Goal: Task Accomplishment & Management: Manage account settings

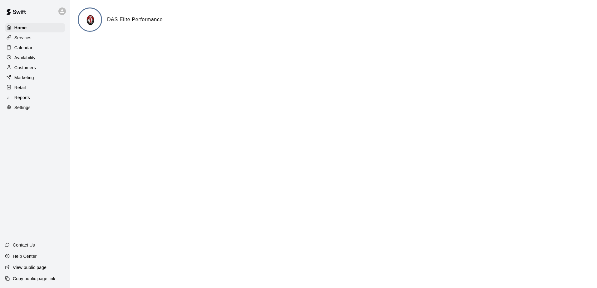
click at [30, 48] on p "Calendar" at bounding box center [23, 48] width 18 height 6
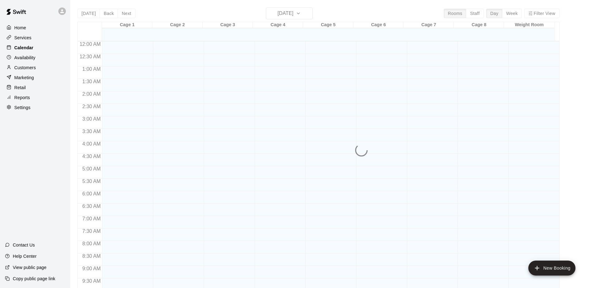
scroll to position [326, 0]
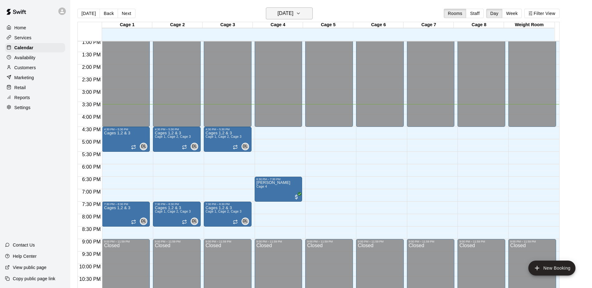
click at [301, 13] on icon "button" at bounding box center [298, 13] width 5 height 7
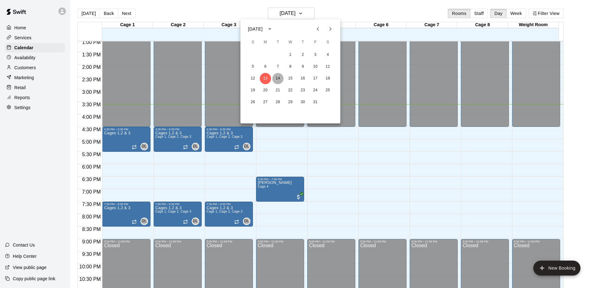
click at [280, 78] on button "14" at bounding box center [277, 78] width 11 height 11
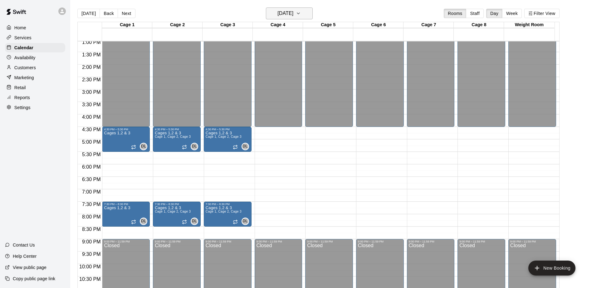
click at [309, 9] on button "[DATE]" at bounding box center [289, 13] width 47 height 12
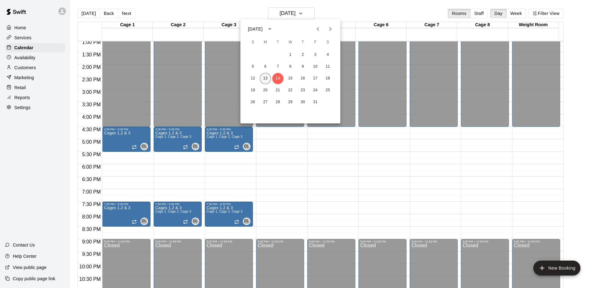
click at [267, 78] on button "13" at bounding box center [265, 78] width 11 height 11
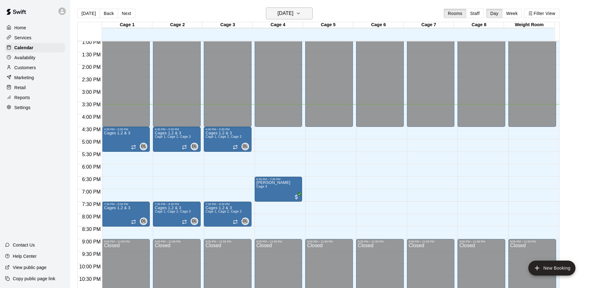
click at [311, 14] on button "[DATE]" at bounding box center [289, 13] width 47 height 12
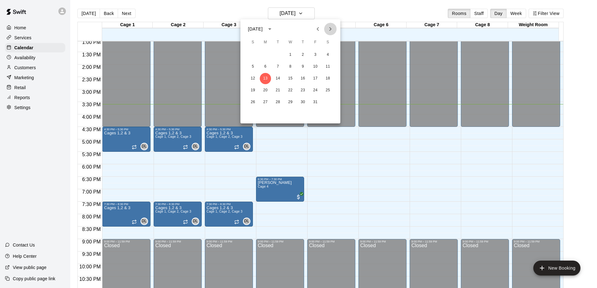
click at [331, 30] on icon "Next month" at bounding box center [330, 29] width 2 height 4
click at [250, 91] on button "16" at bounding box center [252, 90] width 11 height 11
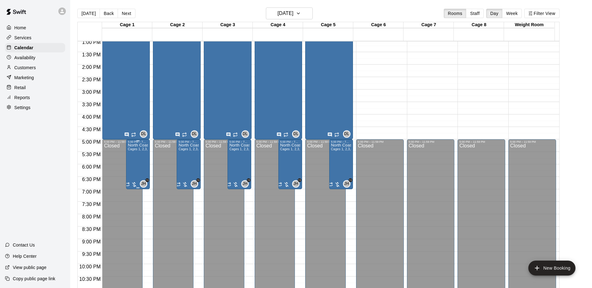
click at [139, 149] on span "Cages 1, 2,3,4 & 5 (94x45)" at bounding box center [148, 149] width 40 height 3
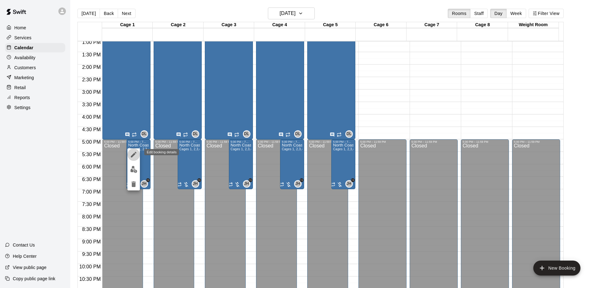
click at [131, 151] on icon "edit" at bounding box center [133, 154] width 7 height 7
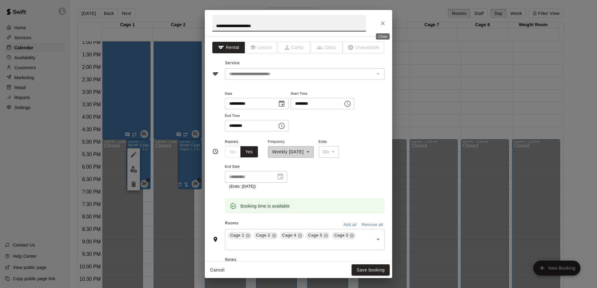
click at [380, 20] on icon "Close" at bounding box center [383, 23] width 6 height 6
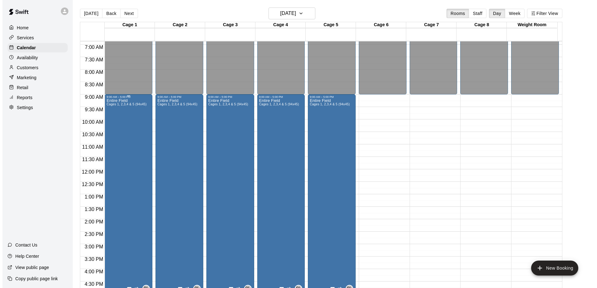
scroll to position [170, 0]
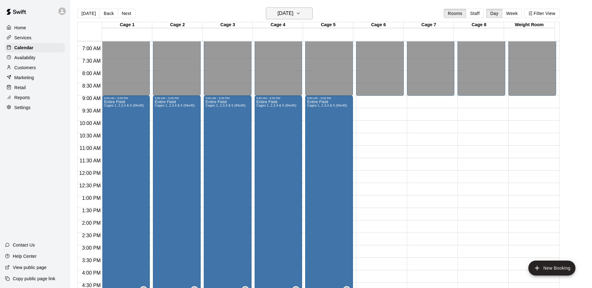
click at [306, 11] on button "[DATE]" at bounding box center [289, 13] width 47 height 12
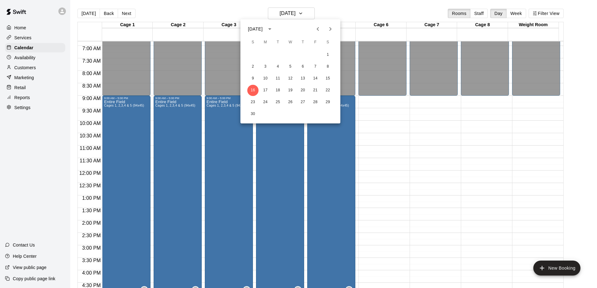
click at [316, 30] on icon "Previous month" at bounding box center [317, 28] width 7 height 7
click at [331, 32] on icon "Next month" at bounding box center [329, 28] width 7 height 7
click at [327, 79] on button "15" at bounding box center [327, 78] width 11 height 11
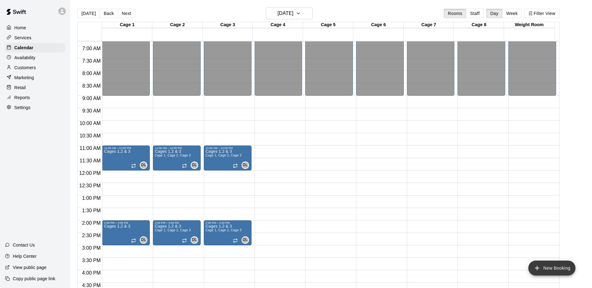
click at [547, 267] on button "New Booking" at bounding box center [551, 268] width 47 height 15
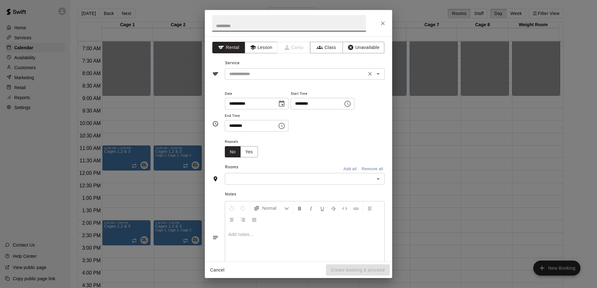
drag, startPoint x: 238, startPoint y: 77, endPoint x: 241, endPoint y: 75, distance: 3.6
click at [238, 76] on input "text" at bounding box center [296, 74] width 138 height 8
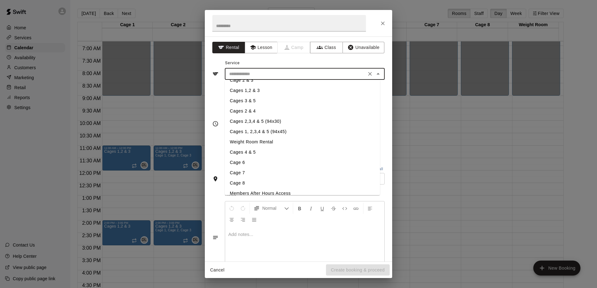
scroll to position [75, 0]
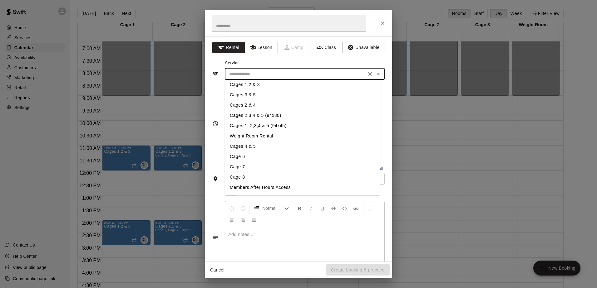
click at [264, 126] on li "Cages 1, 2,3,4 & 5 (94x45)" at bounding box center [302, 126] width 155 height 10
type input "**********"
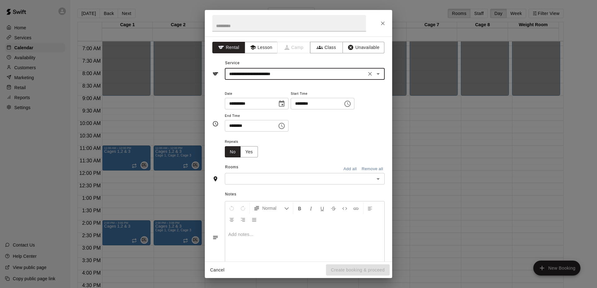
click at [351, 102] on icon "Choose time, selected time is 3:00 PM" at bounding box center [347, 103] width 7 height 7
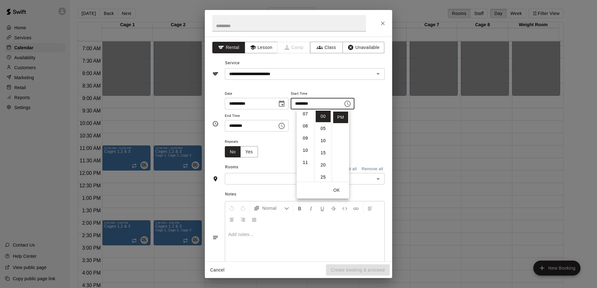
scroll to position [99, 0]
click at [307, 125] on li "09" at bounding box center [305, 127] width 15 height 12
click at [341, 114] on li "PM" at bounding box center [340, 118] width 15 height 12
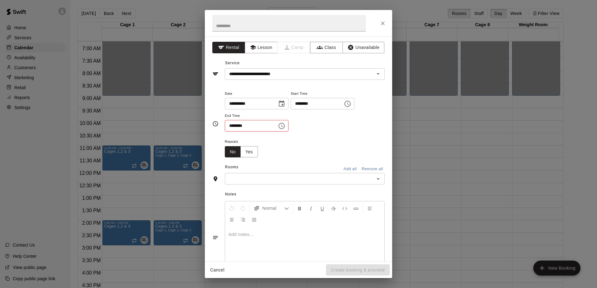
click at [351, 104] on icon "Choose time, selected time is 9:00 PM" at bounding box center [347, 103] width 7 height 7
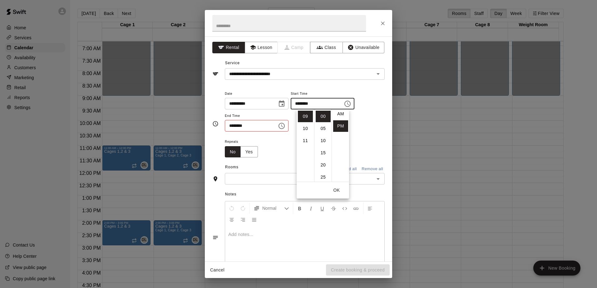
scroll to position [0, 0]
click at [337, 116] on li "AM" at bounding box center [340, 117] width 15 height 12
type input "********"
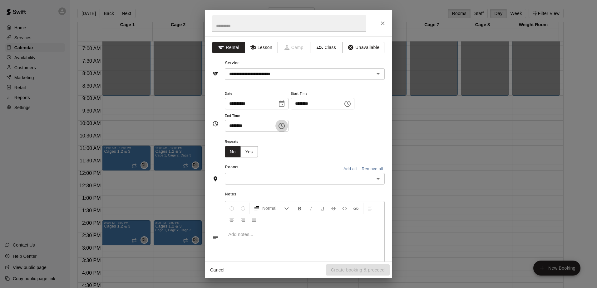
click at [285, 124] on icon "Choose time, selected time is 3:30 PM" at bounding box center [281, 126] width 6 height 6
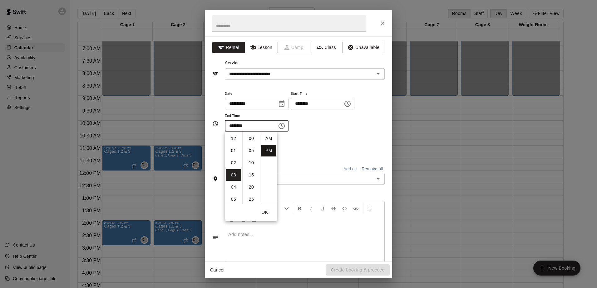
scroll to position [11, 0]
click at [231, 164] on li "10" at bounding box center [233, 162] width 15 height 12
type input "********"
click at [253, 138] on li "30" at bounding box center [251, 139] width 15 height 12
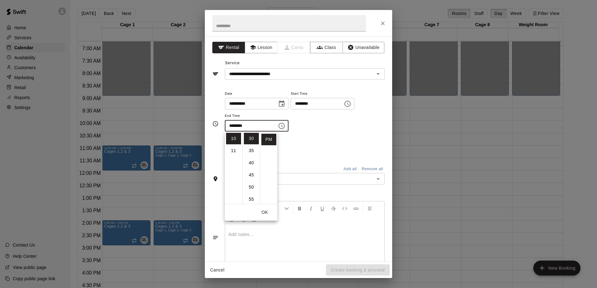
click at [315, 143] on div "Repeats No Yes" at bounding box center [305, 148] width 160 height 20
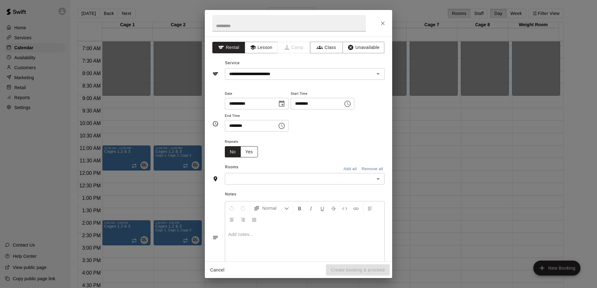
click at [253, 149] on button "Yes" at bounding box center [248, 152] width 17 height 12
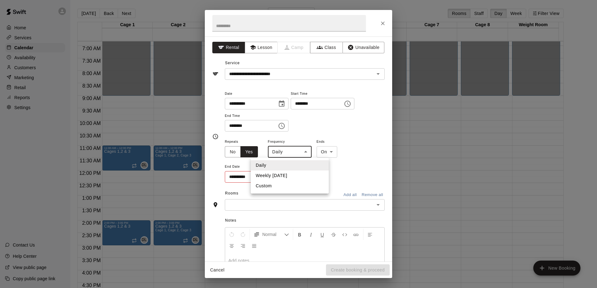
click at [304, 150] on body "Home Services Calendar Availability Customers Marketing Retail Reports Settings…" at bounding box center [298, 149] width 597 height 298
click at [287, 175] on li "Weekly [DATE]" at bounding box center [290, 176] width 78 height 10
type input "******"
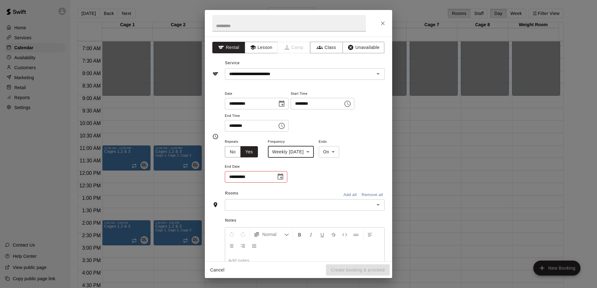
click at [342, 155] on body "Home Services Calendar Availability Customers Marketing Retail Reports Settings…" at bounding box center [298, 149] width 597 height 298
click at [369, 164] on div at bounding box center [298, 144] width 597 height 288
click at [236, 177] on input "**********" at bounding box center [248, 177] width 47 height 12
click at [279, 179] on icon "Choose date" at bounding box center [280, 177] width 6 height 6
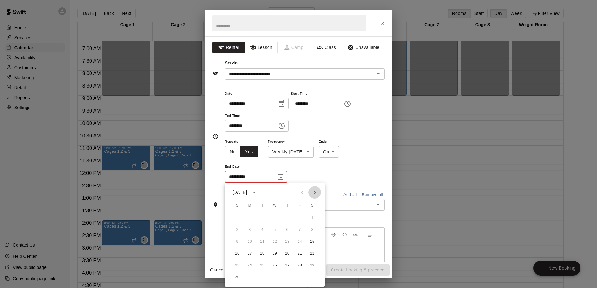
click at [315, 195] on icon "Next month" at bounding box center [314, 192] width 7 height 7
click at [299, 193] on icon "Previous month" at bounding box center [301, 192] width 7 height 7
click at [314, 194] on icon "Next month" at bounding box center [315, 193] width 2 height 4
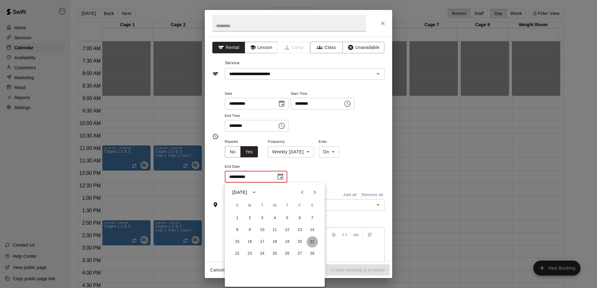
click at [314, 243] on button "21" at bounding box center [312, 242] width 11 height 11
type input "**********"
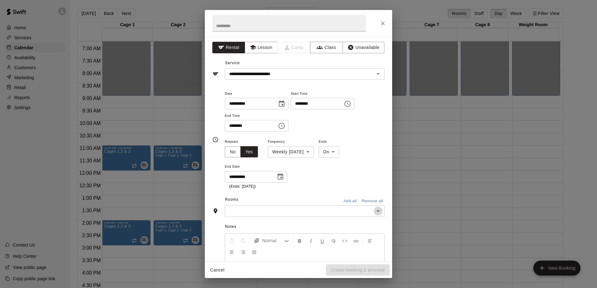
click at [374, 210] on icon "Open" at bounding box center [377, 211] width 7 height 7
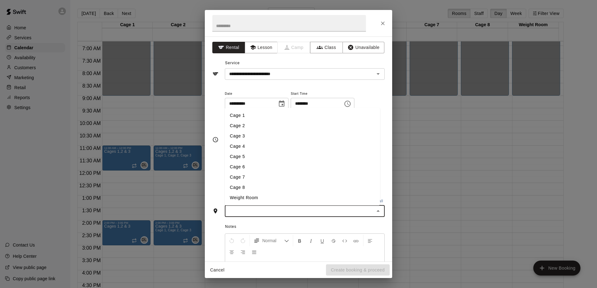
click at [248, 118] on li "Cage 1" at bounding box center [302, 115] width 155 height 10
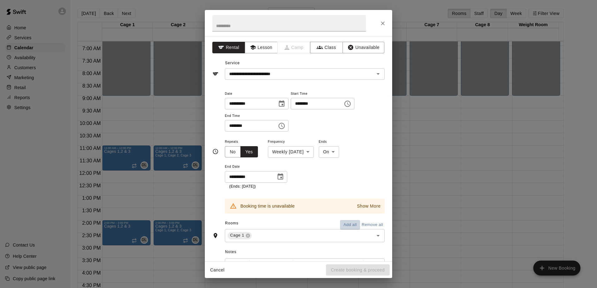
click at [348, 226] on button "Add all" at bounding box center [350, 225] width 20 height 10
click at [336, 245] on icon at bounding box center [338, 245] width 5 height 5
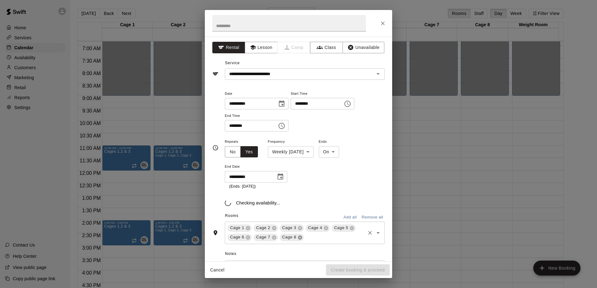
click at [298, 237] on icon at bounding box center [299, 237] width 5 height 5
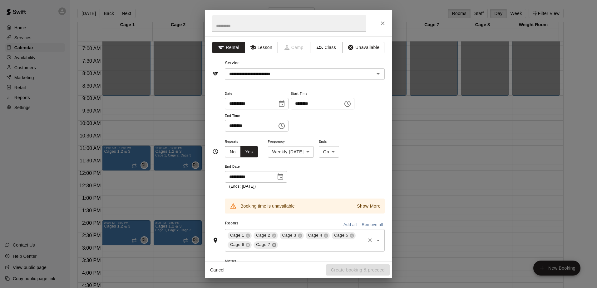
click at [272, 245] on icon at bounding box center [274, 245] width 5 height 5
click at [248, 246] on icon at bounding box center [248, 245] width 4 height 4
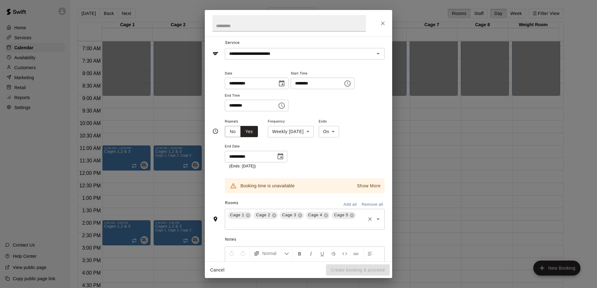
scroll to position [31, 0]
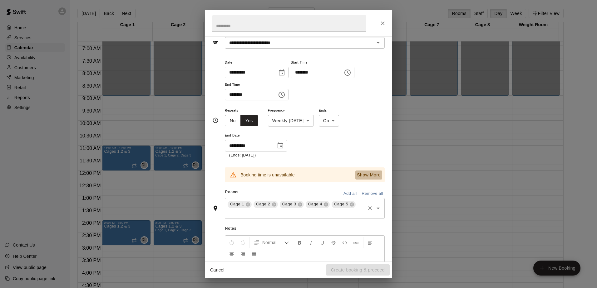
click at [367, 178] on p "Show More" at bounding box center [369, 175] width 24 height 7
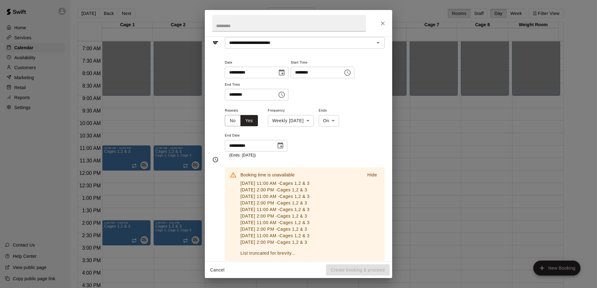
click at [301, 200] on p "[DATE] 2:00 PM - Cages 1,2 & 3" at bounding box center [274, 203] width 69 height 7
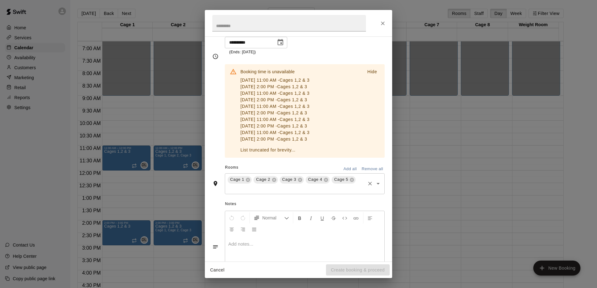
scroll to position [168, 0]
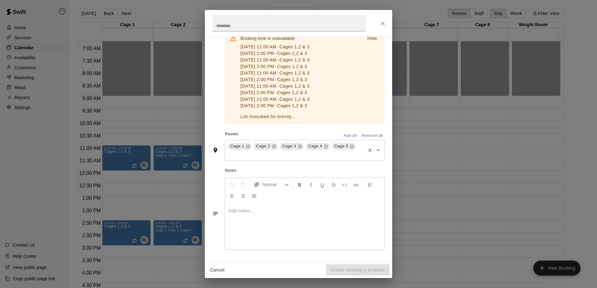
click at [382, 25] on icon "Close" at bounding box center [383, 23] width 6 height 6
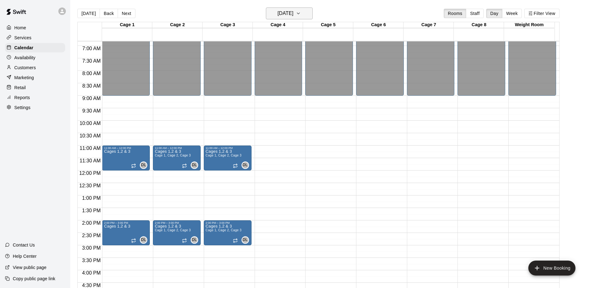
click at [300, 13] on icon "button" at bounding box center [298, 13] width 2 height 1
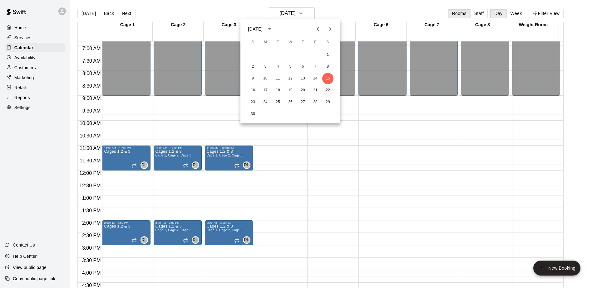
click at [326, 92] on button "22" at bounding box center [327, 90] width 11 height 11
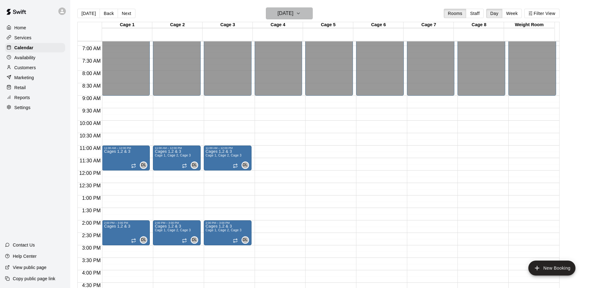
click at [306, 11] on button "[DATE]" at bounding box center [289, 13] width 47 height 12
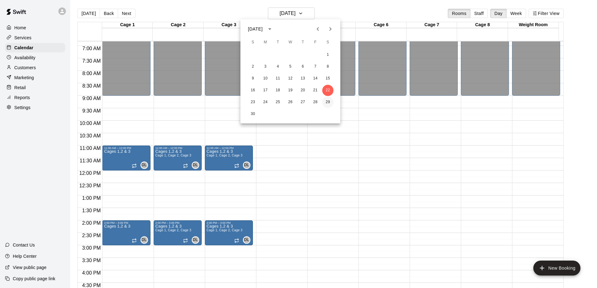
click at [329, 103] on button "29" at bounding box center [327, 102] width 11 height 11
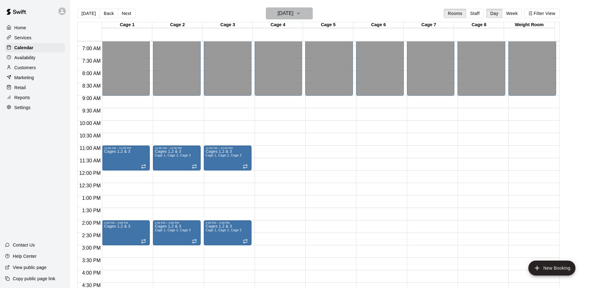
click at [301, 12] on icon "button" at bounding box center [298, 13] width 5 height 7
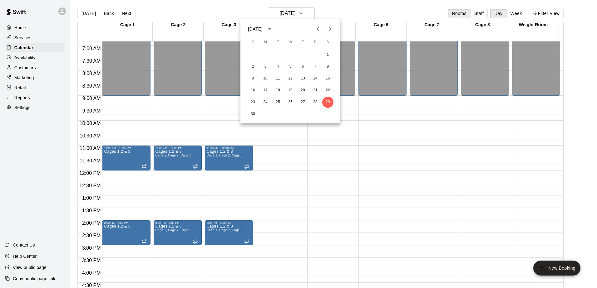
click at [327, 30] on icon "Next month" at bounding box center [329, 28] width 7 height 7
click at [325, 52] on button "6" at bounding box center [327, 54] width 11 height 11
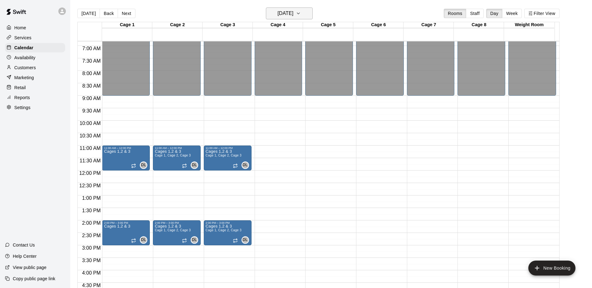
click at [293, 13] on h6 "[DATE]" at bounding box center [285, 13] width 16 height 9
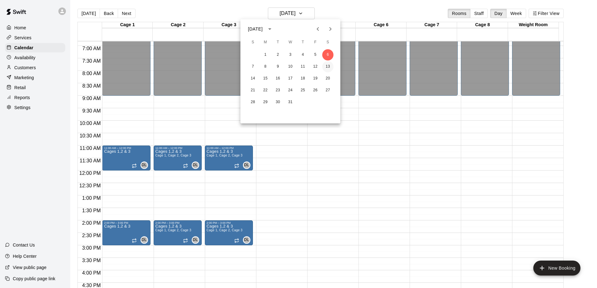
click at [326, 67] on button "13" at bounding box center [327, 66] width 11 height 11
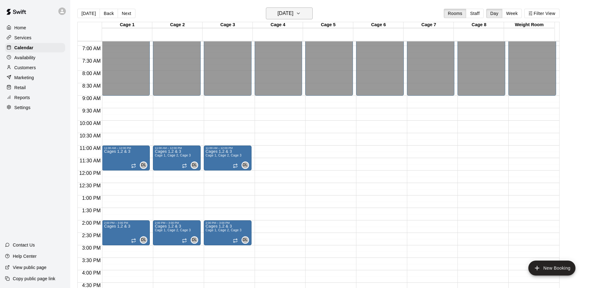
click at [300, 13] on icon "button" at bounding box center [298, 13] width 2 height 1
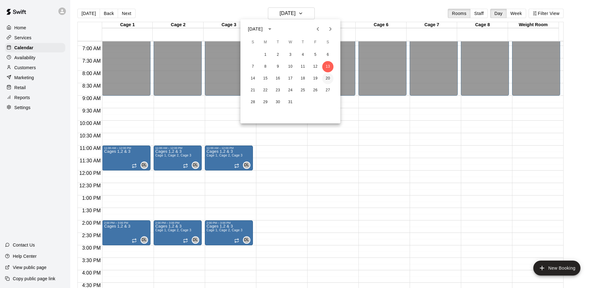
click at [328, 76] on button "20" at bounding box center [327, 78] width 11 height 11
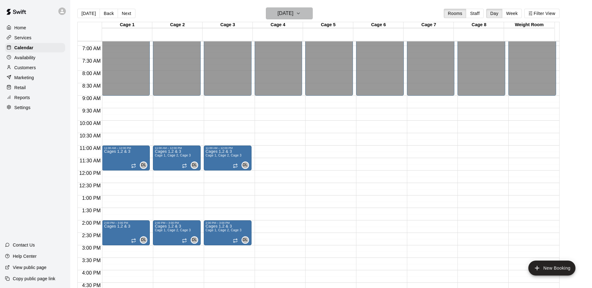
click at [301, 10] on icon "button" at bounding box center [298, 13] width 5 height 7
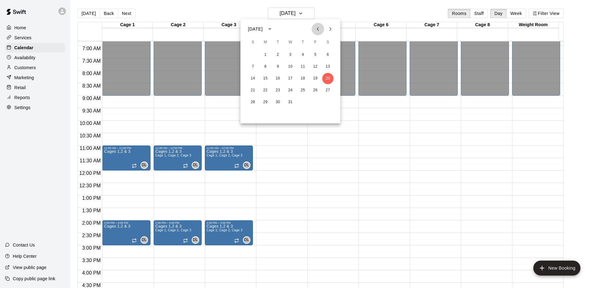
click at [319, 28] on icon "Previous month" at bounding box center [317, 28] width 7 height 7
click at [328, 26] on icon "Next month" at bounding box center [329, 28] width 7 height 7
click at [328, 75] on button "15" at bounding box center [327, 78] width 11 height 11
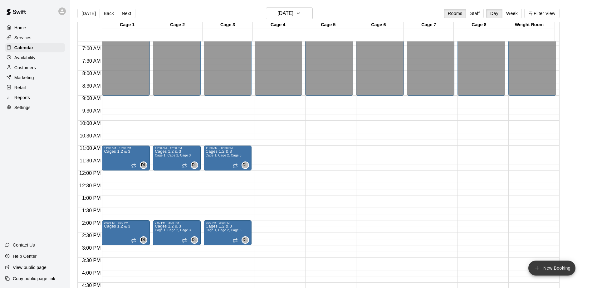
click at [557, 268] on button "New Booking" at bounding box center [551, 268] width 47 height 15
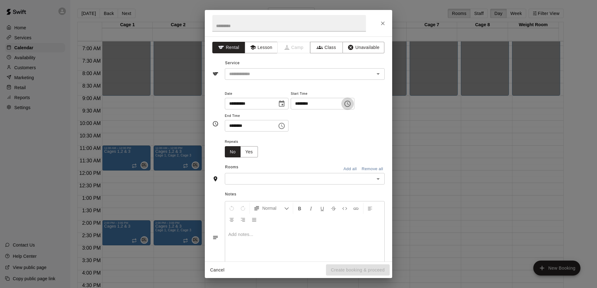
click at [351, 105] on icon "Choose time, selected time is 3:00 PM" at bounding box center [347, 103] width 7 height 7
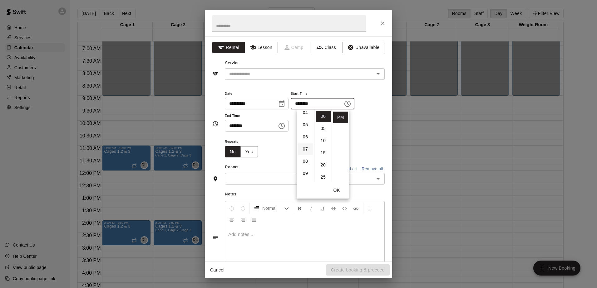
scroll to position [68, 0]
click at [304, 159] on li "09" at bounding box center [305, 159] width 15 height 12
click at [340, 117] on li "AM" at bounding box center [340, 117] width 15 height 12
type input "********"
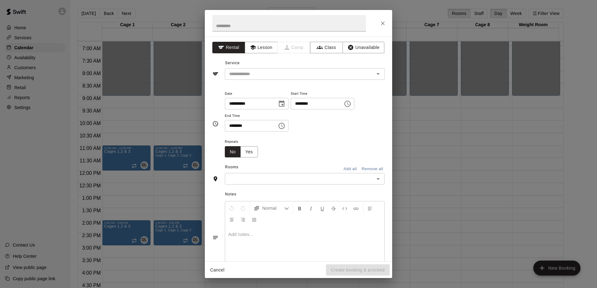
click at [285, 125] on icon "Choose time, selected time is 3:30 PM" at bounding box center [281, 125] width 7 height 7
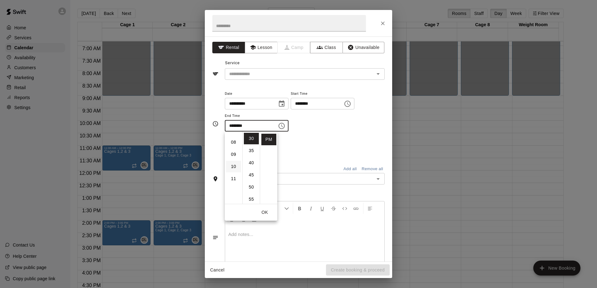
click at [233, 169] on li "10" at bounding box center [233, 167] width 15 height 12
click at [267, 139] on li "AM" at bounding box center [268, 139] width 15 height 12
type input "********"
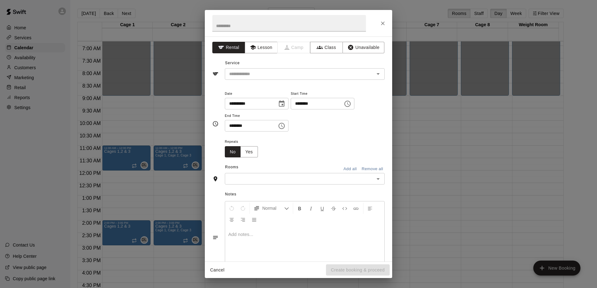
click at [330, 156] on div "Repeats No Yes" at bounding box center [305, 148] width 160 height 20
click at [247, 151] on button "Yes" at bounding box center [248, 152] width 17 height 12
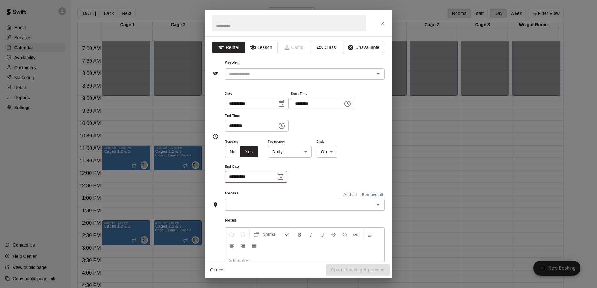
click at [309, 151] on body "Home Services Calendar Availability Customers Marketing Retail Reports Settings…" at bounding box center [298, 149] width 597 height 298
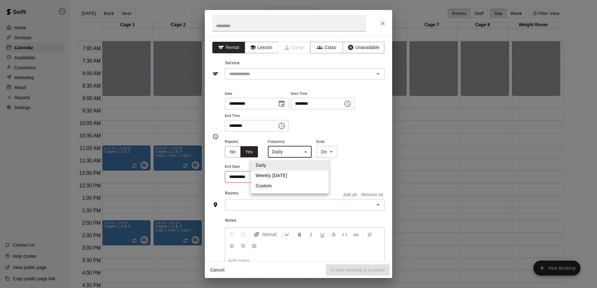
click at [283, 174] on li "Weekly [DATE]" at bounding box center [290, 176] width 78 height 10
type input "******"
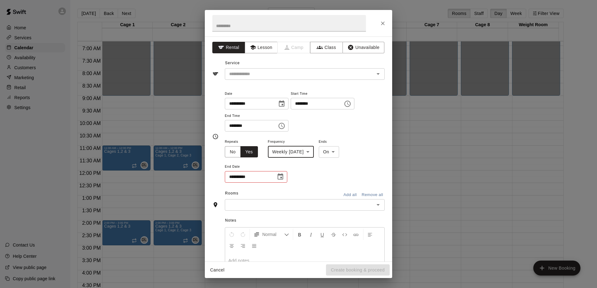
click at [280, 177] on icon "Choose date" at bounding box center [280, 177] width 6 height 6
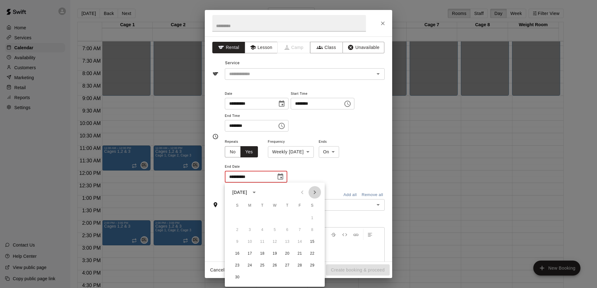
click at [313, 190] on icon "Next month" at bounding box center [314, 192] width 7 height 7
click at [311, 239] on button "21" at bounding box center [312, 242] width 11 height 11
type input "**********"
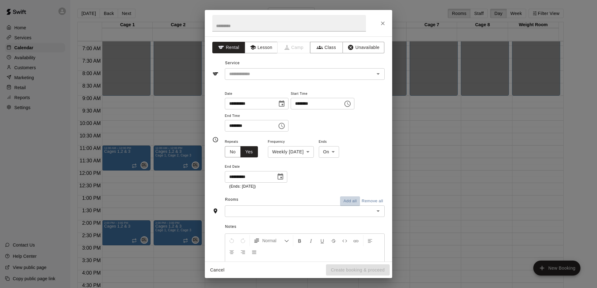
click at [340, 200] on button "Add all" at bounding box center [350, 202] width 20 height 10
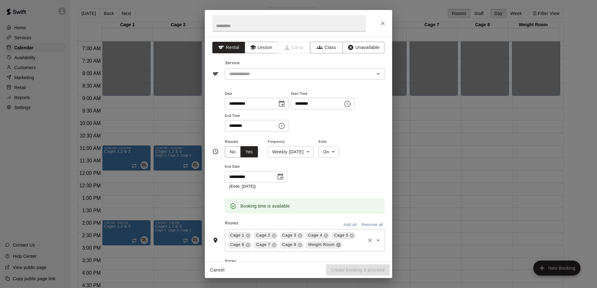
click at [336, 246] on icon at bounding box center [338, 245] width 4 height 4
click at [299, 245] on icon at bounding box center [299, 245] width 5 height 5
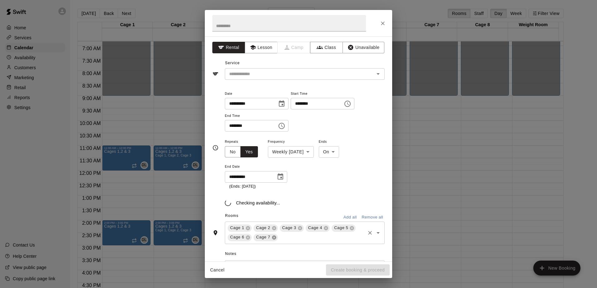
click at [274, 239] on icon at bounding box center [274, 238] width 4 height 4
click at [245, 240] on icon at bounding box center [247, 237] width 5 height 5
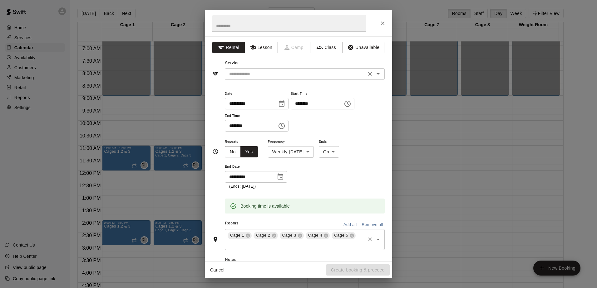
click at [375, 76] on icon "Open" at bounding box center [377, 73] width 7 height 7
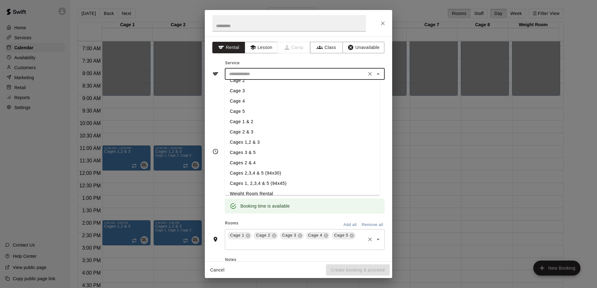
scroll to position [31, 0]
click at [256, 170] on li "Cages 1, 2,3,4 & 5 (94x45)" at bounding box center [302, 169] width 155 height 10
type input "**********"
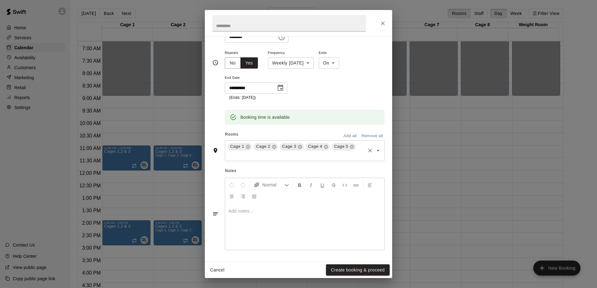
scroll to position [89, 0]
click at [352, 270] on button "Create booking & proceed" at bounding box center [358, 271] width 64 height 12
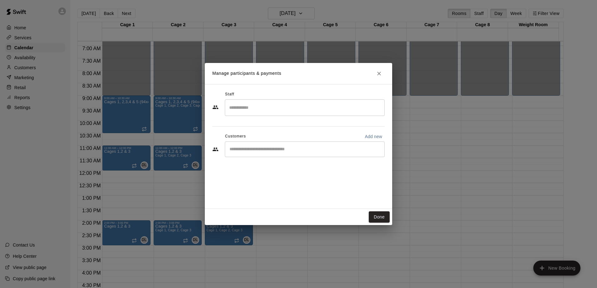
click at [251, 145] on div "​" at bounding box center [305, 150] width 160 height 16
type input "***"
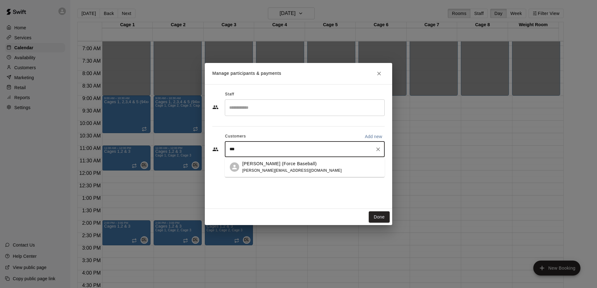
click at [257, 166] on p "[PERSON_NAME] (Force Baseball)" at bounding box center [279, 164] width 75 height 7
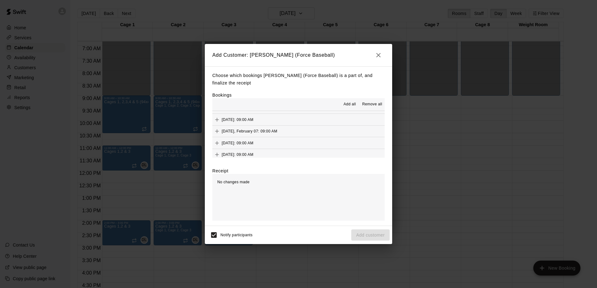
scroll to position [130, 0]
click at [346, 104] on span "Add all" at bounding box center [349, 104] width 12 height 6
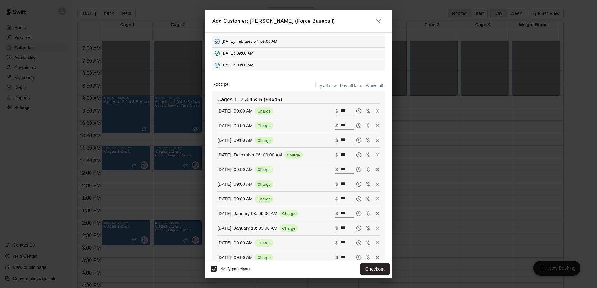
scroll to position [52, 0]
click at [374, 202] on icon "Remove" at bounding box center [377, 199] width 6 height 6
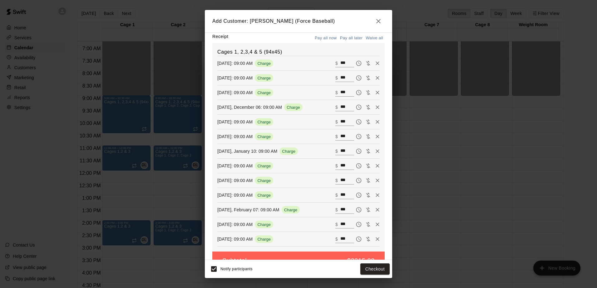
scroll to position [86, 0]
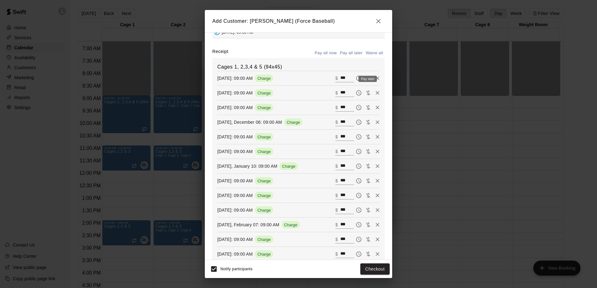
click at [356, 79] on icon "Pay later" at bounding box center [359, 78] width 6 height 6
click at [356, 91] on icon "Pay later" at bounding box center [359, 93] width 6 height 6
click at [356, 110] on icon "Pay later" at bounding box center [359, 108] width 6 height 6
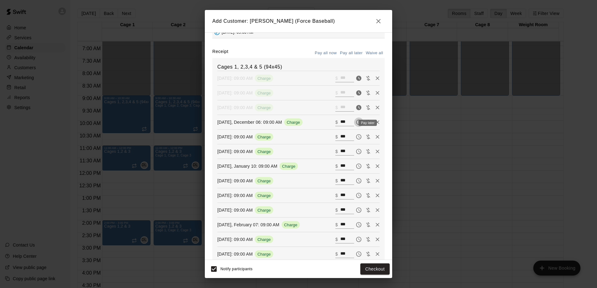
click at [356, 123] on icon "Pay later" at bounding box center [359, 122] width 6 height 6
click at [358, 138] on icon "Pay later" at bounding box center [359, 137] width 2 height 2
click at [356, 151] on icon "Pay later" at bounding box center [359, 152] width 6 height 6
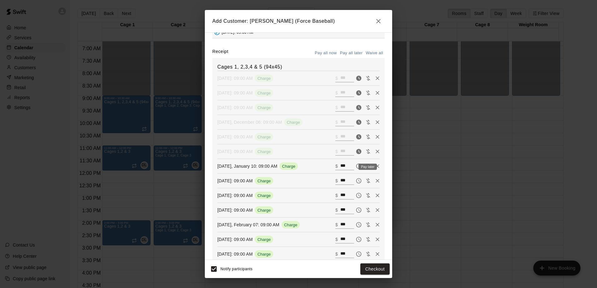
click at [356, 169] on icon "Pay later" at bounding box center [359, 166] width 6 height 6
click at [356, 181] on icon "Pay later" at bounding box center [359, 181] width 6 height 6
click at [356, 197] on icon "Pay later" at bounding box center [359, 196] width 6 height 6
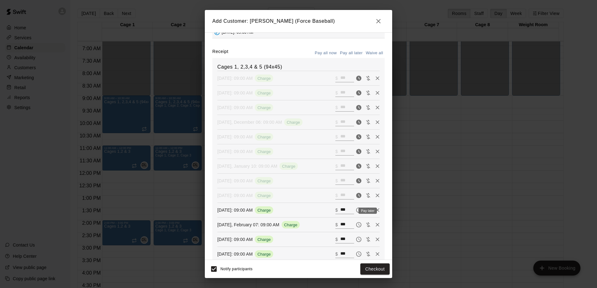
click at [354, 208] on button "Pay later" at bounding box center [358, 210] width 9 height 9
click at [356, 226] on icon "Pay later" at bounding box center [359, 225] width 6 height 6
click at [356, 240] on icon "Pay later" at bounding box center [359, 240] width 6 height 6
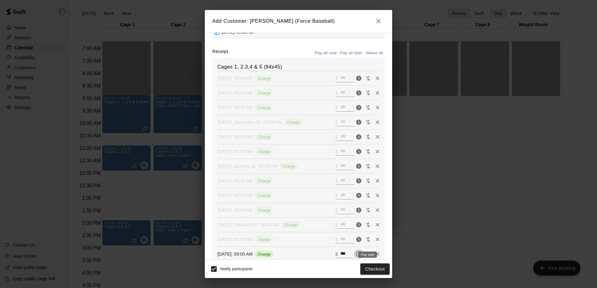
click at [356, 256] on icon "Pay later" at bounding box center [359, 254] width 6 height 6
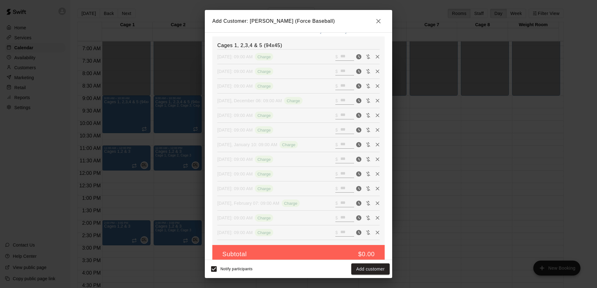
scroll to position [117, 0]
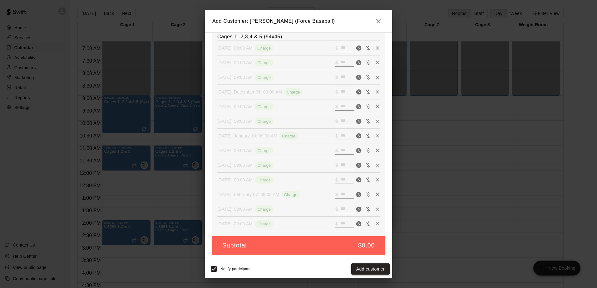
click at [364, 270] on button "Add customer" at bounding box center [370, 270] width 38 height 12
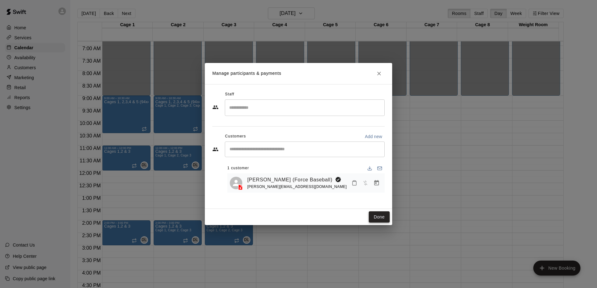
click at [377, 216] on button "Done" at bounding box center [379, 218] width 21 height 12
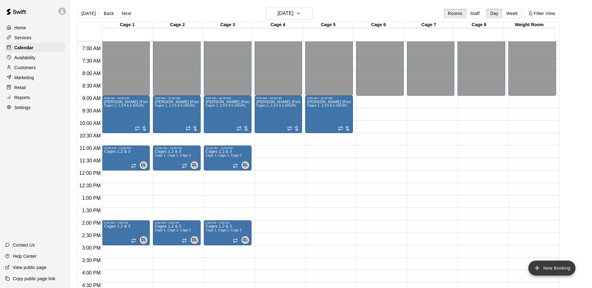
click at [544, 269] on button "New Booking" at bounding box center [551, 268] width 47 height 15
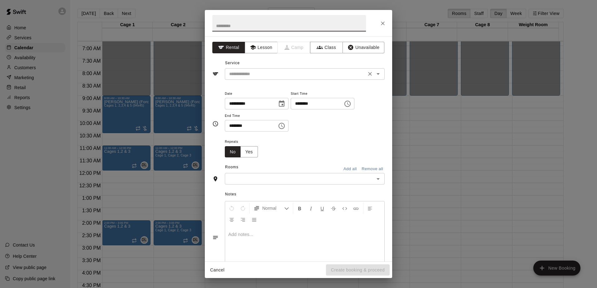
click at [376, 76] on icon "Open" at bounding box center [377, 73] width 7 height 7
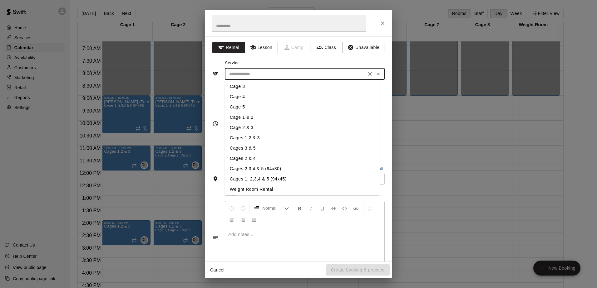
scroll to position [31, 0]
click at [255, 169] on li "Cages 1, 2,3,4 & 5 (94x45)" at bounding box center [302, 169] width 155 height 10
type input "**********"
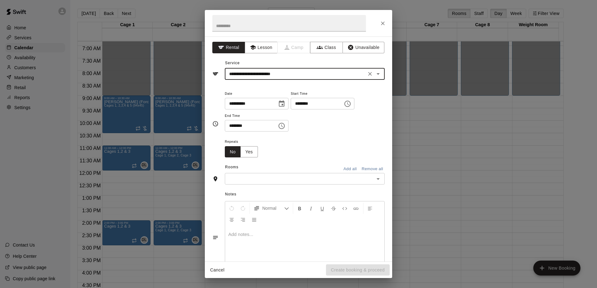
click at [351, 105] on icon "Choose time, selected time is 3:00 PM" at bounding box center [347, 103] width 7 height 7
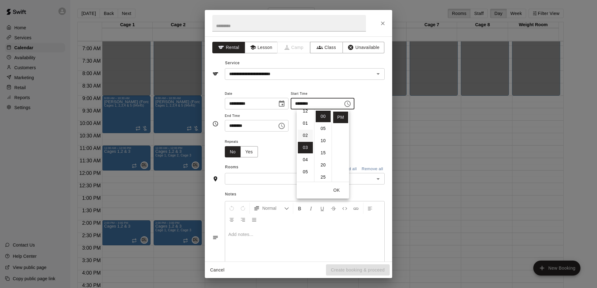
scroll to position [0, 0]
click at [304, 119] on li "12" at bounding box center [305, 117] width 15 height 12
type input "********"
click at [339, 132] on li "PM" at bounding box center [340, 129] width 15 height 12
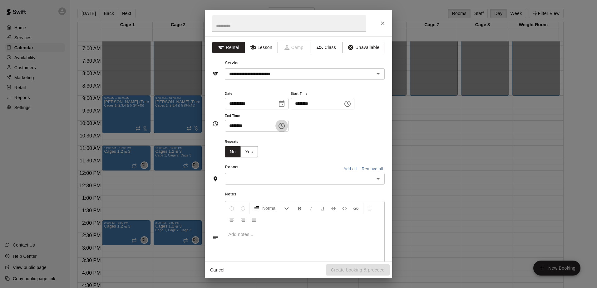
click at [285, 124] on icon "Choose time, selected time is 3:30 PM" at bounding box center [281, 126] width 6 height 6
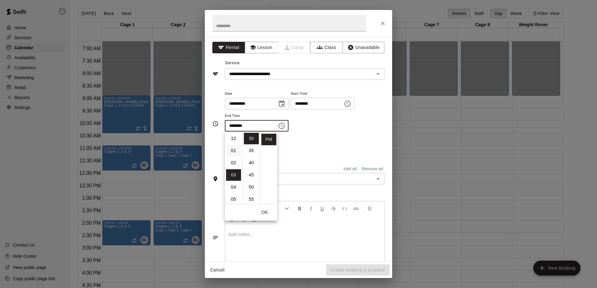
click at [232, 147] on li "01" at bounding box center [233, 151] width 15 height 12
type input "********"
click at [263, 214] on button "OK" at bounding box center [265, 213] width 20 height 12
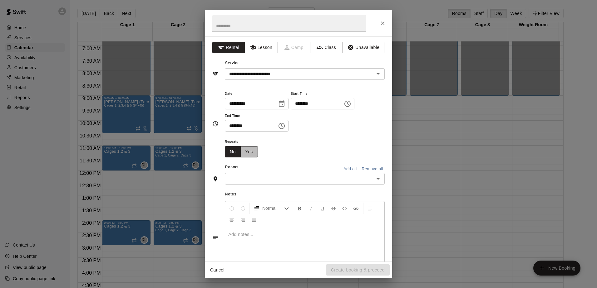
click at [250, 153] on button "Yes" at bounding box center [248, 152] width 17 height 12
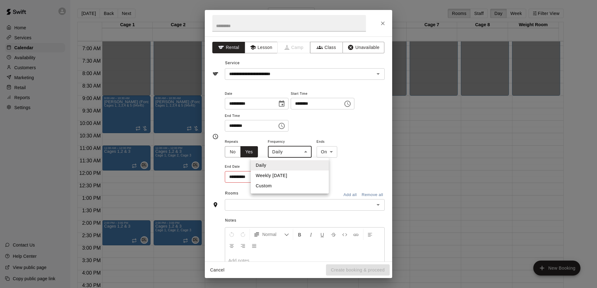
click at [309, 153] on body "Home Services Calendar Availability Customers Marketing Retail Reports Settings…" at bounding box center [298, 149] width 597 height 298
click at [275, 176] on li "Weekly [DATE]" at bounding box center [290, 176] width 78 height 10
type input "******"
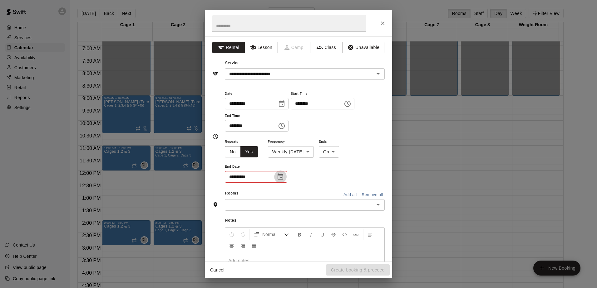
click at [279, 175] on icon "Choose date" at bounding box center [280, 177] width 6 height 6
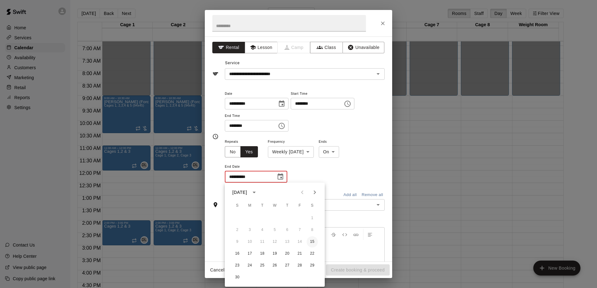
click at [313, 241] on button "15" at bounding box center [312, 242] width 11 height 11
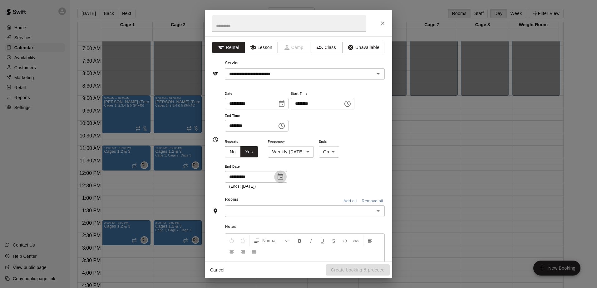
drag, startPoint x: 277, startPoint y: 178, endPoint x: 281, endPoint y: 181, distance: 4.4
click at [277, 178] on icon "Choose date, selected date is Nov 15, 2025" at bounding box center [280, 176] width 7 height 7
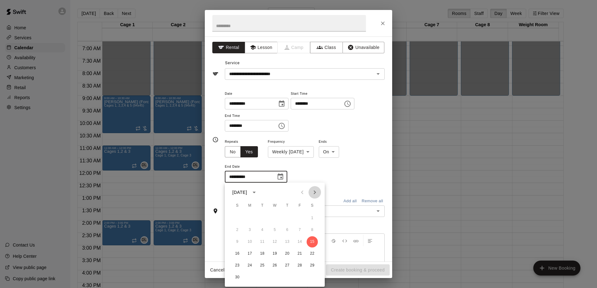
click at [315, 194] on icon "Next month" at bounding box center [314, 192] width 7 height 7
click at [314, 194] on icon "Next month" at bounding box center [314, 192] width 7 height 7
click at [312, 242] on button "21" at bounding box center [312, 242] width 11 height 11
type input "**********"
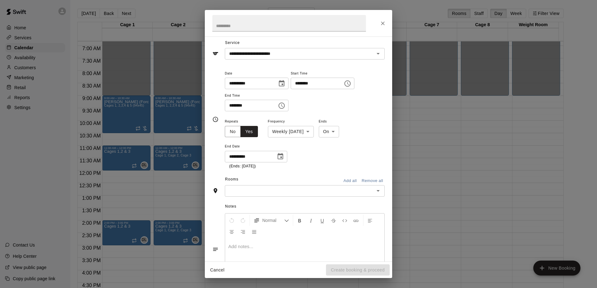
scroll to position [31, 0]
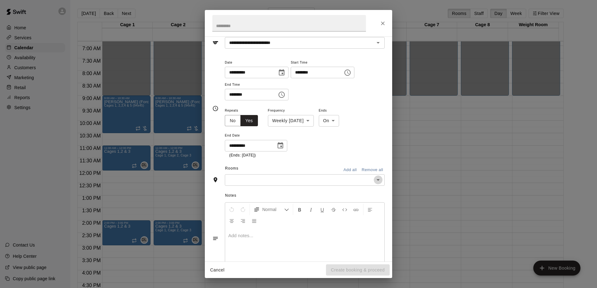
click at [375, 182] on icon "Open" at bounding box center [377, 179] width 7 height 7
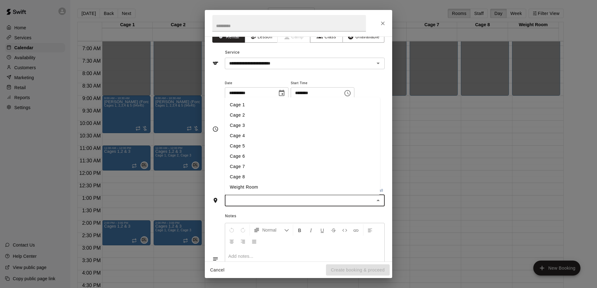
scroll to position [0, 0]
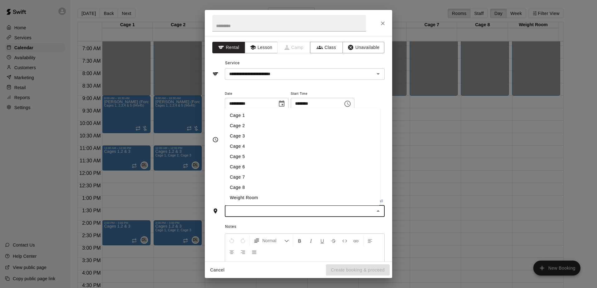
click at [281, 231] on span "Notes" at bounding box center [304, 227] width 159 height 10
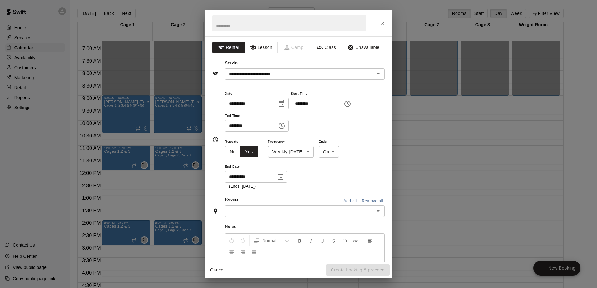
click at [341, 198] on button "Add all" at bounding box center [350, 202] width 20 height 10
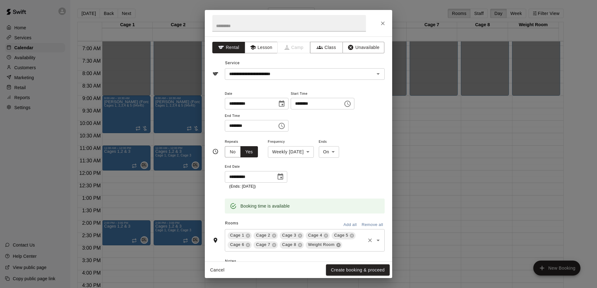
click at [336, 246] on icon at bounding box center [338, 245] width 5 height 5
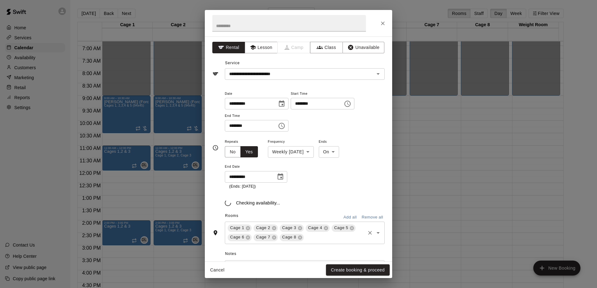
drag, startPoint x: 298, startPoint y: 237, endPoint x: 288, endPoint y: 237, distance: 10.3
click at [298, 237] on icon at bounding box center [300, 238] width 4 height 4
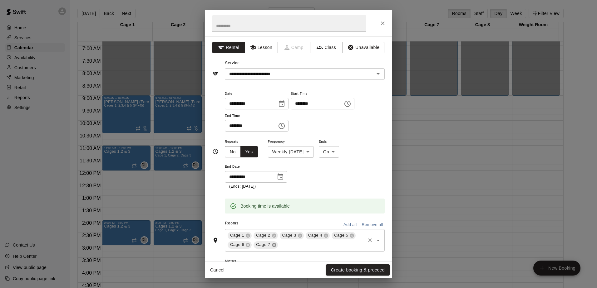
click at [272, 244] on icon at bounding box center [274, 245] width 4 height 4
click at [245, 245] on icon at bounding box center [247, 245] width 5 height 5
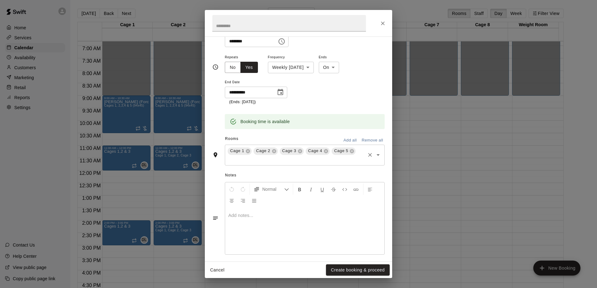
scroll to position [89, 0]
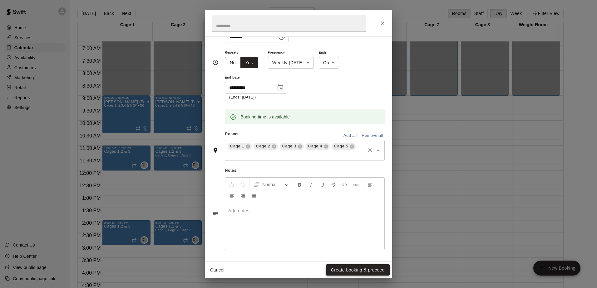
click at [351, 270] on button "Create booking & proceed" at bounding box center [358, 271] width 64 height 12
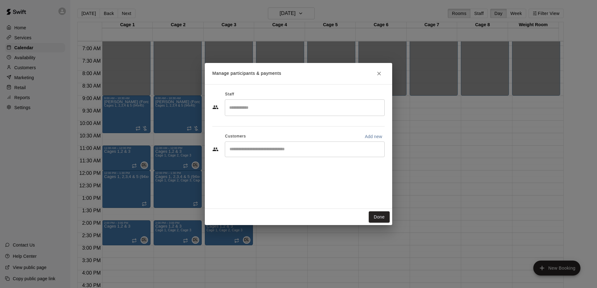
click at [280, 153] on div "​" at bounding box center [305, 150] width 160 height 16
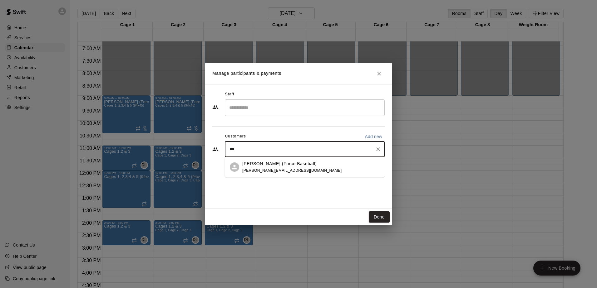
type input "****"
click at [265, 173] on span "[PERSON_NAME][EMAIL_ADDRESS][DOMAIN_NAME]" at bounding box center [291, 171] width 99 height 4
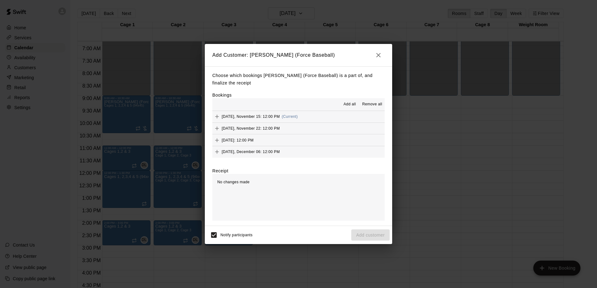
click at [352, 106] on span "Add all" at bounding box center [349, 104] width 12 height 6
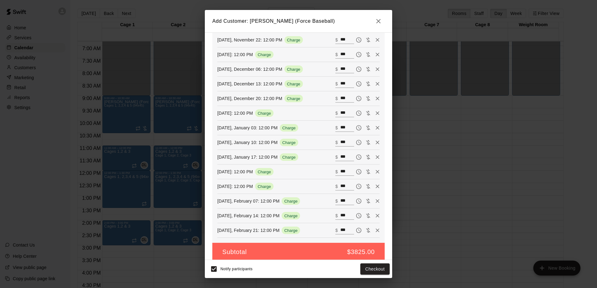
scroll to position [146, 0]
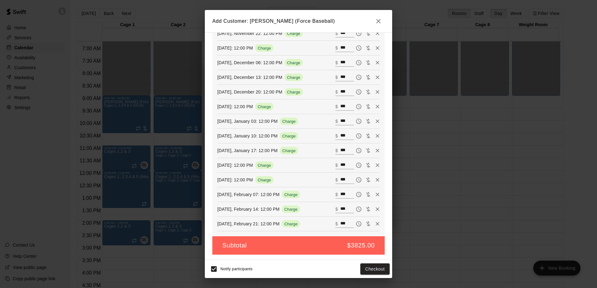
click at [374, 105] on icon "Remove" at bounding box center [377, 107] width 6 height 6
click at [374, 123] on icon "Remove" at bounding box center [377, 121] width 6 height 6
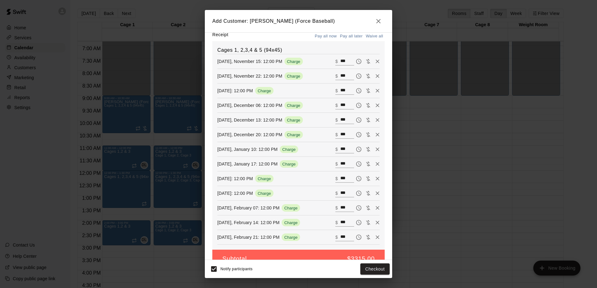
scroll to position [117, 0]
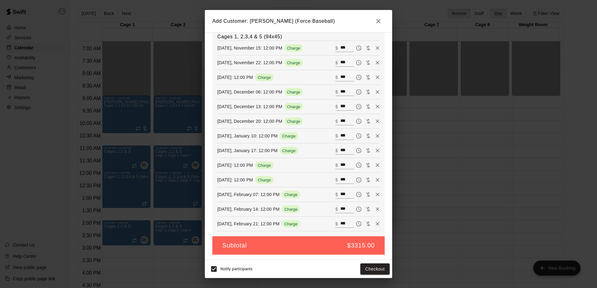
click at [373, 131] on button "Remove" at bounding box center [377, 135] width 9 height 9
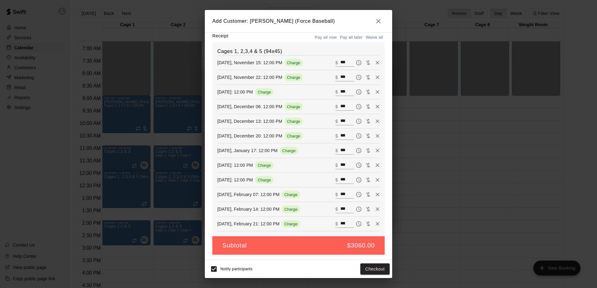
click at [373, 146] on button "Remove" at bounding box center [377, 150] width 9 height 9
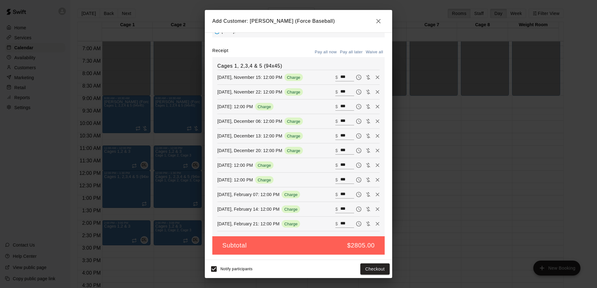
scroll to position [87, 0]
click at [373, 161] on button "Remove" at bounding box center [377, 165] width 9 height 9
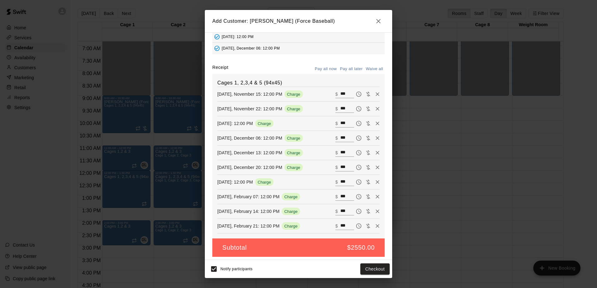
scroll to position [73, 0]
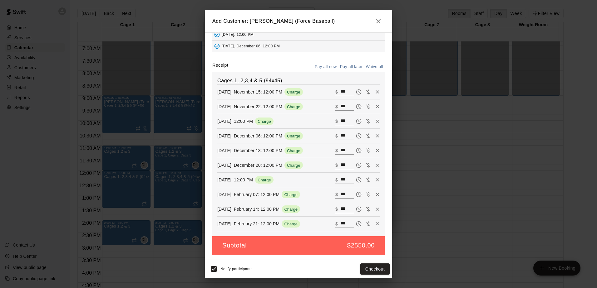
click at [373, 175] on button "Remove" at bounding box center [377, 179] width 9 height 9
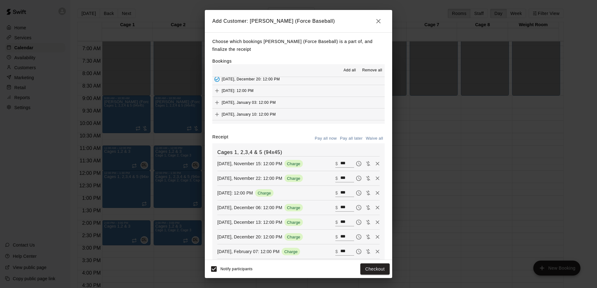
scroll to position [94, 0]
click at [219, 85] on icon "Add" at bounding box center [217, 83] width 6 height 6
click at [218, 95] on icon "Add" at bounding box center [217, 95] width 6 height 6
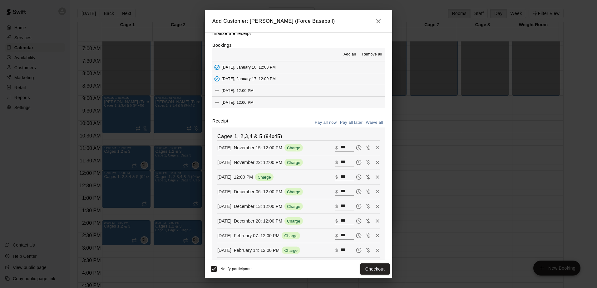
scroll to position [0, 0]
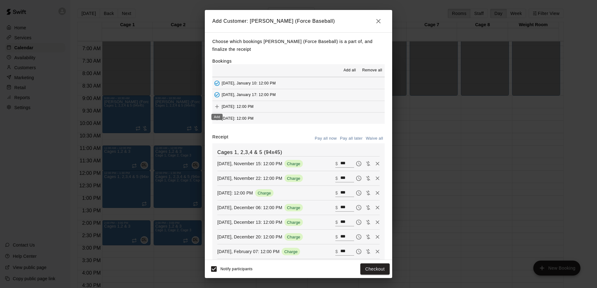
click at [218, 105] on icon "Add" at bounding box center [217, 107] width 6 height 6
click at [216, 120] on icon "Add" at bounding box center [217, 118] width 6 height 6
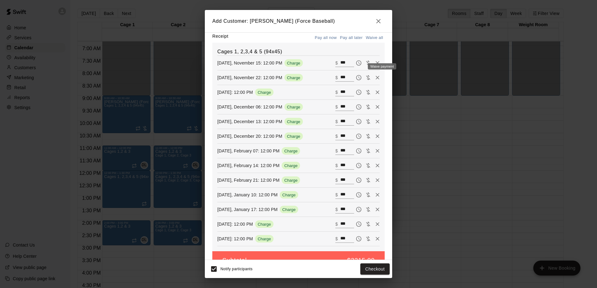
scroll to position [86, 0]
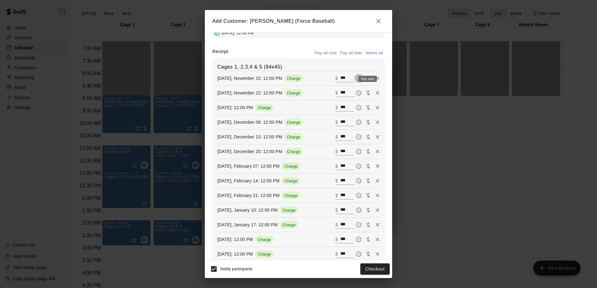
click at [356, 81] on icon "Pay later" at bounding box center [358, 78] width 5 height 5
click at [356, 95] on icon "Pay later" at bounding box center [359, 93] width 6 height 6
click at [356, 108] on icon "Pay later" at bounding box center [359, 108] width 6 height 6
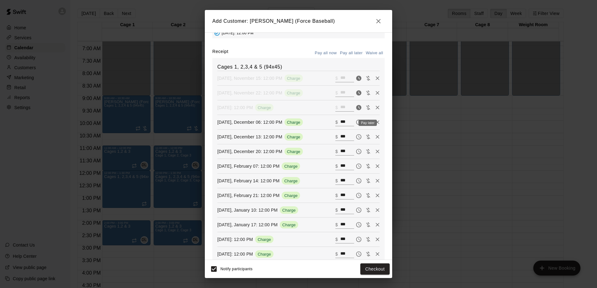
click at [356, 123] on icon "Pay later" at bounding box center [358, 122] width 5 height 5
click at [356, 140] on icon "Pay later" at bounding box center [358, 137] width 5 height 5
click at [356, 155] on icon "Pay later" at bounding box center [358, 151] width 5 height 5
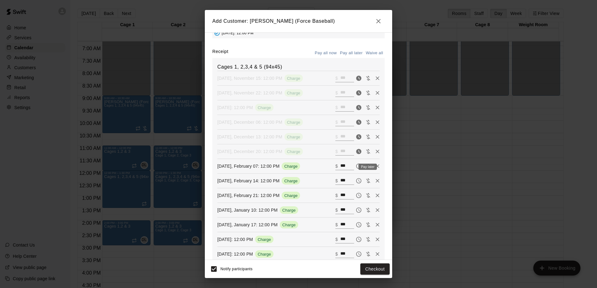
click at [356, 169] on icon "Pay later" at bounding box center [358, 166] width 5 height 5
click at [356, 183] on icon "Pay later" at bounding box center [358, 181] width 5 height 5
click at [358, 196] on icon "Pay later" at bounding box center [359, 195] width 2 height 2
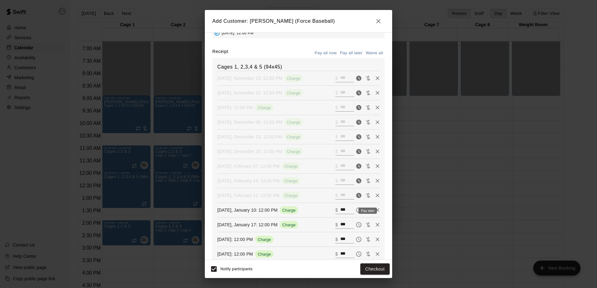
drag, startPoint x: 347, startPoint y: 212, endPoint x: 349, endPoint y: 223, distance: 10.5
click at [356, 213] on icon "Pay later" at bounding box center [359, 210] width 6 height 6
click at [356, 226] on icon "Pay later" at bounding box center [359, 225] width 6 height 6
click at [354, 241] on button "Pay later" at bounding box center [358, 239] width 9 height 9
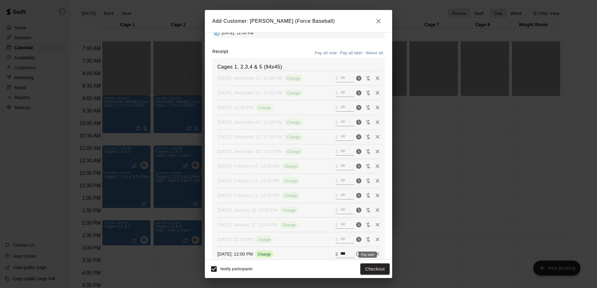
click at [356, 254] on icon "Pay later" at bounding box center [359, 254] width 6 height 6
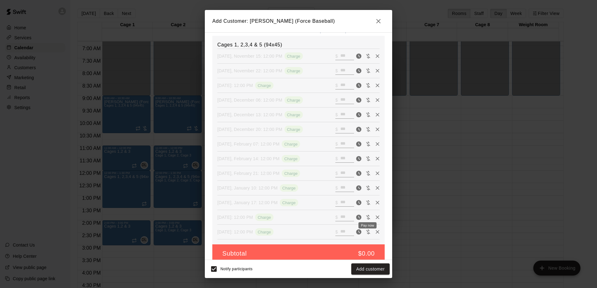
scroll to position [117, 0]
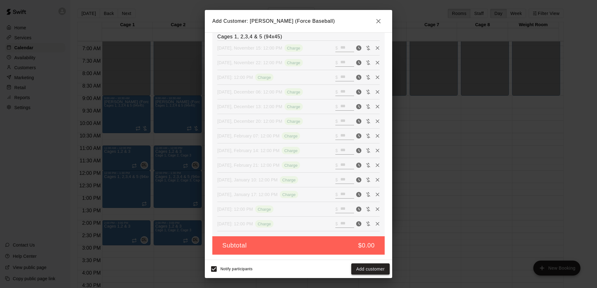
click at [371, 267] on button "Add customer" at bounding box center [370, 270] width 38 height 12
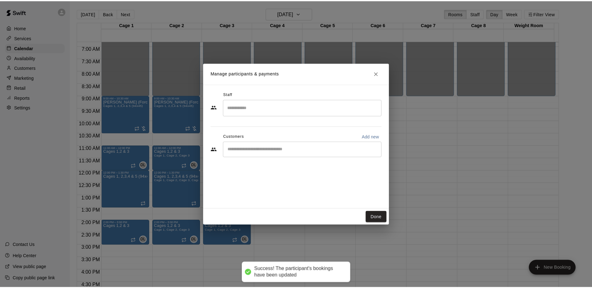
scroll to position [87, 0]
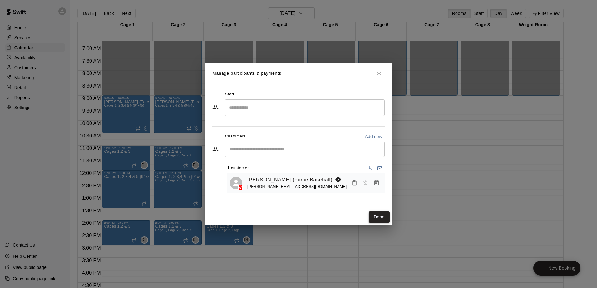
click at [376, 218] on button "Done" at bounding box center [379, 218] width 21 height 12
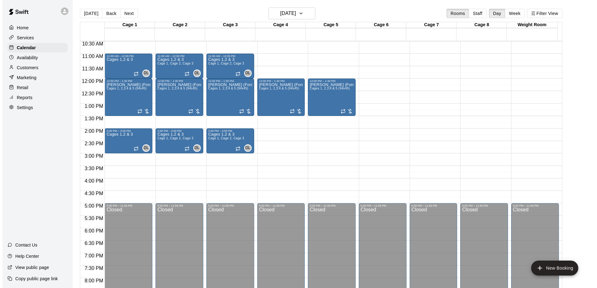
scroll to position [264, 0]
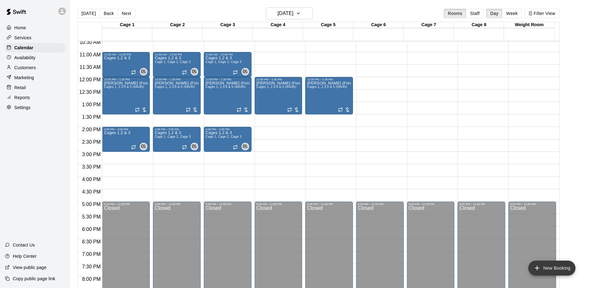
click at [550, 265] on button "New Booking" at bounding box center [551, 268] width 47 height 15
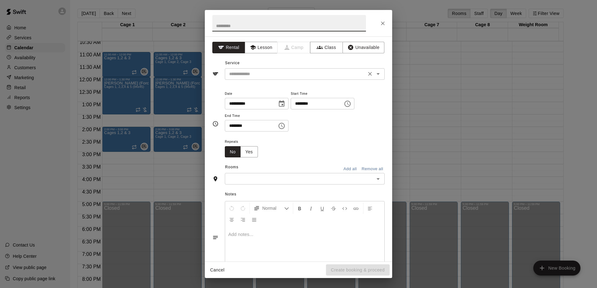
click at [377, 74] on icon "Open" at bounding box center [377, 73] width 7 height 7
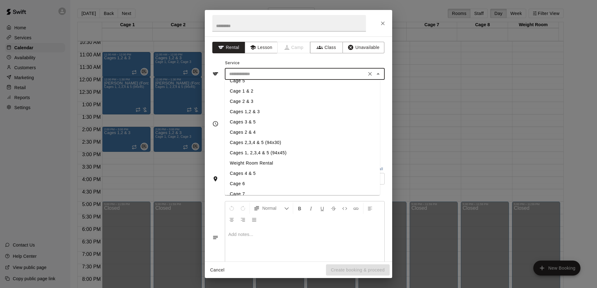
scroll to position [62, 0]
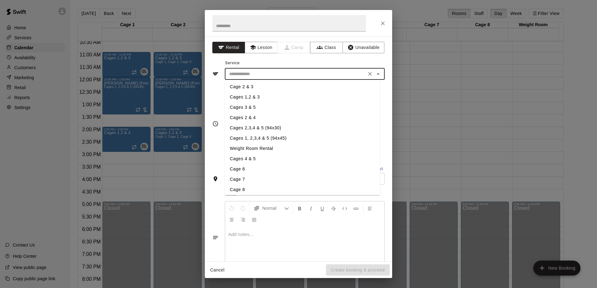
click at [263, 138] on li "Cages 1, 2,3,4 & 5 (94x45)" at bounding box center [302, 138] width 155 height 10
type input "**********"
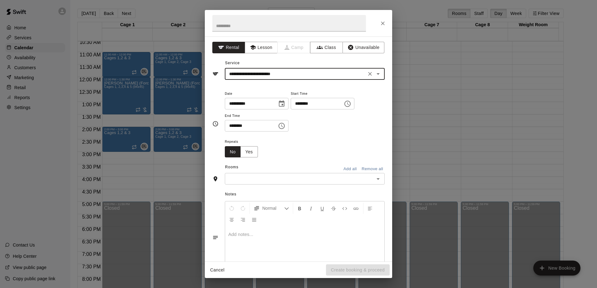
click at [351, 105] on icon "Choose time, selected time is 3:00 PM" at bounding box center [347, 103] width 7 height 7
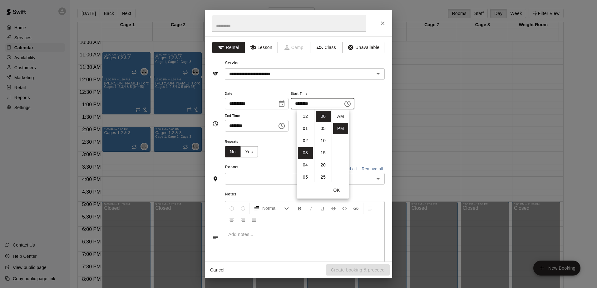
scroll to position [11, 0]
click at [359, 127] on div "**********" at bounding box center [305, 111] width 160 height 42
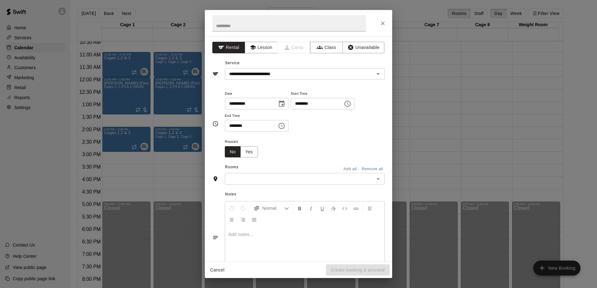
click at [285, 125] on icon "Choose time, selected time is 3:30 PM" at bounding box center [281, 126] width 6 height 6
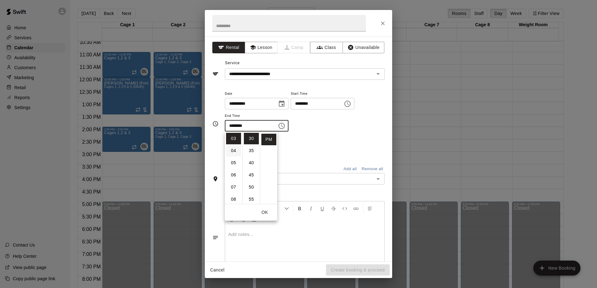
click at [233, 148] on li "04" at bounding box center [233, 151] width 15 height 12
type input "********"
click at [337, 140] on div "Repeats No Yes" at bounding box center [305, 148] width 160 height 20
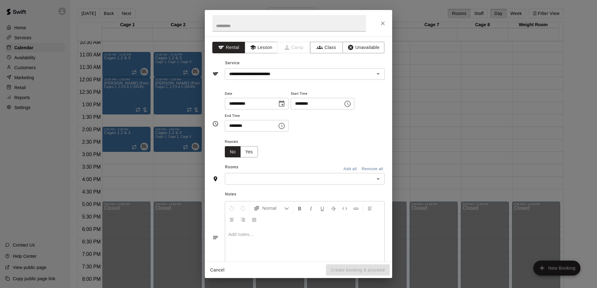
click at [275, 120] on button "Choose time, selected time is 4:30 PM" at bounding box center [281, 126] width 12 height 12
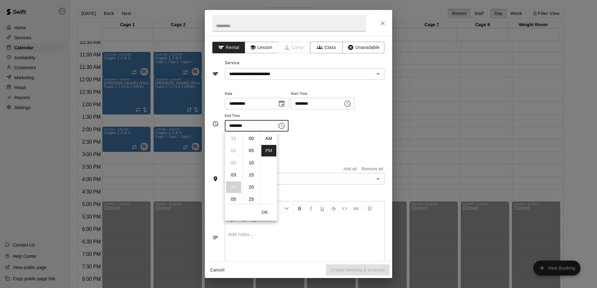
scroll to position [11, 0]
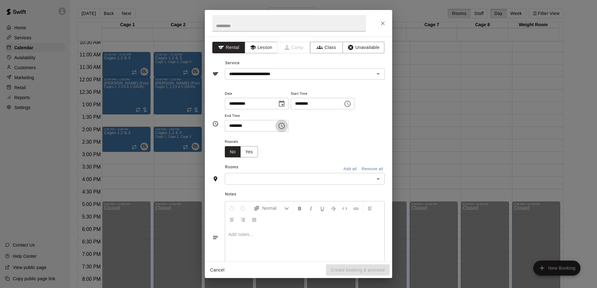
click at [275, 120] on button "Choose time, selected time is 4:30 PM" at bounding box center [281, 126] width 12 height 12
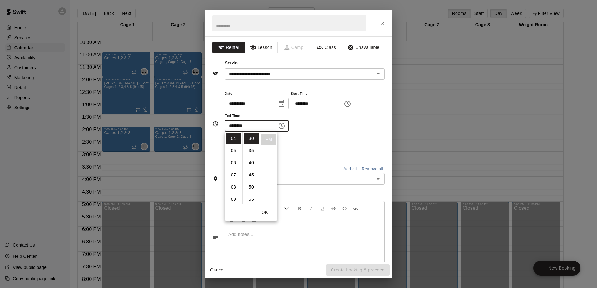
click at [275, 120] on button "Choose time, selected time is 4:30 PM" at bounding box center [281, 126] width 12 height 12
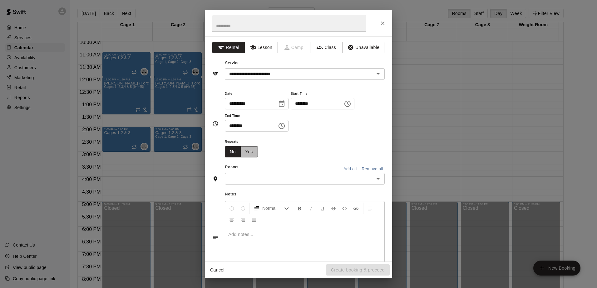
click at [250, 147] on button "Yes" at bounding box center [248, 152] width 17 height 12
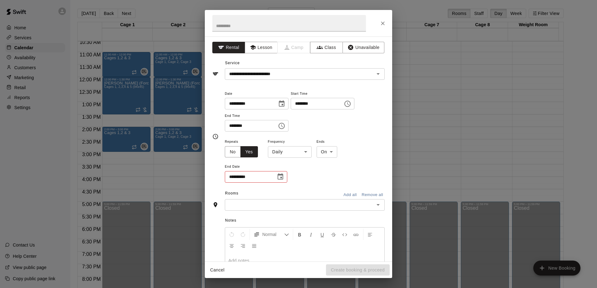
click at [306, 154] on body "Home Services Calendar Availability Customers Marketing Retail Reports Settings…" at bounding box center [298, 149] width 597 height 298
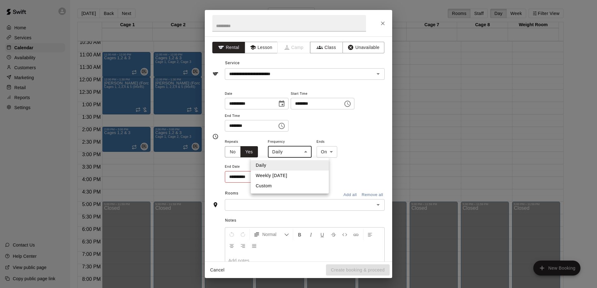
click at [285, 175] on li "Weekly [DATE]" at bounding box center [290, 176] width 78 height 10
type input "******"
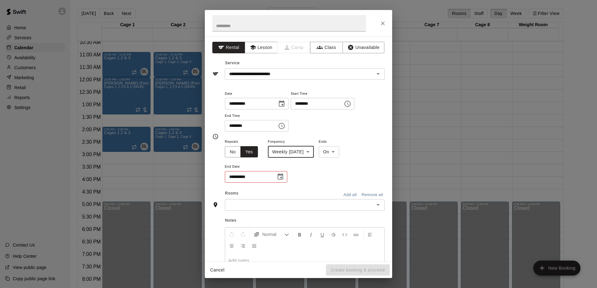
click at [279, 177] on icon "Choose date" at bounding box center [280, 176] width 7 height 7
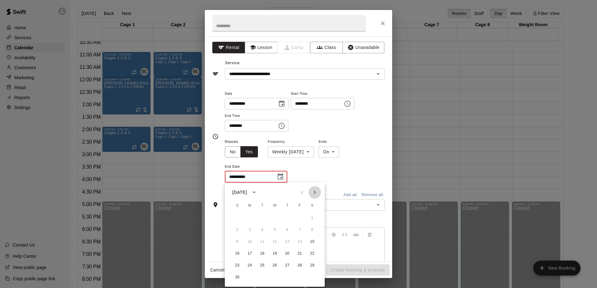
click at [312, 193] on icon "Next month" at bounding box center [314, 192] width 7 height 7
click at [315, 240] on button "21" at bounding box center [312, 242] width 11 height 11
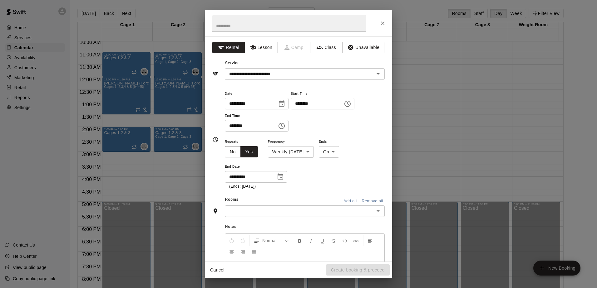
type input "**********"
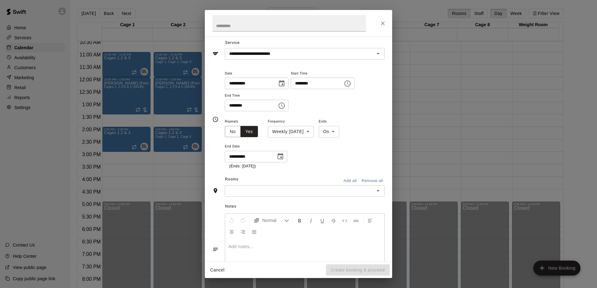
scroll to position [31, 0]
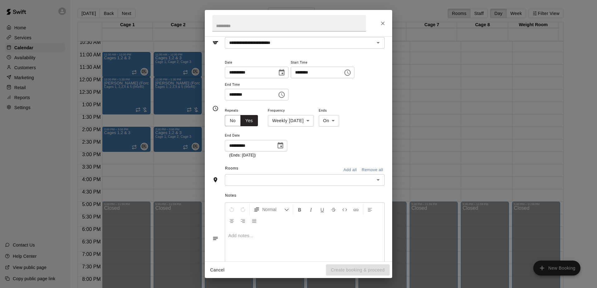
click at [374, 181] on icon "Open" at bounding box center [377, 179] width 7 height 7
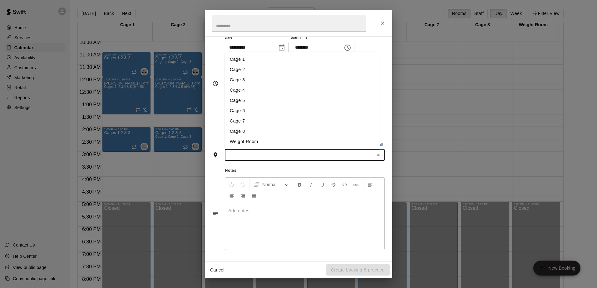
scroll to position [25, 0]
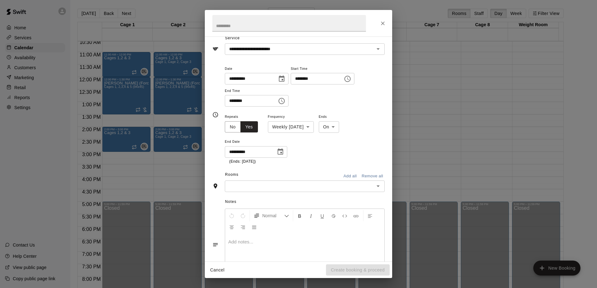
click at [350, 203] on span "Notes" at bounding box center [304, 202] width 159 height 10
click at [345, 175] on button "Add all" at bounding box center [350, 177] width 20 height 10
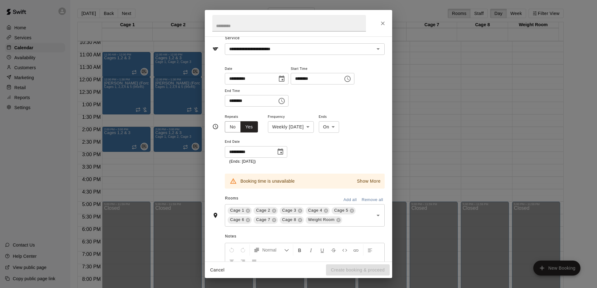
drag, startPoint x: 336, startPoint y: 220, endPoint x: 309, endPoint y: 220, distance: 27.8
click at [336, 220] on icon at bounding box center [338, 220] width 5 height 5
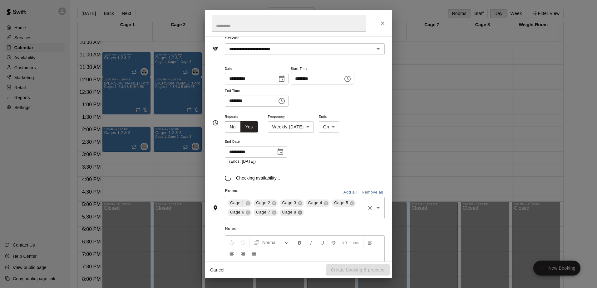
click at [298, 213] on icon at bounding box center [300, 213] width 4 height 4
click at [271, 213] on div "Cage 1 Cage 2 Cage 3 Cage 4 Cage 5 Cage 6 Cage 7 ​" at bounding box center [305, 208] width 160 height 22
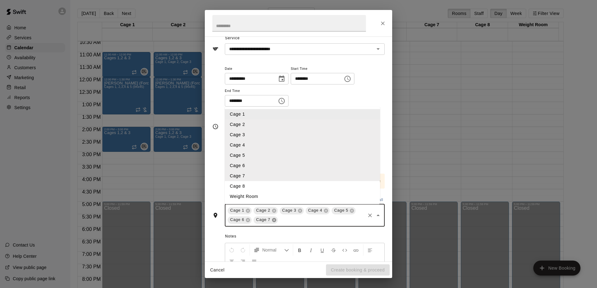
click at [272, 219] on icon at bounding box center [274, 220] width 4 height 4
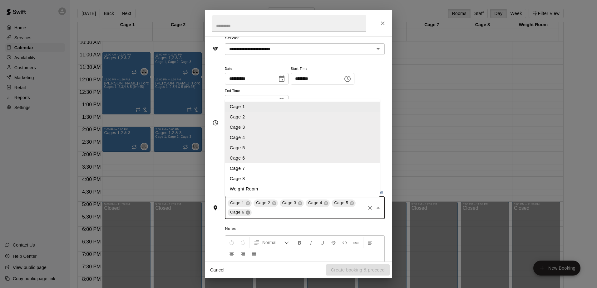
click at [248, 213] on icon at bounding box center [248, 213] width 4 height 4
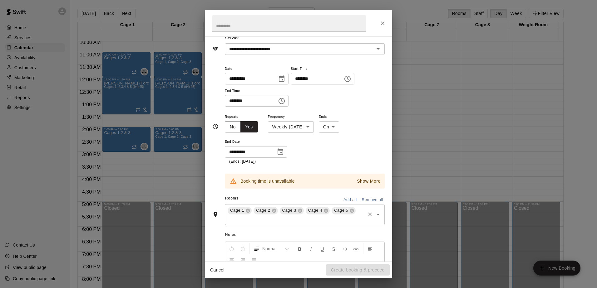
click at [296, 230] on span "Notes" at bounding box center [304, 235] width 159 height 10
click at [365, 182] on p "Show More" at bounding box center [369, 181] width 24 height 7
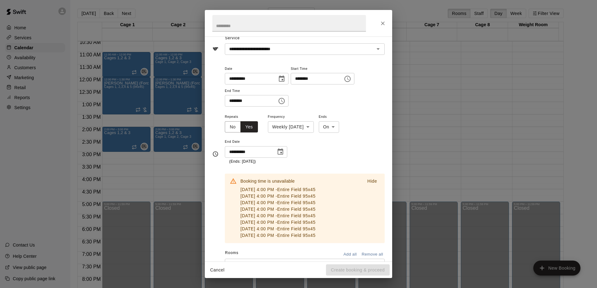
click at [352, 150] on div "**********" at bounding box center [305, 139] width 160 height 52
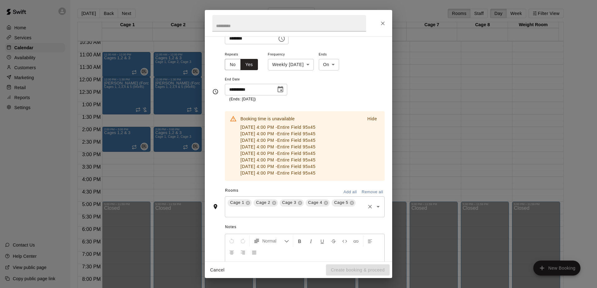
scroll to position [56, 0]
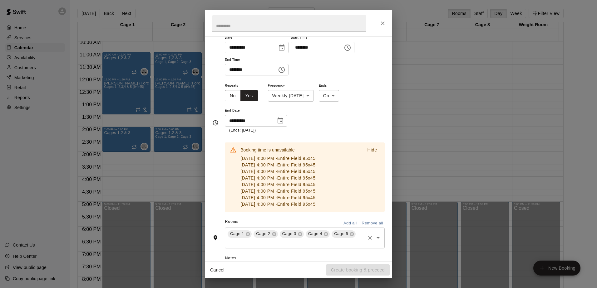
click at [367, 152] on p "Hide" at bounding box center [372, 150] width 10 height 7
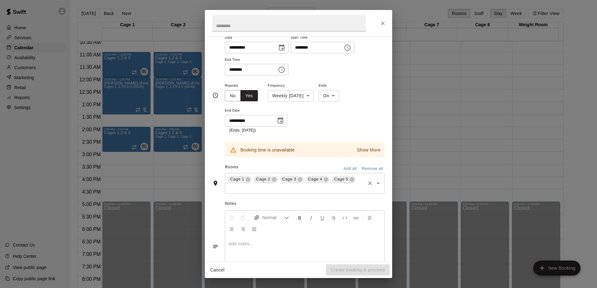
scroll to position [29, 0]
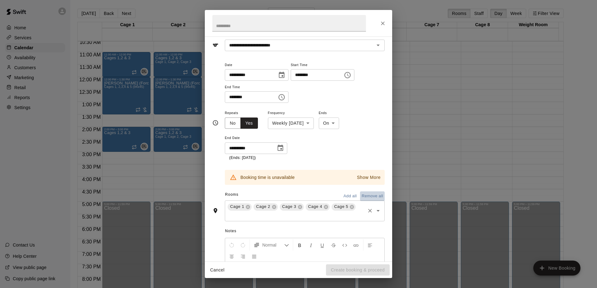
click at [369, 196] on button "Remove all" at bounding box center [372, 197] width 25 height 10
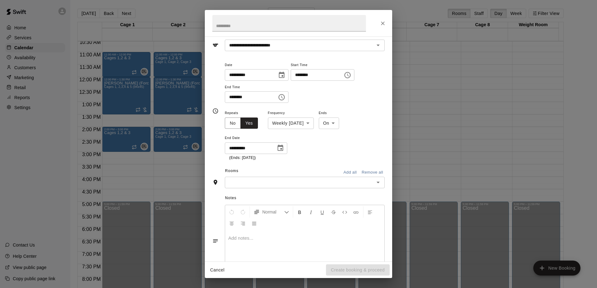
click at [376, 182] on icon "Open" at bounding box center [377, 183] width 3 height 2
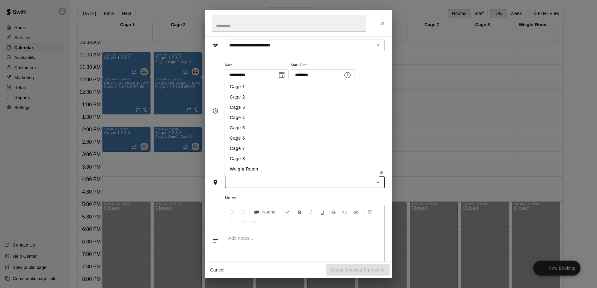
click at [244, 88] on li "Cage 1" at bounding box center [302, 87] width 155 height 10
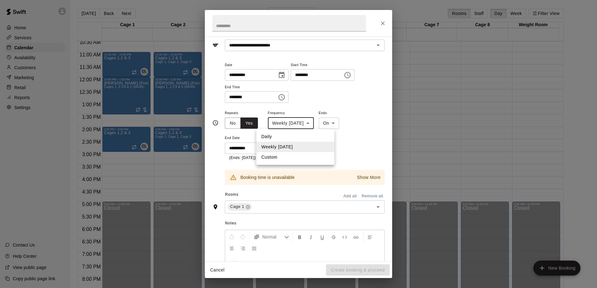
click at [318, 123] on body "Home Services Calendar Availability Customers Marketing Retail Reports Settings…" at bounding box center [298, 149] width 597 height 298
click at [297, 148] on li "Weekly [DATE]" at bounding box center [295, 147] width 78 height 10
click at [353, 146] on div "**********" at bounding box center [305, 135] width 160 height 52
click at [384, 25] on icon "Close" at bounding box center [383, 23] width 6 height 6
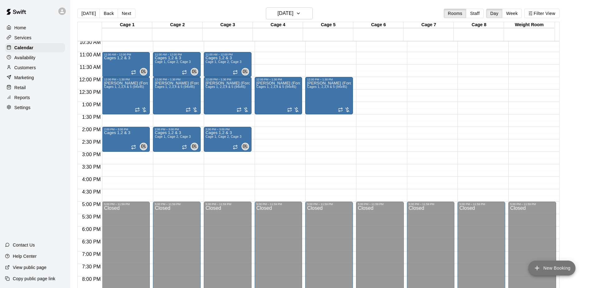
click at [559, 268] on button "New Booking" at bounding box center [551, 268] width 47 height 15
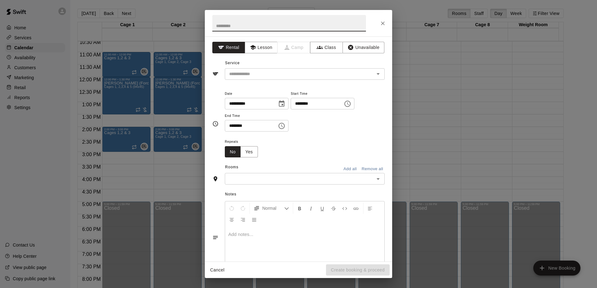
click at [284, 105] on icon "Choose date, selected date is Nov 15, 2025" at bounding box center [282, 104] width 6 height 6
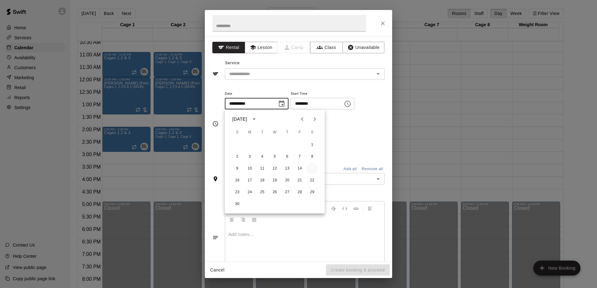
click at [312, 167] on button "15" at bounding box center [312, 168] width 11 height 11
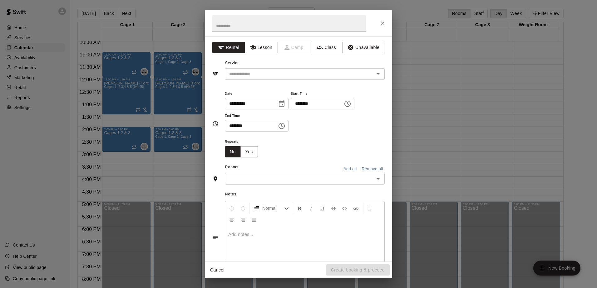
click at [341, 140] on div "Repeats No Yes" at bounding box center [305, 148] width 160 height 20
click at [285, 125] on icon "Choose time, selected time is 3:30 PM" at bounding box center [281, 125] width 7 height 7
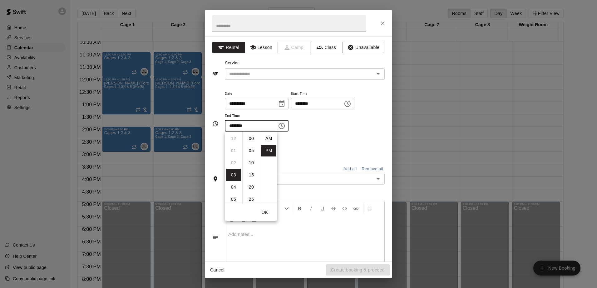
scroll to position [11, 0]
click at [232, 152] on li "04" at bounding box center [233, 151] width 15 height 12
type input "********"
click at [317, 141] on div "Repeats No Yes" at bounding box center [305, 148] width 160 height 20
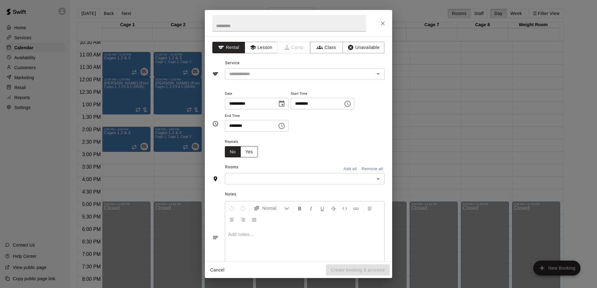
click at [248, 150] on button "Yes" at bounding box center [248, 152] width 17 height 12
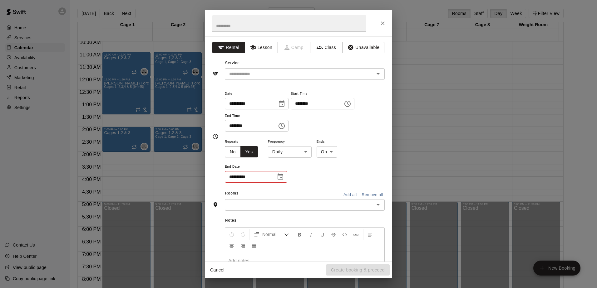
click at [303, 153] on body "Home Services Calendar Availability Customers Marketing Retail Reports Settings…" at bounding box center [298, 149] width 597 height 298
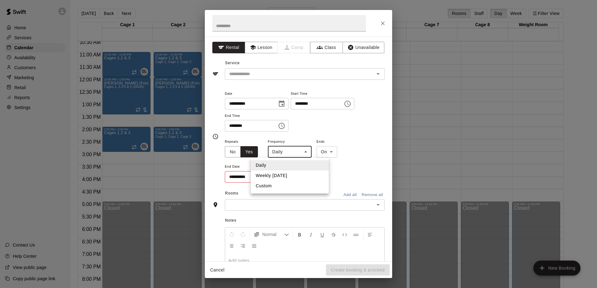
click at [288, 177] on li "Weekly [DATE]" at bounding box center [290, 176] width 78 height 10
type input "******"
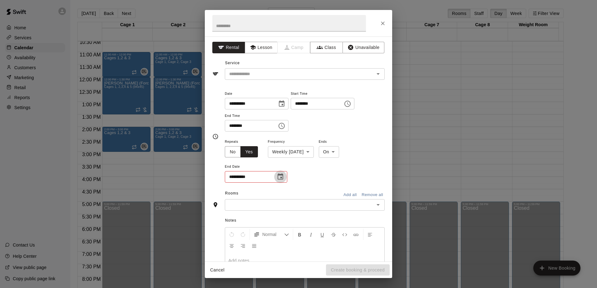
click at [282, 179] on icon "Choose date" at bounding box center [280, 177] width 6 height 6
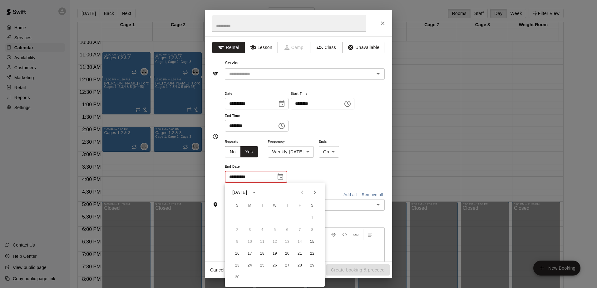
click at [314, 193] on icon "Next month" at bounding box center [314, 192] width 7 height 7
click at [313, 240] on button "21" at bounding box center [312, 242] width 11 height 11
type input "**********"
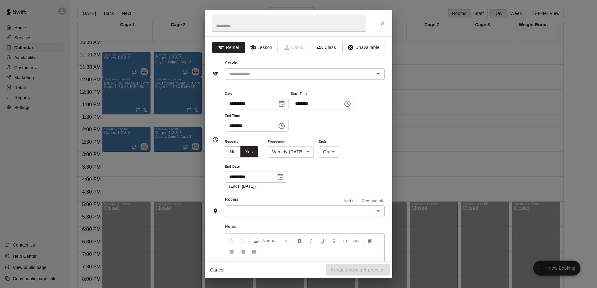
click at [336, 177] on div "**********" at bounding box center [305, 164] width 160 height 52
click at [376, 211] on icon "Open" at bounding box center [377, 212] width 3 height 2
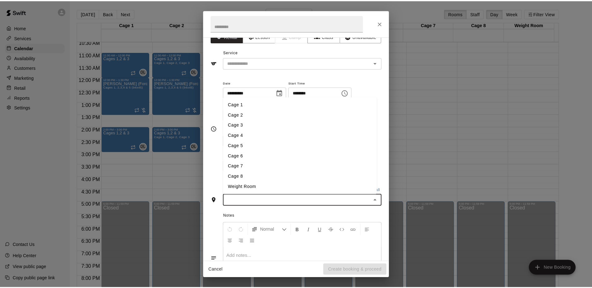
scroll to position [0, 0]
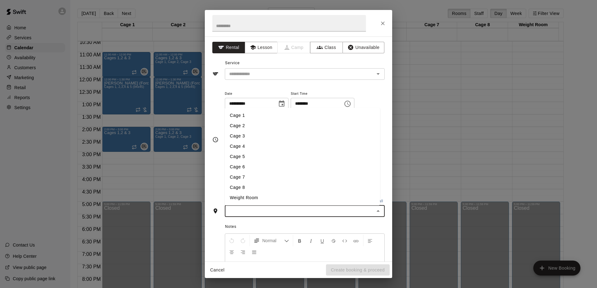
click at [243, 116] on li "Cage 1" at bounding box center [302, 115] width 155 height 10
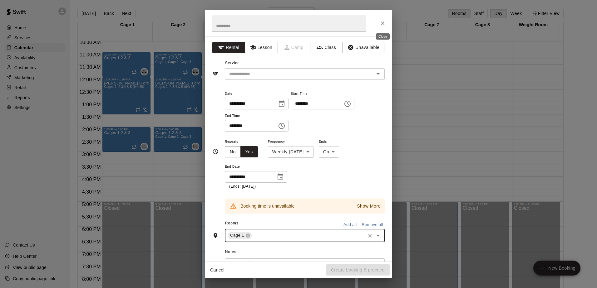
click at [383, 22] on icon "Close" at bounding box center [383, 23] width 6 height 6
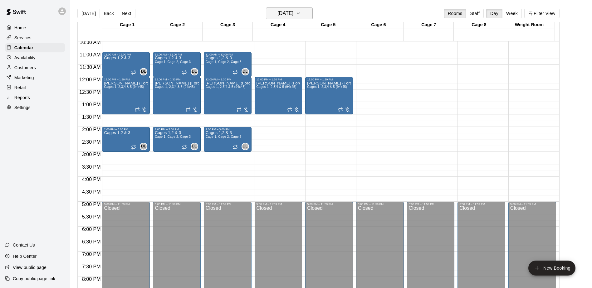
click at [300, 13] on icon "button" at bounding box center [298, 13] width 2 height 1
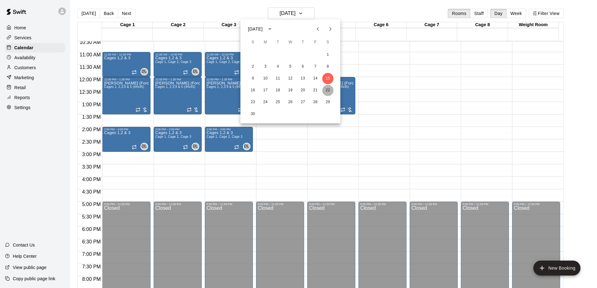
click at [329, 91] on button "22" at bounding box center [327, 90] width 11 height 11
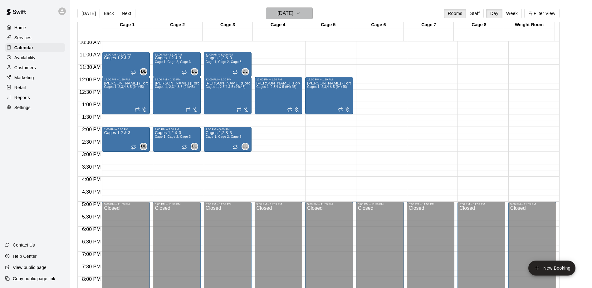
click at [313, 13] on button "[DATE]" at bounding box center [289, 13] width 47 height 12
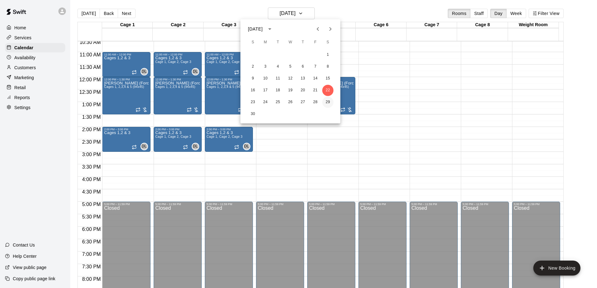
click at [327, 100] on button "29" at bounding box center [327, 102] width 11 height 11
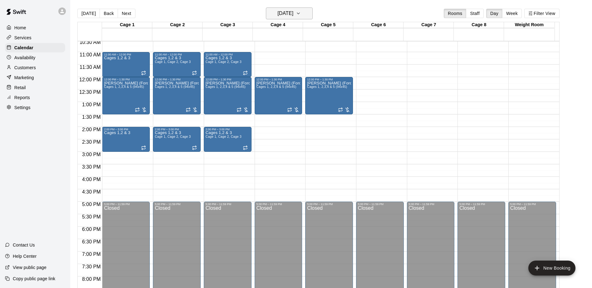
click at [301, 12] on icon "button" at bounding box center [298, 13] width 5 height 7
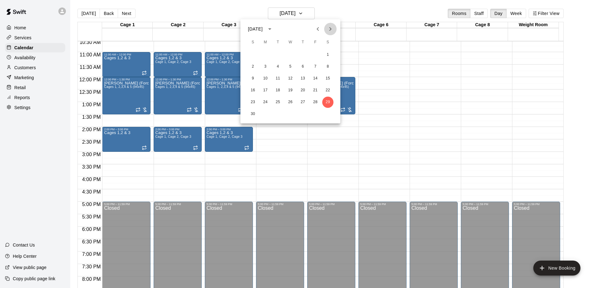
click at [332, 28] on icon "Next month" at bounding box center [329, 28] width 7 height 7
click at [322, 54] on button "6" at bounding box center [327, 54] width 11 height 11
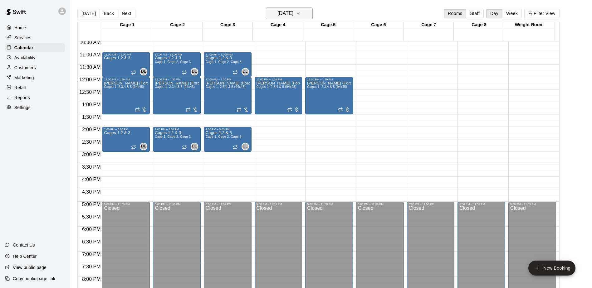
click at [301, 12] on icon "button" at bounding box center [298, 13] width 5 height 7
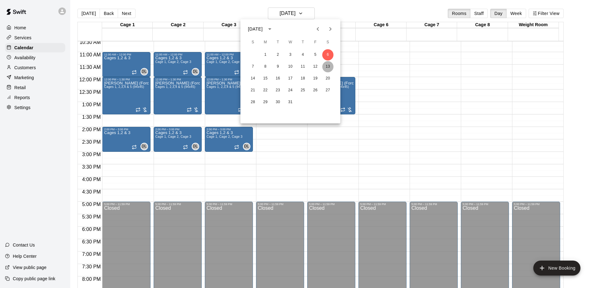
click at [329, 66] on button "13" at bounding box center [327, 66] width 11 height 11
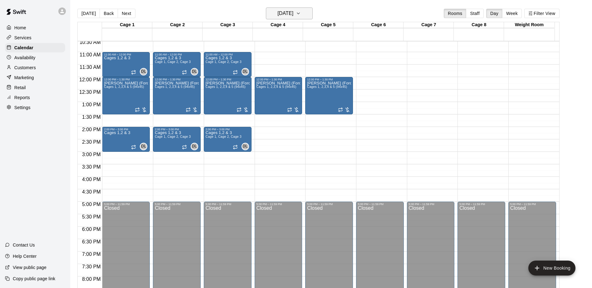
click at [306, 13] on button "[DATE]" at bounding box center [289, 13] width 47 height 12
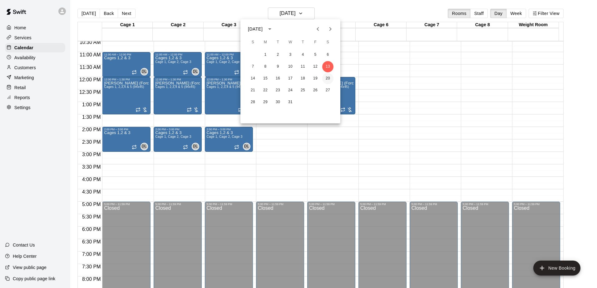
click at [328, 75] on button "20" at bounding box center [327, 78] width 11 height 11
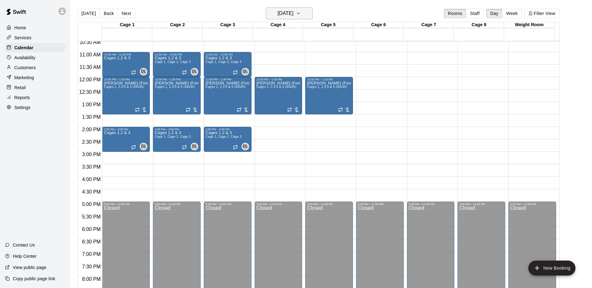
click at [301, 12] on icon "button" at bounding box center [298, 13] width 5 height 7
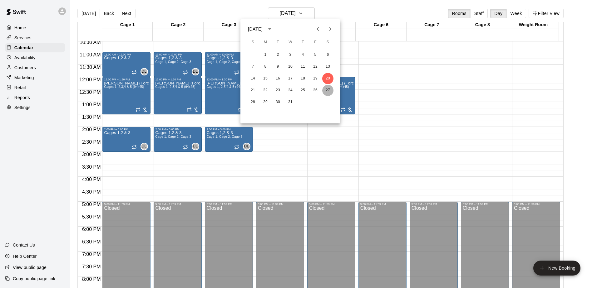
click at [329, 87] on button "27" at bounding box center [327, 90] width 11 height 11
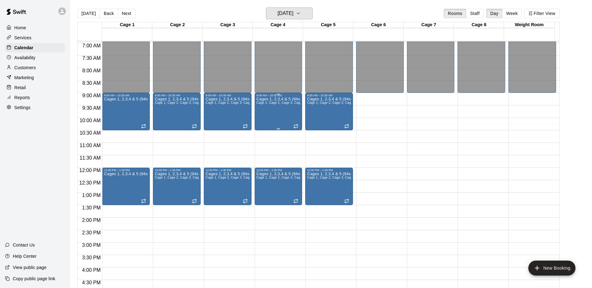
scroll to position [170, 0]
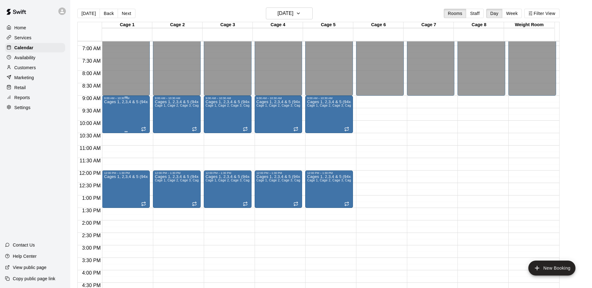
click at [137, 115] on div "Cages 1, 2,3,4 & 5 (94x45)" at bounding box center [126, 244] width 44 height 288
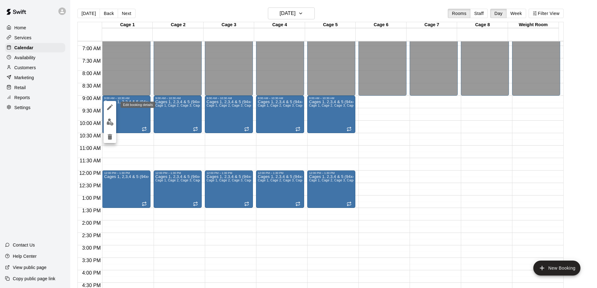
click at [111, 106] on icon "edit" at bounding box center [109, 107] width 7 height 7
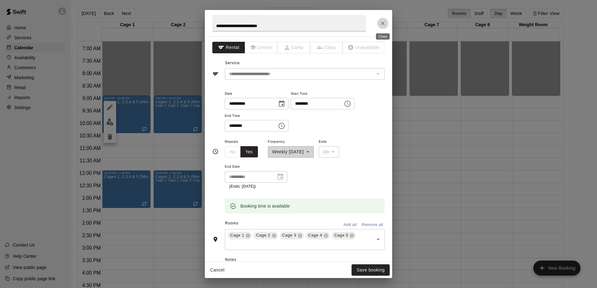
click at [381, 23] on icon "Close" at bounding box center [383, 23] width 6 height 6
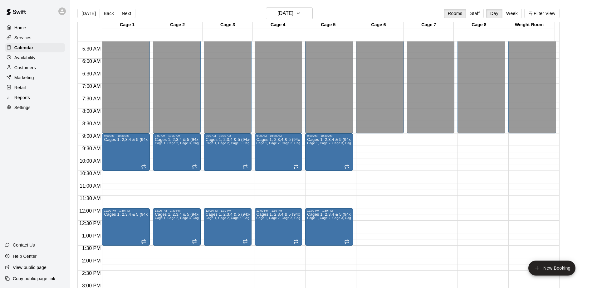
scroll to position [139, 0]
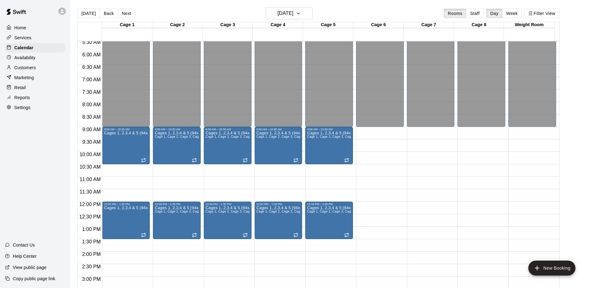
drag, startPoint x: 121, startPoint y: 150, endPoint x: 149, endPoint y: 184, distance: 44.1
click at [150, 188] on div at bounding box center [127, 186] width 51 height 6
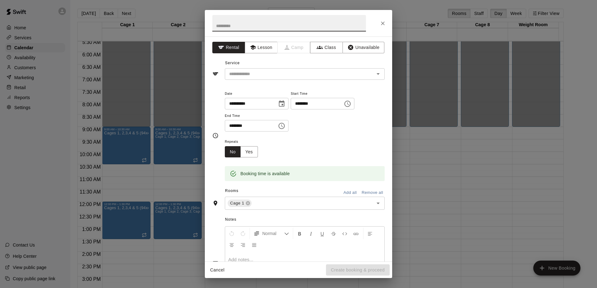
click at [384, 25] on icon "Close" at bounding box center [383, 23] width 6 height 6
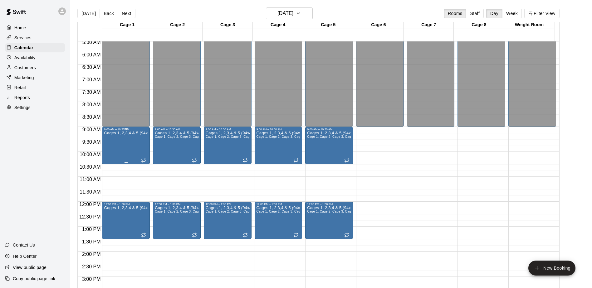
drag, startPoint x: 133, startPoint y: 149, endPoint x: 125, endPoint y: 140, distance: 11.7
click at [125, 140] on div "Cages 1, 2,3,4 & 5 (94x45)" at bounding box center [126, 275] width 44 height 288
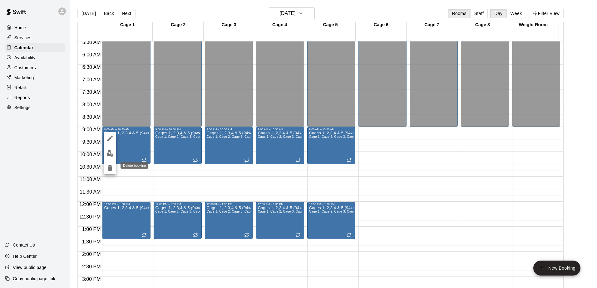
click at [110, 167] on icon "delete" at bounding box center [110, 168] width 4 height 6
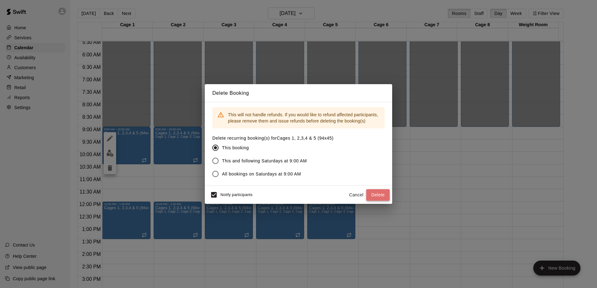
click at [374, 194] on button "Delete" at bounding box center [377, 195] width 23 height 12
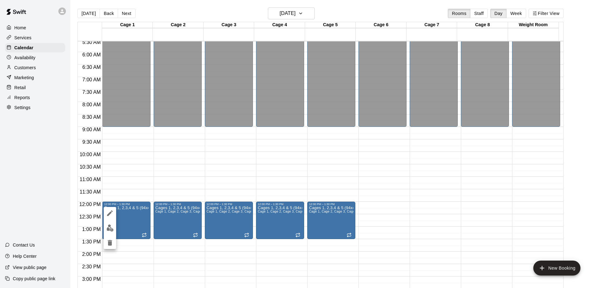
click at [108, 244] on icon "delete" at bounding box center [110, 243] width 4 height 6
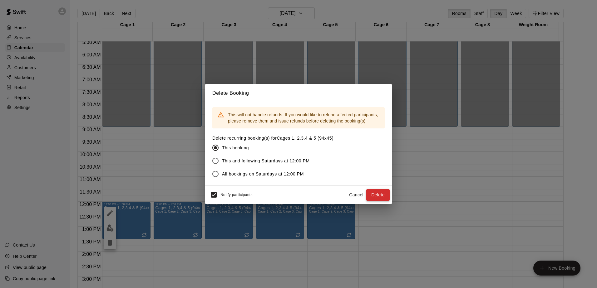
click at [371, 194] on button "Delete" at bounding box center [377, 195] width 23 height 12
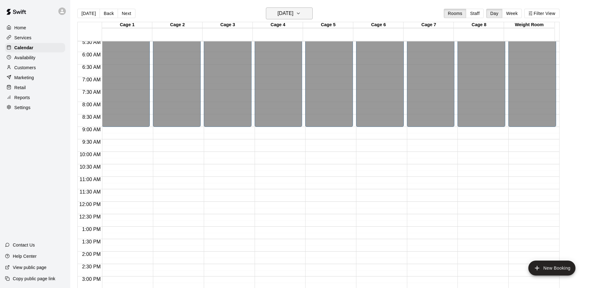
click at [313, 11] on button "[DATE]" at bounding box center [289, 13] width 47 height 12
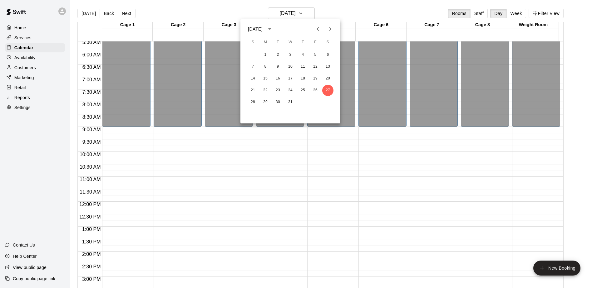
click at [329, 31] on icon "Next month" at bounding box center [329, 28] width 7 height 7
click at [328, 56] on button "3" at bounding box center [327, 54] width 11 height 11
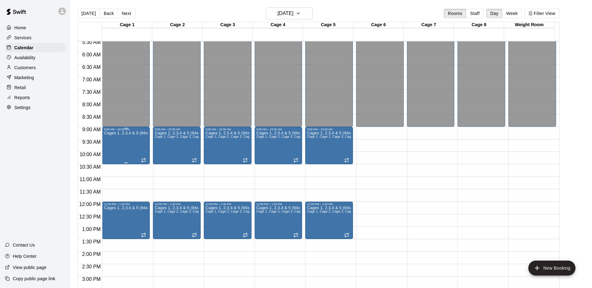
click at [130, 139] on div "Cages 1, 2,3,4 & 5 (94x45)" at bounding box center [126, 275] width 44 height 288
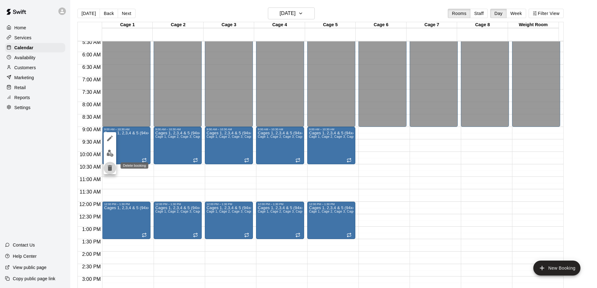
click at [109, 169] on icon "delete" at bounding box center [110, 168] width 4 height 6
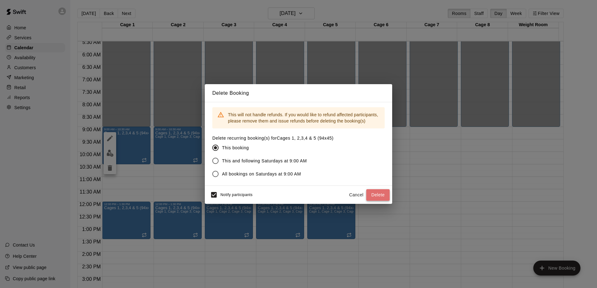
click at [384, 194] on button "Delete" at bounding box center [377, 195] width 23 height 12
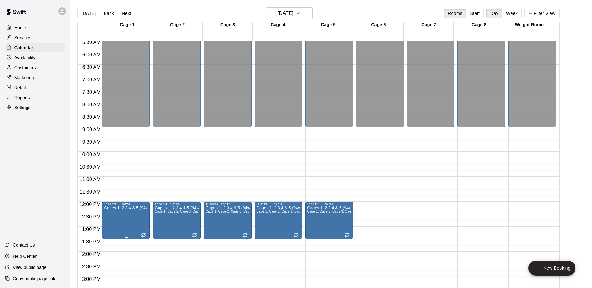
click at [122, 208] on p "Cages 1, 2,3,4 & 5 (94x45)" at bounding box center [126, 208] width 44 height 0
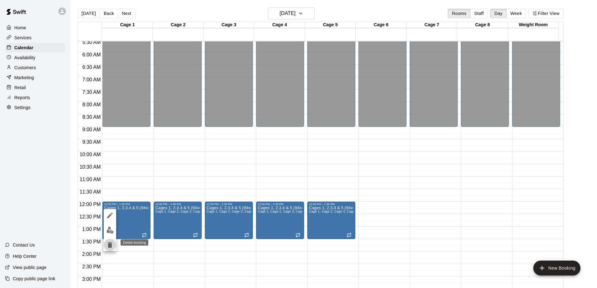
click at [110, 250] on button "delete" at bounding box center [110, 245] width 12 height 12
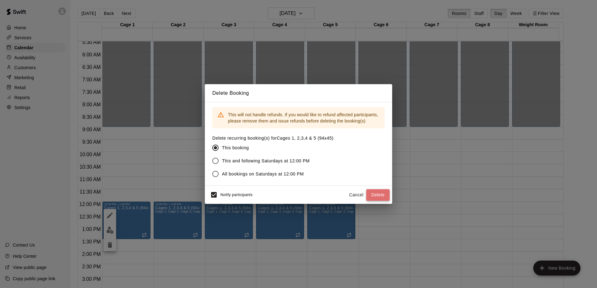
click at [370, 196] on button "Delete" at bounding box center [377, 195] width 23 height 12
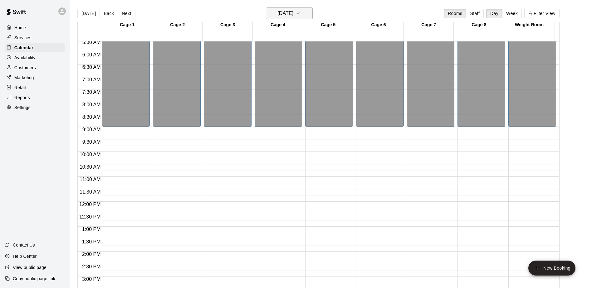
click at [301, 11] on icon "button" at bounding box center [298, 13] width 5 height 7
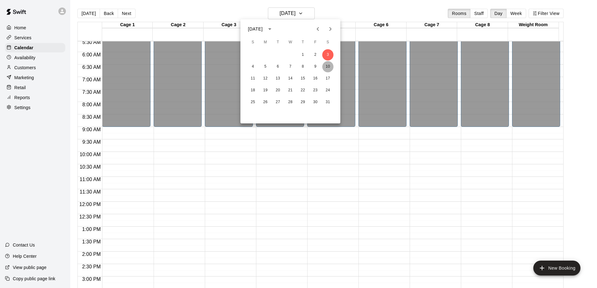
click at [327, 70] on button "10" at bounding box center [327, 66] width 11 height 11
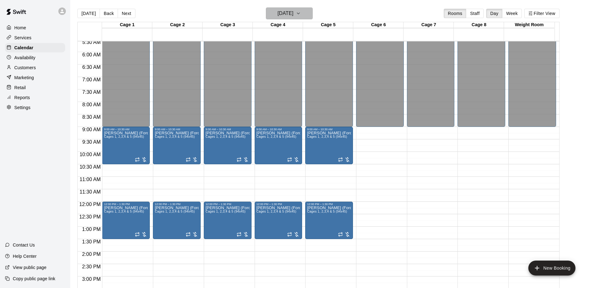
click at [301, 13] on icon "button" at bounding box center [298, 13] width 5 height 7
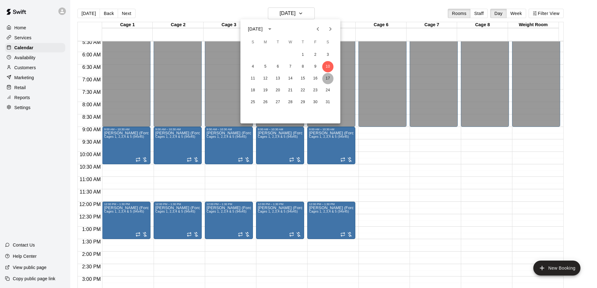
click at [325, 77] on button "17" at bounding box center [327, 78] width 11 height 11
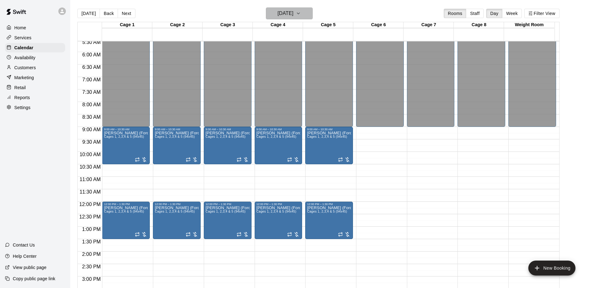
click at [301, 14] on icon "button" at bounding box center [298, 13] width 5 height 7
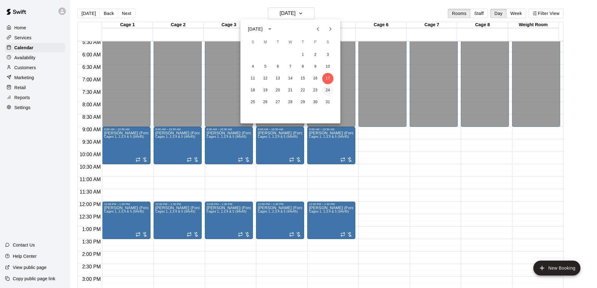
click at [329, 91] on button "24" at bounding box center [327, 90] width 11 height 11
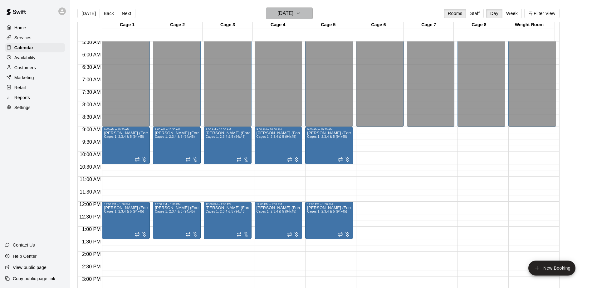
click at [306, 16] on button "[DATE]" at bounding box center [289, 13] width 47 height 12
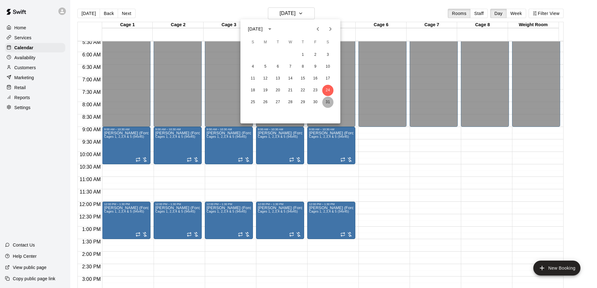
click at [330, 104] on button "31" at bounding box center [327, 102] width 11 height 11
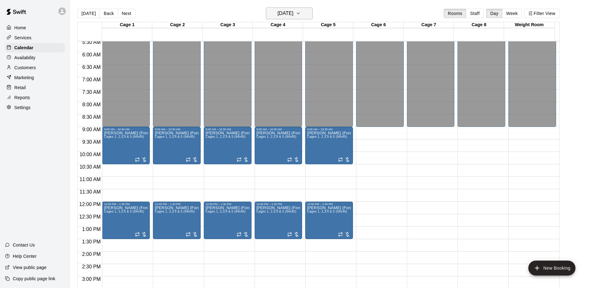
click at [301, 10] on icon "button" at bounding box center [298, 13] width 5 height 7
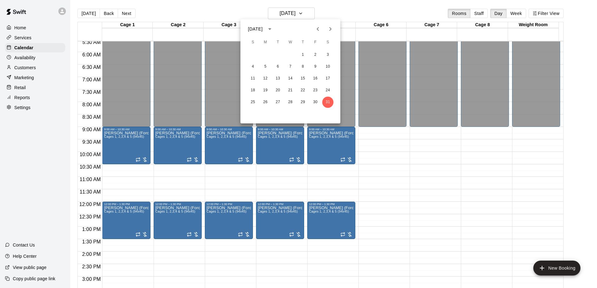
click at [329, 29] on icon "Next month" at bounding box center [329, 28] width 7 height 7
click at [328, 54] on button "7" at bounding box center [327, 54] width 11 height 11
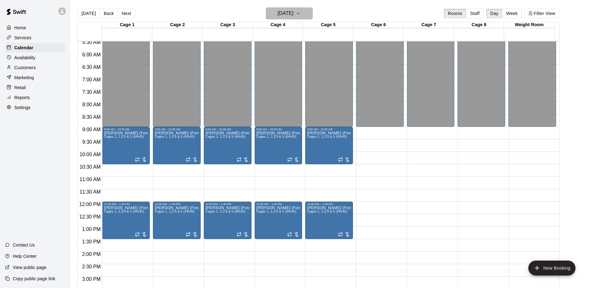
click at [301, 12] on icon "button" at bounding box center [298, 13] width 5 height 7
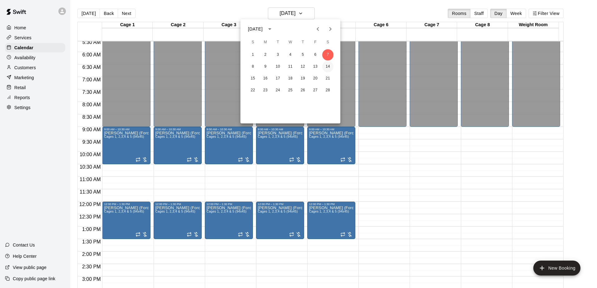
click at [326, 68] on button "14" at bounding box center [327, 66] width 11 height 11
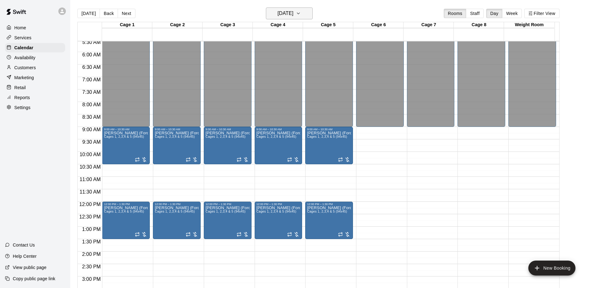
click at [301, 12] on icon "button" at bounding box center [298, 13] width 5 height 7
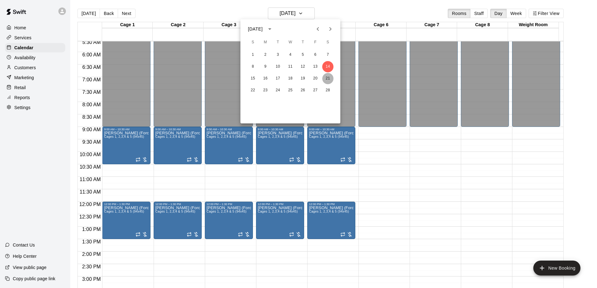
click at [326, 82] on button "21" at bounding box center [327, 78] width 11 height 11
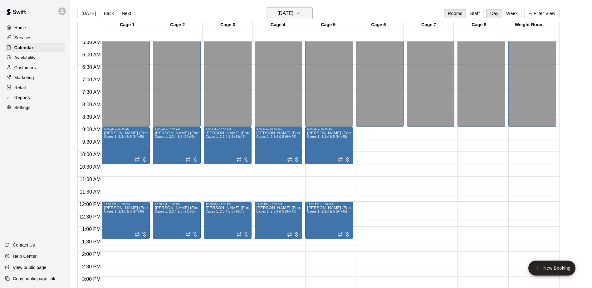
click at [293, 14] on h6 "[DATE]" at bounding box center [285, 13] width 16 height 9
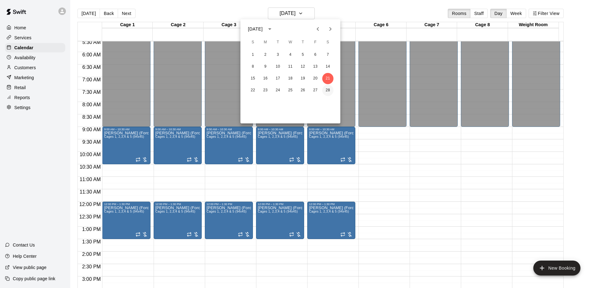
click at [329, 89] on button "28" at bounding box center [327, 90] width 11 height 11
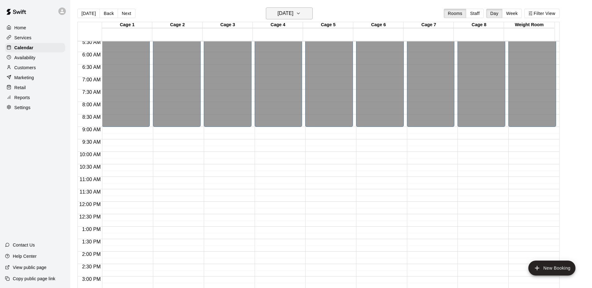
click at [301, 10] on icon "button" at bounding box center [298, 13] width 5 height 7
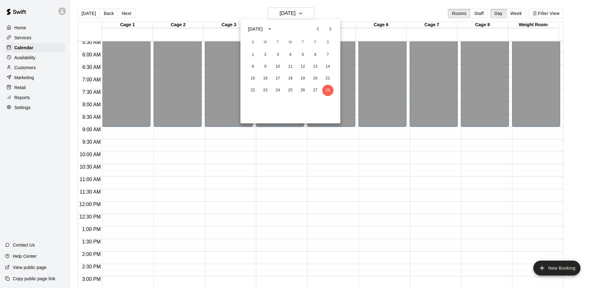
click at [328, 30] on icon "Next month" at bounding box center [329, 28] width 7 height 7
click at [328, 52] on button "7" at bounding box center [327, 54] width 11 height 11
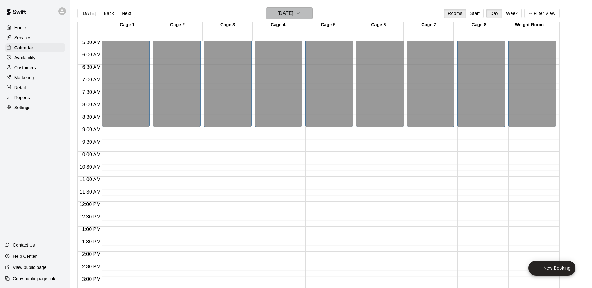
click at [301, 16] on icon "button" at bounding box center [298, 13] width 5 height 7
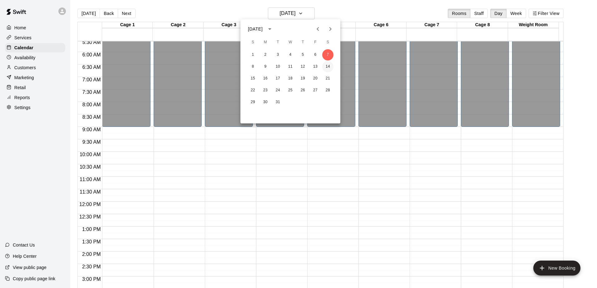
click at [325, 66] on button "14" at bounding box center [327, 66] width 11 height 11
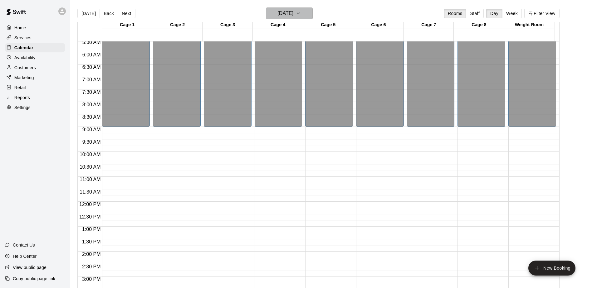
click at [300, 13] on icon "button" at bounding box center [298, 13] width 2 height 1
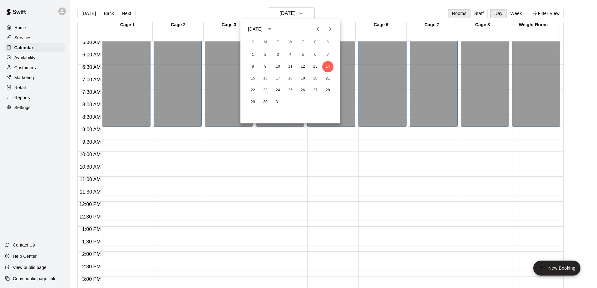
click at [316, 29] on icon "Previous month" at bounding box center [317, 28] width 7 height 7
click at [329, 78] on button "15" at bounding box center [327, 78] width 11 height 11
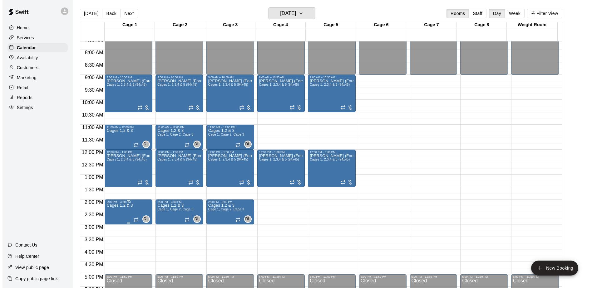
scroll to position [202, 0]
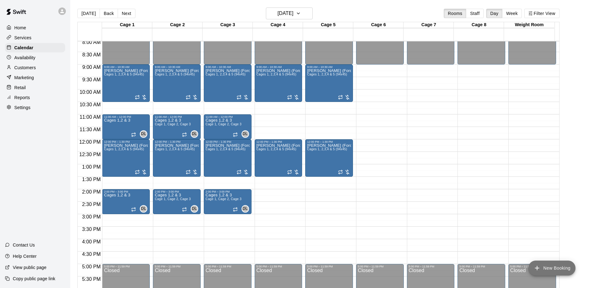
click at [546, 266] on button "New Booking" at bounding box center [551, 268] width 47 height 15
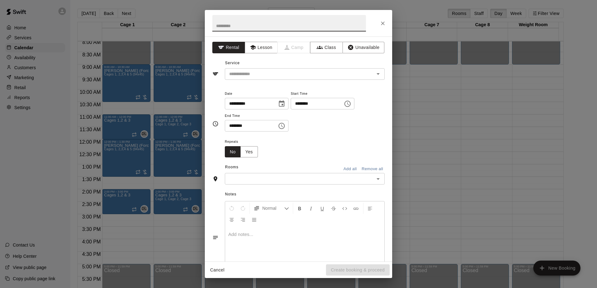
click at [285, 128] on icon "Choose time, selected time is 3:30 PM" at bounding box center [281, 126] width 6 height 6
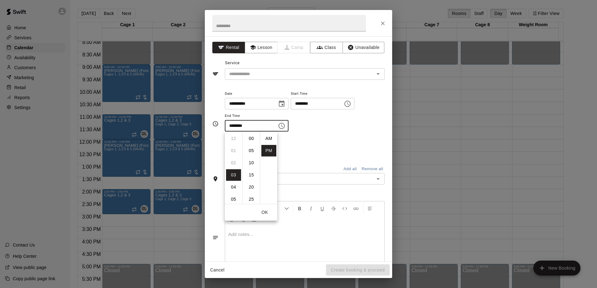
scroll to position [11, 0]
click at [234, 152] on li "04" at bounding box center [233, 151] width 15 height 12
type input "********"
click at [336, 133] on div "**********" at bounding box center [305, 114] width 160 height 48
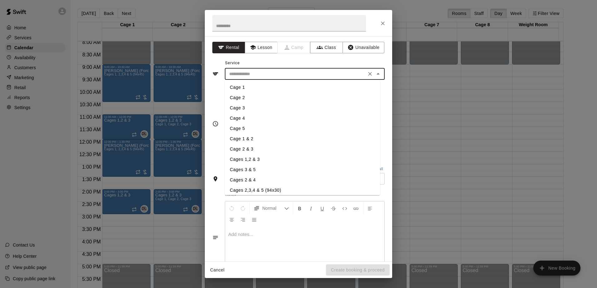
click at [340, 71] on input "text" at bounding box center [296, 74] width 138 height 8
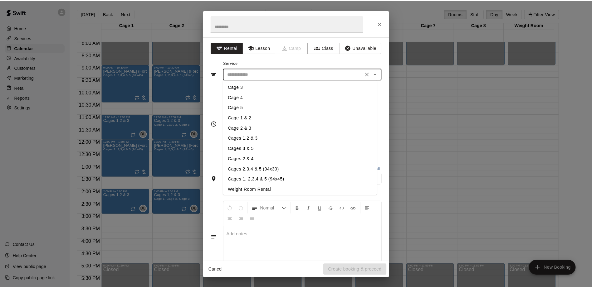
scroll to position [31, 0]
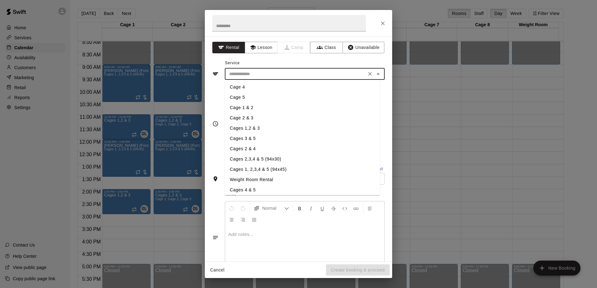
click at [245, 167] on li "Cages 1, 2,3,4 & 5 (94x45)" at bounding box center [302, 169] width 155 height 10
type input "**********"
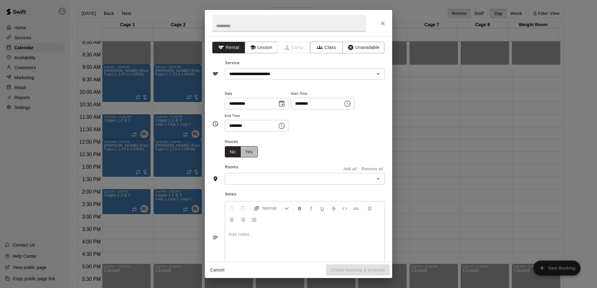
click at [250, 154] on button "Yes" at bounding box center [248, 152] width 17 height 12
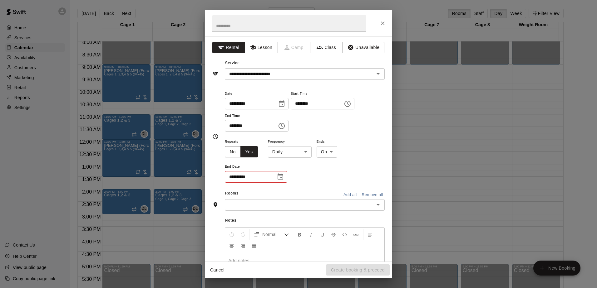
click at [304, 156] on body "Home Services Calendar Availability Customers Marketing Retail Reports Settings…" at bounding box center [298, 149] width 597 height 298
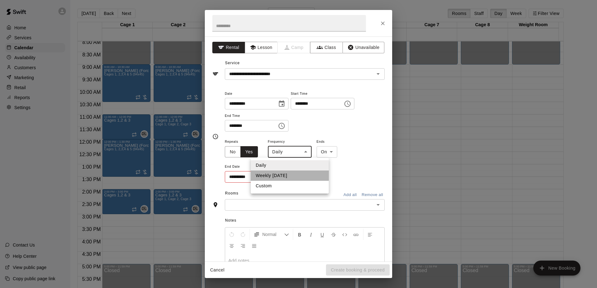
click at [287, 175] on li "Weekly [DATE]" at bounding box center [290, 176] width 78 height 10
type input "******"
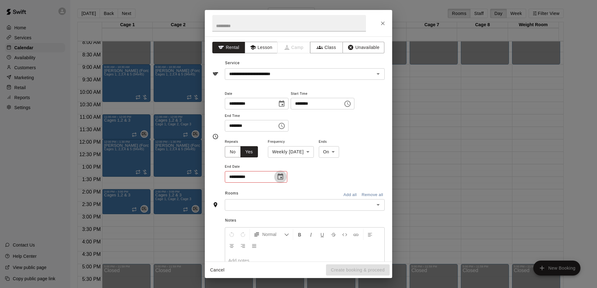
click at [278, 182] on button "Choose date" at bounding box center [280, 177] width 12 height 12
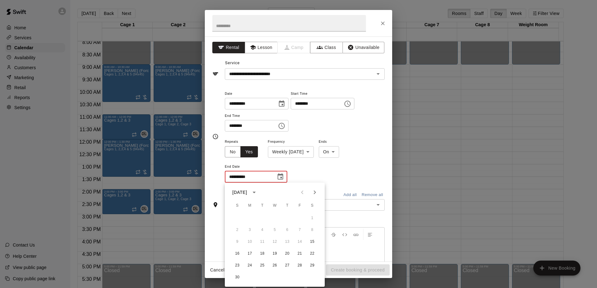
click at [315, 191] on icon "Next month" at bounding box center [314, 192] width 7 height 7
click at [315, 192] on icon "Next month" at bounding box center [315, 193] width 2 height 4
click at [311, 241] on button "21" at bounding box center [312, 242] width 11 height 11
type input "**********"
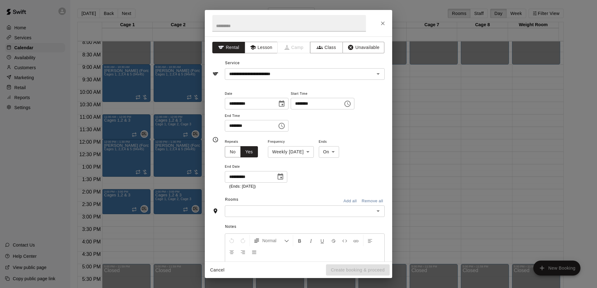
click at [374, 210] on icon "Open" at bounding box center [377, 211] width 7 height 7
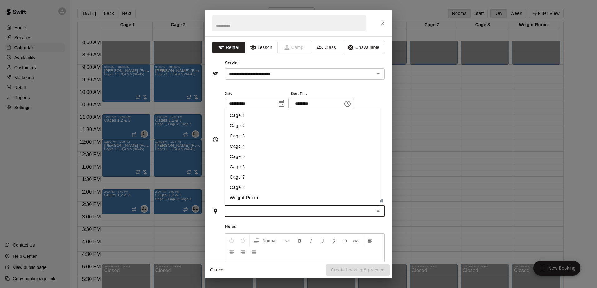
click at [251, 116] on li "Cage 1" at bounding box center [302, 115] width 155 height 10
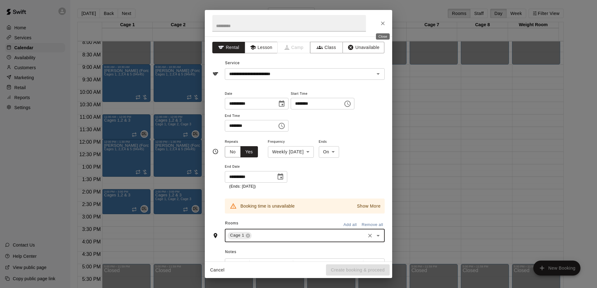
click at [384, 27] on button "Close" at bounding box center [382, 23] width 11 height 11
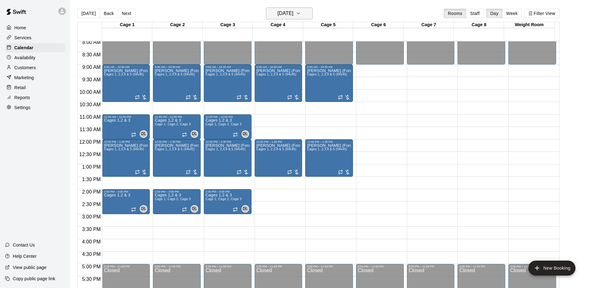
click at [301, 13] on icon "button" at bounding box center [298, 13] width 5 height 7
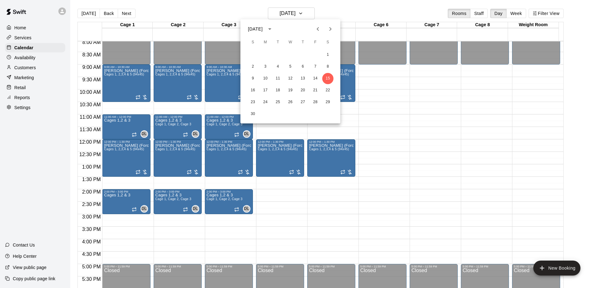
click at [298, 210] on div at bounding box center [298, 144] width 597 height 288
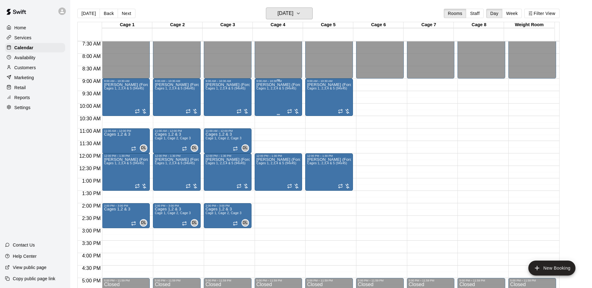
scroll to position [202, 0]
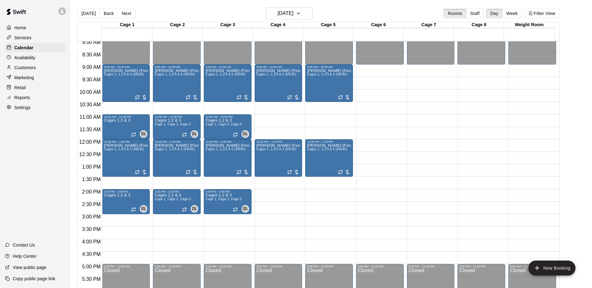
click at [514, 11] on button "Week" at bounding box center [512, 13] width 20 height 9
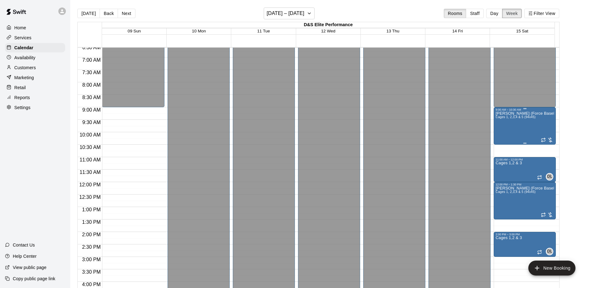
scroll to position [196, 0]
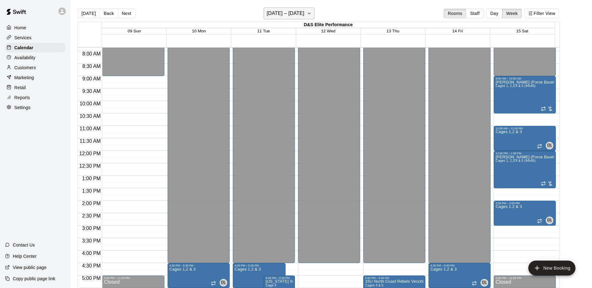
click at [315, 14] on button "[DATE] – [DATE]" at bounding box center [289, 13] width 51 height 12
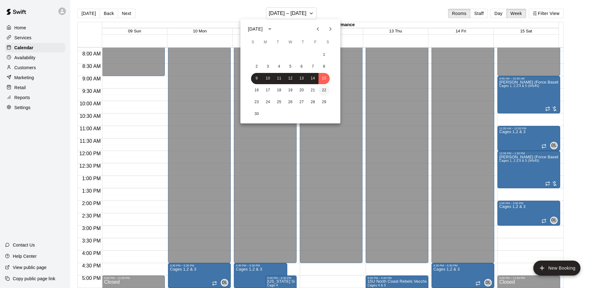
click at [326, 91] on button "22" at bounding box center [323, 90] width 11 height 11
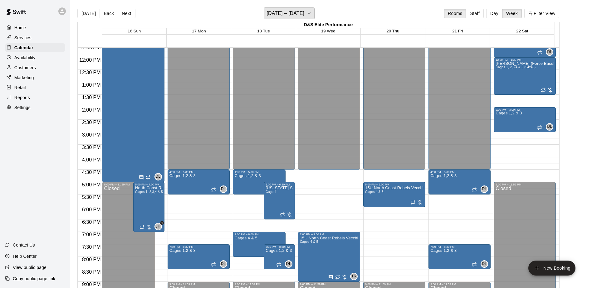
scroll to position [321, 0]
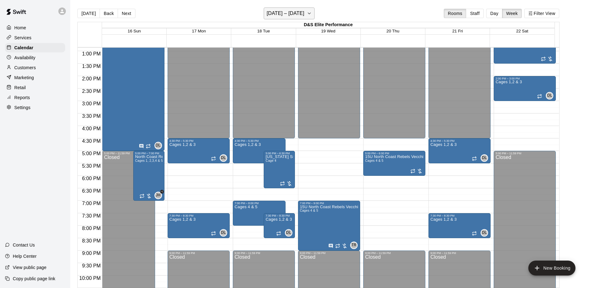
click at [312, 10] on icon "button" at bounding box center [309, 13] width 5 height 7
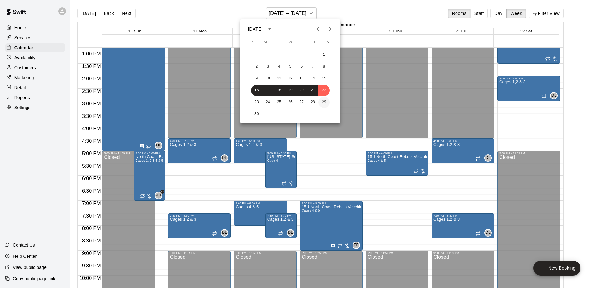
click at [326, 101] on button "29" at bounding box center [323, 102] width 11 height 11
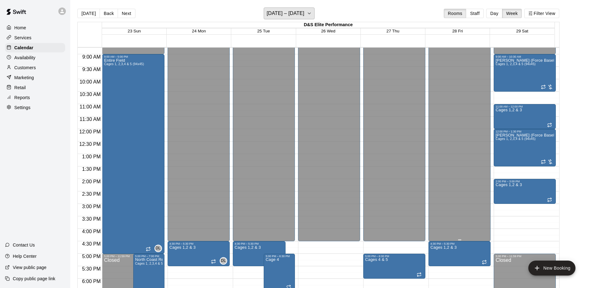
scroll to position [290, 0]
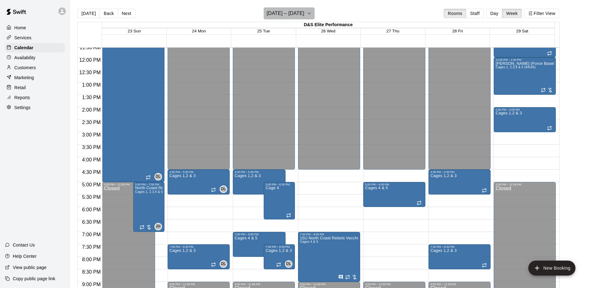
click at [315, 10] on button "[DATE] – [DATE]" at bounding box center [289, 13] width 51 height 12
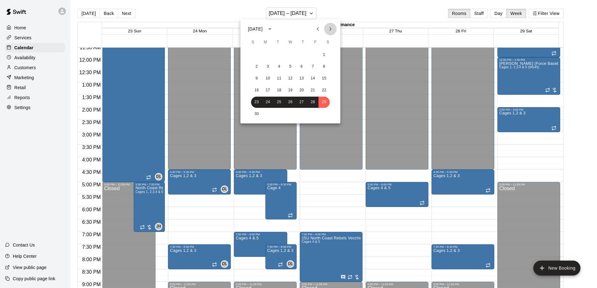
click at [331, 28] on icon "Next month" at bounding box center [329, 28] width 7 height 7
click at [326, 55] on button "6" at bounding box center [323, 54] width 11 height 11
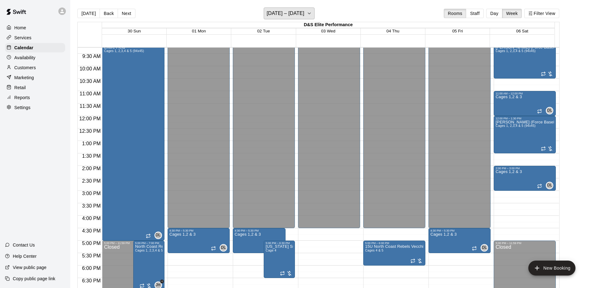
scroll to position [228, 0]
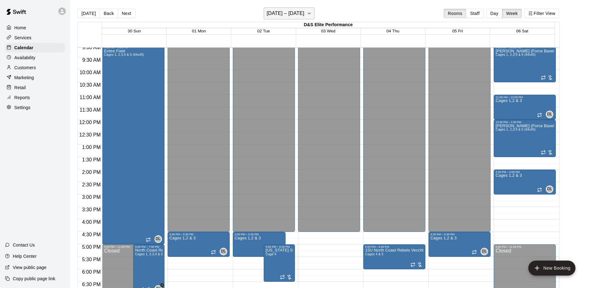
click at [315, 14] on button "[DATE] – [DATE]" at bounding box center [289, 13] width 51 height 12
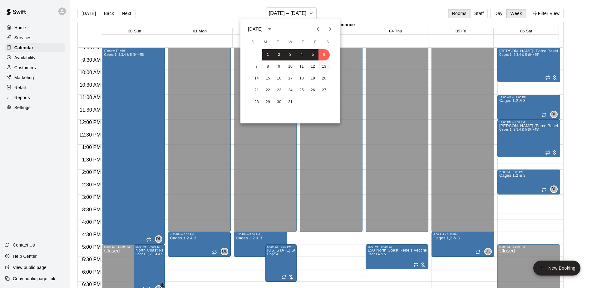
click at [325, 68] on button "13" at bounding box center [323, 66] width 11 height 11
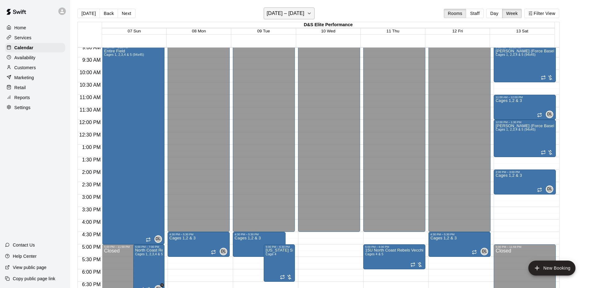
click at [311, 14] on icon "button" at bounding box center [309, 13] width 5 height 7
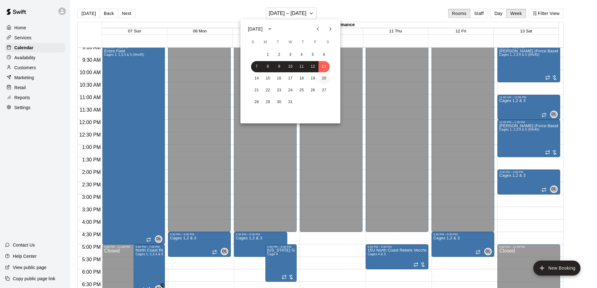
click at [326, 81] on button "20" at bounding box center [323, 78] width 11 height 11
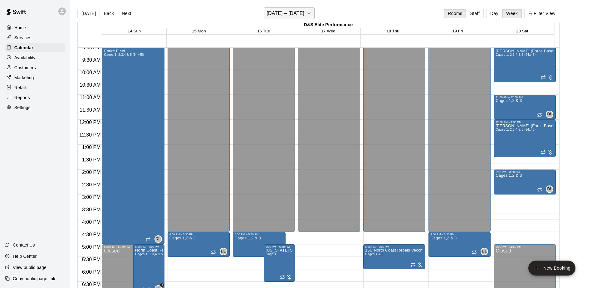
click at [312, 12] on icon "button" at bounding box center [309, 13] width 5 height 7
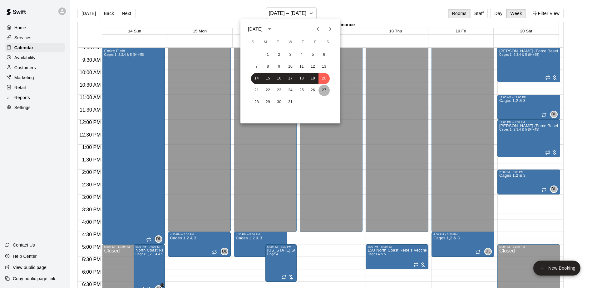
click at [326, 91] on button "27" at bounding box center [323, 90] width 11 height 11
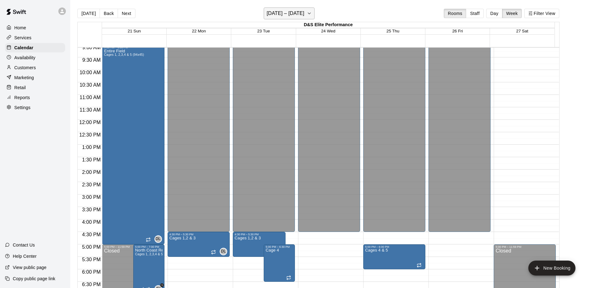
click at [311, 13] on icon "button" at bounding box center [309, 13] width 2 height 1
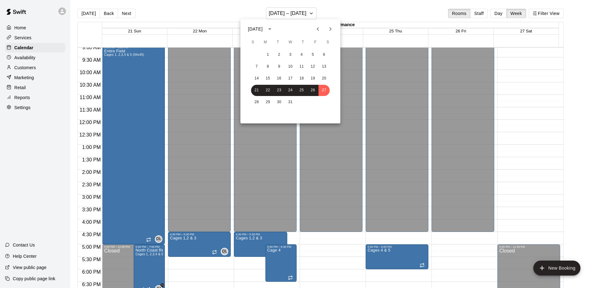
click at [317, 33] on button "Previous month" at bounding box center [317, 29] width 12 height 12
click at [329, 30] on icon "Next month" at bounding box center [329, 28] width 7 height 7
click at [325, 67] on button "10" at bounding box center [323, 66] width 11 height 11
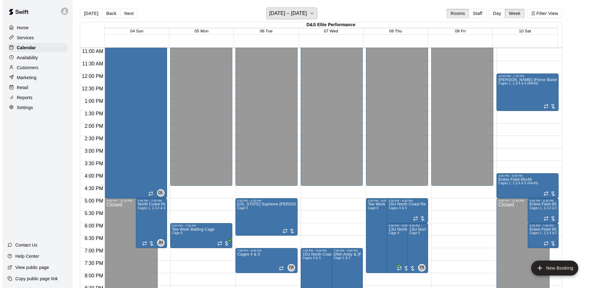
scroll to position [259, 0]
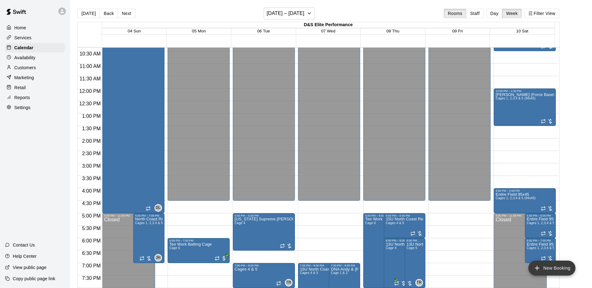
click at [543, 269] on button "New Booking" at bounding box center [551, 268] width 47 height 15
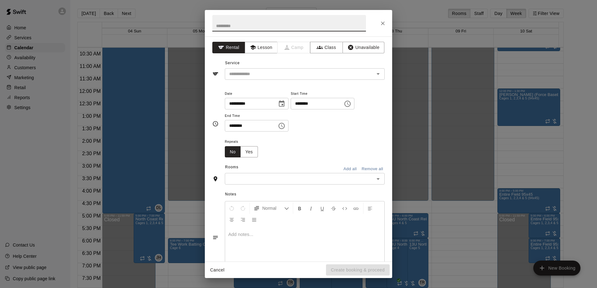
click at [288, 119] on span "End Time" at bounding box center [257, 116] width 64 height 8
click at [285, 125] on icon "Choose time, selected time is 3:30 PM" at bounding box center [281, 125] width 7 height 7
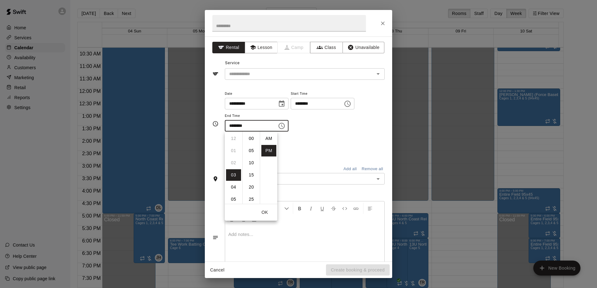
scroll to position [11, 0]
click at [229, 149] on li "04" at bounding box center [233, 151] width 15 height 12
type input "********"
click at [284, 105] on icon "Choose date, selected date is Jan 10, 2026" at bounding box center [282, 104] width 6 height 6
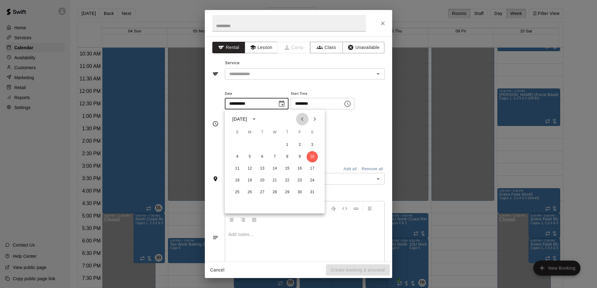
click at [305, 122] on icon "Previous month" at bounding box center [301, 118] width 7 height 7
click at [312, 167] on button "15" at bounding box center [312, 168] width 11 height 11
type input "**********"
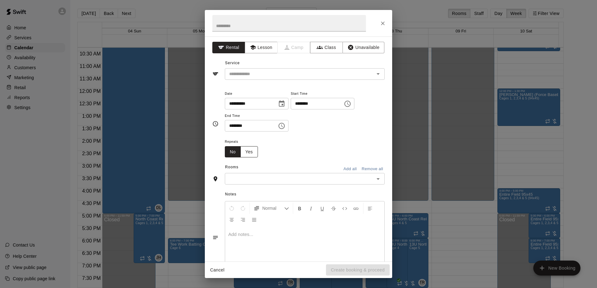
click at [253, 152] on button "Yes" at bounding box center [248, 152] width 17 height 12
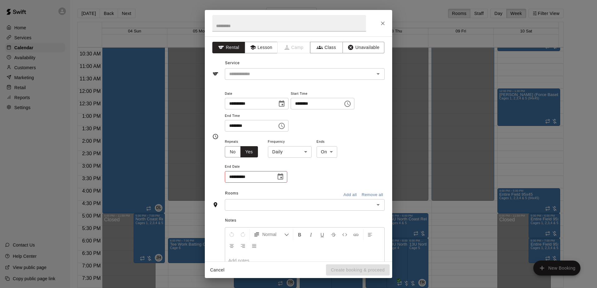
click at [310, 150] on body "Home Services Calendar Availability Customers Marketing Retail Reports Settings…" at bounding box center [298, 149] width 597 height 298
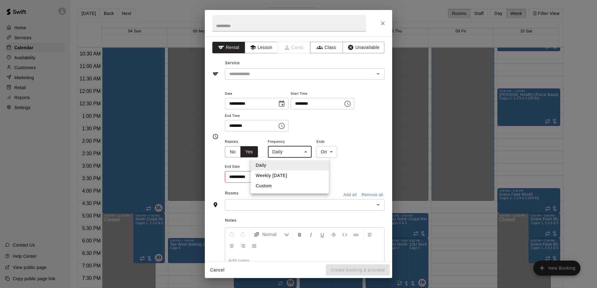
click at [298, 174] on li "Weekly [DATE]" at bounding box center [290, 176] width 78 height 10
type input "******"
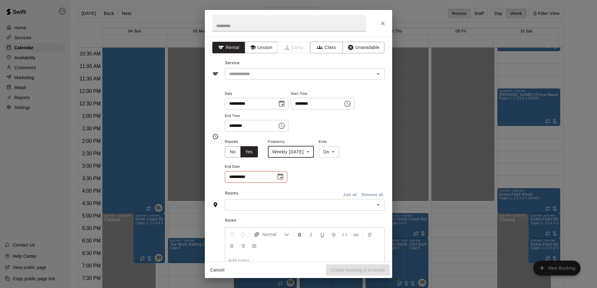
click at [282, 178] on icon "Choose date" at bounding box center [280, 177] width 6 height 6
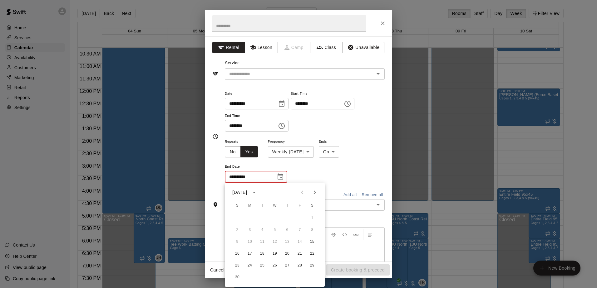
click at [318, 190] on icon "Next month" at bounding box center [314, 192] width 7 height 7
click at [317, 190] on icon "Next month" at bounding box center [314, 192] width 7 height 7
click at [313, 253] on button "24" at bounding box center [312, 253] width 11 height 11
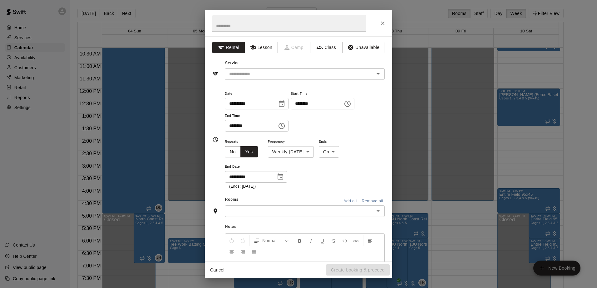
click at [280, 179] on icon "Choose date, selected date is Jan 24, 2026" at bounding box center [280, 176] width 7 height 7
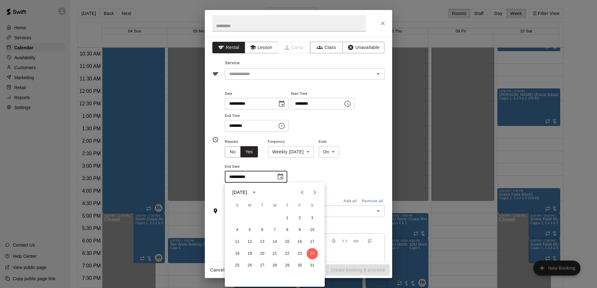
click at [316, 193] on icon "Next month" at bounding box center [314, 192] width 7 height 7
click at [309, 243] on button "21" at bounding box center [312, 242] width 11 height 11
type input "**********"
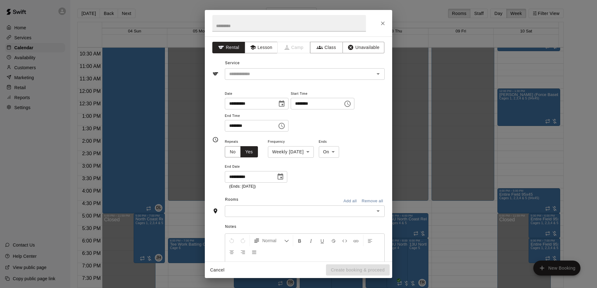
click at [374, 212] on icon "Open" at bounding box center [377, 211] width 7 height 7
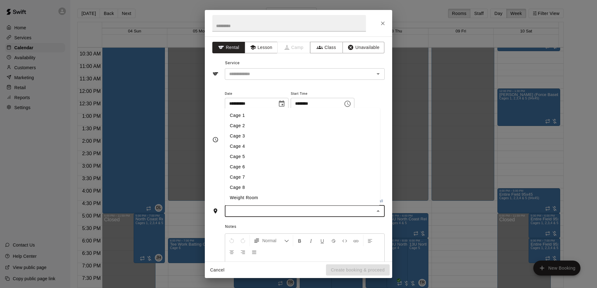
click at [243, 118] on li "Cage 1" at bounding box center [302, 115] width 155 height 10
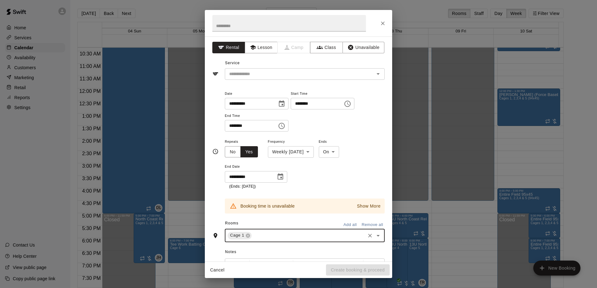
click at [375, 235] on icon "Open" at bounding box center [377, 235] width 7 height 7
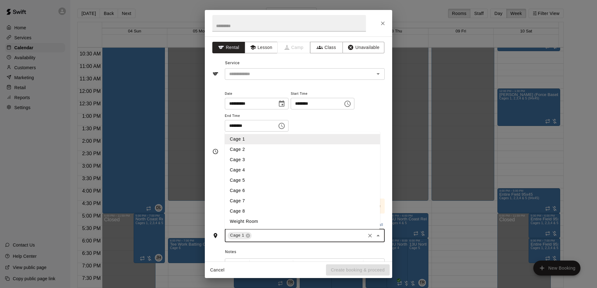
click at [250, 152] on li "Cage 2" at bounding box center [302, 150] width 155 height 10
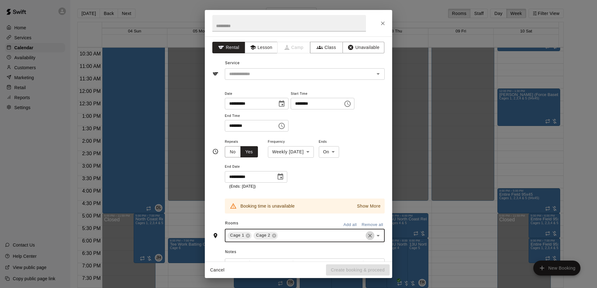
click at [368, 237] on icon "Clear" at bounding box center [370, 236] width 4 height 4
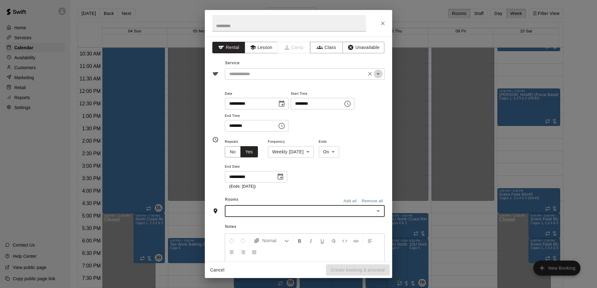
click at [376, 76] on icon "Open" at bounding box center [377, 73] width 7 height 7
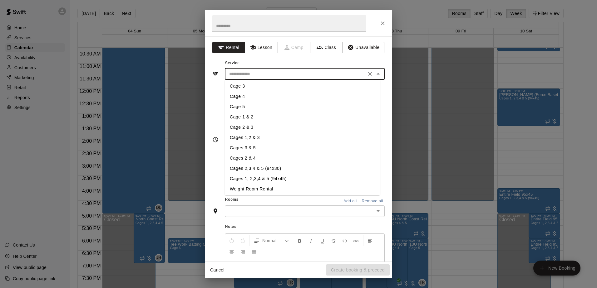
scroll to position [31, 0]
click at [255, 171] on li "Cages 1, 2,3,4 & 5 (94x45)" at bounding box center [302, 169] width 155 height 10
type input "**********"
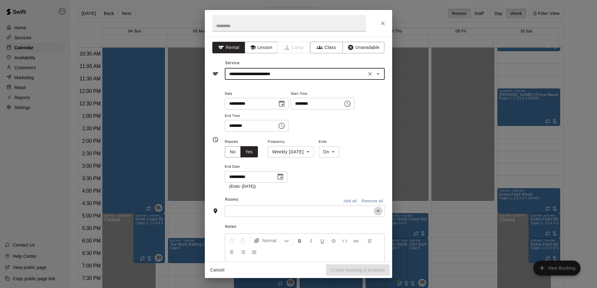
click at [374, 212] on icon "Open" at bounding box center [377, 211] width 7 height 7
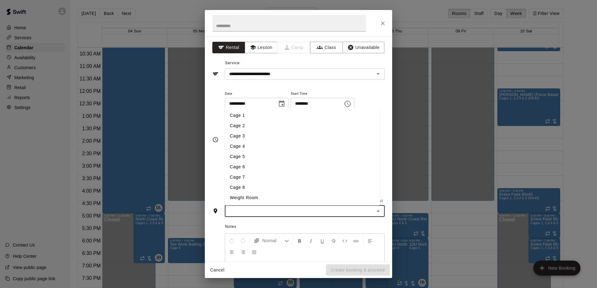
click at [242, 116] on li "Cage 1" at bounding box center [302, 115] width 155 height 10
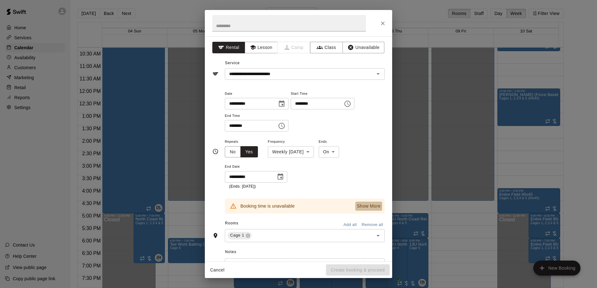
click at [364, 209] on p "Show More" at bounding box center [369, 206] width 24 height 7
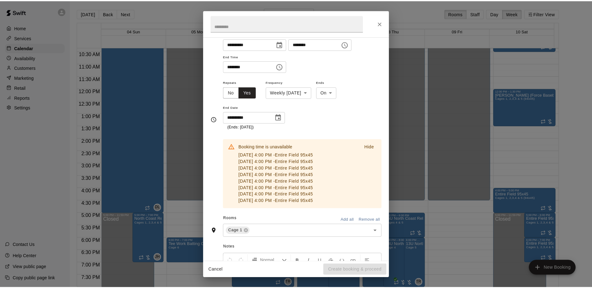
scroll to position [0, 0]
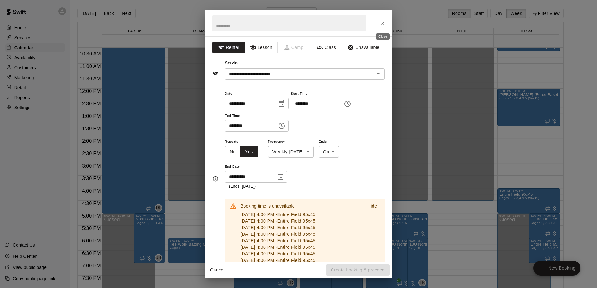
click at [385, 26] on icon "Close" at bounding box center [383, 23] width 6 height 6
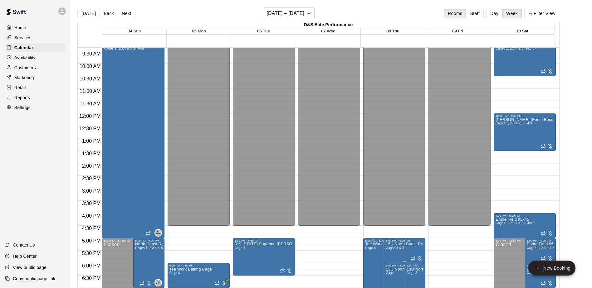
scroll to position [290, 0]
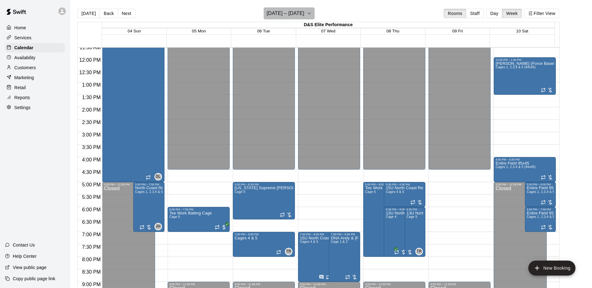
click at [312, 12] on icon "button" at bounding box center [309, 13] width 5 height 7
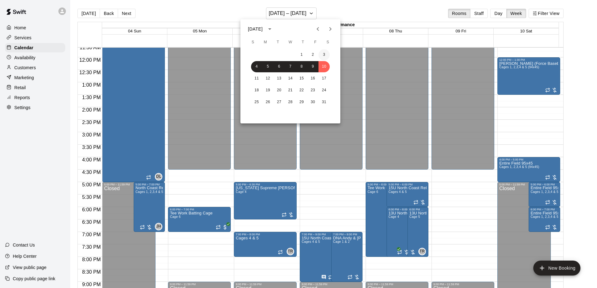
click at [327, 58] on button "3" at bounding box center [323, 54] width 11 height 11
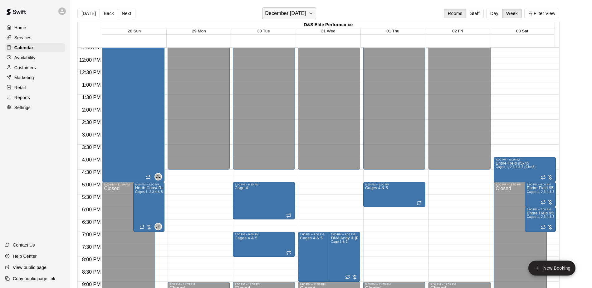
click at [313, 10] on icon "button" at bounding box center [310, 13] width 5 height 7
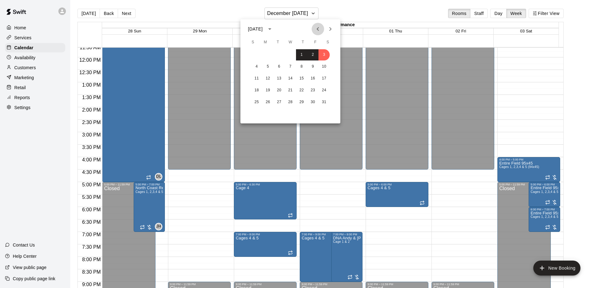
click at [317, 32] on icon "Previous month" at bounding box center [317, 28] width 7 height 7
click at [356, 3] on div at bounding box center [298, 144] width 597 height 288
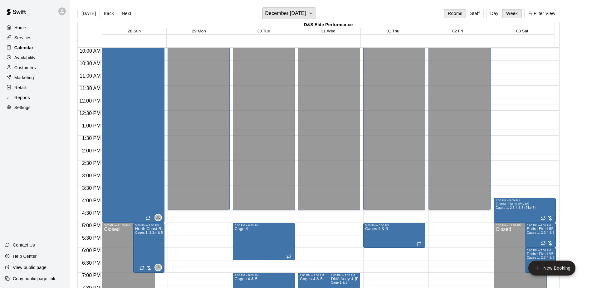
scroll to position [259, 0]
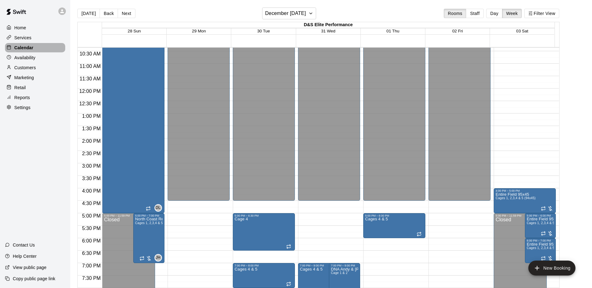
click at [43, 48] on div "Calendar" at bounding box center [35, 47] width 60 height 9
click at [313, 14] on icon "button" at bounding box center [310, 13] width 5 height 7
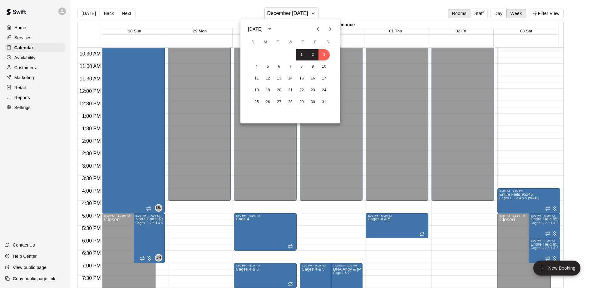
click at [329, 30] on icon "Next month" at bounding box center [329, 28] width 7 height 7
click at [316, 33] on button "Previous month" at bounding box center [317, 29] width 12 height 12
click at [256, 67] on button "4" at bounding box center [256, 66] width 11 height 11
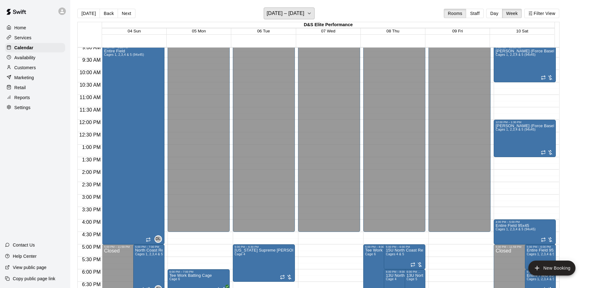
scroll to position [196, 0]
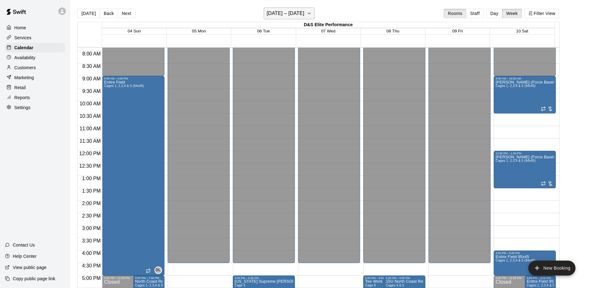
click at [313, 15] on button "[DATE] – [DATE]" at bounding box center [289, 13] width 51 height 12
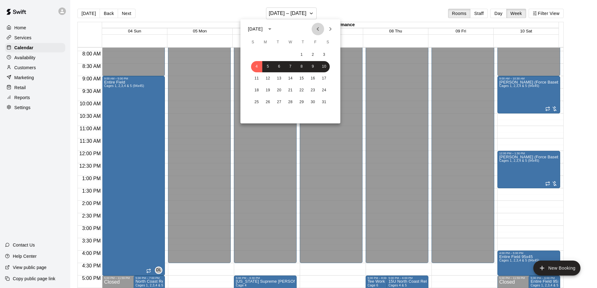
click at [317, 30] on icon "Previous month" at bounding box center [317, 28] width 7 height 7
click at [321, 80] on button "15" at bounding box center [323, 78] width 11 height 11
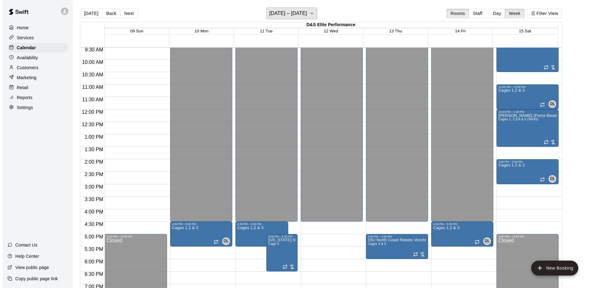
scroll to position [259, 0]
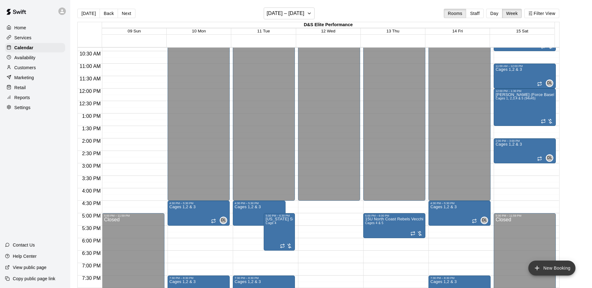
click at [554, 268] on button "New Booking" at bounding box center [551, 268] width 47 height 15
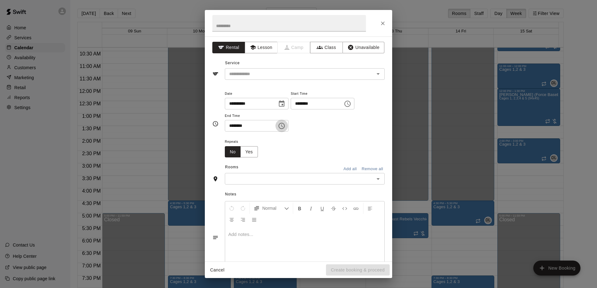
click at [285, 125] on icon "Choose time, selected time is 3:30 PM" at bounding box center [281, 125] width 7 height 7
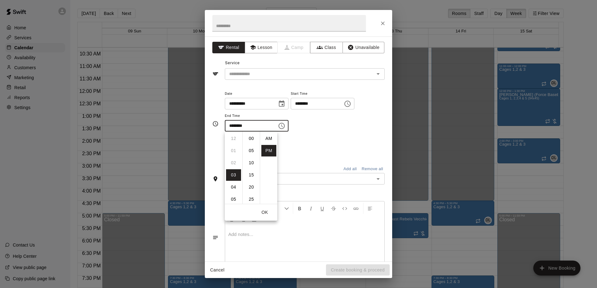
scroll to position [11, 0]
click at [233, 155] on li "04" at bounding box center [233, 151] width 15 height 12
type input "********"
click at [314, 151] on div "Repeats No Yes" at bounding box center [305, 148] width 160 height 20
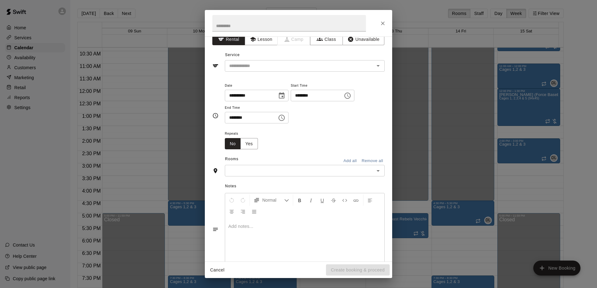
scroll to position [0, 0]
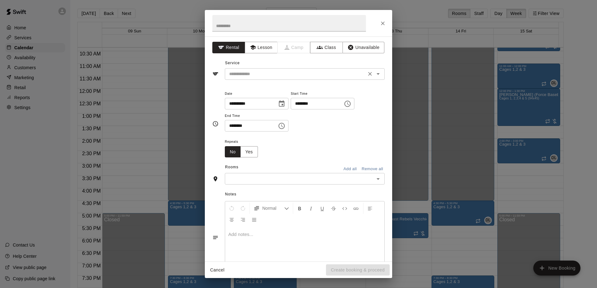
click at [376, 77] on icon "Open" at bounding box center [377, 73] width 7 height 7
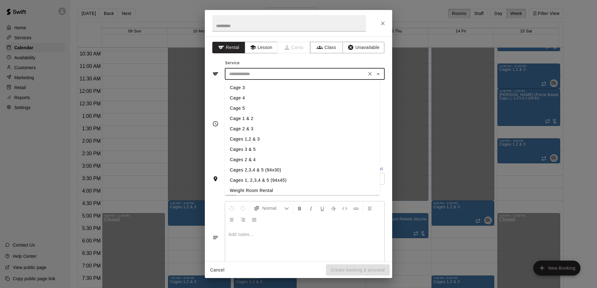
scroll to position [31, 0]
click at [285, 170] on li "Cages 1, 2,3,4 & 5 (94x45)" at bounding box center [302, 169] width 155 height 10
type input "**********"
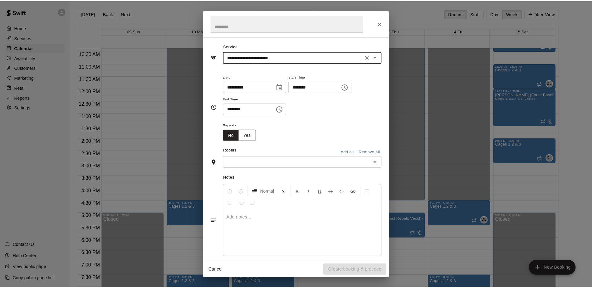
scroll to position [24, 0]
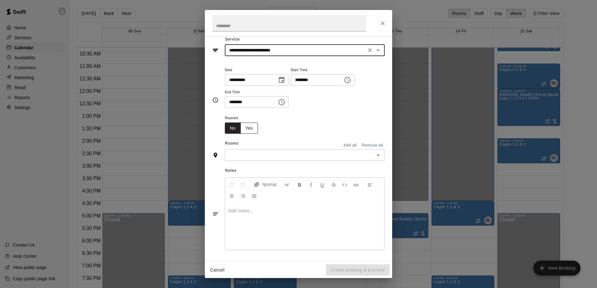
click at [252, 131] on button "Yes" at bounding box center [248, 129] width 17 height 12
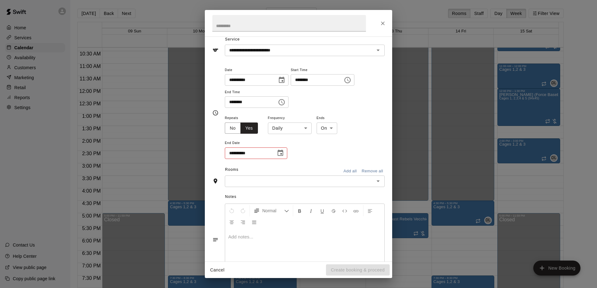
click at [307, 132] on body "Home Services Calendar Availability Customers Marketing Retail Reports Settings…" at bounding box center [298, 149] width 597 height 298
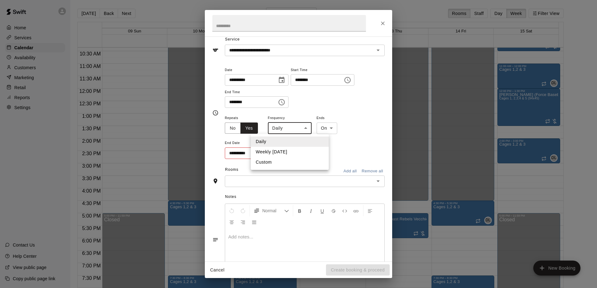
click at [236, 130] on div at bounding box center [298, 144] width 597 height 288
click at [227, 129] on button "No" at bounding box center [233, 129] width 16 height 12
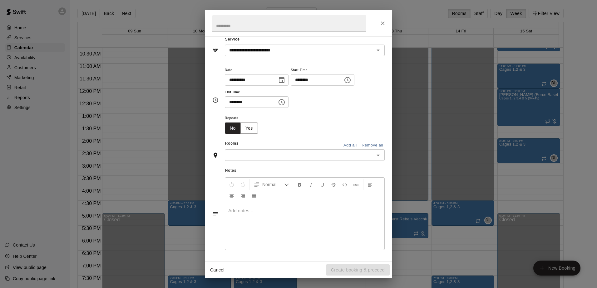
click at [343, 146] on button "Add all" at bounding box center [350, 146] width 20 height 10
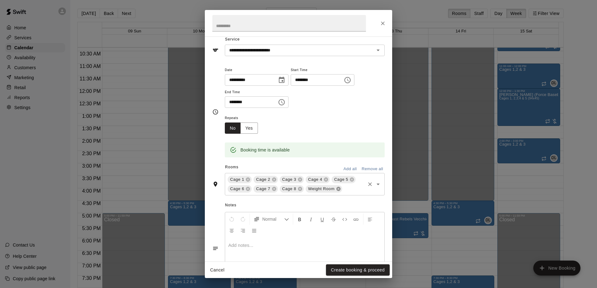
click at [336, 190] on icon at bounding box center [338, 189] width 4 height 4
click at [298, 190] on icon at bounding box center [300, 189] width 4 height 4
click at [273, 190] on icon at bounding box center [274, 189] width 4 height 4
click at [247, 188] on icon at bounding box center [248, 189] width 4 height 4
click at [245, 129] on button "Yes" at bounding box center [248, 129] width 17 height 12
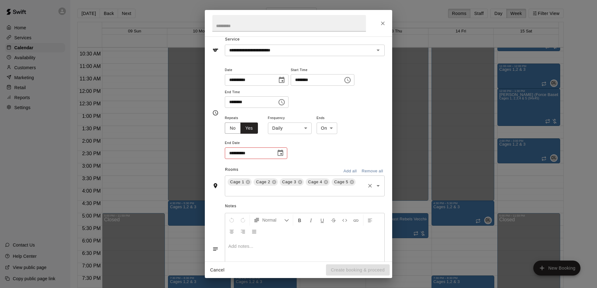
click at [282, 154] on icon "Choose date" at bounding box center [280, 153] width 6 height 6
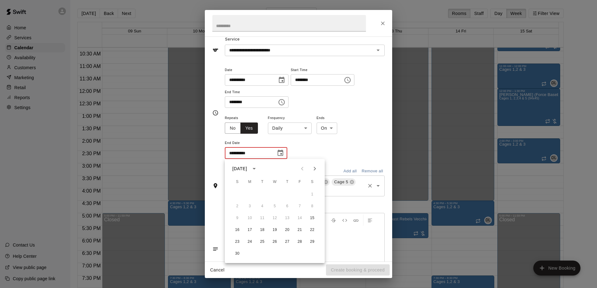
click at [303, 132] on body "Home Services Calendar Availability Customers Marketing Retail Reports Settings…" at bounding box center [298, 149] width 597 height 298
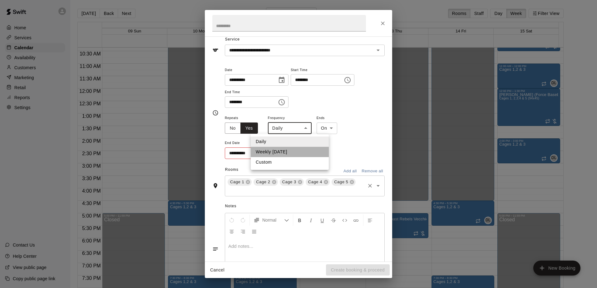
click at [298, 152] on li "Weekly [DATE]" at bounding box center [290, 152] width 78 height 10
type input "******"
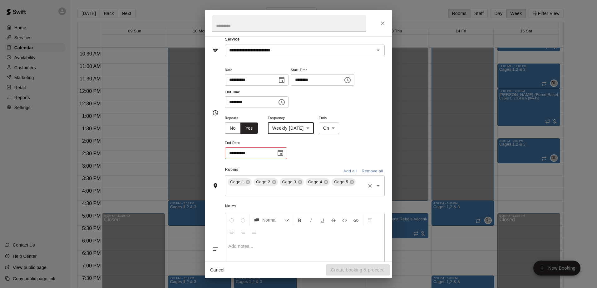
click at [280, 155] on icon "Choose date" at bounding box center [280, 153] width 7 height 7
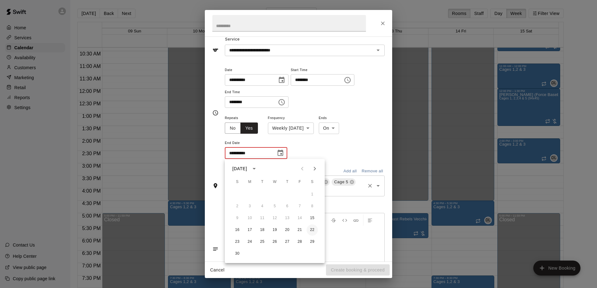
click at [313, 233] on button "22" at bounding box center [312, 230] width 11 height 11
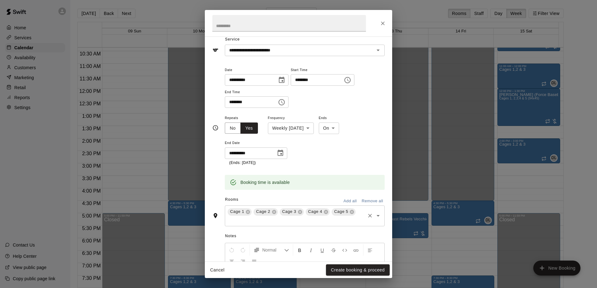
click at [283, 155] on icon "Choose date, selected date is Nov 22, 2025" at bounding box center [280, 153] width 6 height 6
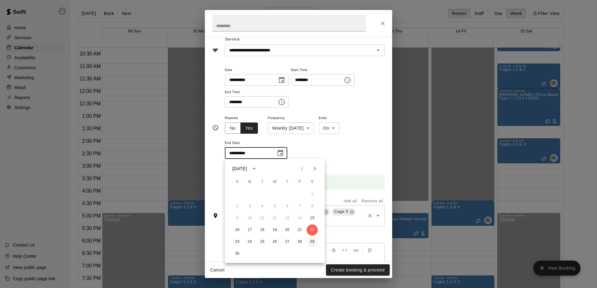
click at [312, 241] on button "29" at bounding box center [312, 242] width 11 height 11
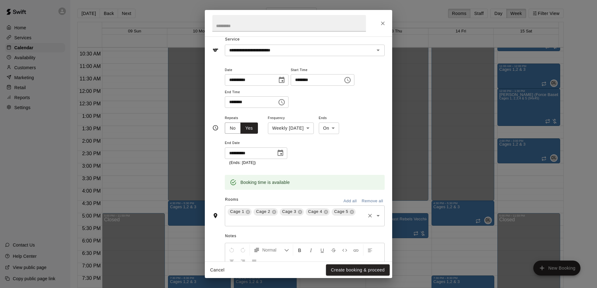
click at [283, 155] on icon "Choose date, selected date is Nov 29, 2025" at bounding box center [280, 153] width 6 height 6
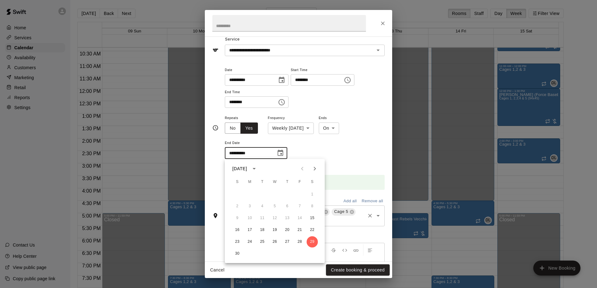
click at [315, 171] on icon "Next month" at bounding box center [314, 168] width 7 height 7
click at [311, 195] on button "6" at bounding box center [312, 194] width 11 height 11
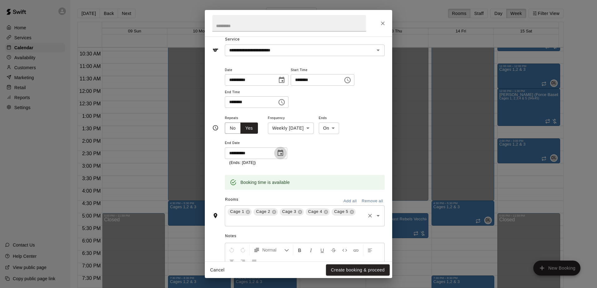
click at [283, 152] on icon "Choose date, selected date is Dec 6, 2025" at bounding box center [280, 153] width 6 height 6
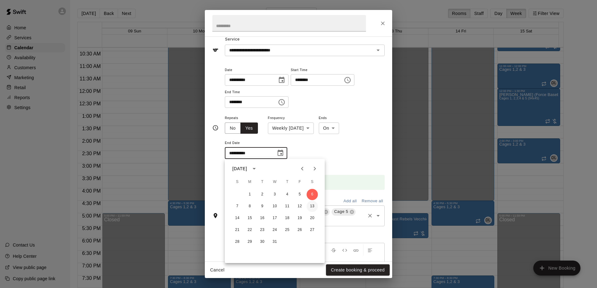
click at [311, 205] on button "13" at bounding box center [312, 206] width 11 height 11
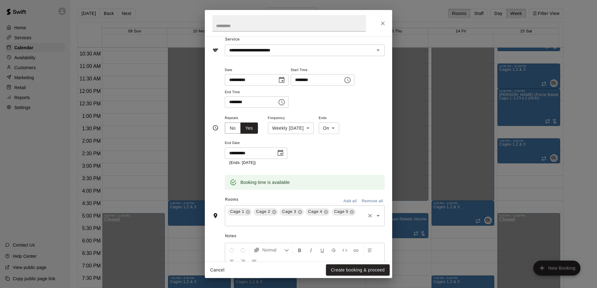
click at [279, 154] on icon "Choose date, selected date is Dec 13, 2025" at bounding box center [280, 153] width 7 height 7
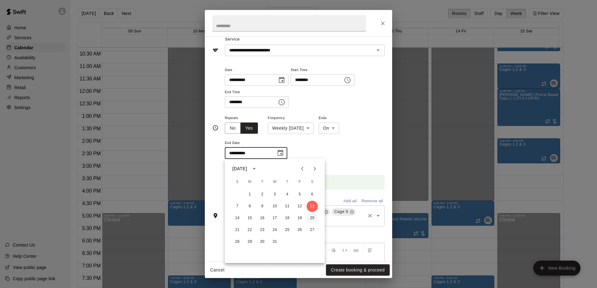
click at [313, 220] on button "20" at bounding box center [312, 218] width 11 height 11
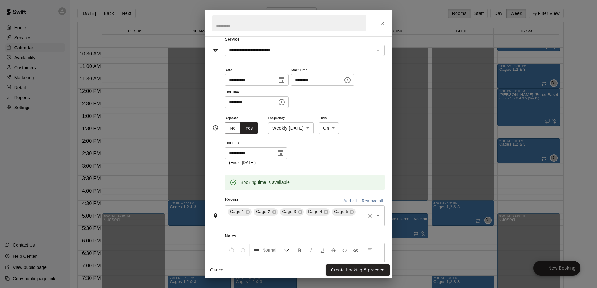
click at [283, 152] on icon "Choose date, selected date is Dec 20, 2025" at bounding box center [280, 153] width 6 height 6
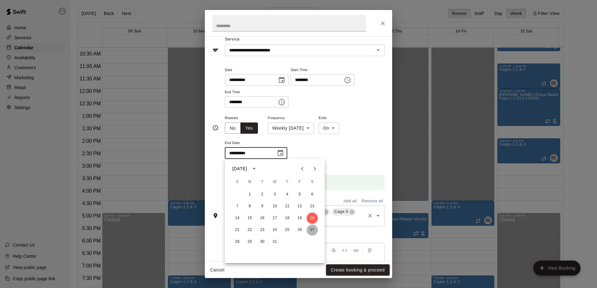
click at [309, 228] on button "27" at bounding box center [312, 230] width 11 height 11
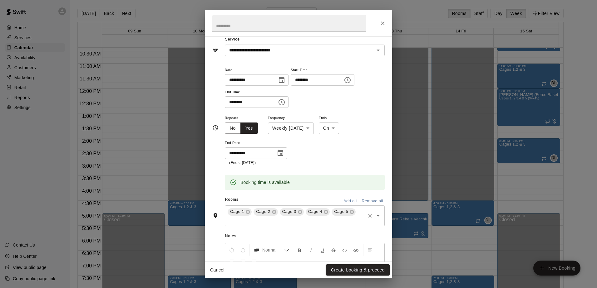
click at [285, 153] on button "Choose date, selected date is Dec 27, 2025" at bounding box center [280, 153] width 12 height 12
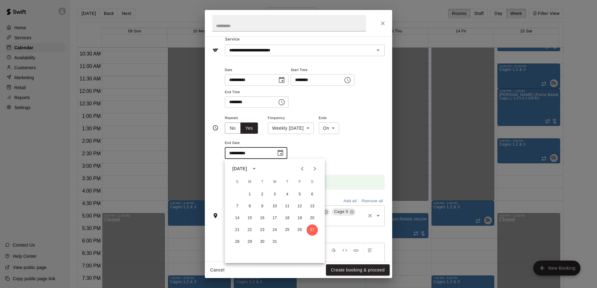
click at [317, 171] on icon "Next month" at bounding box center [314, 168] width 7 height 7
click at [312, 197] on button "3" at bounding box center [312, 194] width 11 height 11
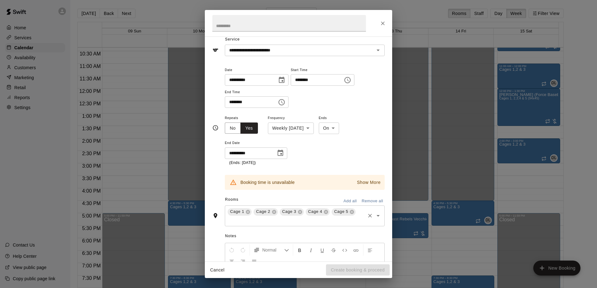
click at [281, 155] on icon "Choose date, selected date is Jan 3, 2026" at bounding box center [280, 153] width 6 height 6
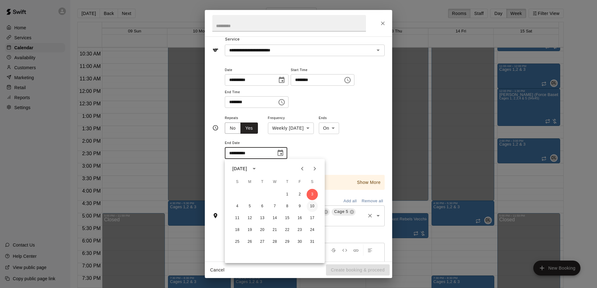
click at [311, 208] on button "10" at bounding box center [312, 206] width 11 height 11
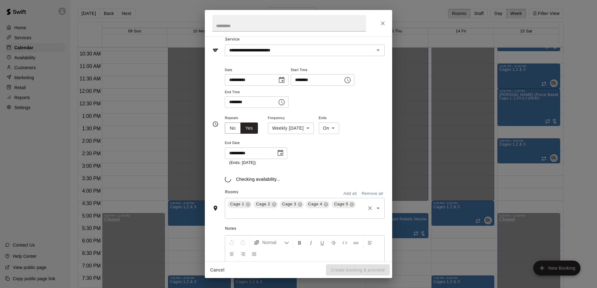
type input "**********"
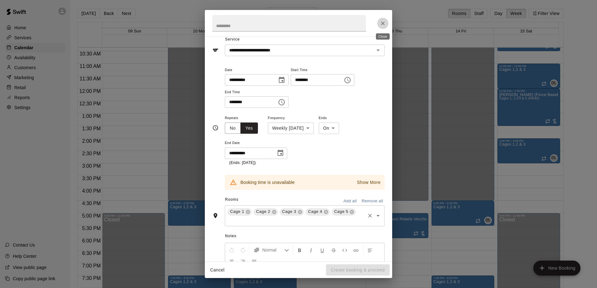
click at [381, 27] on button "Close" at bounding box center [382, 23] width 11 height 11
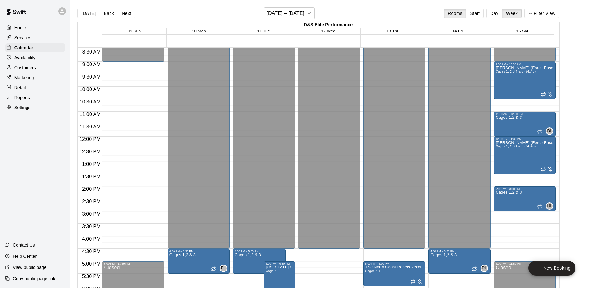
scroll to position [134, 0]
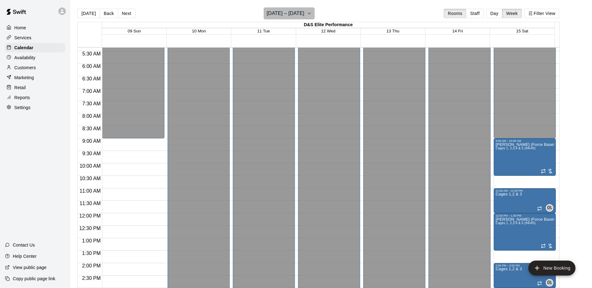
click at [312, 12] on icon "button" at bounding box center [309, 13] width 5 height 7
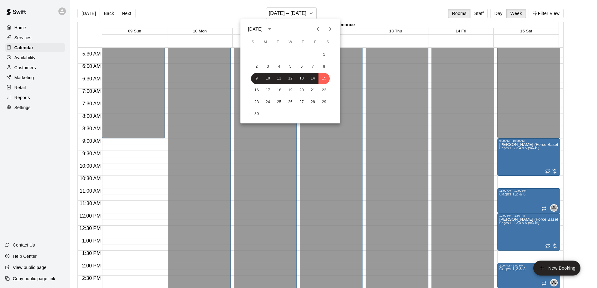
click at [324, 32] on button "Next month" at bounding box center [330, 29] width 12 height 12
click at [327, 31] on icon "Next month" at bounding box center [329, 28] width 7 height 7
click at [325, 55] on button "3" at bounding box center [323, 54] width 11 height 11
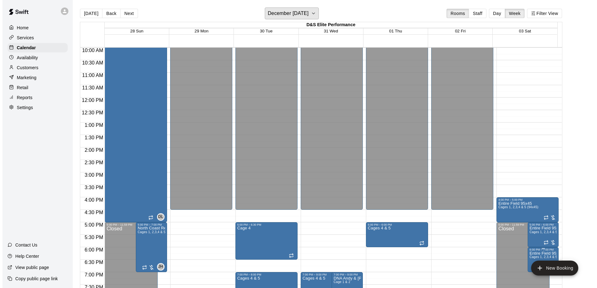
scroll to position [290, 0]
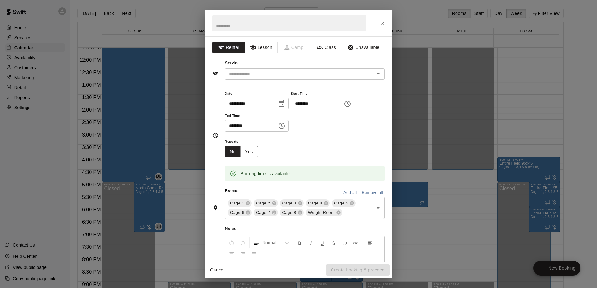
drag, startPoint x: 388, startPoint y: 23, endPoint x: 387, endPoint y: 28, distance: 5.3
click at [388, 22] on button "Close" at bounding box center [382, 23] width 11 height 11
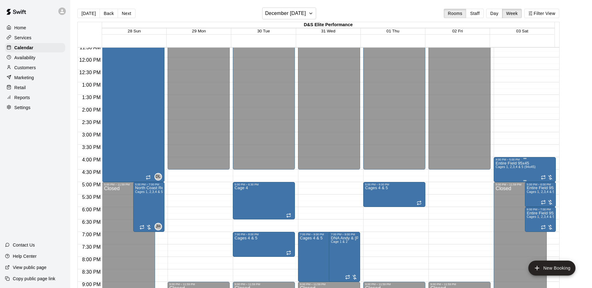
click at [531, 169] on span "Cages 1, 2,3,4 & 5 (94x45)" at bounding box center [516, 166] width 40 height 3
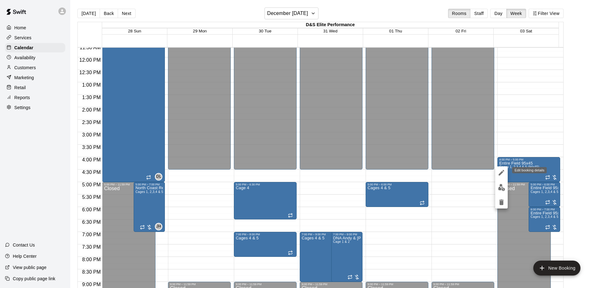
click at [503, 173] on icon "edit" at bounding box center [501, 172] width 7 height 7
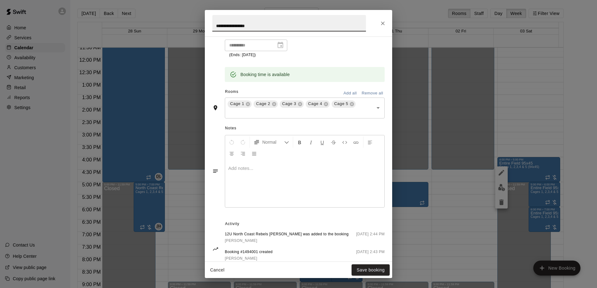
scroll to position [118, 0]
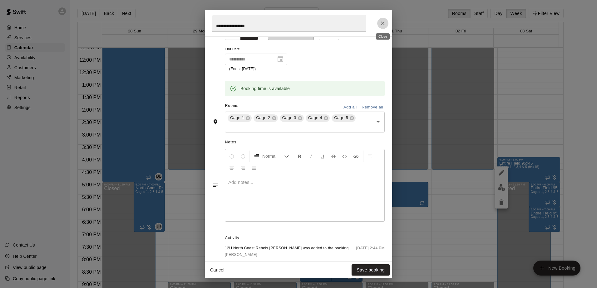
click at [385, 21] on icon "Close" at bounding box center [383, 23] width 6 height 6
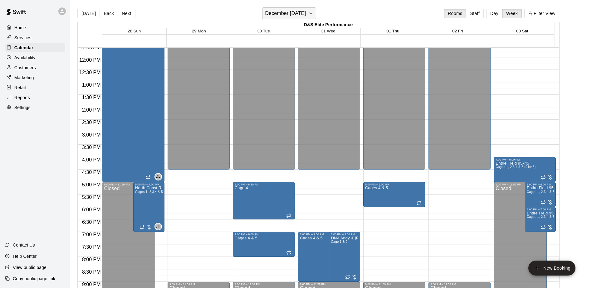
click at [316, 19] on button "December [DATE]" at bounding box center [289, 13] width 54 height 12
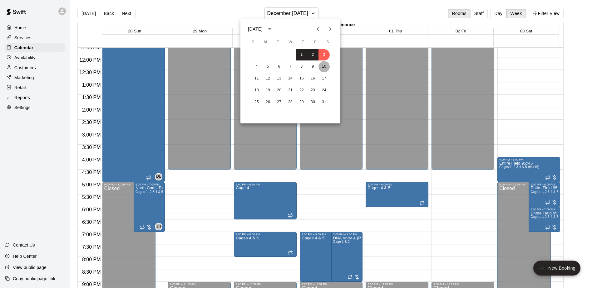
click at [323, 68] on button "10" at bounding box center [323, 66] width 11 height 11
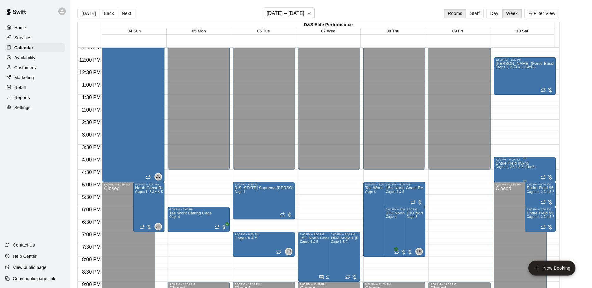
click at [523, 168] on span "Cages 1, 2,3,4 & 5 (94x45)" at bounding box center [516, 166] width 40 height 3
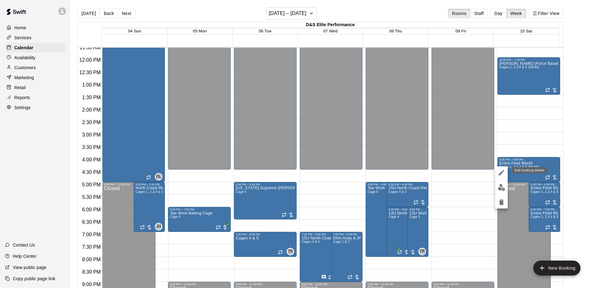
click at [500, 174] on icon "edit" at bounding box center [501, 173] width 6 height 6
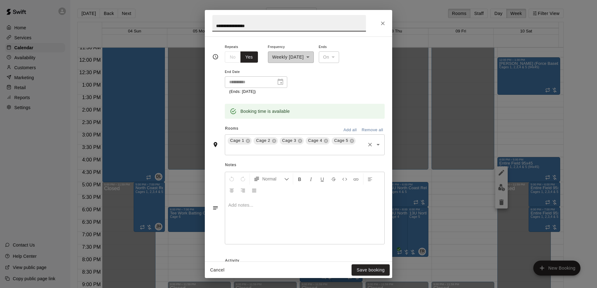
scroll to position [149, 0]
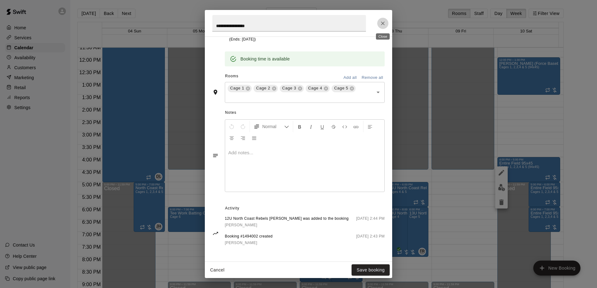
click at [381, 25] on icon "Close" at bounding box center [383, 24] width 4 height 4
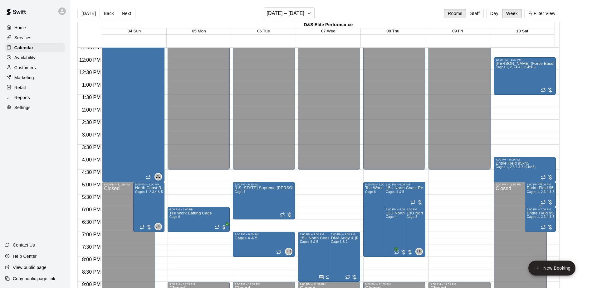
click at [532, 193] on span "Cages 1, 2,3,4 & 5 (94x45)" at bounding box center [547, 191] width 40 height 3
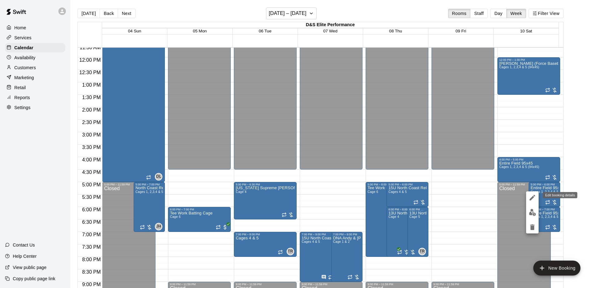
click at [533, 197] on icon "edit" at bounding box center [532, 198] width 6 height 6
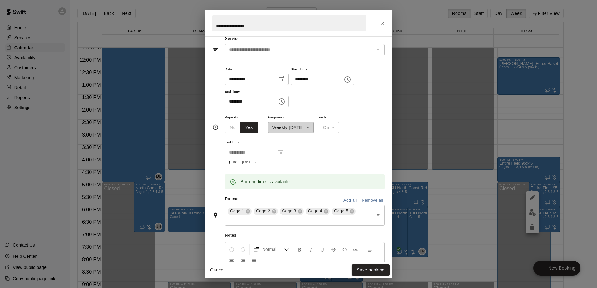
scroll to position [24, 0]
click at [379, 24] on button "Close" at bounding box center [382, 23] width 11 height 11
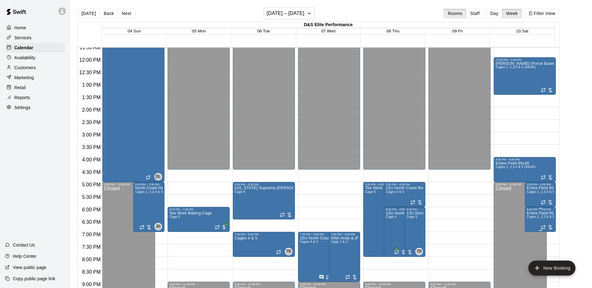
click at [533, 213] on p "Entire Field 95x45" at bounding box center [540, 213] width 27 height 0
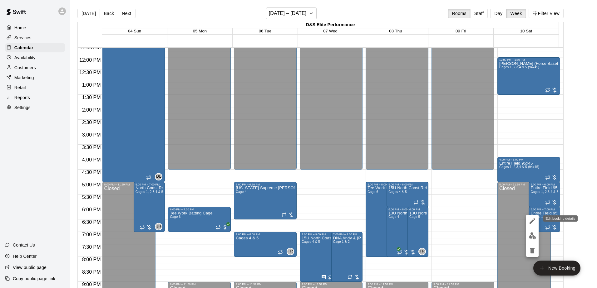
click at [532, 220] on icon "edit" at bounding box center [531, 221] width 7 height 7
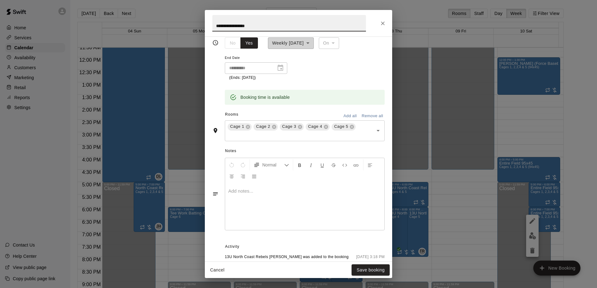
scroll to position [0, 0]
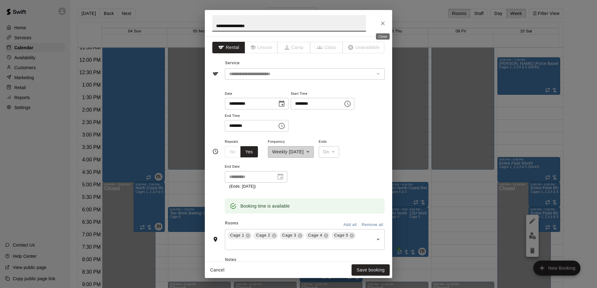
click at [381, 27] on button "Close" at bounding box center [382, 23] width 11 height 11
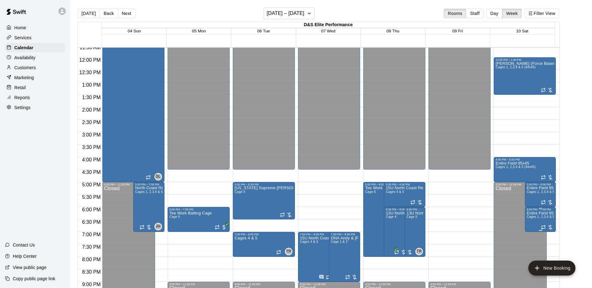
drag, startPoint x: 537, startPoint y: 220, endPoint x: 536, endPoint y: 224, distance: 4.4
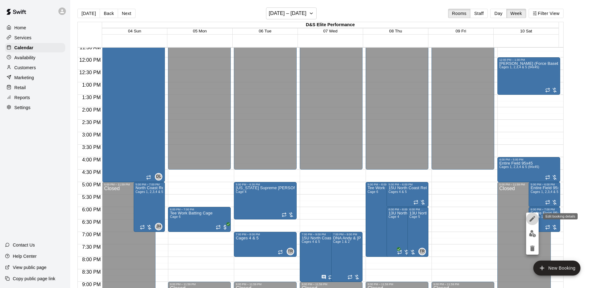
click at [531, 221] on icon "edit" at bounding box center [532, 219] width 6 height 6
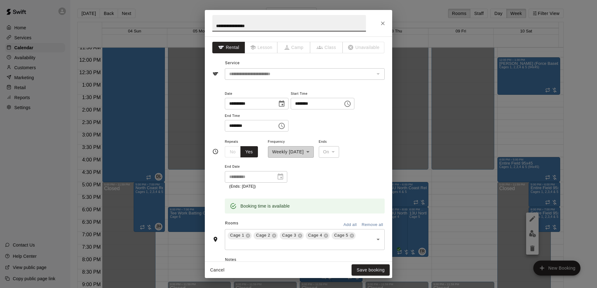
click at [380, 23] on icon "Close" at bounding box center [383, 23] width 6 height 6
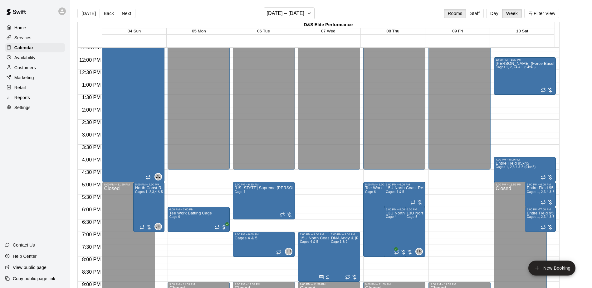
click at [541, 218] on span "Cages 1, 2,3,4 & 5 (94x45)" at bounding box center [547, 216] width 40 height 3
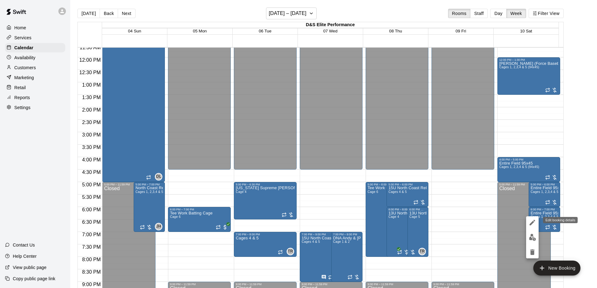
click at [530, 222] on icon "edit" at bounding box center [531, 222] width 7 height 7
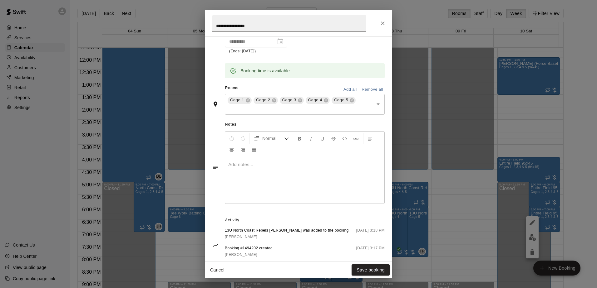
scroll to position [149, 0]
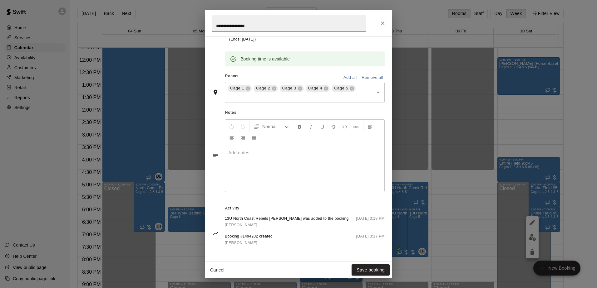
click at [244, 216] on span "13U North Coast Rebels [PERSON_NAME] was added to the booking" at bounding box center [287, 219] width 124 height 6
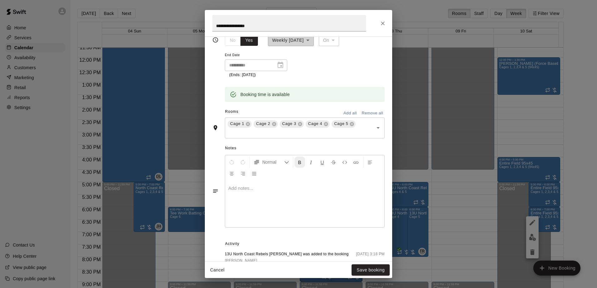
scroll to position [125, 0]
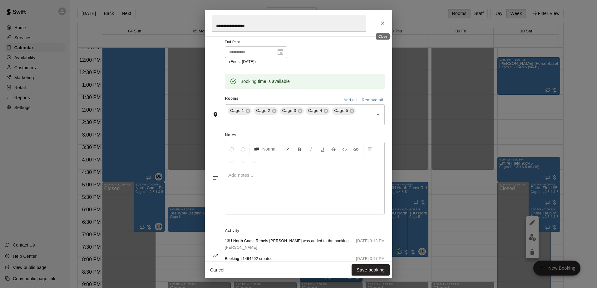
click at [386, 24] on button "Close" at bounding box center [382, 23] width 11 height 11
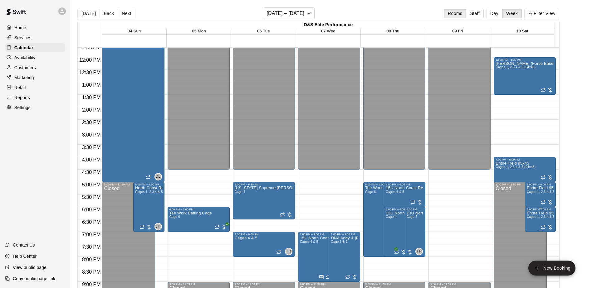
click at [537, 219] on span "Cages 1, 2,3,4 & 5 (94x45)" at bounding box center [547, 216] width 40 height 3
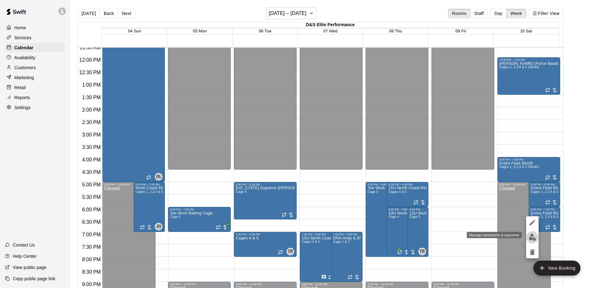
click at [531, 239] on img "edit" at bounding box center [532, 237] width 7 height 7
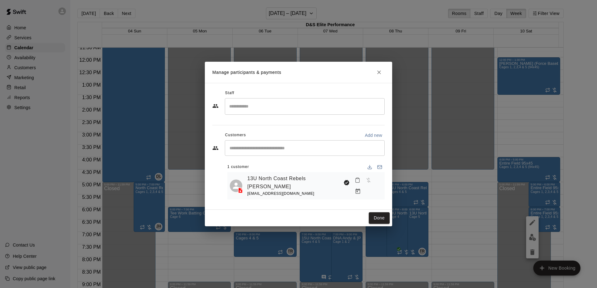
click at [290, 151] on input "Start typing to search customers..." at bounding box center [305, 148] width 154 height 6
type input "**"
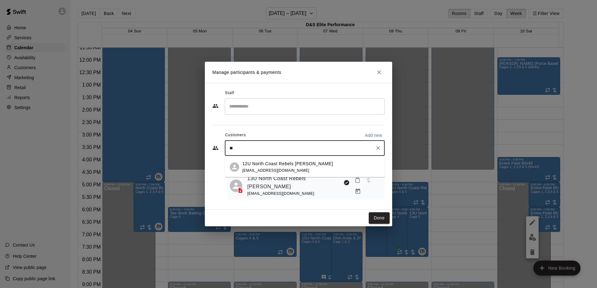
click at [274, 169] on span "[EMAIL_ADDRESS][DOMAIN_NAME]" at bounding box center [275, 171] width 67 height 4
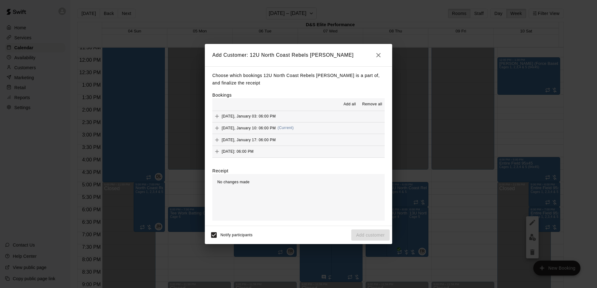
scroll to position [0, 0]
click at [352, 101] on button "Add all" at bounding box center [350, 105] width 20 height 10
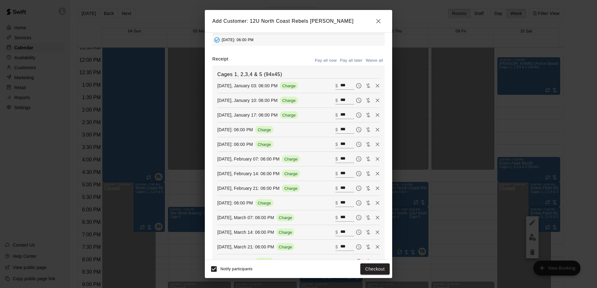
scroll to position [69, 0]
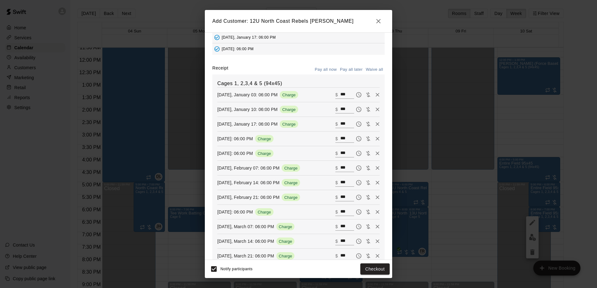
click at [340, 96] on input "***" at bounding box center [347, 95] width 14 height 8
drag, startPoint x: 339, startPoint y: 94, endPoint x: 329, endPoint y: 96, distance: 9.9
click at [335, 96] on div "​ $ ***" at bounding box center [344, 95] width 19 height 8
type input "***"
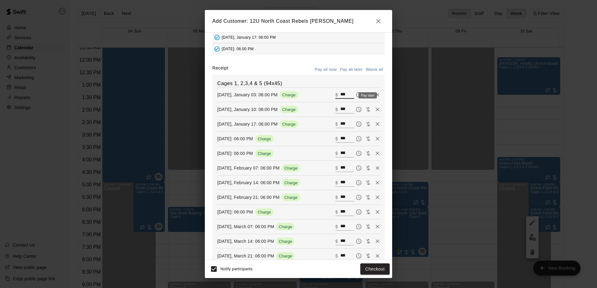
click at [356, 95] on icon "Pay later" at bounding box center [359, 95] width 6 height 6
click at [356, 110] on icon "Pay later" at bounding box center [359, 109] width 6 height 6
click at [356, 125] on icon "Pay later" at bounding box center [359, 124] width 6 height 6
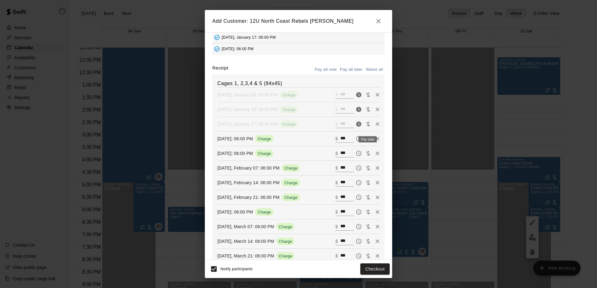
click at [358, 140] on icon "Pay later" at bounding box center [359, 139] width 2 height 2
click at [354, 154] on button "Pay later" at bounding box center [358, 153] width 9 height 9
click at [356, 170] on icon "Pay later" at bounding box center [359, 168] width 6 height 6
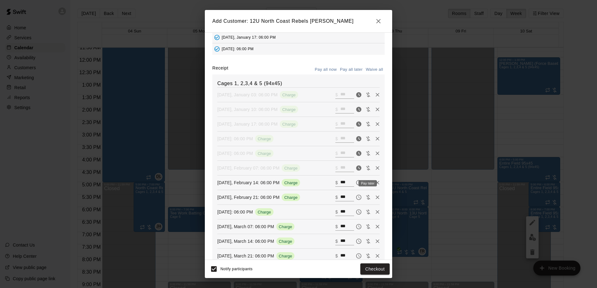
click at [356, 186] on icon "Pay later" at bounding box center [358, 182] width 5 height 5
click at [356, 198] on icon "Pay later" at bounding box center [359, 197] width 6 height 6
click at [356, 213] on icon "Pay later" at bounding box center [359, 212] width 6 height 6
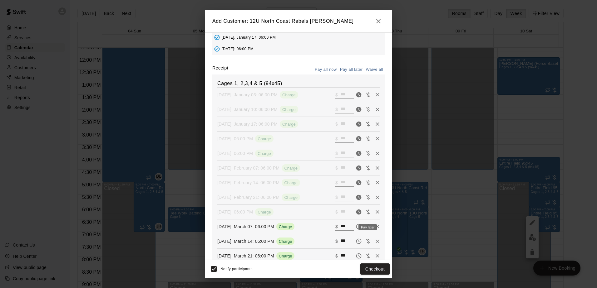
click at [356, 229] on icon "Pay later" at bounding box center [359, 227] width 6 height 6
click at [356, 242] on icon "Pay later" at bounding box center [359, 241] width 6 height 6
click at [356, 258] on icon "Pay later" at bounding box center [359, 256] width 6 height 6
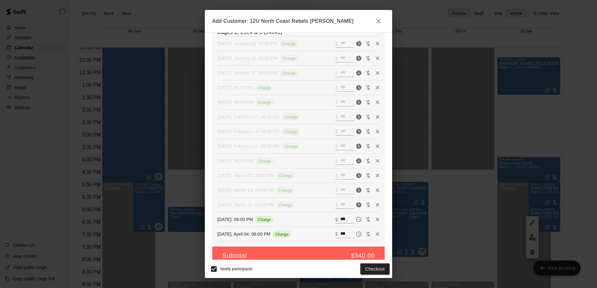
scroll to position [131, 0]
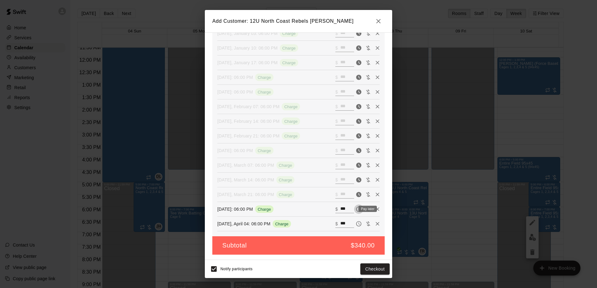
click at [356, 208] on icon "Pay later" at bounding box center [359, 209] width 6 height 6
click at [356, 224] on icon "Pay later" at bounding box center [359, 224] width 6 height 6
click at [364, 270] on button "Add customer" at bounding box center [370, 270] width 38 height 12
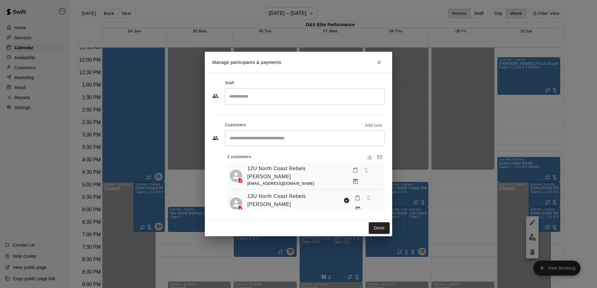
drag, startPoint x: 316, startPoint y: 192, endPoint x: 294, endPoint y: 216, distance: 32.5
click at [294, 216] on div "Staff ​ Customers Add new ​ 2 customers 12U North Coast Rebels [PERSON_NAME] [E…" at bounding box center [298, 146] width 187 height 147
click at [361, 206] on icon "Manage bookings & payment" at bounding box center [358, 209] width 6 height 6
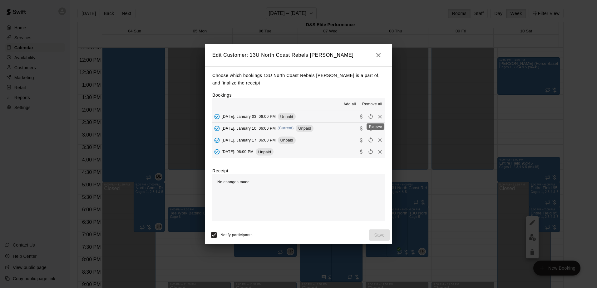
click at [375, 119] on div "Remove" at bounding box center [375, 124] width 19 height 11
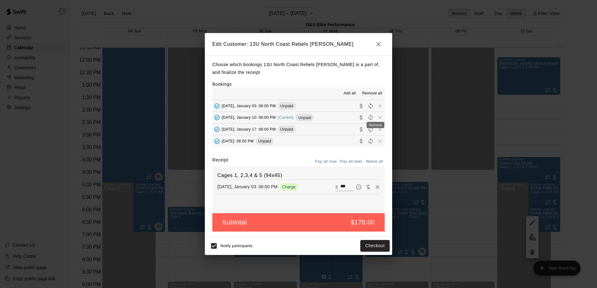
click at [375, 118] on div "Remove" at bounding box center [375, 123] width 19 height 11
click at [377, 92] on span "Remove all" at bounding box center [372, 94] width 20 height 6
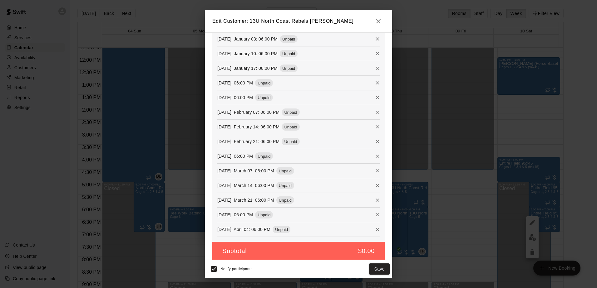
scroll to position [131, 0]
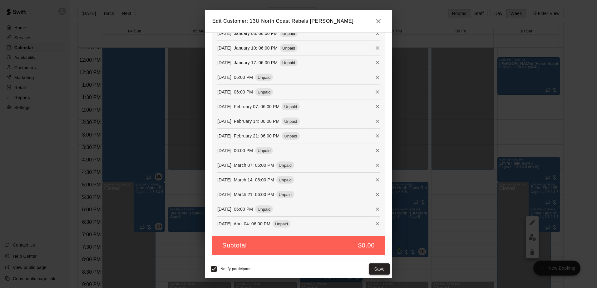
click at [385, 270] on button "Save" at bounding box center [379, 270] width 21 height 12
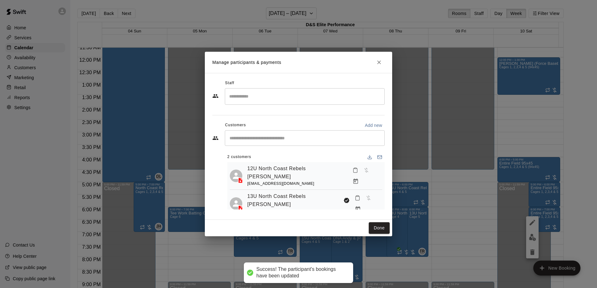
scroll to position [102, 0]
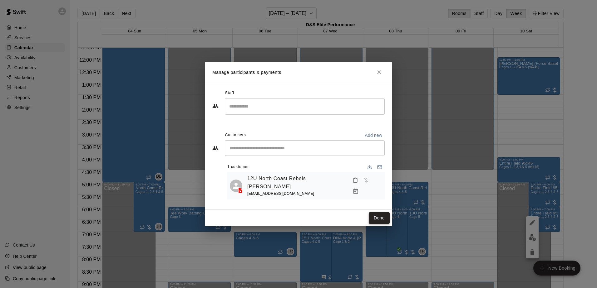
click at [375, 218] on button "Done" at bounding box center [379, 219] width 21 height 12
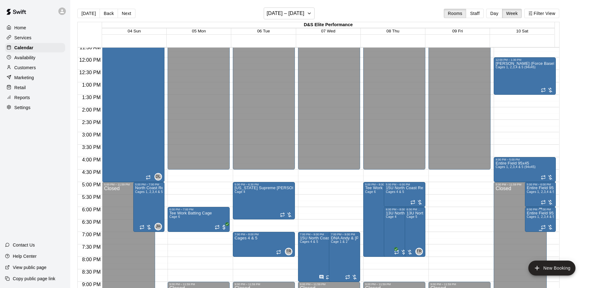
click at [538, 219] on span "Cages 1, 2,3,4 & 5 (94x45)" at bounding box center [547, 216] width 40 height 3
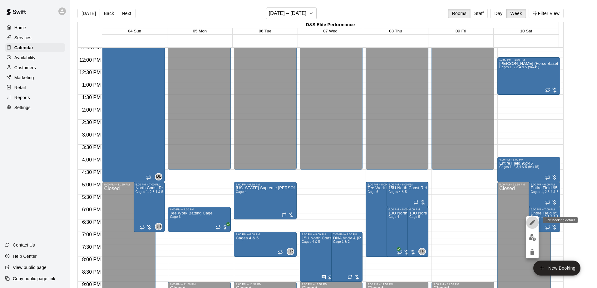
click at [535, 226] on icon "edit" at bounding box center [531, 222] width 7 height 7
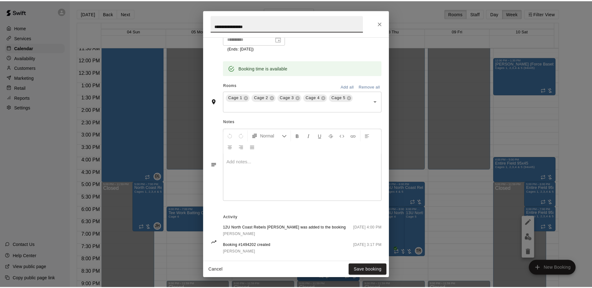
scroll to position [149, 0]
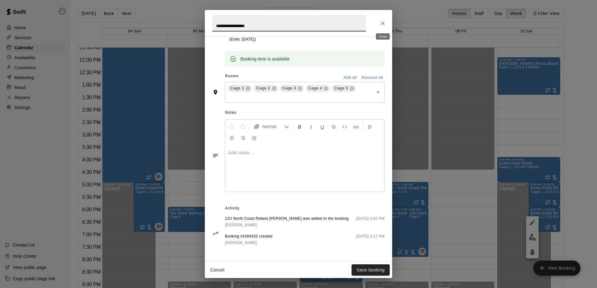
click at [386, 26] on button "Close" at bounding box center [382, 23] width 11 height 11
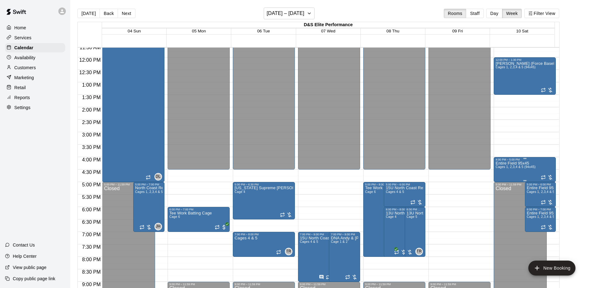
click at [508, 164] on p "Entire Field 95x45" at bounding box center [516, 164] width 40 height 0
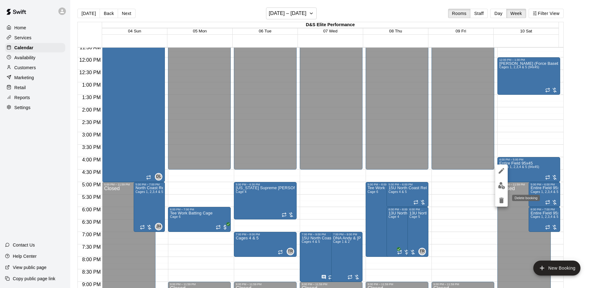
click at [500, 202] on icon "delete" at bounding box center [501, 201] width 4 height 6
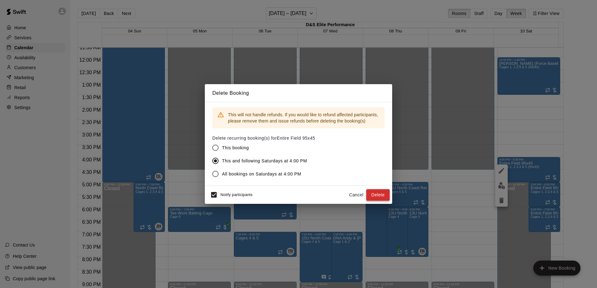
click at [380, 195] on button "Delete" at bounding box center [377, 195] width 23 height 12
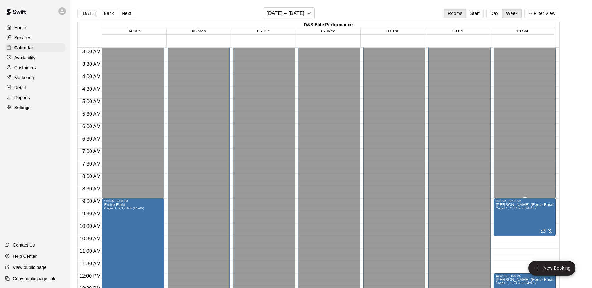
scroll to position [71, 0]
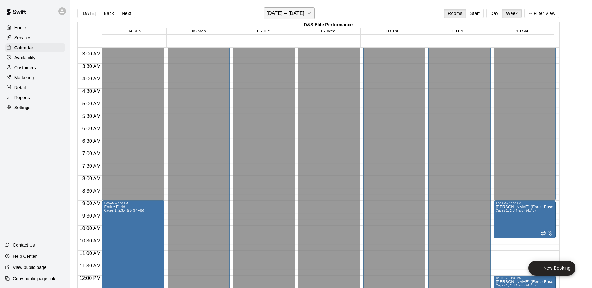
click at [308, 13] on icon "button" at bounding box center [309, 13] width 5 height 7
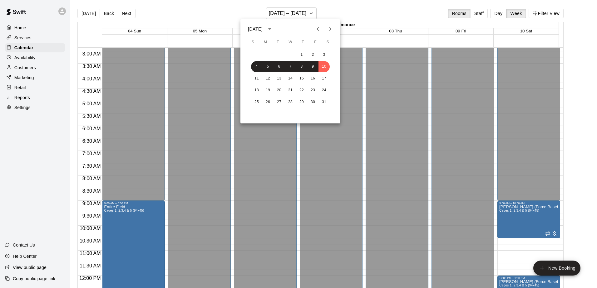
click at [317, 29] on icon "Previous month" at bounding box center [317, 29] width 2 height 4
click at [340, 6] on div at bounding box center [298, 144] width 597 height 288
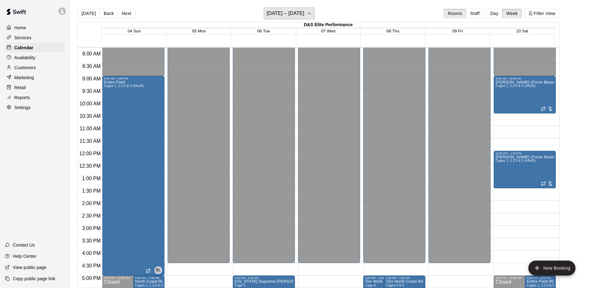
scroll to position [165, 0]
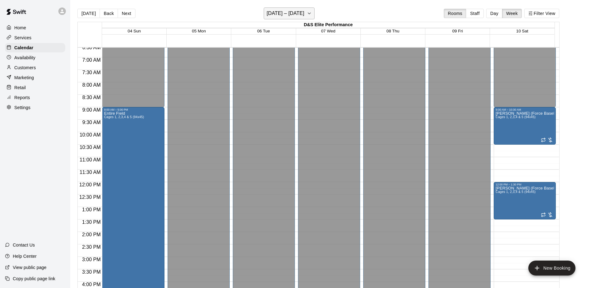
click at [311, 13] on icon "button" at bounding box center [309, 13] width 2 height 1
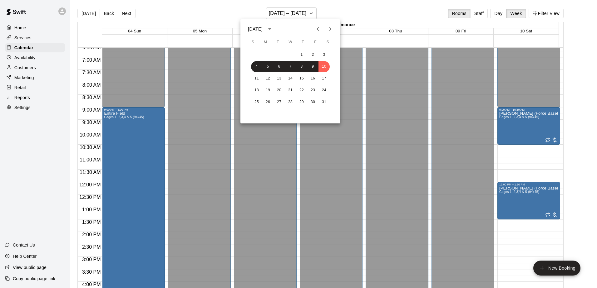
click at [319, 30] on icon "Previous month" at bounding box center [317, 28] width 7 height 7
click at [324, 77] on button "15" at bounding box center [323, 78] width 11 height 11
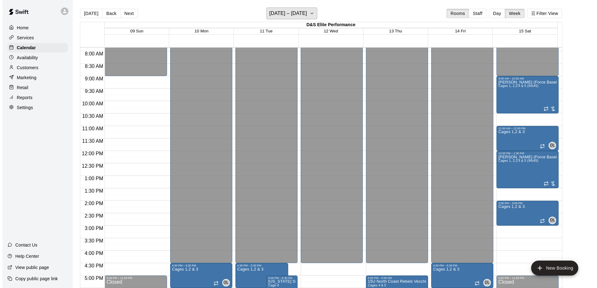
scroll to position [228, 0]
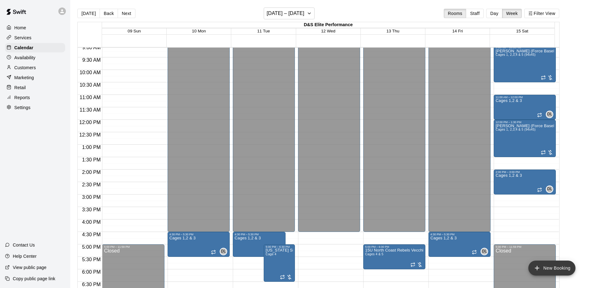
click at [548, 268] on button "New Booking" at bounding box center [551, 268] width 47 height 15
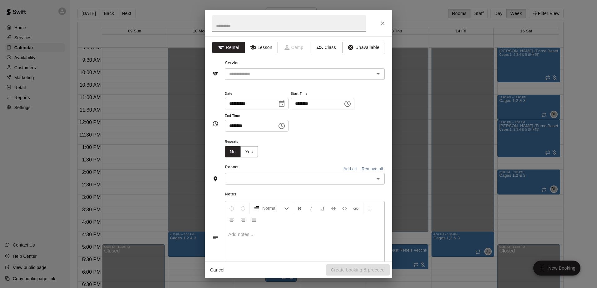
click at [351, 103] on icon "Choose time, selected time is 3:00 PM" at bounding box center [347, 103] width 7 height 7
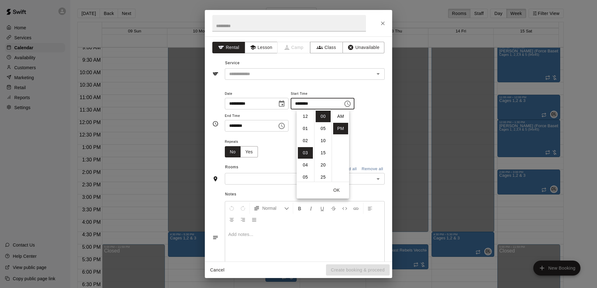
scroll to position [11, 0]
click at [363, 130] on div "**********" at bounding box center [305, 111] width 160 height 42
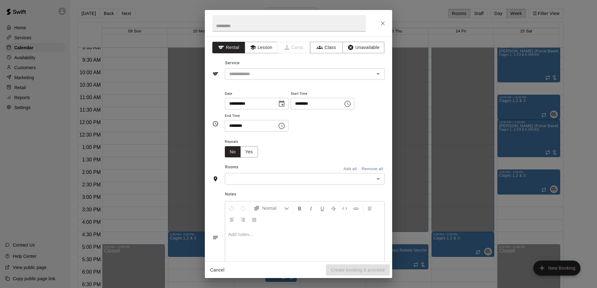
click at [285, 126] on icon "Choose time, selected time is 3:30 PM" at bounding box center [281, 125] width 7 height 7
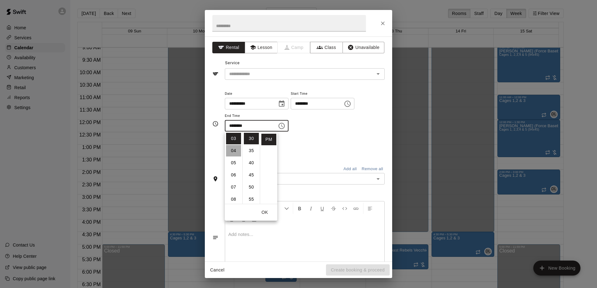
click at [233, 150] on li "04" at bounding box center [233, 151] width 15 height 12
type input "********"
click at [334, 145] on div "Repeats No Yes" at bounding box center [305, 148] width 160 height 20
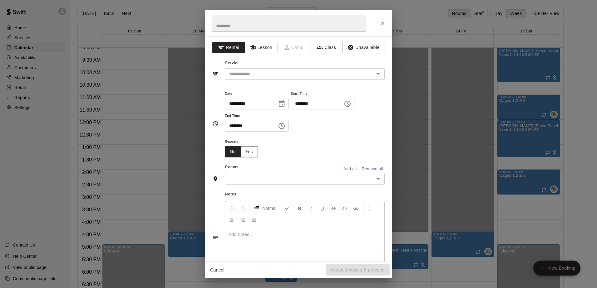
click at [253, 150] on button "Yes" at bounding box center [248, 152] width 17 height 12
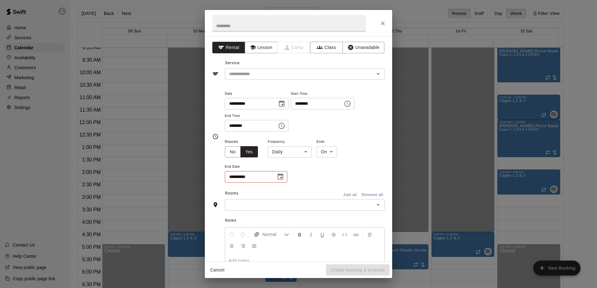
click at [304, 154] on body "Home Services Calendar Availability Customers Marketing Retail Reports Settings…" at bounding box center [298, 149] width 597 height 298
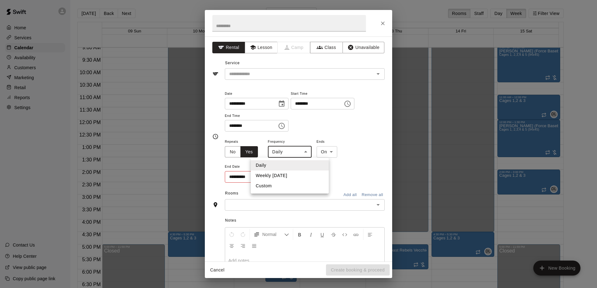
click at [283, 180] on li "Weekly [DATE]" at bounding box center [290, 176] width 78 height 10
type input "******"
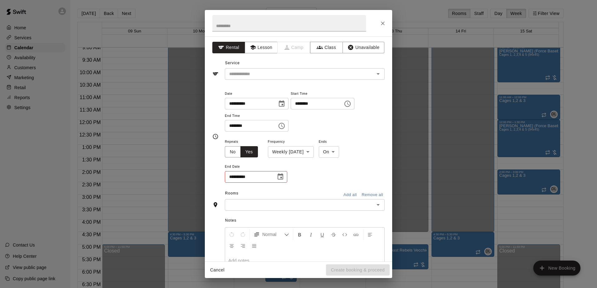
click at [347, 165] on div "**********" at bounding box center [305, 161] width 160 height 46
click at [280, 179] on icon "Choose date" at bounding box center [280, 176] width 7 height 7
click at [311, 194] on icon "Next month" at bounding box center [314, 192] width 7 height 7
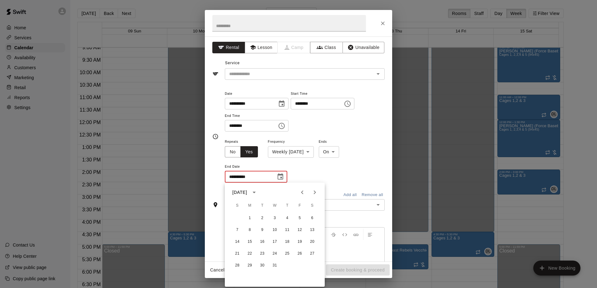
click at [311, 194] on icon "Next month" at bounding box center [314, 192] width 7 height 7
click at [311, 239] on button "21" at bounding box center [312, 242] width 11 height 11
type input "**********"
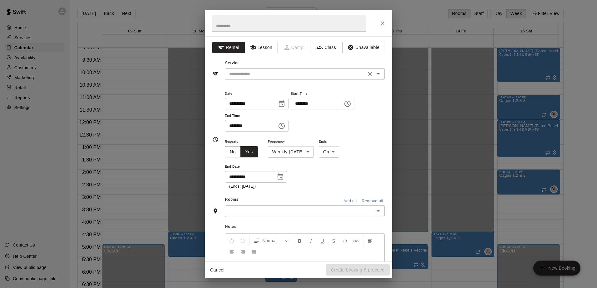
click at [374, 75] on icon "Open" at bounding box center [377, 73] width 7 height 7
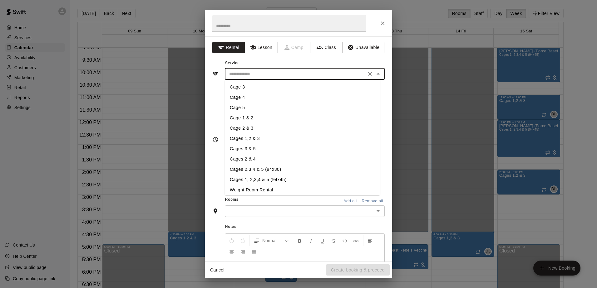
scroll to position [62, 0]
click at [261, 139] on li "Cages 1, 2,3,4 & 5 (94x45)" at bounding box center [302, 138] width 155 height 10
type input "**********"
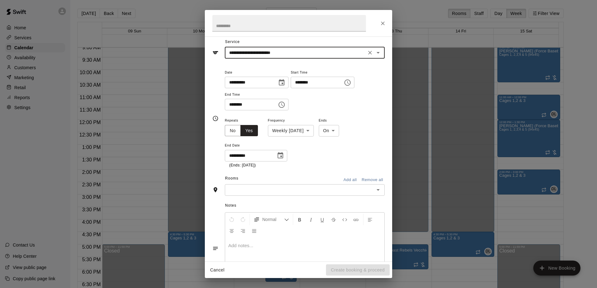
scroll to position [31, 0]
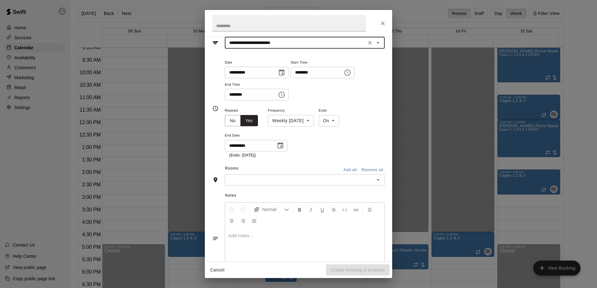
click at [379, 184] on div "​" at bounding box center [305, 180] width 160 height 12
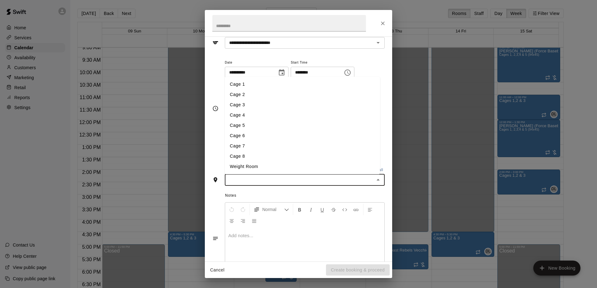
click at [239, 85] on li "Cage 1" at bounding box center [302, 84] width 155 height 10
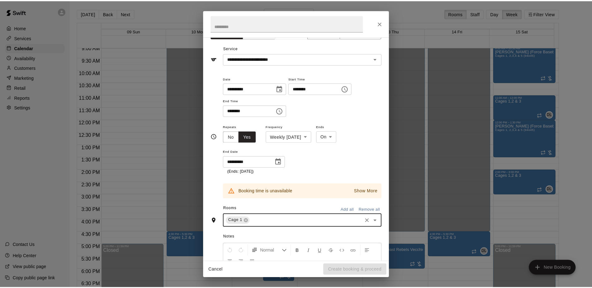
scroll to position [0, 0]
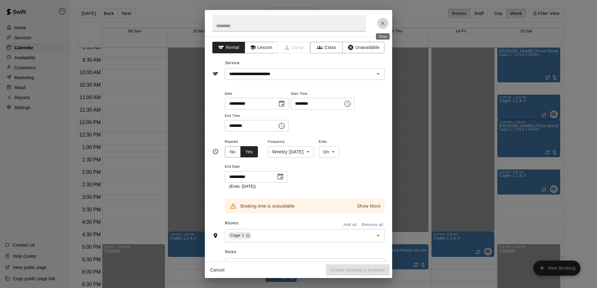
click at [385, 23] on icon "Close" at bounding box center [383, 23] width 6 height 6
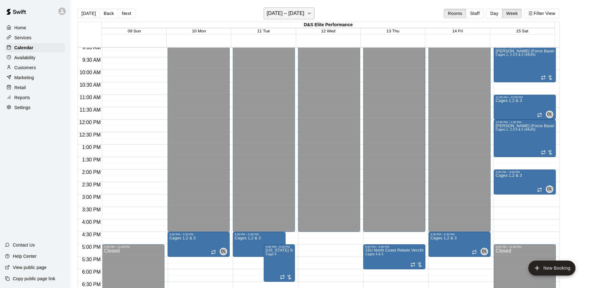
click at [311, 10] on icon "button" at bounding box center [309, 13] width 5 height 7
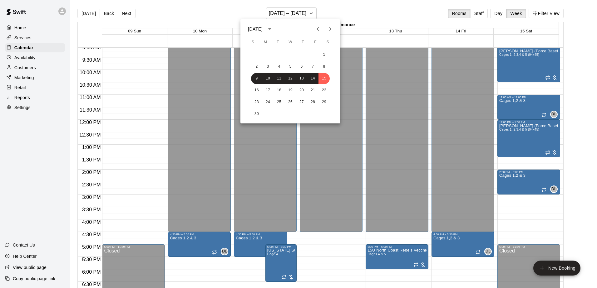
click at [329, 28] on icon "Next month" at bounding box center [329, 28] width 7 height 7
click at [330, 28] on icon "Next month" at bounding box center [330, 29] width 2 height 4
click at [258, 69] on button "4" at bounding box center [256, 66] width 11 height 11
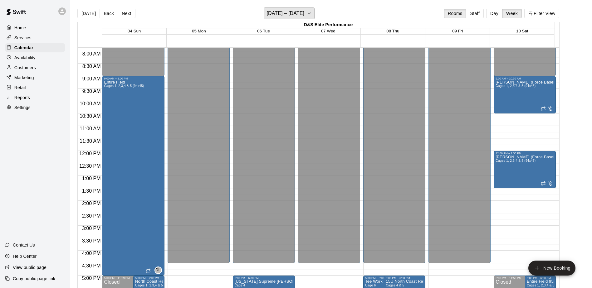
scroll to position [228, 0]
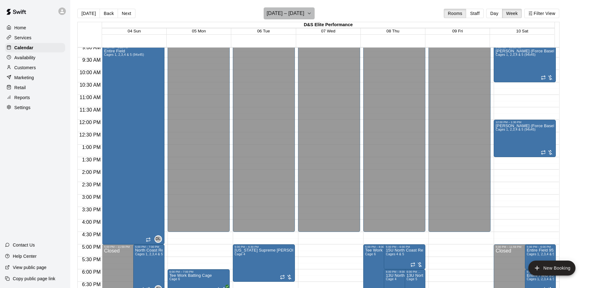
click at [311, 14] on icon "button" at bounding box center [309, 13] width 5 height 7
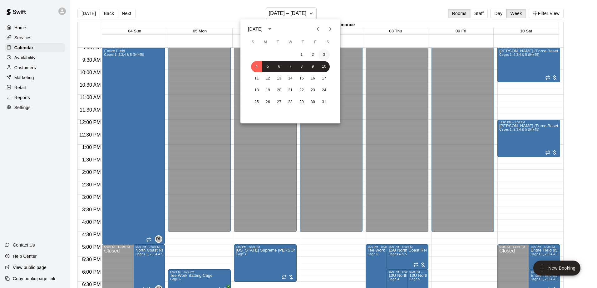
click at [324, 55] on button "3" at bounding box center [323, 54] width 11 height 11
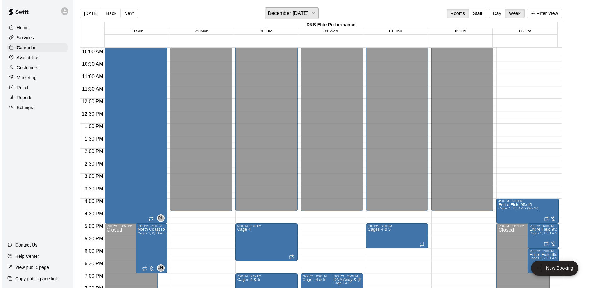
scroll to position [259, 0]
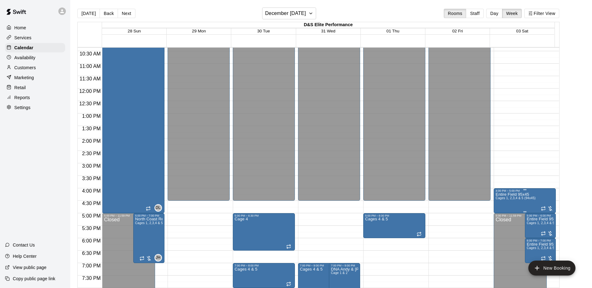
click at [520, 200] on span "Cages 1, 2,3,4 & 5 (94x45)" at bounding box center [516, 198] width 40 height 3
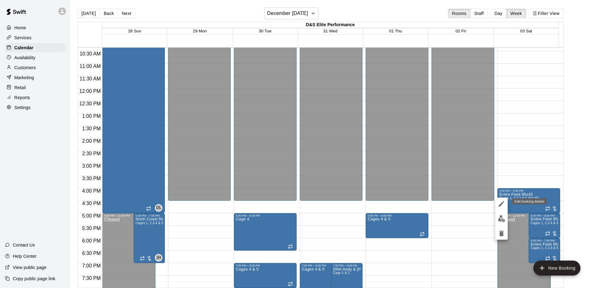
click at [501, 207] on icon "edit" at bounding box center [501, 203] width 7 height 7
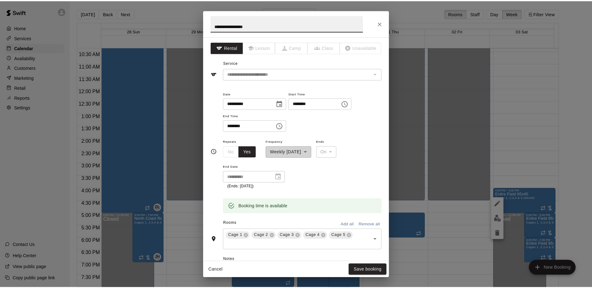
scroll to position [149, 0]
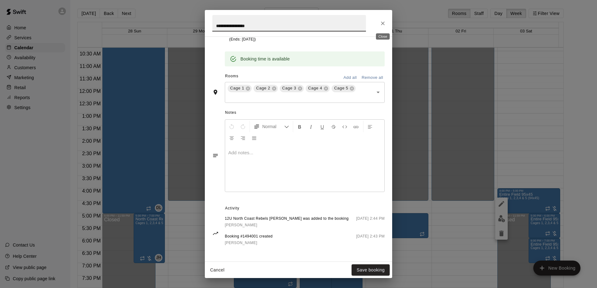
click at [379, 21] on button "Close" at bounding box center [382, 23] width 11 height 11
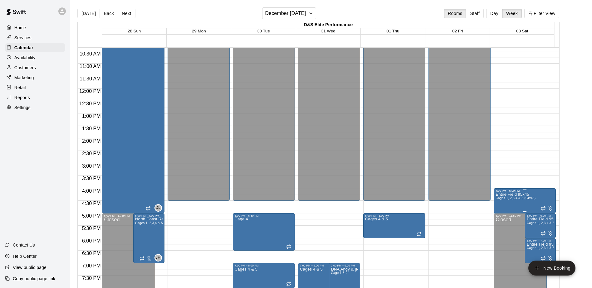
drag, startPoint x: 509, startPoint y: 196, endPoint x: 497, endPoint y: 200, distance: 12.3
click at [510, 195] on p "Entire Field 95x45" at bounding box center [516, 195] width 40 height 0
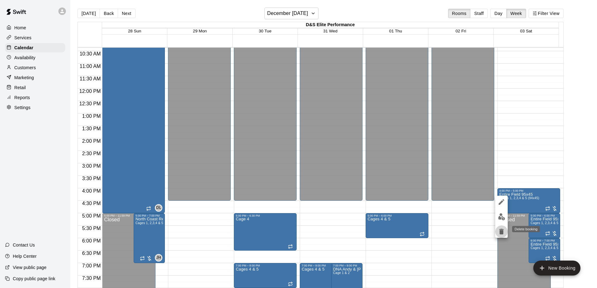
click at [500, 235] on icon "delete" at bounding box center [501, 231] width 7 height 7
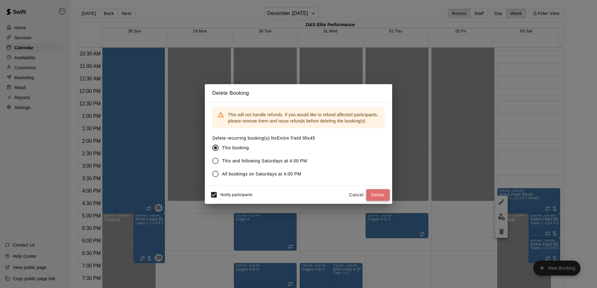
click at [385, 195] on button "Delete" at bounding box center [377, 195] width 23 height 12
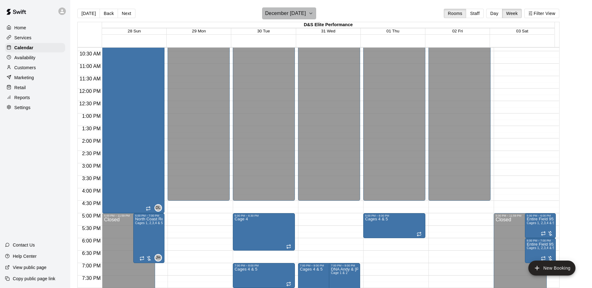
click at [313, 14] on icon "button" at bounding box center [310, 13] width 5 height 7
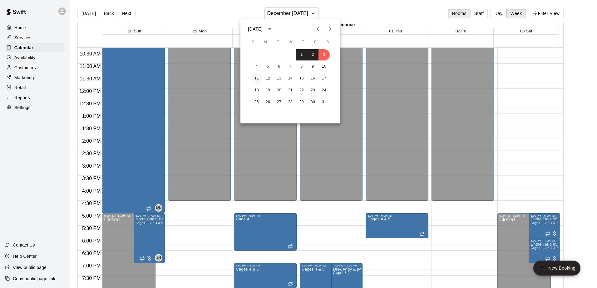
click at [257, 82] on button "11" at bounding box center [256, 78] width 11 height 11
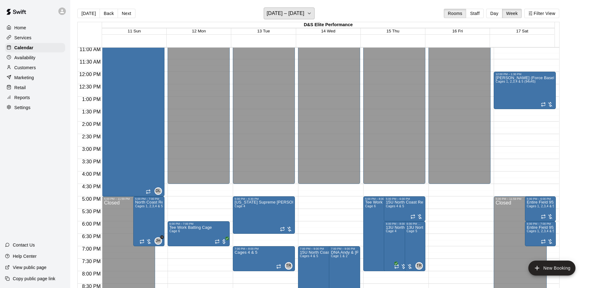
scroll to position [290, 0]
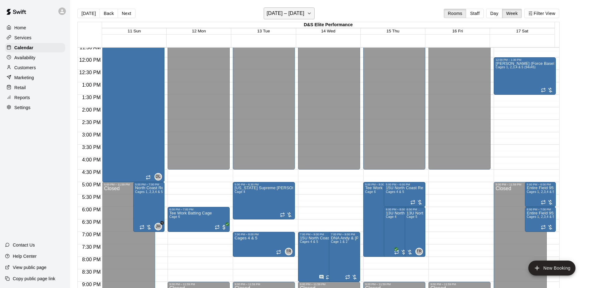
click at [306, 9] on button "[DATE] – [DATE]" at bounding box center [289, 13] width 51 height 12
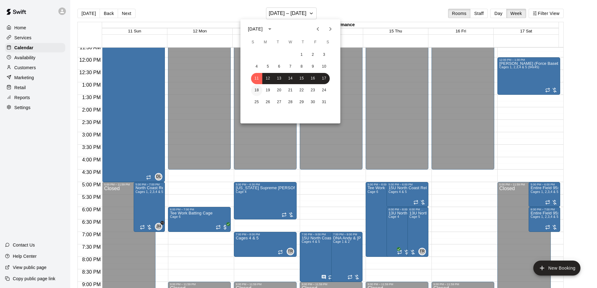
click at [256, 88] on button "18" at bounding box center [256, 90] width 11 height 11
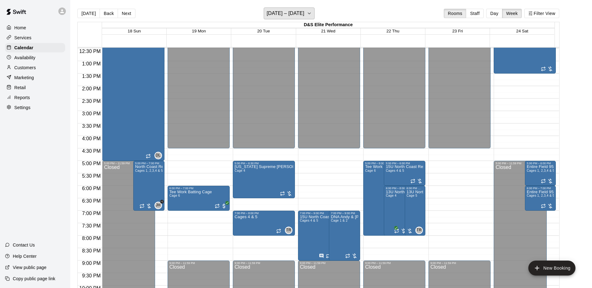
scroll to position [321, 0]
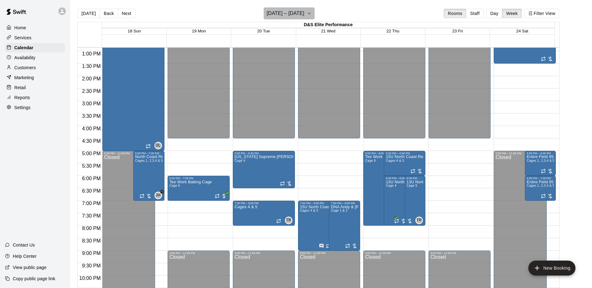
click at [309, 12] on icon "button" at bounding box center [309, 13] width 5 height 7
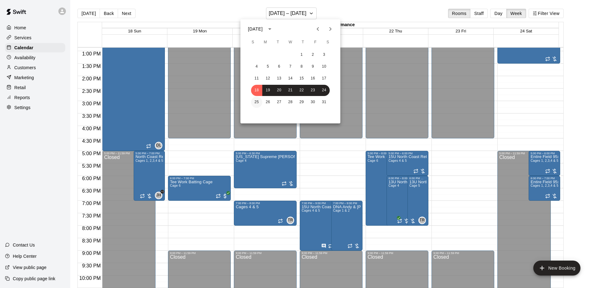
click at [257, 102] on button "25" at bounding box center [256, 102] width 11 height 11
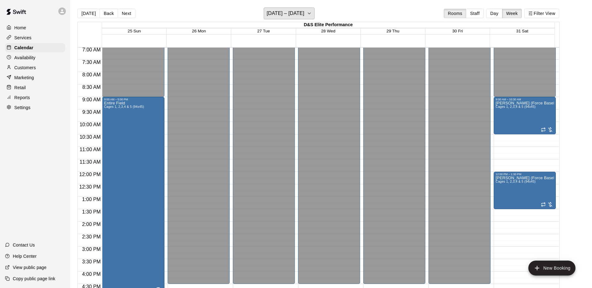
scroll to position [165, 0]
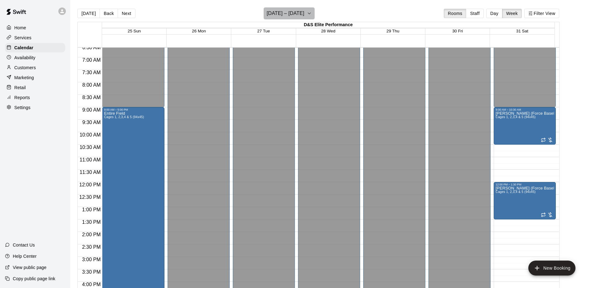
click at [307, 17] on button "[DATE] – [DATE]" at bounding box center [289, 13] width 51 height 12
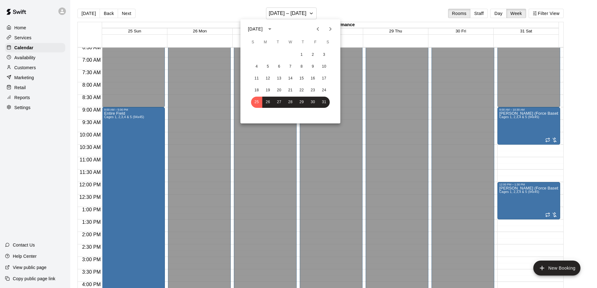
click at [316, 29] on icon "Previous month" at bounding box center [317, 28] width 7 height 7
click at [321, 79] on button "15" at bounding box center [323, 78] width 11 height 11
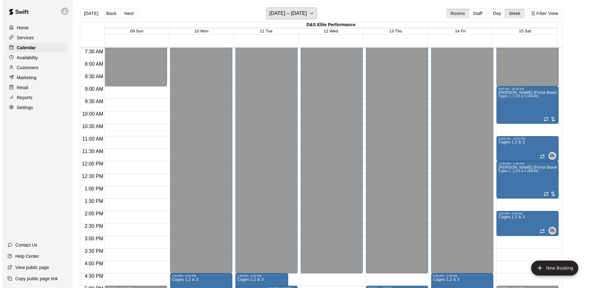
scroll to position [196, 0]
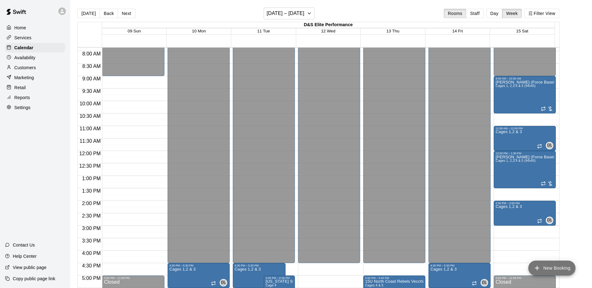
click at [550, 268] on button "New Booking" at bounding box center [551, 268] width 47 height 15
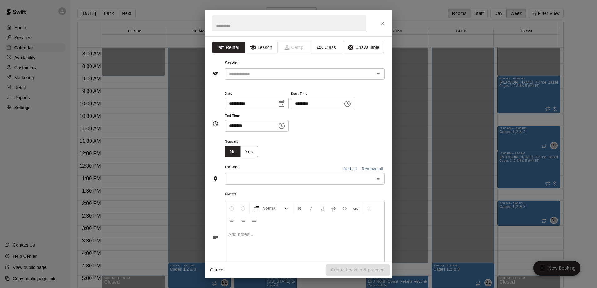
click at [285, 126] on icon "Choose time, selected time is 3:30 PM" at bounding box center [281, 126] width 6 height 6
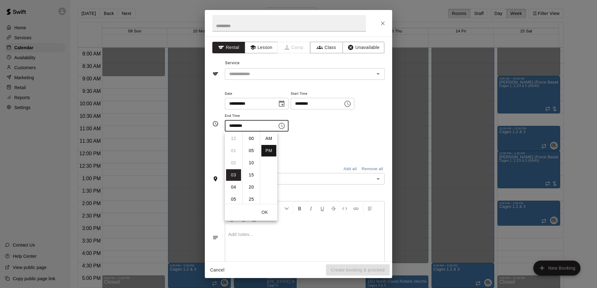
scroll to position [11, 0]
click at [233, 150] on li "04" at bounding box center [233, 151] width 15 height 12
type input "********"
click at [331, 142] on div "Repeats No Yes" at bounding box center [305, 148] width 160 height 20
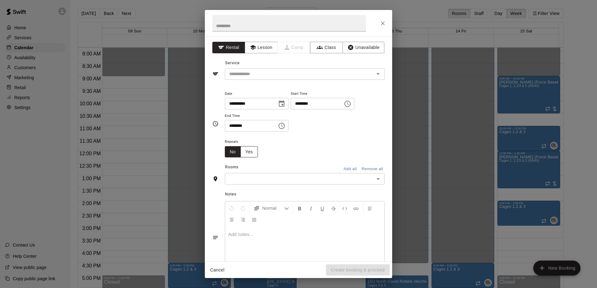
click at [249, 151] on button "Yes" at bounding box center [248, 152] width 17 height 12
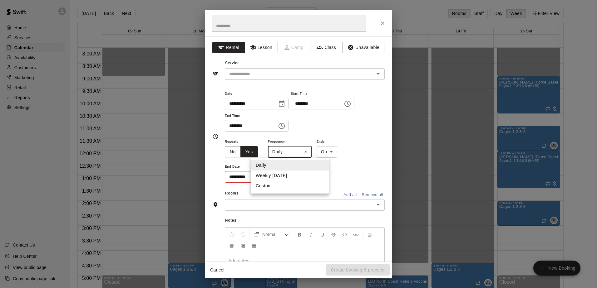
click at [308, 155] on body "Home Services Calendar Availability Customers Marketing Retail Reports Settings…" at bounding box center [298, 149] width 597 height 298
click at [292, 176] on li "Weekly [DATE]" at bounding box center [290, 176] width 78 height 10
type input "******"
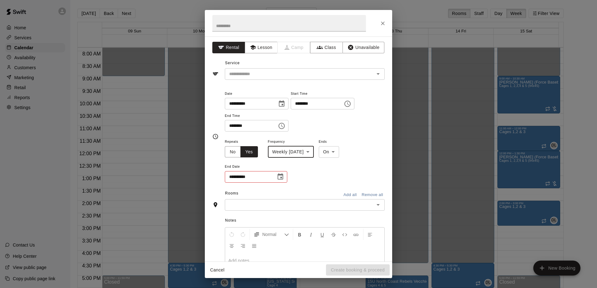
click at [279, 177] on icon "Choose date" at bounding box center [280, 176] width 7 height 7
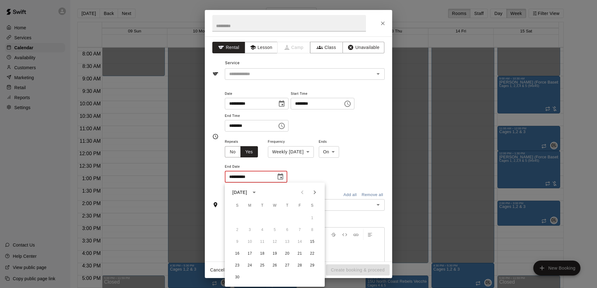
click at [313, 192] on icon "Next month" at bounding box center [314, 192] width 7 height 7
click at [310, 244] on button "21" at bounding box center [312, 242] width 11 height 11
type input "**********"
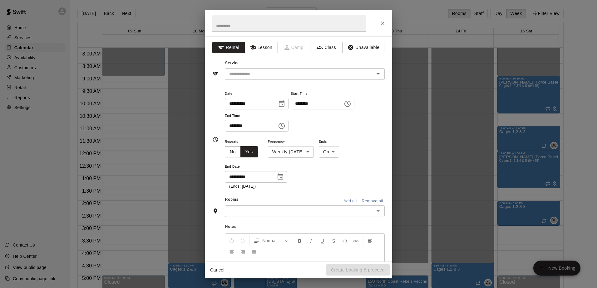
click at [348, 179] on div "**********" at bounding box center [305, 164] width 160 height 52
click at [376, 74] on icon "Open" at bounding box center [377, 73] width 7 height 7
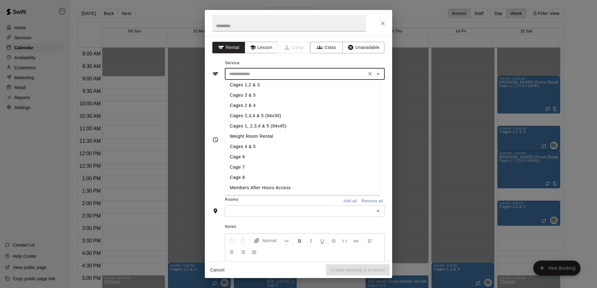
scroll to position [75, 0]
click at [266, 126] on li "Cages 1, 2,3,4 & 5 (94x45)" at bounding box center [302, 126] width 155 height 10
type input "**********"
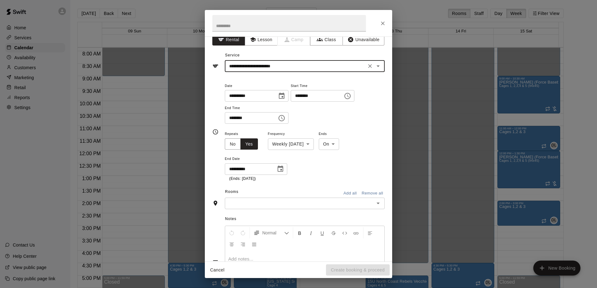
scroll to position [31, 0]
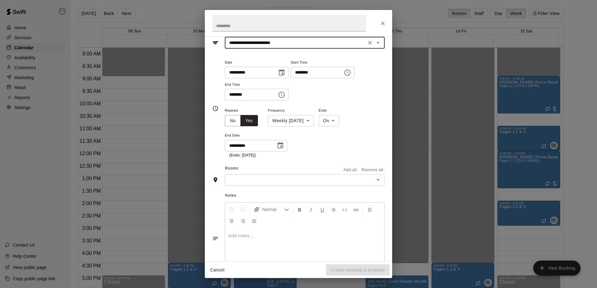
click at [374, 180] on icon "Open" at bounding box center [377, 179] width 7 height 7
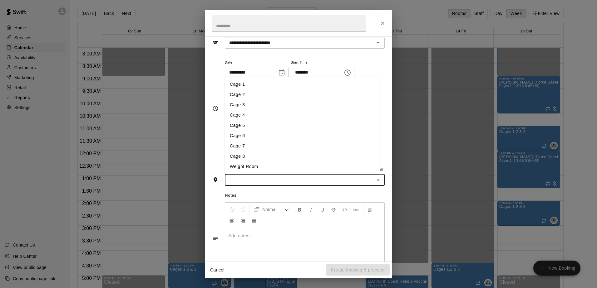
click at [259, 87] on li "Cage 1" at bounding box center [302, 84] width 155 height 10
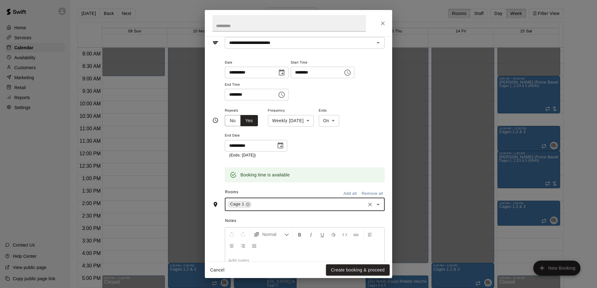
click at [376, 204] on icon "Open" at bounding box center [377, 205] width 3 height 2
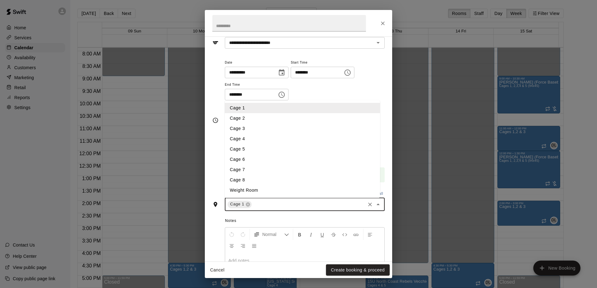
click at [242, 118] on li "Cage 2" at bounding box center [302, 118] width 155 height 10
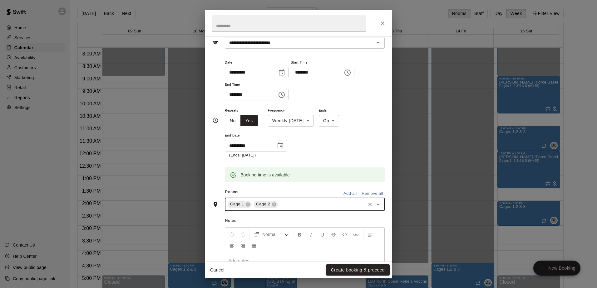
click at [378, 205] on div "Cage 1 Cage 2 ​" at bounding box center [305, 204] width 160 height 13
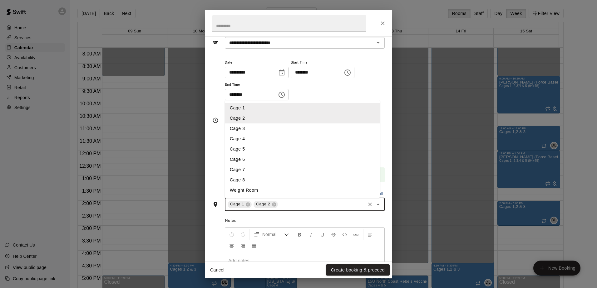
click at [375, 205] on icon "Close" at bounding box center [377, 204] width 7 height 7
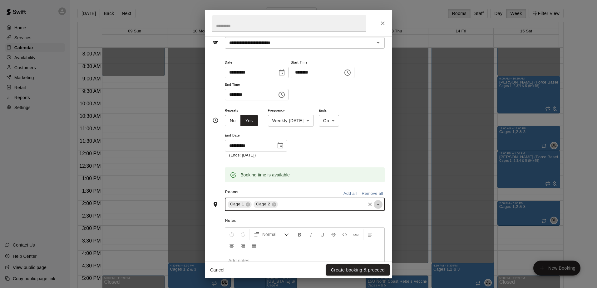
click at [375, 205] on icon "Open" at bounding box center [377, 204] width 7 height 7
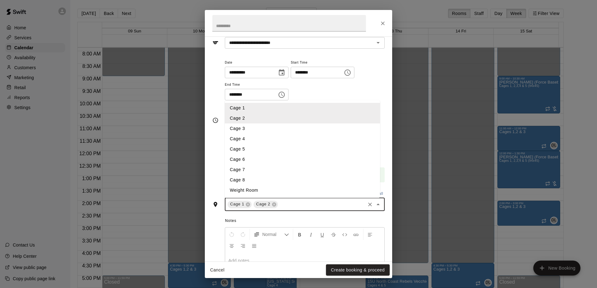
click at [254, 129] on li "Cage 3" at bounding box center [302, 129] width 155 height 10
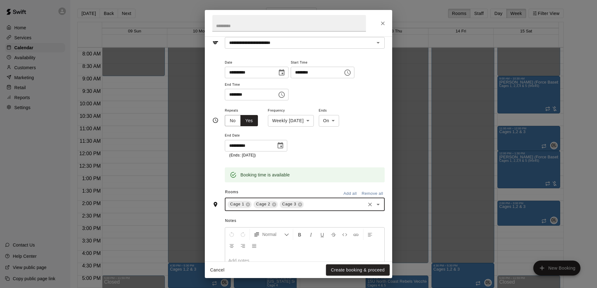
click at [375, 204] on icon "Open" at bounding box center [377, 204] width 7 height 7
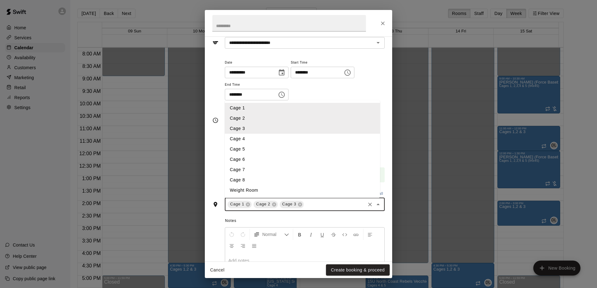
click at [250, 142] on li "Cage 4" at bounding box center [302, 139] width 155 height 10
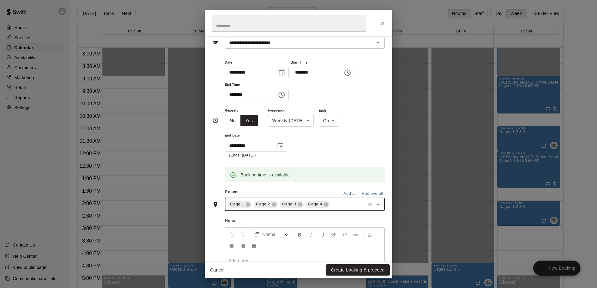
click at [375, 205] on icon "Open" at bounding box center [377, 204] width 7 height 7
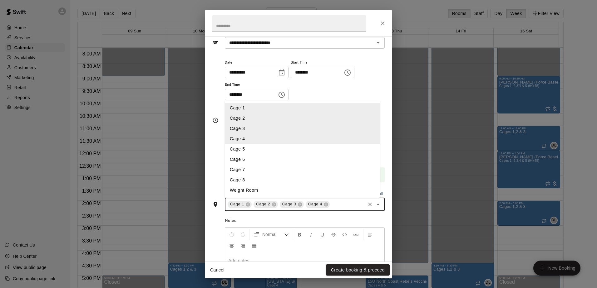
click at [255, 150] on li "Cage 5" at bounding box center [302, 149] width 155 height 10
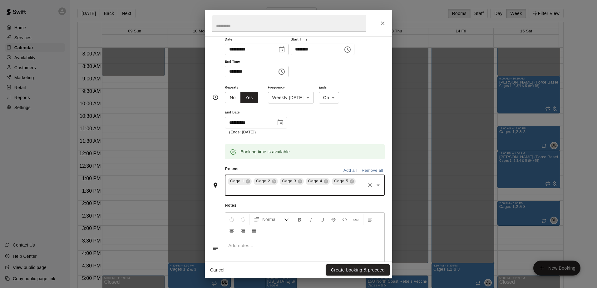
scroll to position [89, 0]
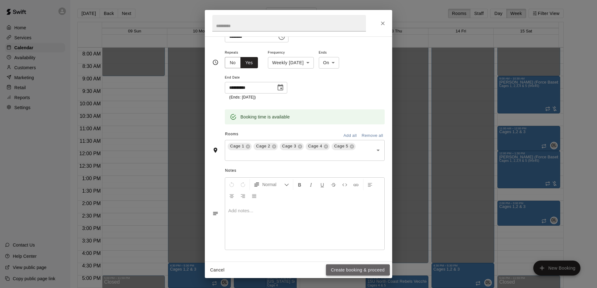
click at [346, 270] on button "Create booking & proceed" at bounding box center [358, 271] width 64 height 12
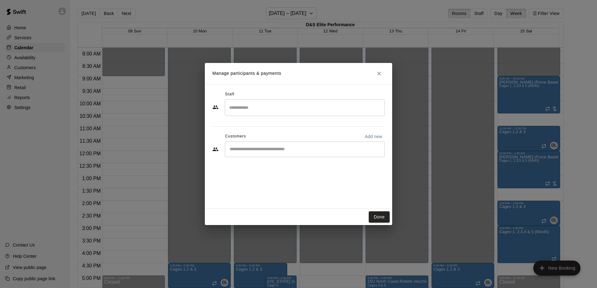
click at [251, 155] on div "​" at bounding box center [305, 150] width 160 height 16
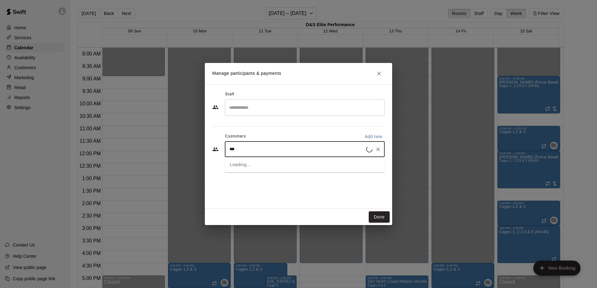
type input "****"
click at [262, 169] on span "[PERSON_NAME][EMAIL_ADDRESS][DOMAIN_NAME]" at bounding box center [291, 171] width 99 height 4
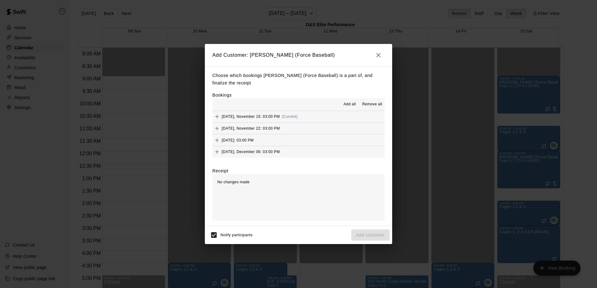
click at [353, 104] on span "Add all" at bounding box center [349, 104] width 12 height 6
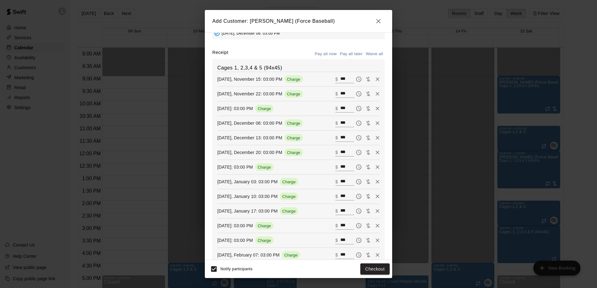
scroll to position [94, 0]
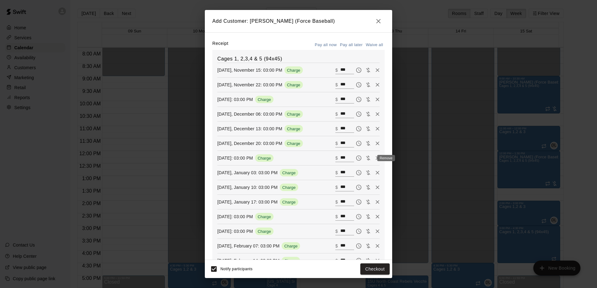
click at [374, 159] on icon "Remove" at bounding box center [377, 158] width 6 height 6
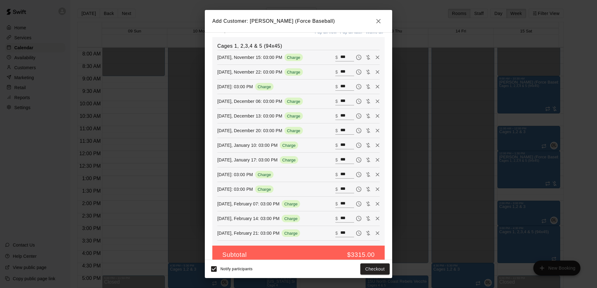
scroll to position [117, 0]
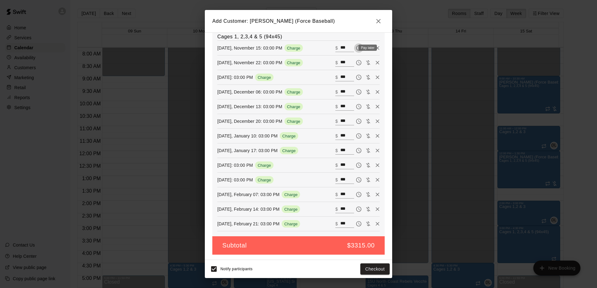
click at [356, 48] on icon "Pay later" at bounding box center [359, 48] width 6 height 6
drag, startPoint x: 352, startPoint y: 60, endPoint x: 351, endPoint y: 75, distance: 15.0
click at [356, 61] on icon "Pay later" at bounding box center [359, 63] width 6 height 6
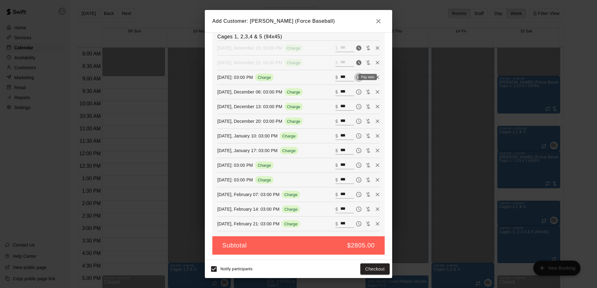
click at [356, 80] on icon "Pay later" at bounding box center [359, 77] width 6 height 6
click at [356, 93] on icon "Pay later" at bounding box center [359, 92] width 6 height 6
click at [356, 109] on icon "Pay later" at bounding box center [359, 107] width 6 height 6
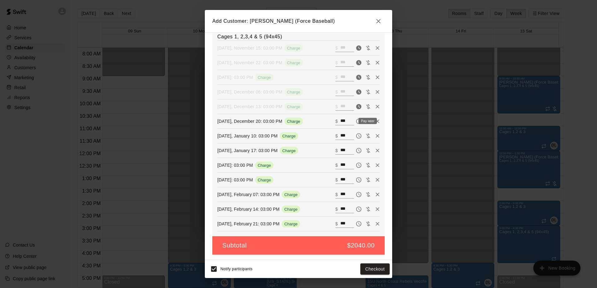
click at [356, 121] on icon "Pay later" at bounding box center [359, 121] width 6 height 6
click at [356, 139] on icon "Pay later" at bounding box center [358, 136] width 5 height 5
click at [356, 148] on icon "Pay later" at bounding box center [359, 151] width 6 height 6
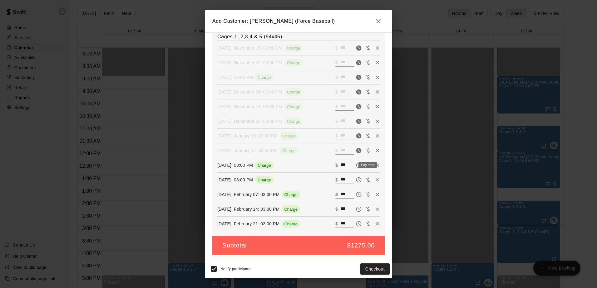
click at [356, 165] on icon "Pay later" at bounding box center [359, 165] width 6 height 6
click at [358, 181] on icon "Pay later" at bounding box center [359, 180] width 2 height 2
click at [356, 192] on icon "Pay later" at bounding box center [359, 195] width 6 height 6
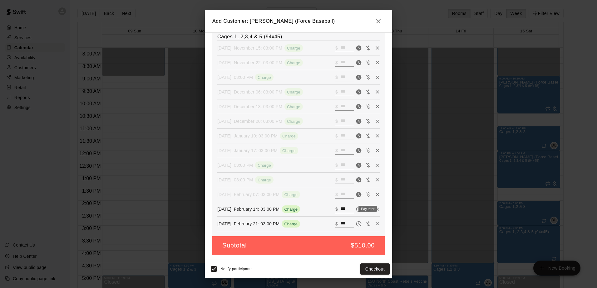
click at [354, 205] on button "Pay later" at bounding box center [358, 209] width 9 height 9
click at [356, 224] on icon "Pay later" at bounding box center [359, 224] width 6 height 6
click at [375, 269] on button "Add customer" at bounding box center [370, 270] width 38 height 12
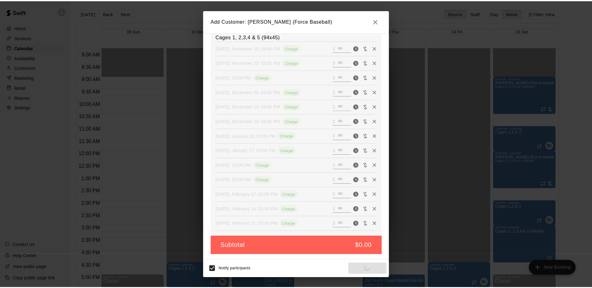
scroll to position [87, 0]
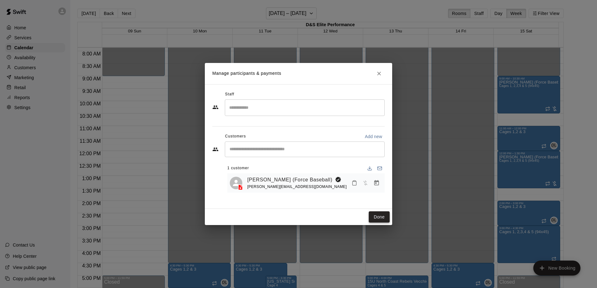
click at [380, 216] on button "Done" at bounding box center [379, 218] width 21 height 12
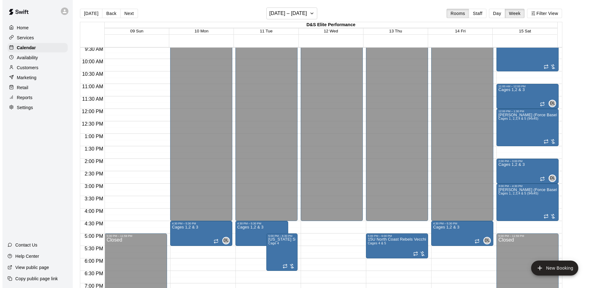
scroll to position [228, 0]
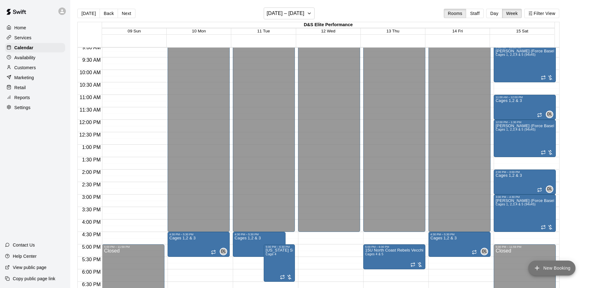
click at [547, 265] on button "New Booking" at bounding box center [551, 268] width 47 height 15
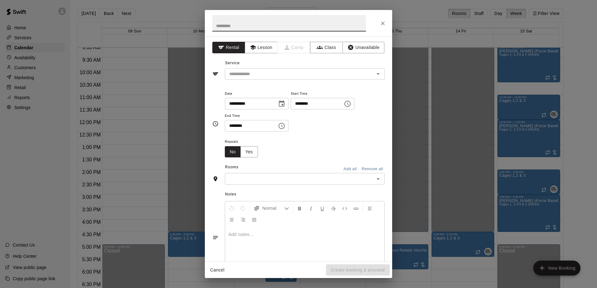
click at [351, 106] on icon "Choose time, selected time is 3:00 PM" at bounding box center [347, 103] width 7 height 7
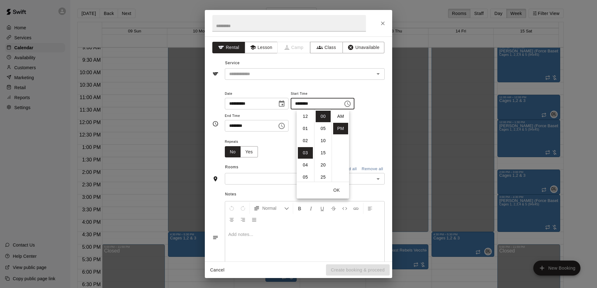
scroll to position [11, 0]
click at [302, 129] on li "04" at bounding box center [305, 129] width 15 height 12
click at [285, 127] on icon "Choose time, selected time is 3:30 PM" at bounding box center [281, 125] width 7 height 7
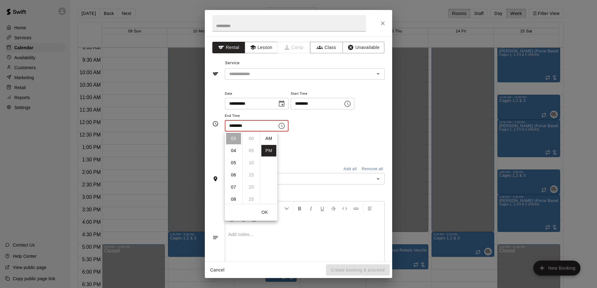
scroll to position [11, 0]
click at [351, 104] on icon "Choose time, selected time is 4:00 PM" at bounding box center [347, 103] width 7 height 7
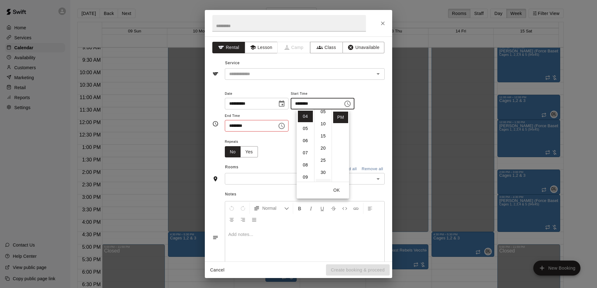
scroll to position [31, 0]
click at [319, 157] on li "30" at bounding box center [323, 159] width 15 height 12
type input "********"
click at [285, 126] on icon "Choose time, selected time is 3:30 PM" at bounding box center [281, 125] width 7 height 7
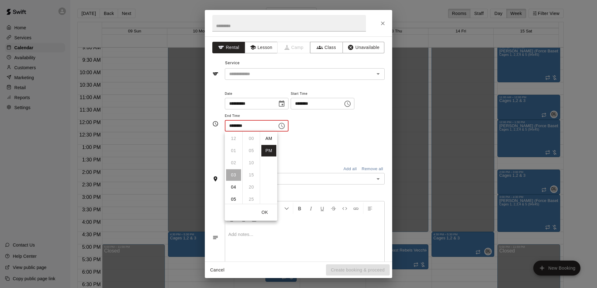
scroll to position [11, 0]
click at [233, 176] on li "06" at bounding box center [233, 175] width 15 height 12
click at [249, 139] on li "00" at bounding box center [251, 139] width 15 height 12
type input "********"
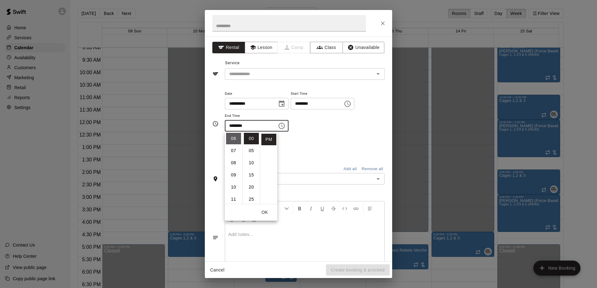
click at [232, 136] on li "06" at bounding box center [233, 139] width 15 height 12
click at [334, 133] on div "**********" at bounding box center [305, 114] width 160 height 48
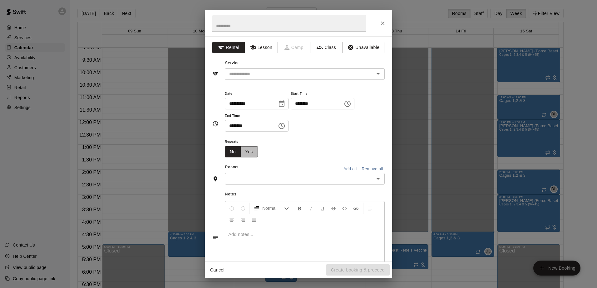
click at [253, 154] on button "Yes" at bounding box center [248, 152] width 17 height 12
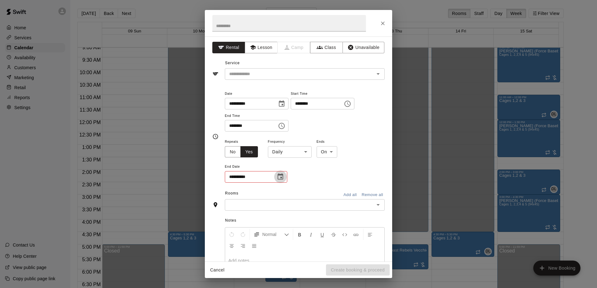
click at [282, 180] on icon "Choose date" at bounding box center [280, 176] width 7 height 7
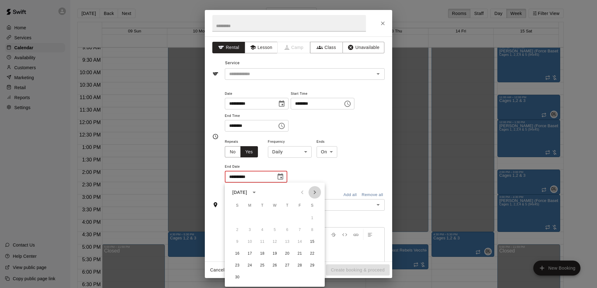
click at [314, 192] on icon "Next month" at bounding box center [315, 193] width 2 height 4
click at [312, 253] on button "27" at bounding box center [312, 253] width 11 height 11
type input "**********"
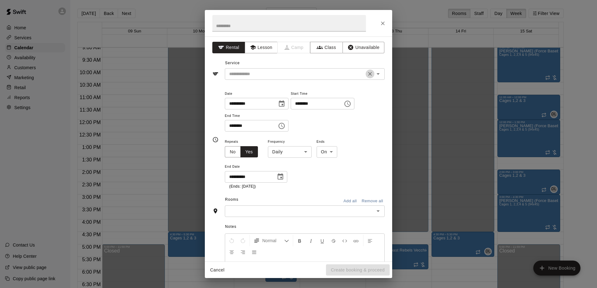
click at [369, 73] on button "Clear" at bounding box center [369, 74] width 9 height 9
click at [374, 73] on icon "Open" at bounding box center [377, 73] width 7 height 7
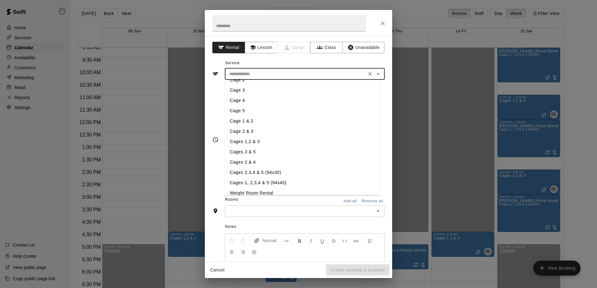
scroll to position [62, 0]
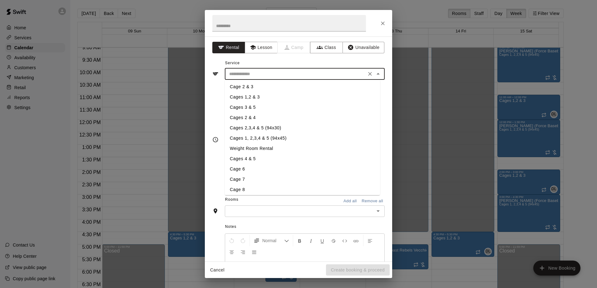
click at [269, 138] on li "Cages 1, 2,3,4 & 5 (94x45)" at bounding box center [302, 138] width 155 height 10
type input "**********"
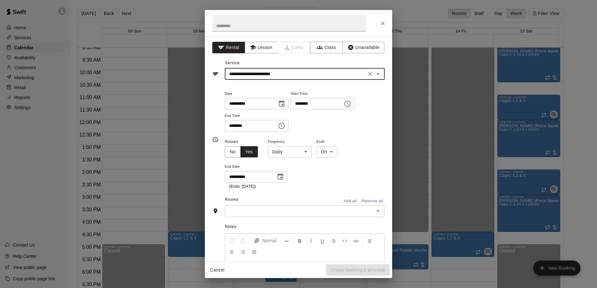
scroll to position [31, 0]
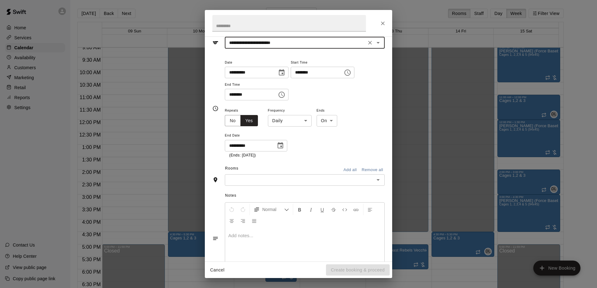
click at [376, 180] on icon "Open" at bounding box center [377, 180] width 3 height 2
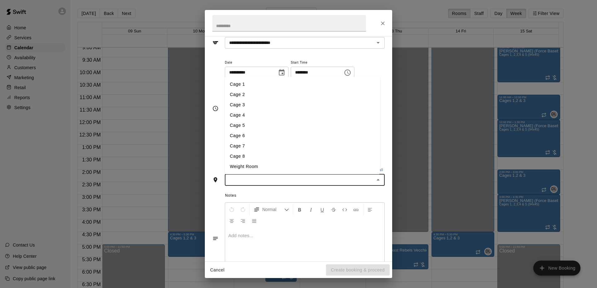
click at [266, 85] on li "Cage 1" at bounding box center [302, 84] width 155 height 10
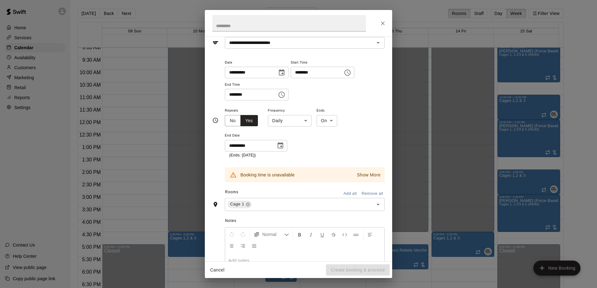
click at [346, 188] on div "Rooms Add all Remove all" at bounding box center [298, 193] width 172 height 11
click at [247, 205] on icon at bounding box center [247, 204] width 5 height 5
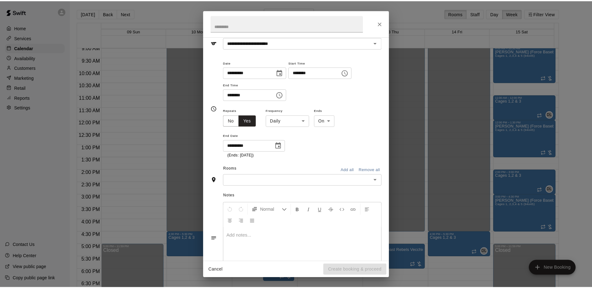
scroll to position [0, 0]
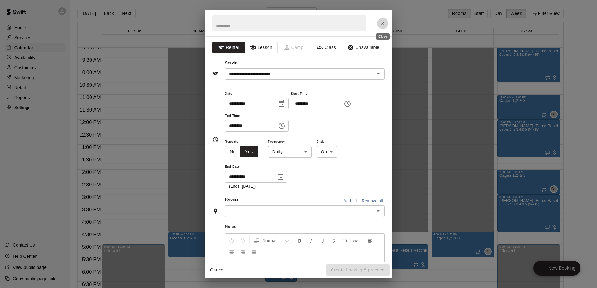
click at [385, 24] on icon "Close" at bounding box center [383, 23] width 6 height 6
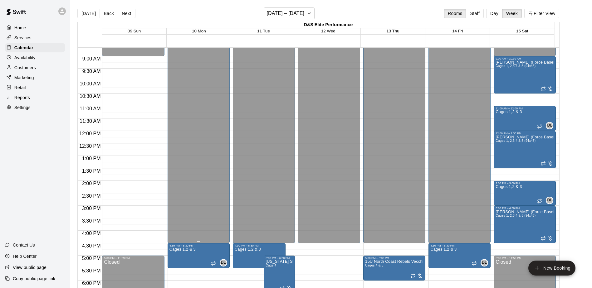
scroll to position [228, 0]
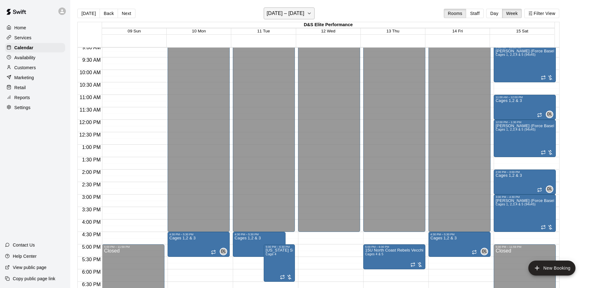
click at [312, 11] on icon "button" at bounding box center [309, 13] width 5 height 7
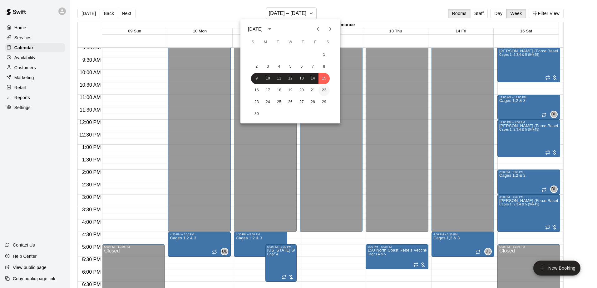
click at [326, 89] on button "22" at bounding box center [323, 90] width 11 height 11
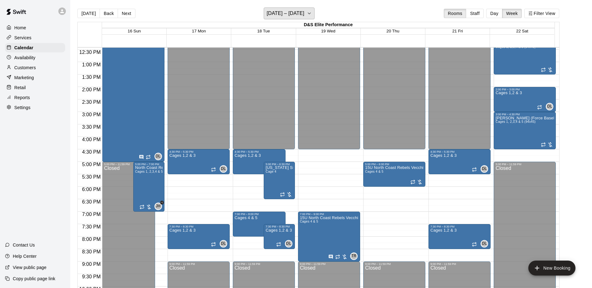
scroll to position [321, 0]
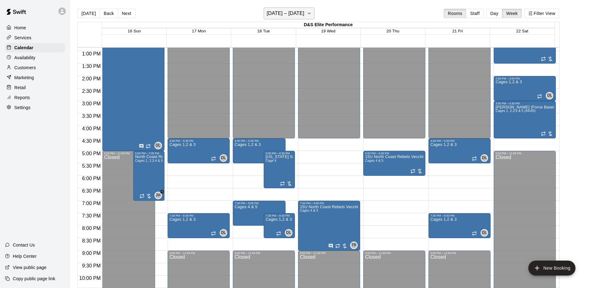
click at [312, 14] on icon "button" at bounding box center [309, 13] width 5 height 7
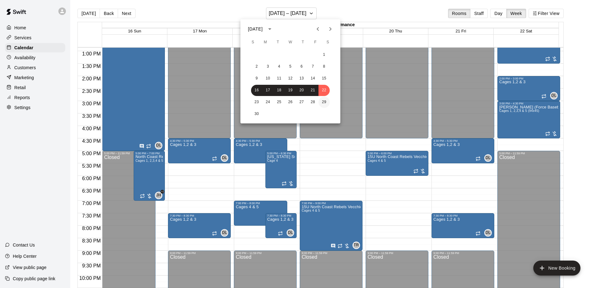
click at [326, 102] on button "29" at bounding box center [323, 102] width 11 height 11
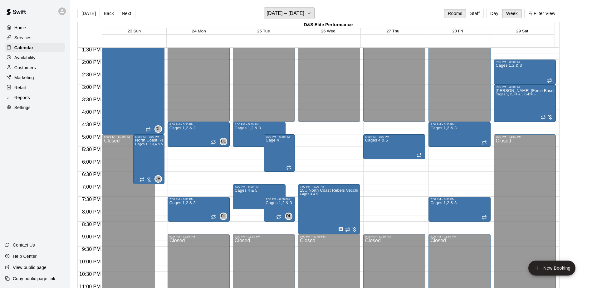
scroll to position [352, 0]
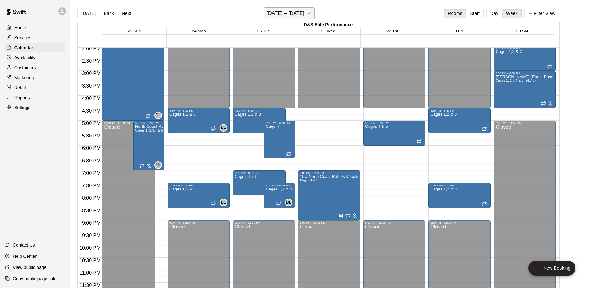
click at [312, 12] on icon "button" at bounding box center [309, 13] width 5 height 7
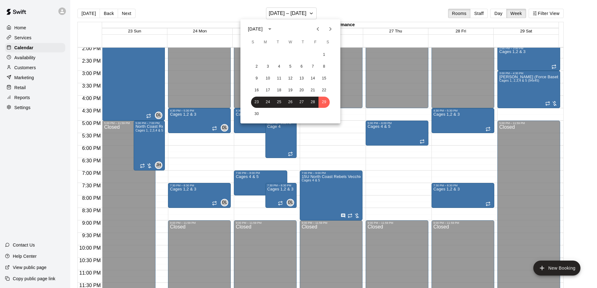
click at [329, 32] on icon "Next month" at bounding box center [329, 28] width 7 height 7
click at [321, 51] on button "6" at bounding box center [323, 54] width 11 height 11
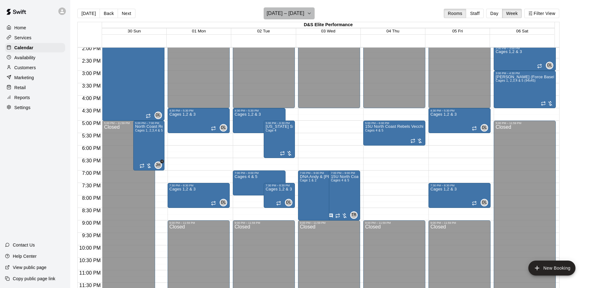
click at [312, 12] on icon "button" at bounding box center [309, 13] width 5 height 7
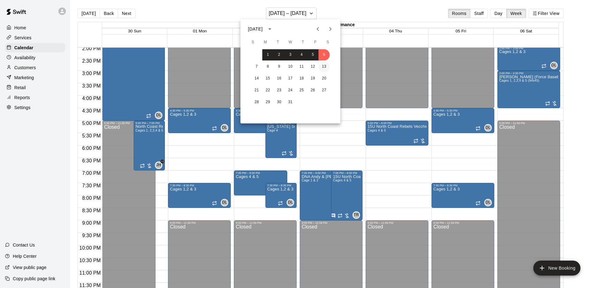
click at [324, 67] on button "13" at bounding box center [323, 66] width 11 height 11
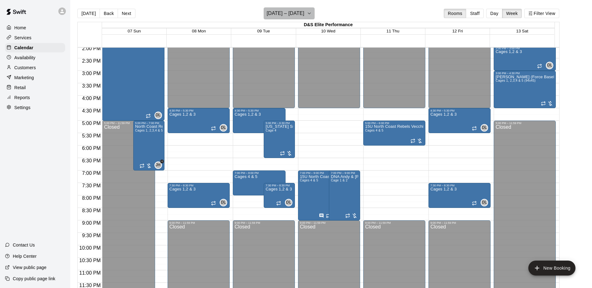
click at [312, 11] on icon "button" at bounding box center [309, 13] width 5 height 7
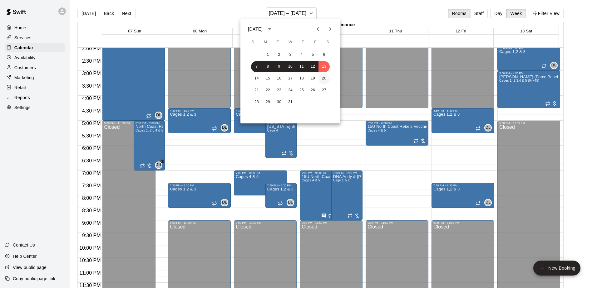
click at [327, 82] on button "20" at bounding box center [323, 78] width 11 height 11
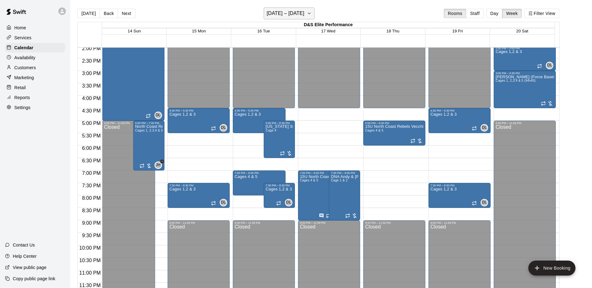
click at [312, 12] on icon "button" at bounding box center [309, 13] width 5 height 7
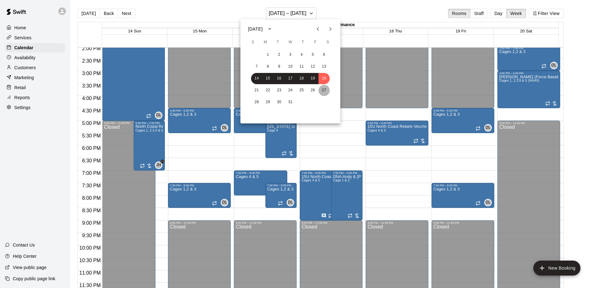
click at [324, 91] on button "27" at bounding box center [323, 90] width 11 height 11
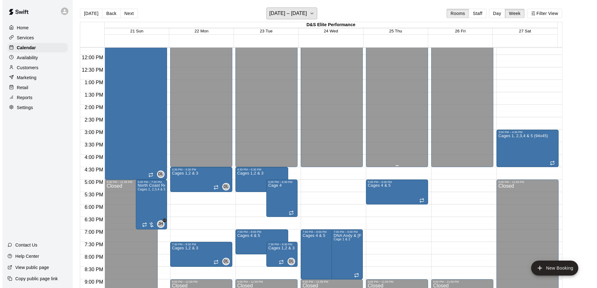
scroll to position [290, 0]
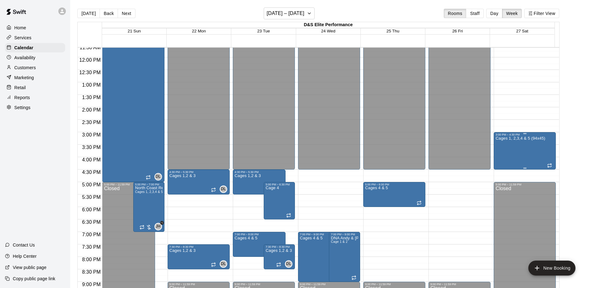
click at [515, 151] on div "Cages 1, 2,3,4 & 5 (94x45)" at bounding box center [521, 280] width 50 height 288
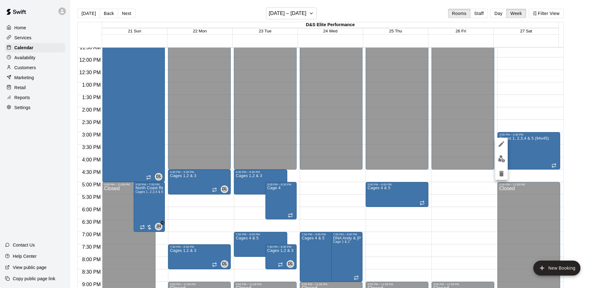
click at [521, 145] on div at bounding box center [298, 144] width 597 height 288
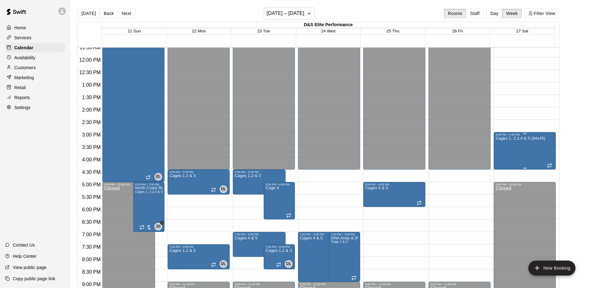
click at [520, 139] on p "Cages 1, 2,3,4 & 5 (94x45)" at bounding box center [521, 139] width 50 height 0
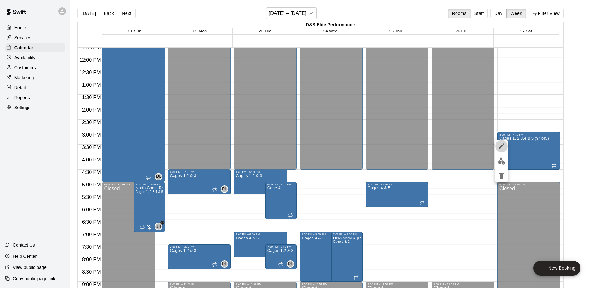
click at [501, 145] on icon "edit" at bounding box center [501, 146] width 7 height 7
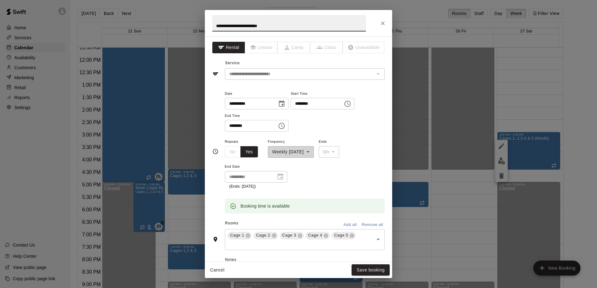
scroll to position [31, 0]
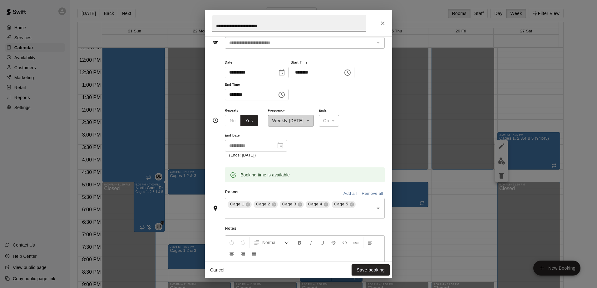
click at [351, 75] on icon "Choose time, selected time is 3:00 PM" at bounding box center [347, 73] width 6 height 6
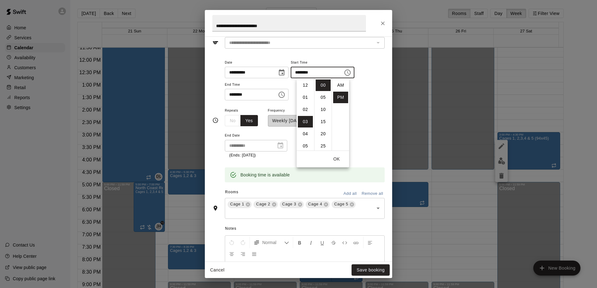
scroll to position [11, 0]
click at [308, 101] on li "04" at bounding box center [305, 98] width 15 height 12
type input "********"
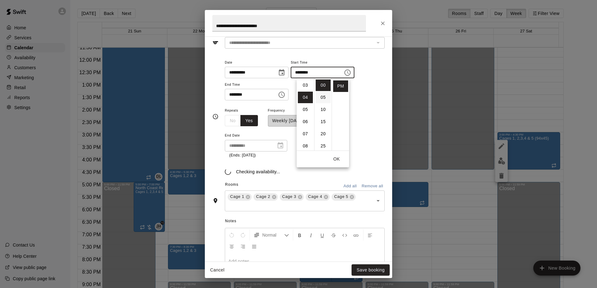
scroll to position [49, 0]
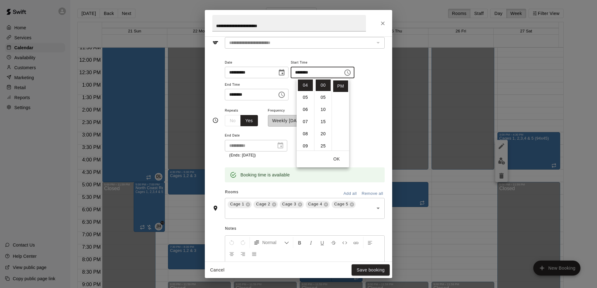
click at [382, 105] on div "**********" at bounding box center [298, 149] width 187 height 225
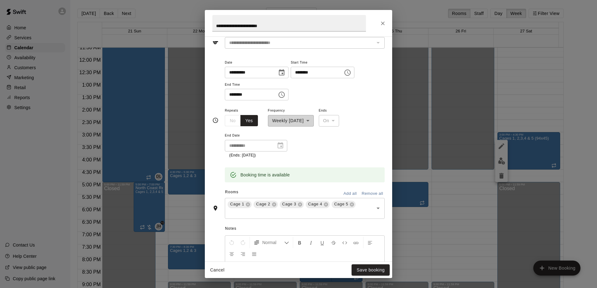
click at [283, 96] on icon "Choose time, selected time is 4:30 PM" at bounding box center [282, 94] width 2 height 3
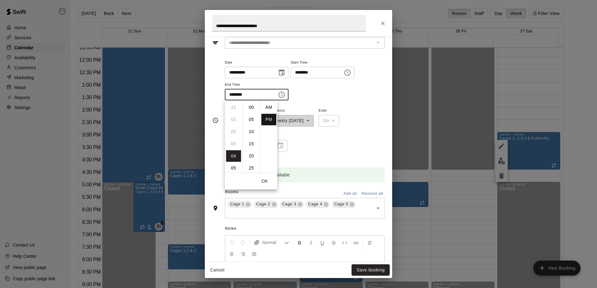
scroll to position [11, 0]
click at [232, 128] on li "06" at bounding box center [233, 132] width 15 height 12
click at [253, 109] on li "00" at bounding box center [251, 108] width 15 height 12
type input "********"
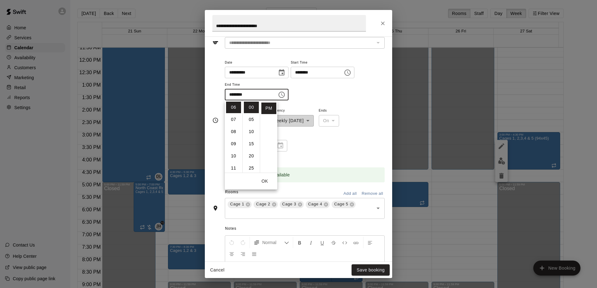
click at [339, 91] on div "**********" at bounding box center [305, 80] width 160 height 42
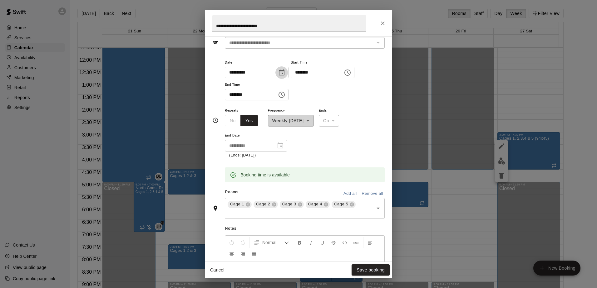
click at [285, 71] on icon "Choose date, selected date is Dec 27, 2025" at bounding box center [281, 72] width 7 height 7
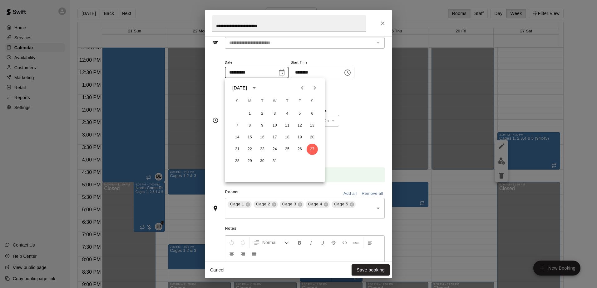
click at [304, 90] on icon "Previous month" at bounding box center [301, 87] width 7 height 7
click at [307, 135] on button "15" at bounding box center [312, 137] width 11 height 11
type input "**********"
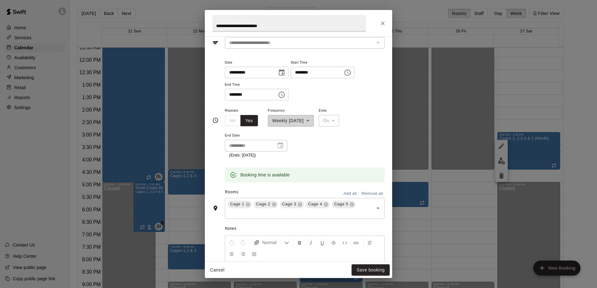
click at [285, 93] on icon "Choose time, selected time is 6:00 PM" at bounding box center [281, 94] width 7 height 7
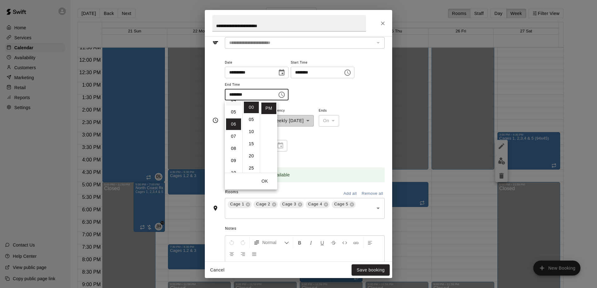
scroll to position [42, 0]
click at [230, 128] on li "05" at bounding box center [233, 127] width 15 height 12
type input "********"
click at [351, 73] on icon "Choose time, selected time is 4:00 PM" at bounding box center [347, 72] width 7 height 7
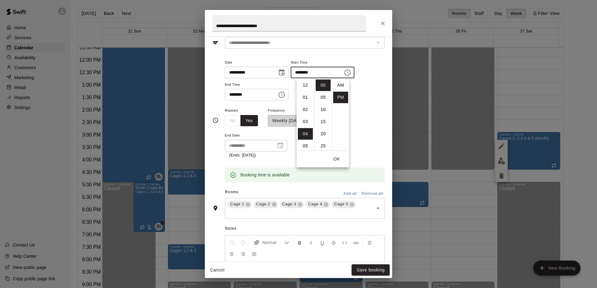
scroll to position [11, 0]
click at [322, 130] on li "30" at bounding box center [323, 127] width 15 height 12
type input "********"
click at [288, 97] on button "Choose time, selected time is 5:00 PM" at bounding box center [281, 95] width 12 height 12
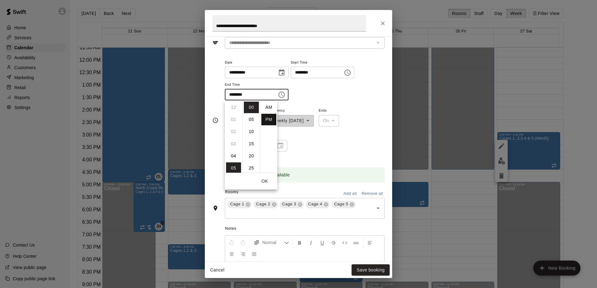
scroll to position [11, 0]
click at [233, 119] on li "06" at bounding box center [233, 120] width 15 height 12
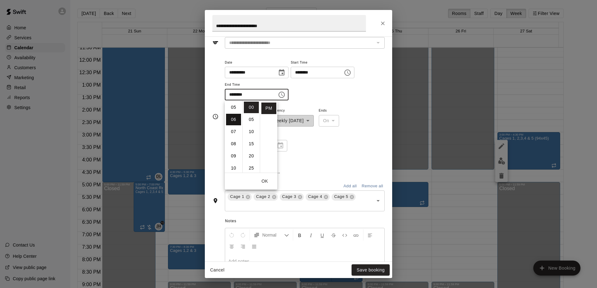
type input "********"
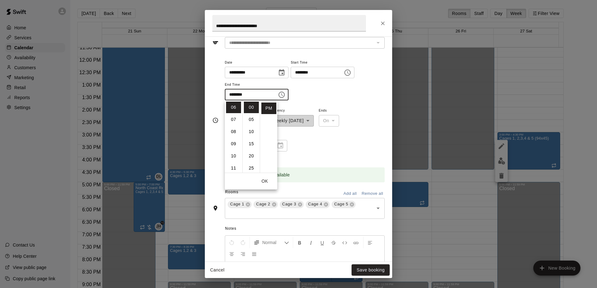
click at [341, 96] on div "**********" at bounding box center [305, 80] width 160 height 42
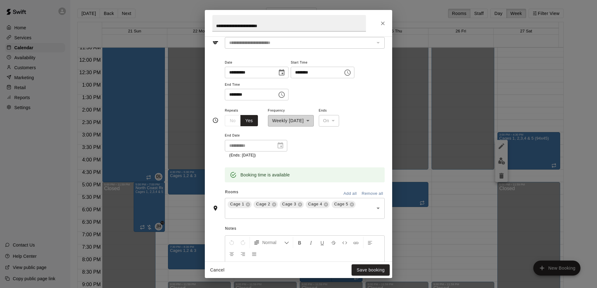
click at [281, 146] on div at bounding box center [278, 146] width 9 height 0
click at [282, 147] on div "**********" at bounding box center [256, 146] width 62 height 12
click at [280, 147] on div "**********" at bounding box center [256, 146] width 62 height 12
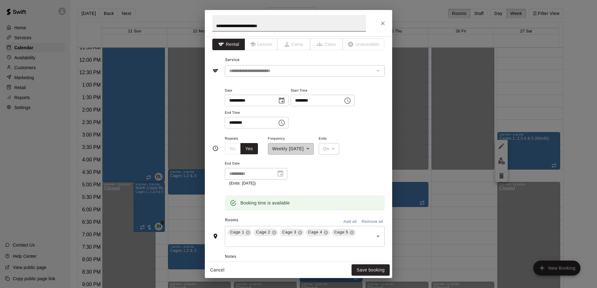
scroll to position [0, 0]
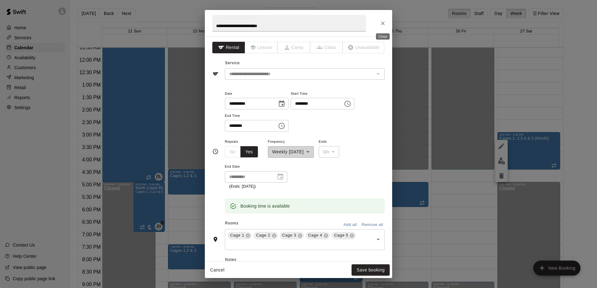
click at [382, 26] on icon "Close" at bounding box center [383, 23] width 6 height 6
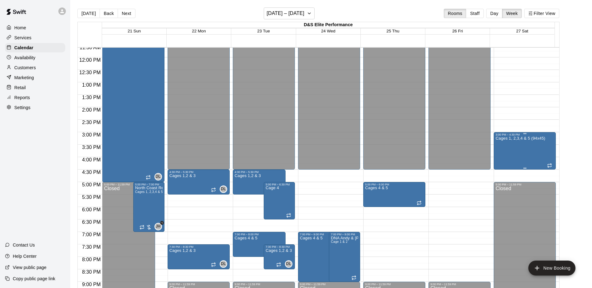
click at [518, 144] on div "Cages 1, 2,3,4 & 5 (94x45)" at bounding box center [521, 280] width 50 height 288
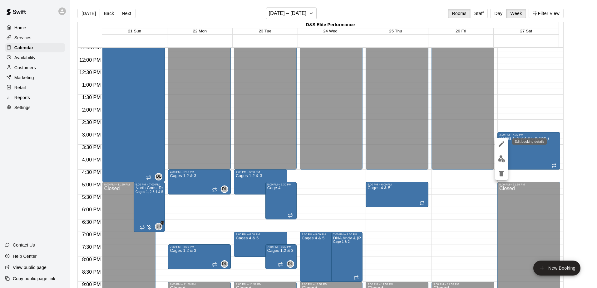
click at [503, 144] on icon "edit" at bounding box center [501, 143] width 7 height 7
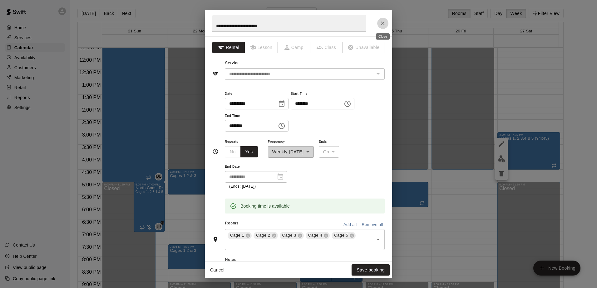
click at [383, 24] on icon "Close" at bounding box center [383, 23] width 6 height 6
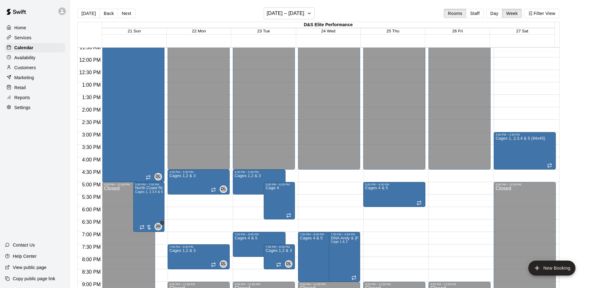
drag, startPoint x: 517, startPoint y: 140, endPoint x: 517, endPoint y: 125, distance: 15.3
click at [517, 125] on div "12:00 AM – 9:00 AM Closed 3:00 PM – 4:30 PM Cages 1, 2,3,4 & 5 (94x45) 5:00 PM …" at bounding box center [525, 57] width 62 height 599
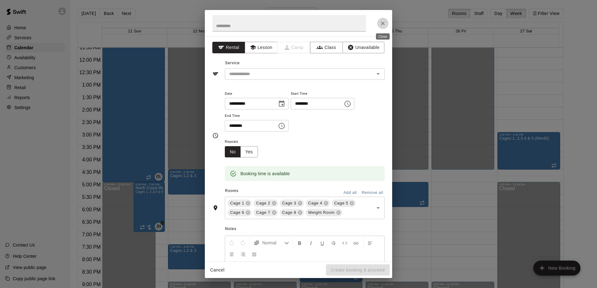
click at [384, 22] on icon "Close" at bounding box center [383, 23] width 6 height 6
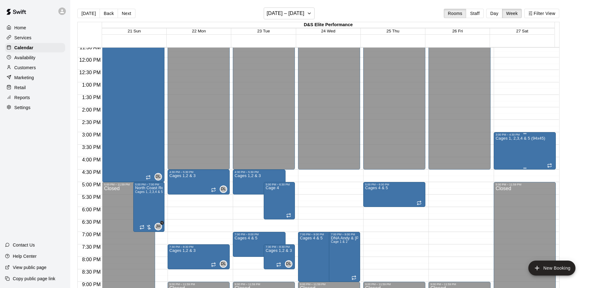
click at [521, 146] on div "Cages 1, 2,3,4 & 5 (94x45)" at bounding box center [521, 280] width 50 height 288
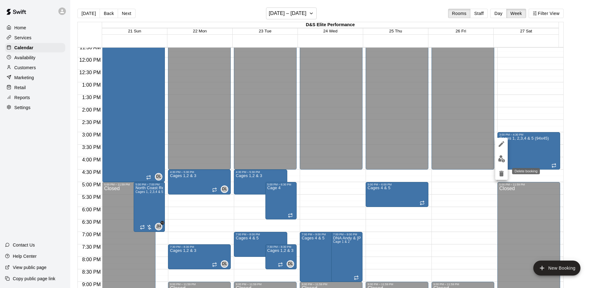
click at [504, 175] on icon "delete" at bounding box center [501, 173] width 7 height 7
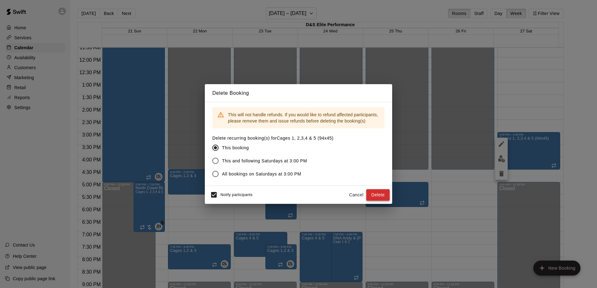
click at [376, 198] on button "Delete" at bounding box center [377, 195] width 23 height 12
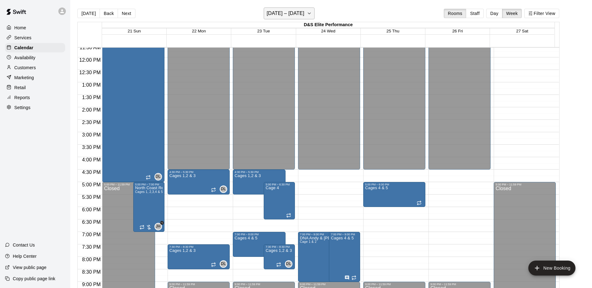
click at [315, 11] on button "[DATE] – [DATE]" at bounding box center [289, 13] width 51 height 12
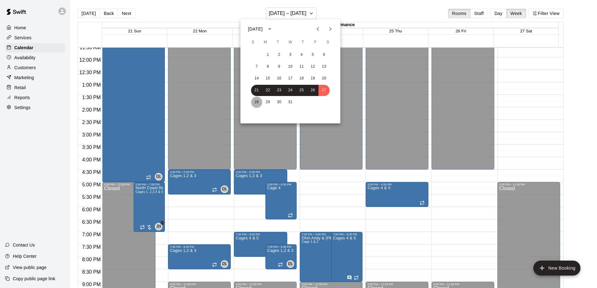
click at [255, 102] on button "28" at bounding box center [256, 102] width 11 height 11
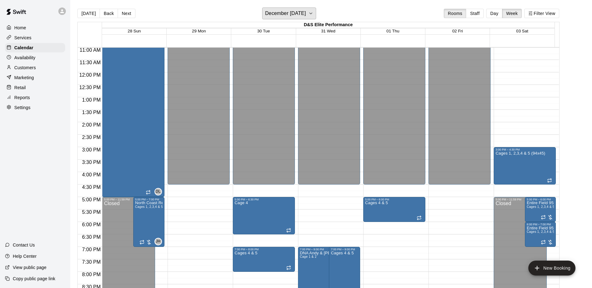
scroll to position [259, 0]
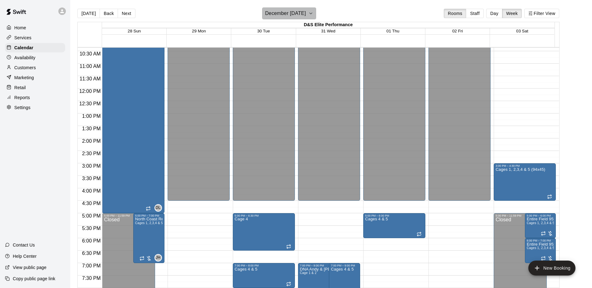
click at [316, 12] on button "December [DATE]" at bounding box center [289, 13] width 54 height 12
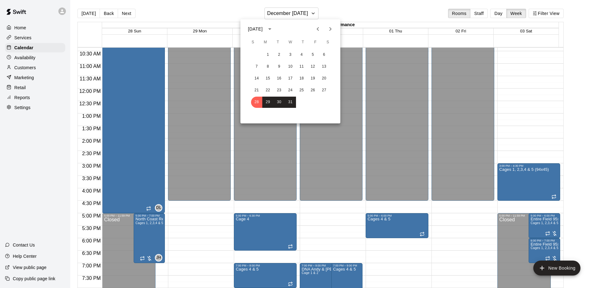
click at [331, 32] on icon "Next month" at bounding box center [329, 28] width 7 height 7
click at [258, 66] on button "4" at bounding box center [256, 66] width 11 height 11
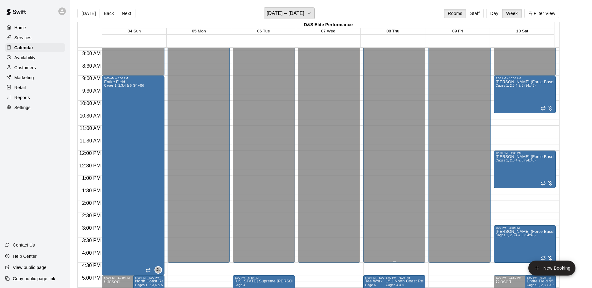
scroll to position [196, 0]
click at [312, 14] on icon "button" at bounding box center [309, 13] width 5 height 7
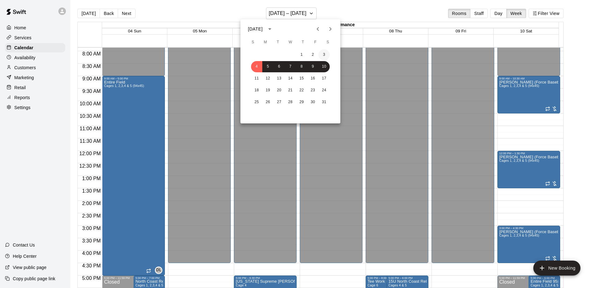
click at [325, 54] on button "3" at bounding box center [323, 54] width 11 height 11
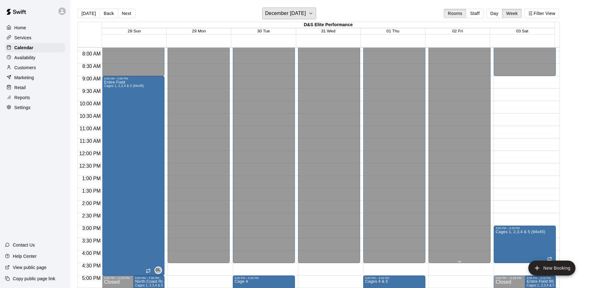
scroll to position [290, 0]
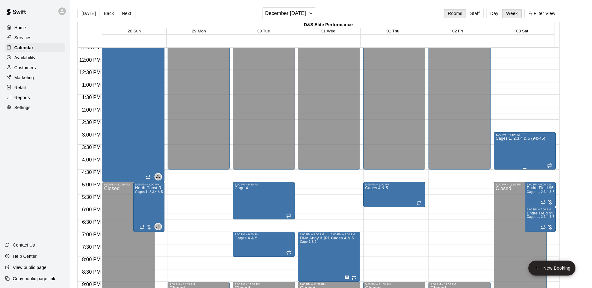
click at [516, 147] on div "Cages 1, 2,3,4 & 5 (94x45)" at bounding box center [521, 280] width 50 height 288
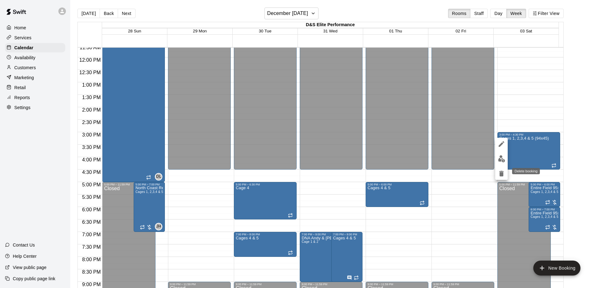
click at [501, 176] on icon "delete" at bounding box center [501, 174] width 4 height 6
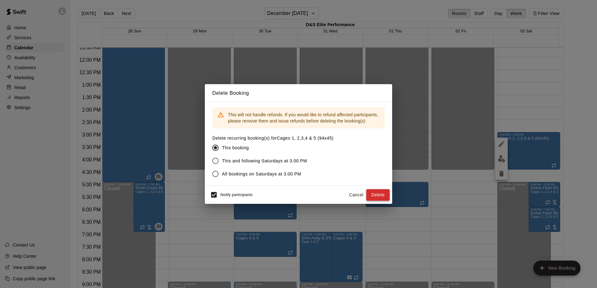
click at [378, 192] on button "Delete" at bounding box center [377, 195] width 23 height 12
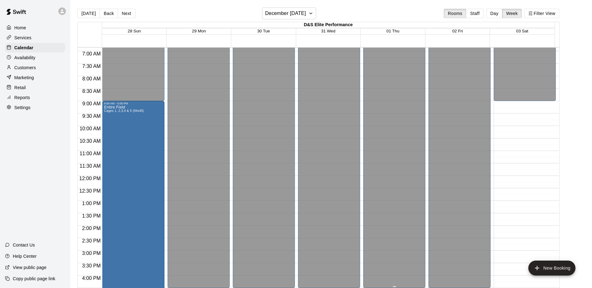
scroll to position [134, 0]
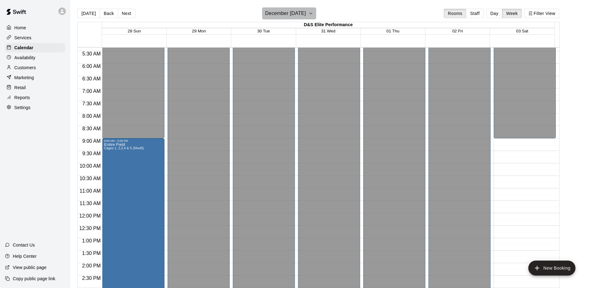
click at [313, 16] on icon "button" at bounding box center [310, 13] width 5 height 7
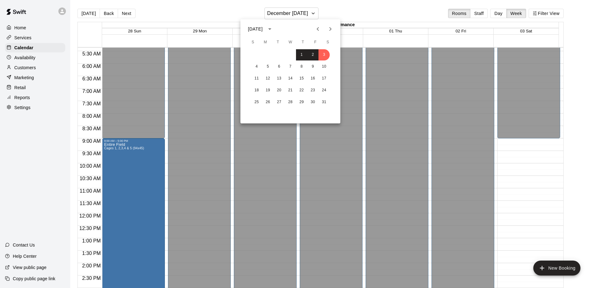
click at [316, 31] on icon "Previous month" at bounding box center [317, 28] width 7 height 7
click at [317, 30] on icon "Previous month" at bounding box center [317, 29] width 2 height 4
click at [323, 80] on button "15" at bounding box center [323, 78] width 11 height 11
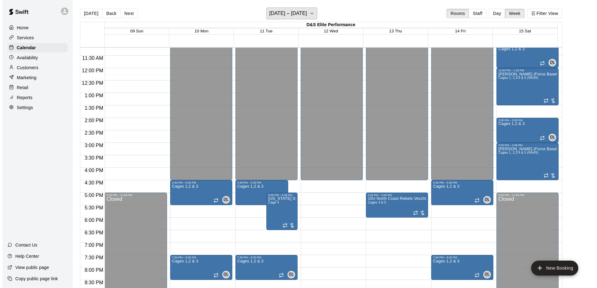
scroll to position [290, 0]
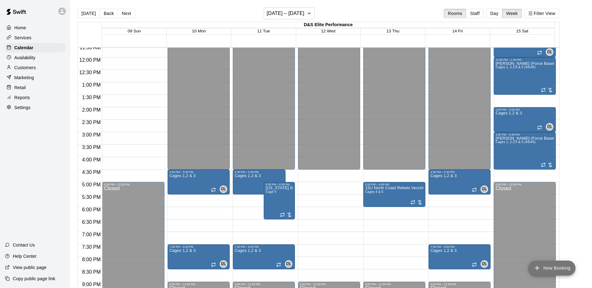
click at [557, 268] on button "New Booking" at bounding box center [551, 268] width 47 height 15
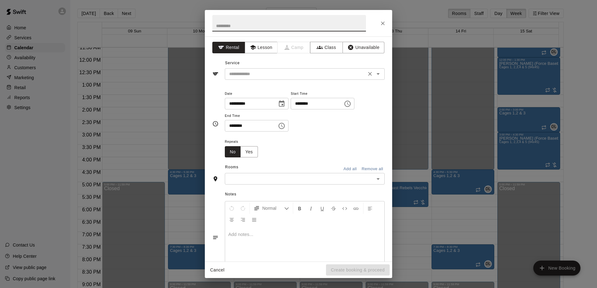
click at [378, 76] on div "​" at bounding box center [305, 74] width 160 height 12
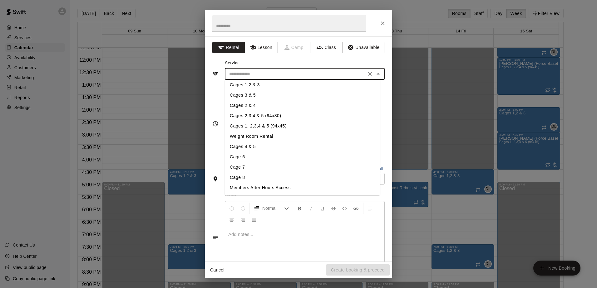
scroll to position [75, 0]
click at [269, 126] on li "Cages 1, 2,3,4 & 5 (94x45)" at bounding box center [302, 126] width 155 height 10
type input "**********"
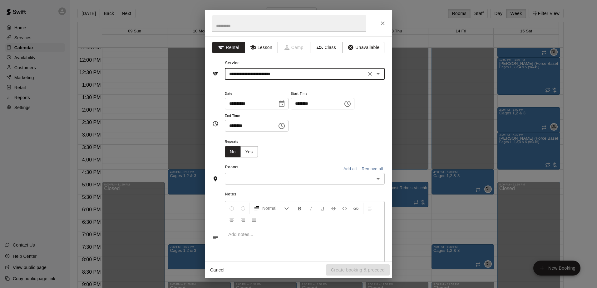
click at [351, 106] on icon "Choose time, selected time is 3:00 PM" at bounding box center [347, 104] width 6 height 6
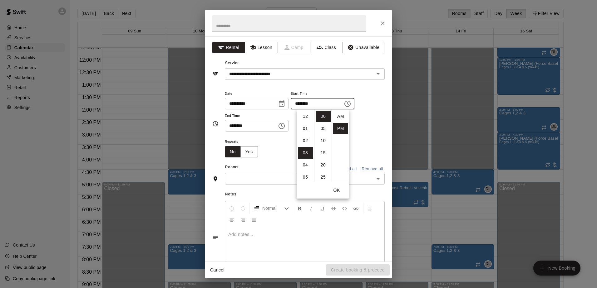
scroll to position [11, 0]
click at [306, 132] on li "04" at bounding box center [305, 129] width 15 height 12
click at [323, 125] on li "30" at bounding box center [323, 127] width 15 height 12
type input "********"
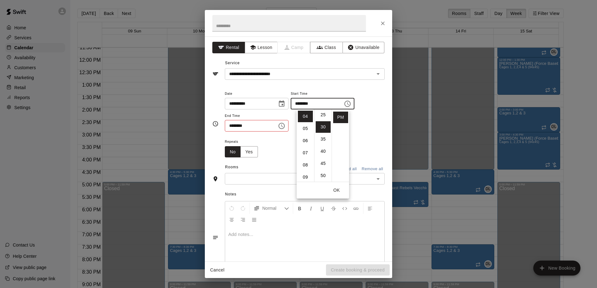
scroll to position [73, 0]
click at [285, 146] on div "Repeats No Yes" at bounding box center [305, 148] width 160 height 20
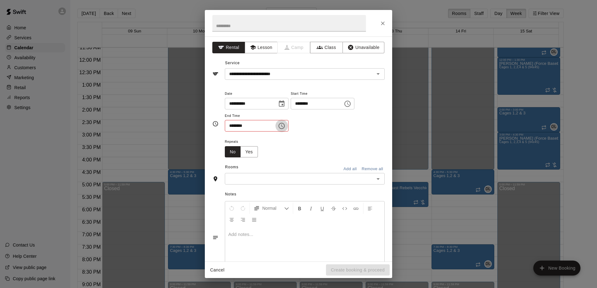
click at [283, 125] on icon "Choose time, selected time is 3:30 PM" at bounding box center [282, 126] width 2 height 3
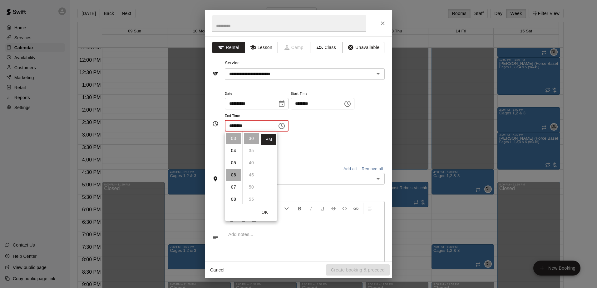
click at [232, 176] on li "06" at bounding box center [233, 175] width 15 height 12
click at [248, 139] on li "00" at bounding box center [251, 139] width 15 height 12
type input "********"
click at [311, 133] on div "**********" at bounding box center [305, 114] width 160 height 48
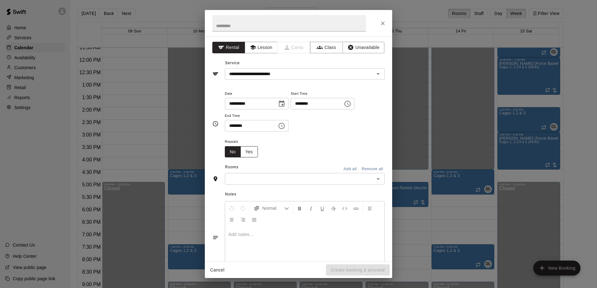
click at [254, 152] on button "Yes" at bounding box center [248, 152] width 17 height 12
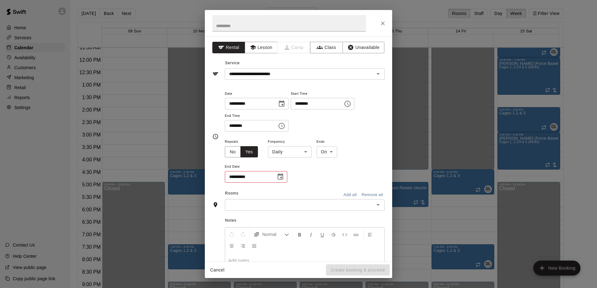
click at [307, 152] on body "Home Services Calendar Availability Customers Marketing Retail Reports Settings…" at bounding box center [298, 149] width 597 height 298
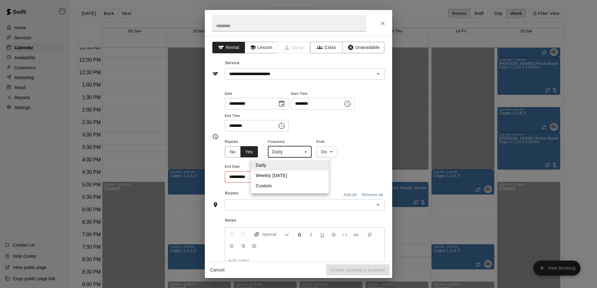
click at [282, 174] on li "Weekly [DATE]" at bounding box center [290, 176] width 78 height 10
type input "******"
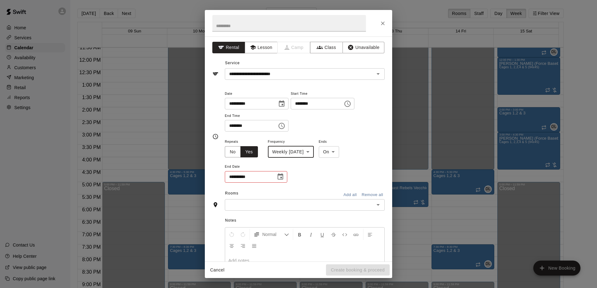
click at [281, 176] on icon "Choose date" at bounding box center [280, 176] width 7 height 7
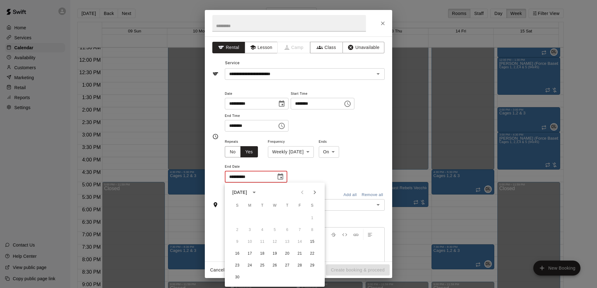
click at [315, 195] on icon "Next month" at bounding box center [314, 192] width 7 height 7
click at [314, 195] on icon "Next month" at bounding box center [314, 192] width 7 height 7
click at [301, 192] on icon "Previous month" at bounding box center [301, 192] width 7 height 7
click at [313, 252] on button "27" at bounding box center [312, 253] width 11 height 11
type input "**********"
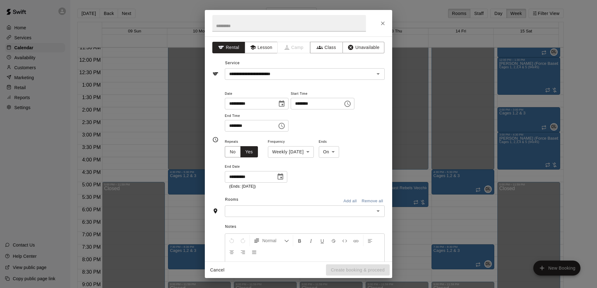
click at [348, 203] on button "Add all" at bounding box center [350, 202] width 20 height 10
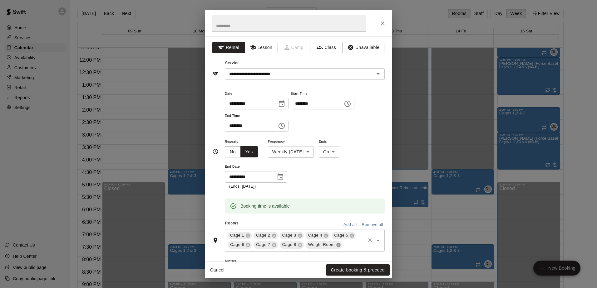
click at [338, 247] on icon at bounding box center [338, 245] width 5 height 5
click at [300, 239] on div "Cage 1 Cage 2 Cage 3 Cage 4 Cage 5 Cage 6 Cage 7 Cage 8 ​" at bounding box center [305, 240] width 160 height 22
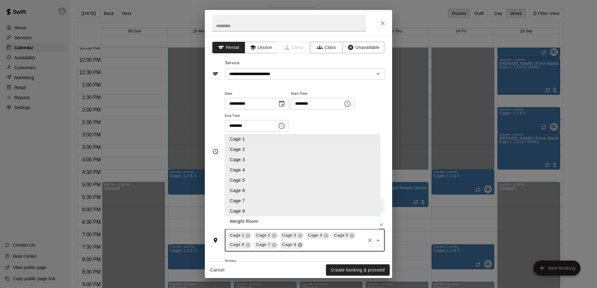
click at [299, 247] on icon at bounding box center [300, 245] width 4 height 4
click at [273, 244] on icon at bounding box center [274, 245] width 4 height 4
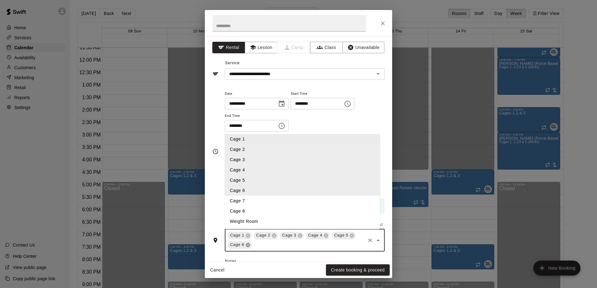
click at [248, 247] on icon at bounding box center [248, 245] width 4 height 4
click at [350, 268] on button "Create booking & proceed" at bounding box center [358, 271] width 64 height 12
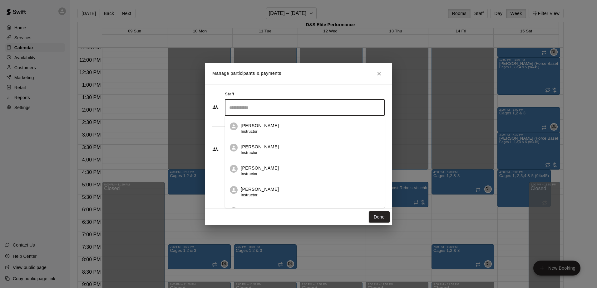
click at [267, 108] on input "Search staff" at bounding box center [305, 107] width 154 height 11
click at [262, 95] on div "Staff" at bounding box center [298, 95] width 172 height 10
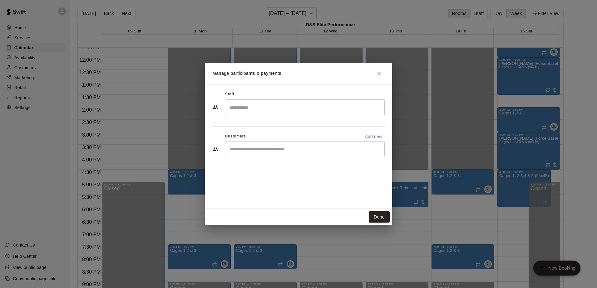
click at [255, 150] on input "Start typing to search customers..." at bounding box center [305, 149] width 154 height 6
type input "***"
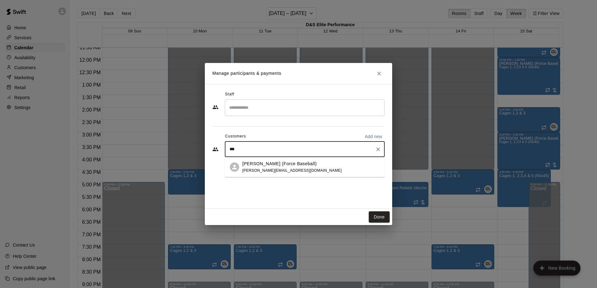
click at [255, 171] on span "[PERSON_NAME][EMAIL_ADDRESS][DOMAIN_NAME]" at bounding box center [291, 171] width 99 height 4
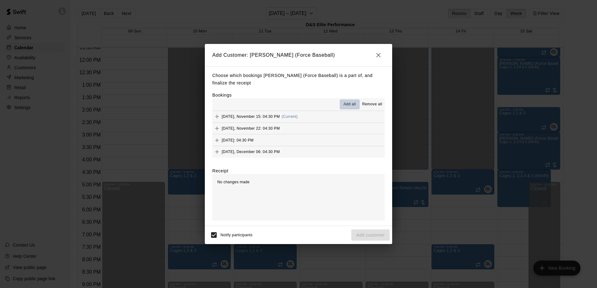
click at [353, 106] on span "Add all" at bounding box center [349, 104] width 12 height 6
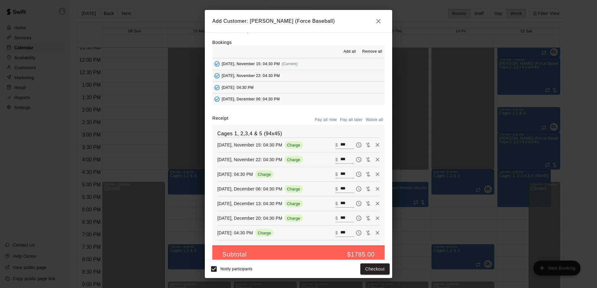
scroll to position [29, 0]
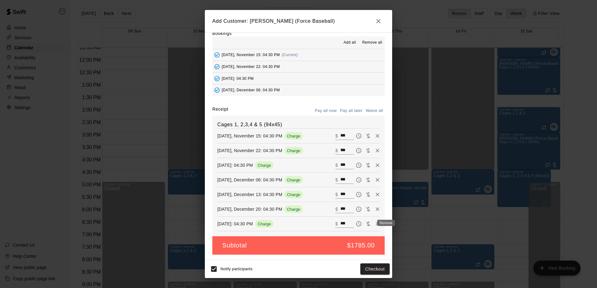
click at [374, 225] on icon "Remove" at bounding box center [377, 224] width 6 height 6
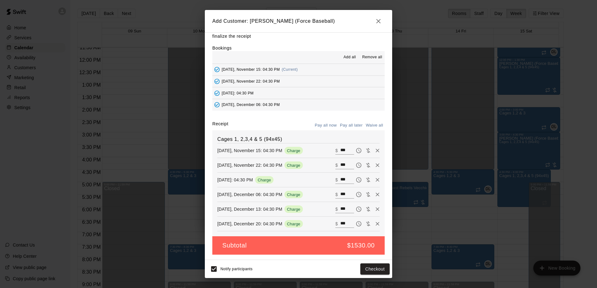
scroll to position [14, 0]
click at [356, 150] on icon "Pay later" at bounding box center [359, 151] width 6 height 6
click at [356, 166] on icon "Pay later" at bounding box center [358, 165] width 5 height 5
click at [356, 181] on icon "Pay later" at bounding box center [359, 180] width 6 height 6
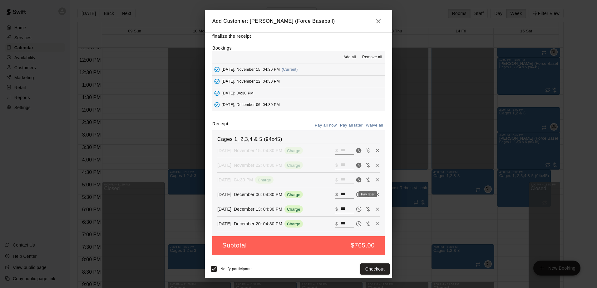
click at [356, 194] on icon "Pay later" at bounding box center [359, 195] width 6 height 6
click at [356, 210] on icon "Pay later" at bounding box center [359, 209] width 6 height 6
click at [356, 223] on icon "Pay later" at bounding box center [359, 224] width 6 height 6
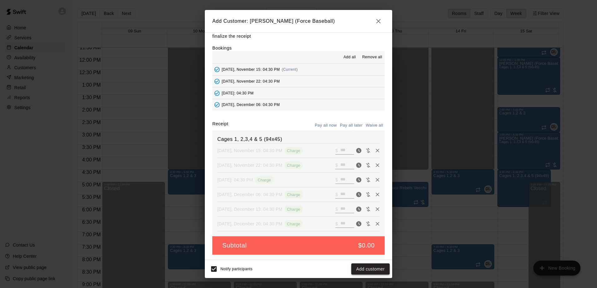
click at [365, 271] on button "Add customer" at bounding box center [370, 270] width 38 height 12
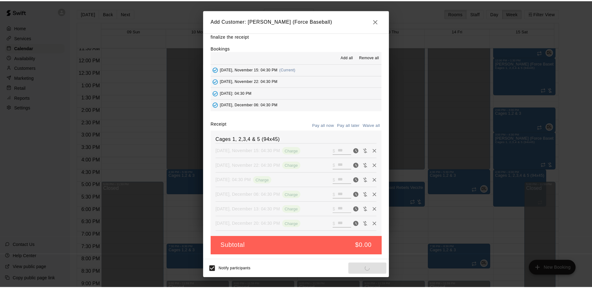
scroll to position [0, 0]
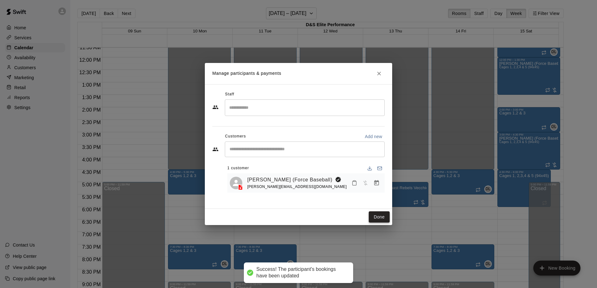
click at [376, 216] on button "Done" at bounding box center [379, 218] width 21 height 12
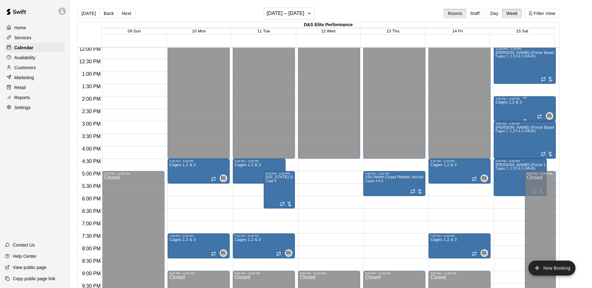
scroll to position [290, 0]
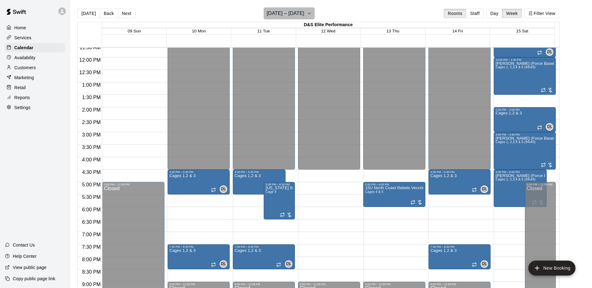
click at [312, 10] on icon "button" at bounding box center [309, 13] width 5 height 7
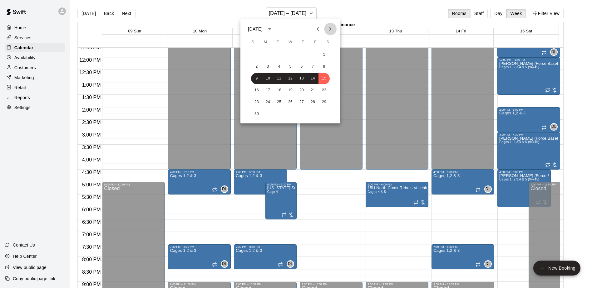
click at [332, 33] on button "Next month" at bounding box center [330, 29] width 12 height 12
click at [323, 68] on button "10" at bounding box center [323, 66] width 11 height 11
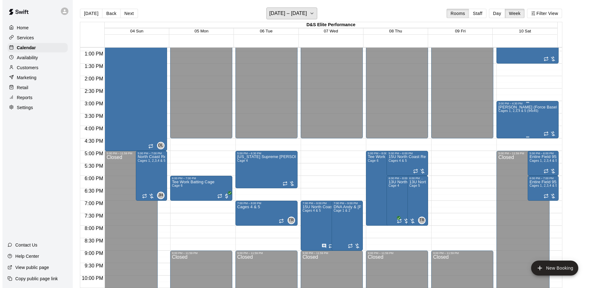
scroll to position [259, 0]
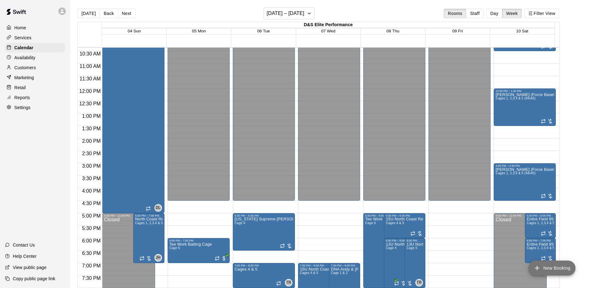
click at [555, 267] on button "New Booking" at bounding box center [551, 268] width 47 height 15
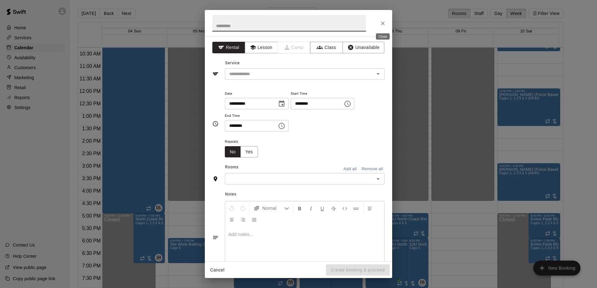
click at [382, 27] on button "Close" at bounding box center [382, 23] width 11 height 11
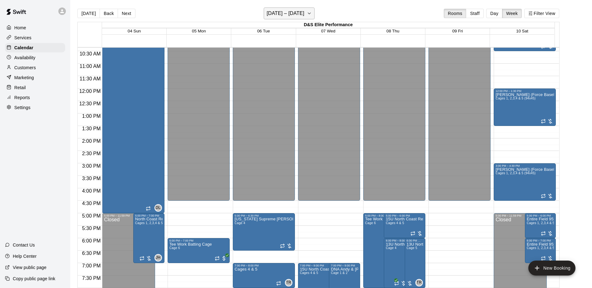
click at [312, 12] on icon "button" at bounding box center [309, 13] width 5 height 7
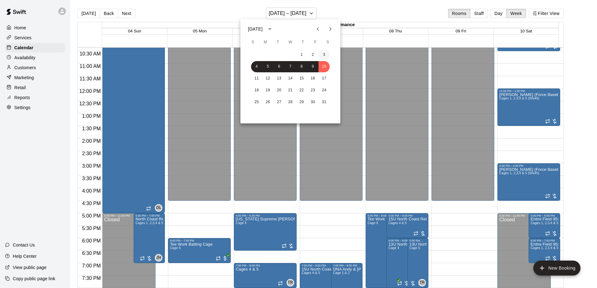
click at [326, 55] on button "3" at bounding box center [323, 54] width 11 height 11
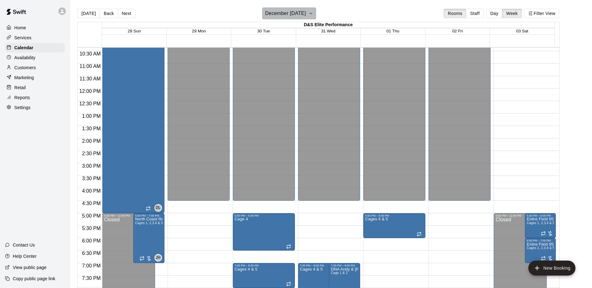
click at [316, 17] on button "December [DATE]" at bounding box center [289, 13] width 54 height 12
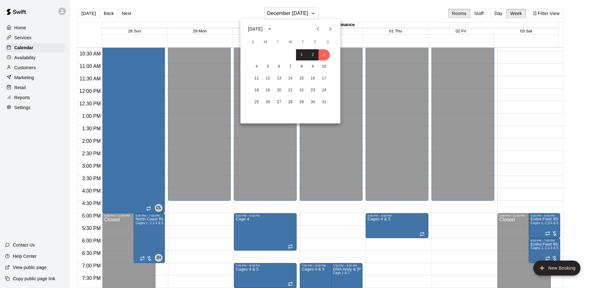
click at [318, 69] on div "4 5 6 7 8 9 10" at bounding box center [290, 66] width 100 height 11
click at [322, 67] on button "10" at bounding box center [323, 66] width 11 height 11
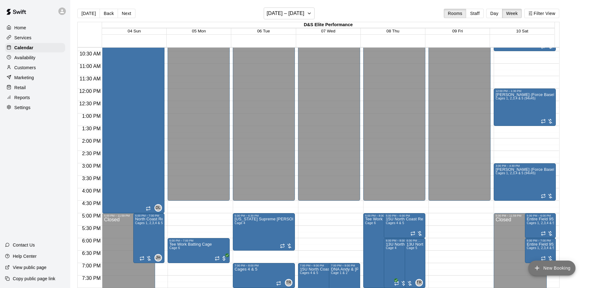
click at [541, 265] on icon "add" at bounding box center [536, 268] width 7 height 7
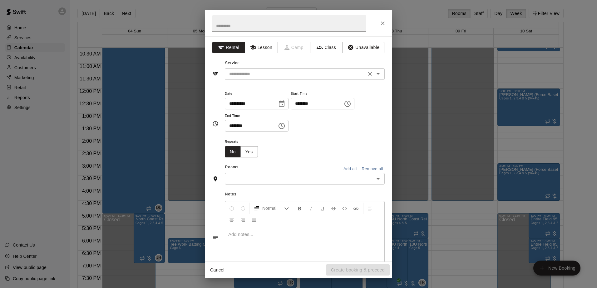
click at [376, 75] on icon "Open" at bounding box center [377, 74] width 3 height 2
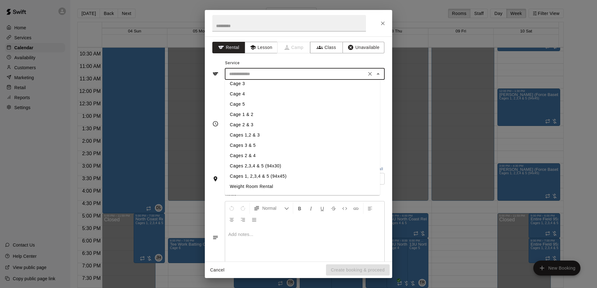
scroll to position [75, 0]
click at [267, 127] on li "Cages 1, 2,3,4 & 5 (94x45)" at bounding box center [302, 126] width 155 height 10
type input "**********"
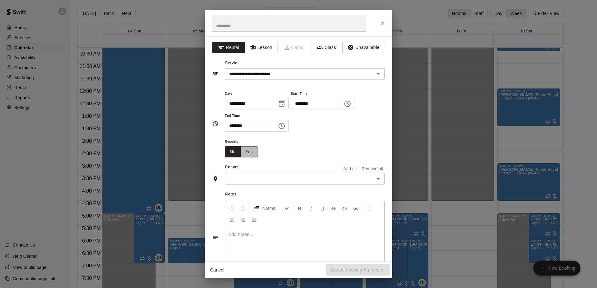
click at [251, 155] on button "Yes" at bounding box center [248, 152] width 17 height 12
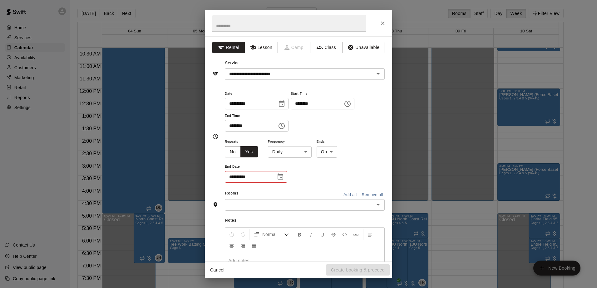
click at [282, 175] on icon "Choose date" at bounding box center [280, 177] width 6 height 6
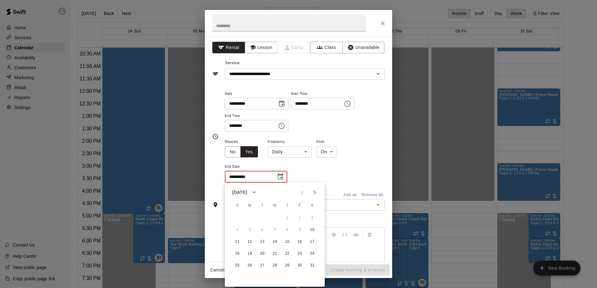
click at [316, 197] on button "Next month" at bounding box center [314, 192] width 12 height 12
drag, startPoint x: 315, startPoint y: 228, endPoint x: 312, endPoint y: 234, distance: 5.9
drag, startPoint x: 312, startPoint y: 234, endPoint x: 310, endPoint y: 243, distance: 9.3
click at [310, 243] on button "21" at bounding box center [312, 242] width 11 height 11
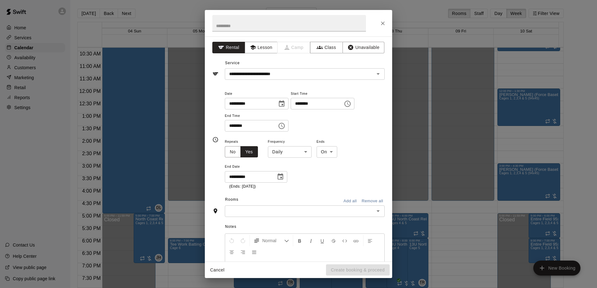
type input "**********"
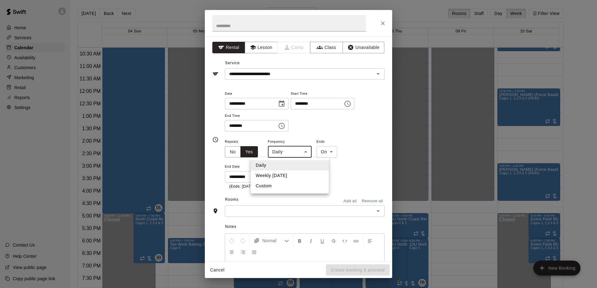
click at [305, 151] on body "Home Services Calendar Availability Customers Marketing Retail Reports Settings…" at bounding box center [298, 149] width 597 height 298
click at [281, 176] on li "Weekly [DATE]" at bounding box center [290, 176] width 78 height 10
type input "******"
click at [351, 102] on icon "Choose time, selected time is 3:00 PM" at bounding box center [347, 103] width 7 height 7
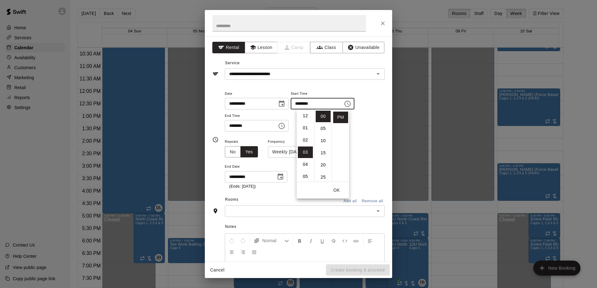
scroll to position [0, 0]
click at [305, 130] on li "01" at bounding box center [305, 129] width 15 height 12
click at [323, 125] on li "30" at bounding box center [323, 127] width 15 height 12
type input "********"
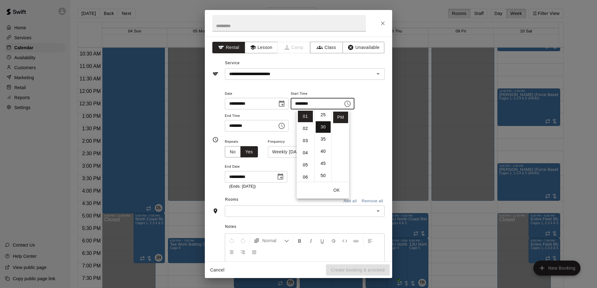
scroll to position [73, 0]
click at [368, 122] on div "**********" at bounding box center [305, 111] width 160 height 42
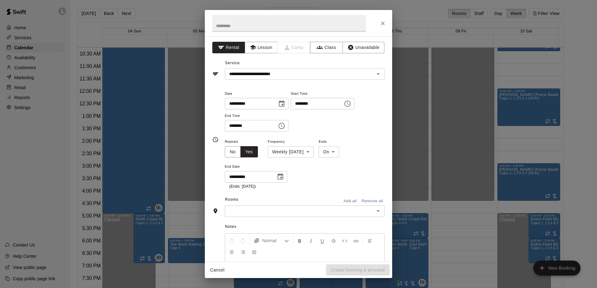
click at [285, 129] on icon "Choose time, selected time is 3:30 PM" at bounding box center [281, 125] width 7 height 7
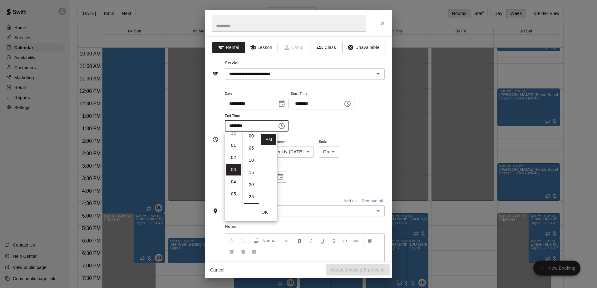
scroll to position [0, 0]
click at [253, 137] on li "00" at bounding box center [251, 139] width 15 height 12
type input "********"
click at [349, 127] on div "**********" at bounding box center [305, 111] width 160 height 42
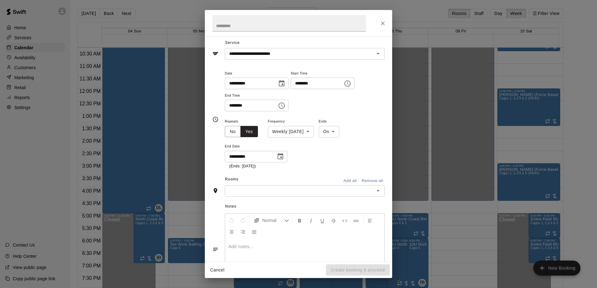
scroll to position [31, 0]
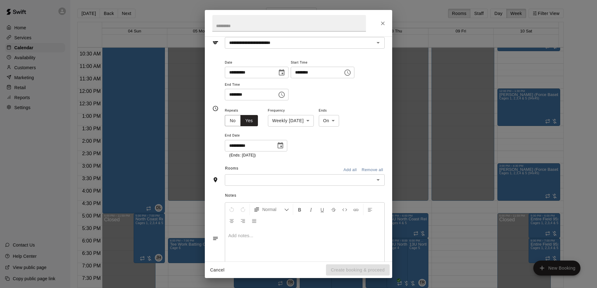
click at [349, 169] on button "Add all" at bounding box center [350, 170] width 20 height 10
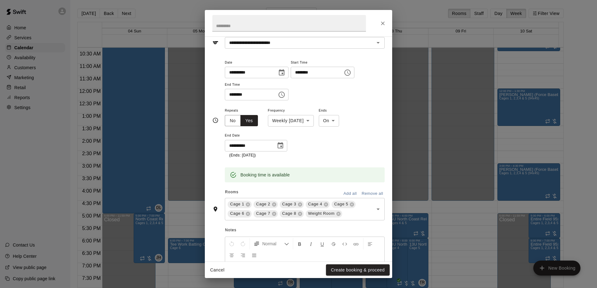
drag, startPoint x: 338, startPoint y: 215, endPoint x: 328, endPoint y: 216, distance: 10.0
click at [336, 215] on icon at bounding box center [338, 214] width 5 height 5
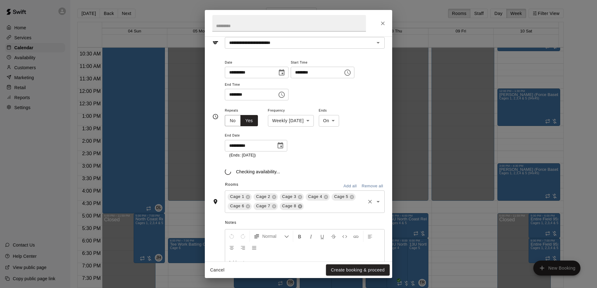
click at [299, 208] on icon at bounding box center [300, 206] width 4 height 4
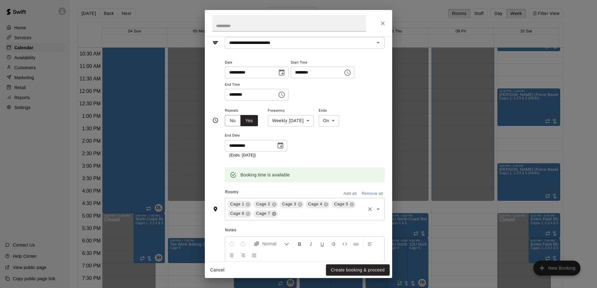
click at [272, 215] on icon at bounding box center [274, 214] width 4 height 4
click at [247, 208] on div "Cage 1" at bounding box center [240, 204] width 24 height 7
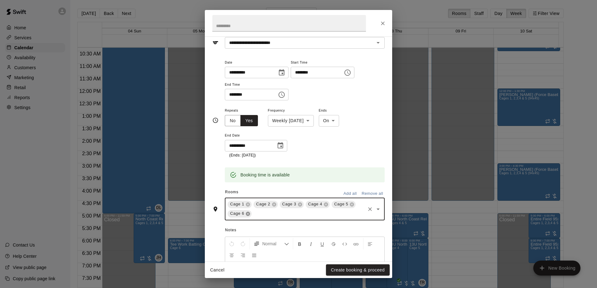
click at [249, 215] on icon at bounding box center [247, 214] width 5 height 5
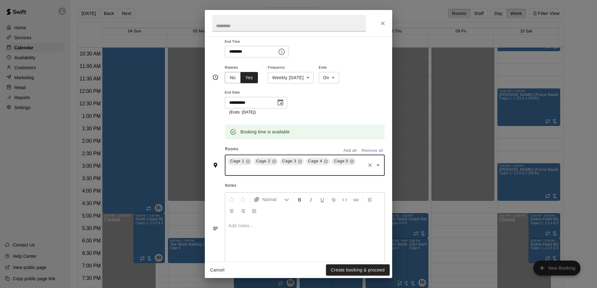
scroll to position [89, 0]
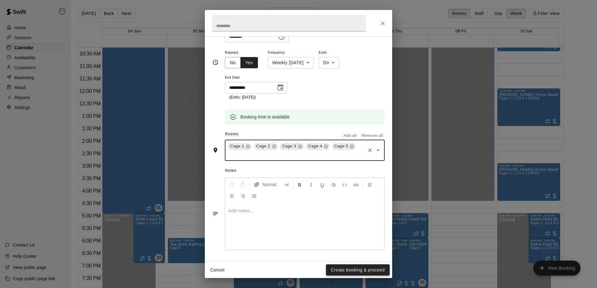
click at [344, 269] on button "Create booking & proceed" at bounding box center [358, 271] width 64 height 12
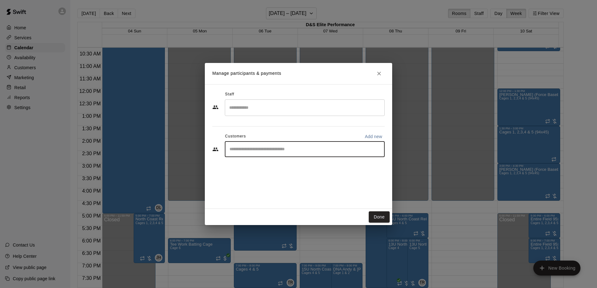
click at [322, 152] on input "Start typing to search customers..." at bounding box center [305, 149] width 154 height 6
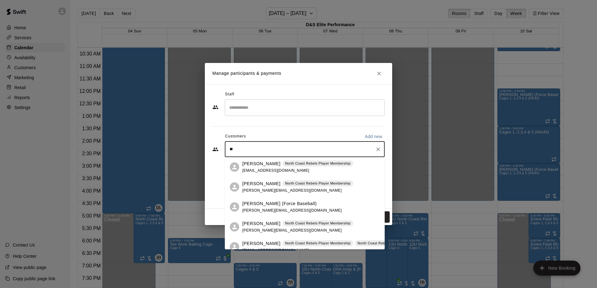
type input "***"
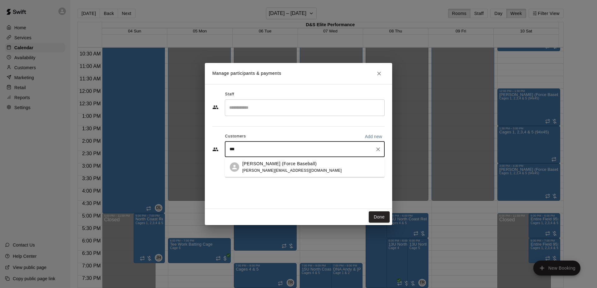
click at [271, 171] on span "[PERSON_NAME][EMAIL_ADDRESS][DOMAIN_NAME]" at bounding box center [291, 171] width 99 height 4
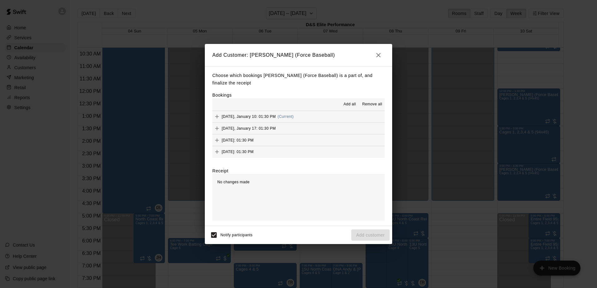
click at [351, 105] on span "Add all" at bounding box center [349, 104] width 12 height 6
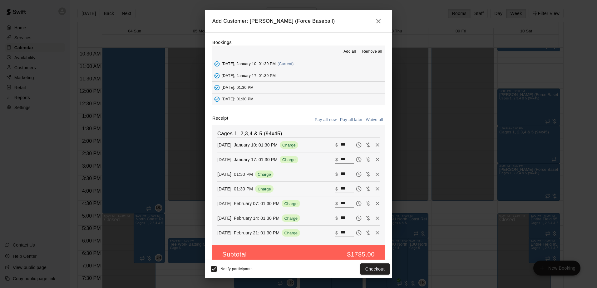
scroll to position [29, 0]
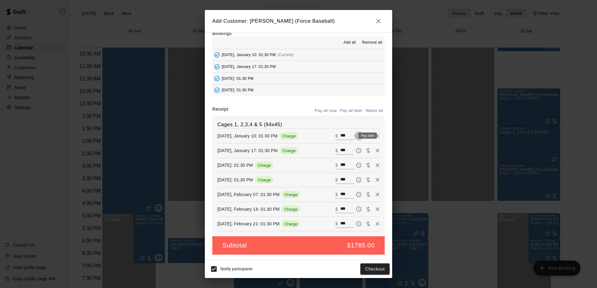
click at [358, 136] on icon "Pay later" at bounding box center [359, 136] width 2 height 2
click at [356, 152] on icon "Pay later" at bounding box center [359, 151] width 6 height 6
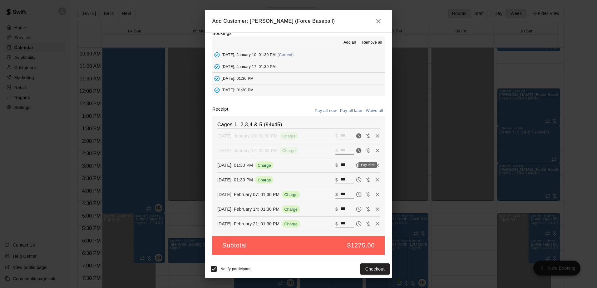
click at [354, 169] on div at bounding box center [368, 165] width 28 height 9
click at [356, 163] on icon "Pay later" at bounding box center [359, 165] width 6 height 6
click at [356, 179] on icon "Pay later" at bounding box center [358, 180] width 5 height 5
click at [356, 195] on icon "Pay later" at bounding box center [359, 195] width 6 height 6
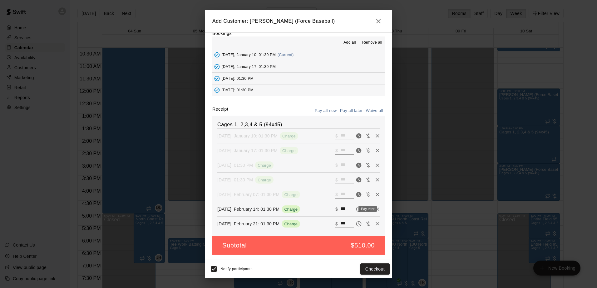
click at [356, 208] on icon "Pay later" at bounding box center [358, 209] width 5 height 5
click at [356, 224] on icon "Pay later" at bounding box center [359, 224] width 6 height 6
click at [367, 269] on button "Add customer" at bounding box center [370, 270] width 38 height 12
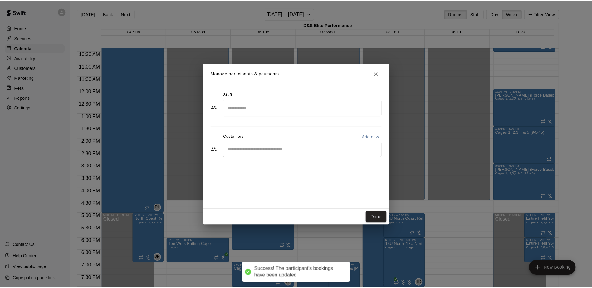
scroll to position [0, 0]
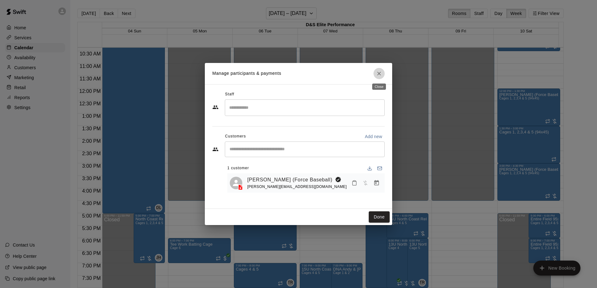
click at [377, 74] on icon "Close" at bounding box center [379, 74] width 6 height 6
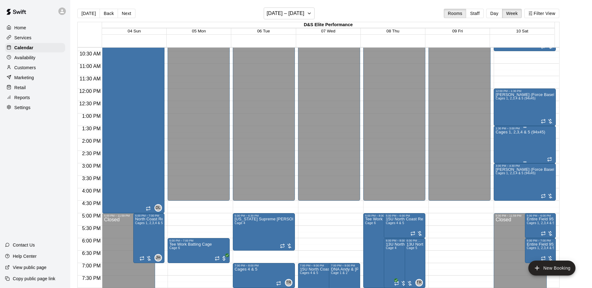
click at [518, 138] on div "Cages 1, 2,3,4 & 5 (94x45)" at bounding box center [521, 274] width 50 height 288
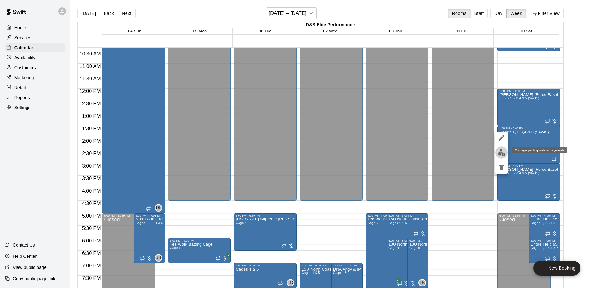
click at [502, 156] on button "edit" at bounding box center [501, 153] width 12 height 12
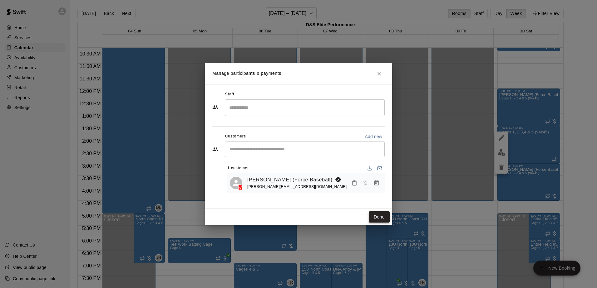
click at [380, 217] on button "Done" at bounding box center [379, 218] width 21 height 12
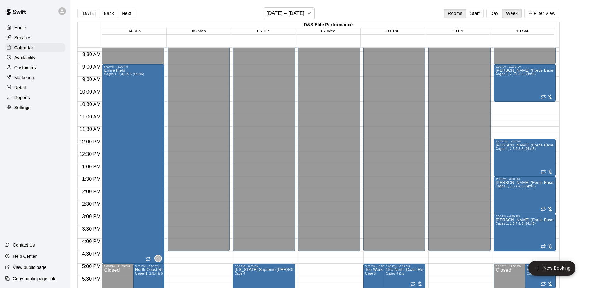
scroll to position [196, 0]
